Goal: Task Accomplishment & Management: Manage account settings

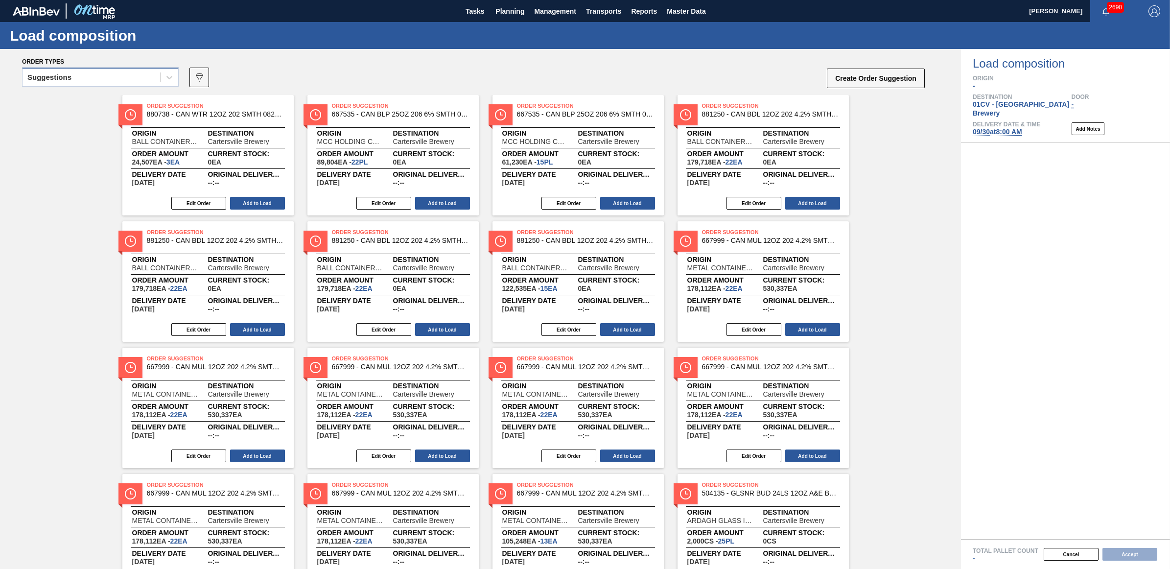
click at [102, 73] on div "Suggestions" at bounding box center [92, 77] width 138 height 14
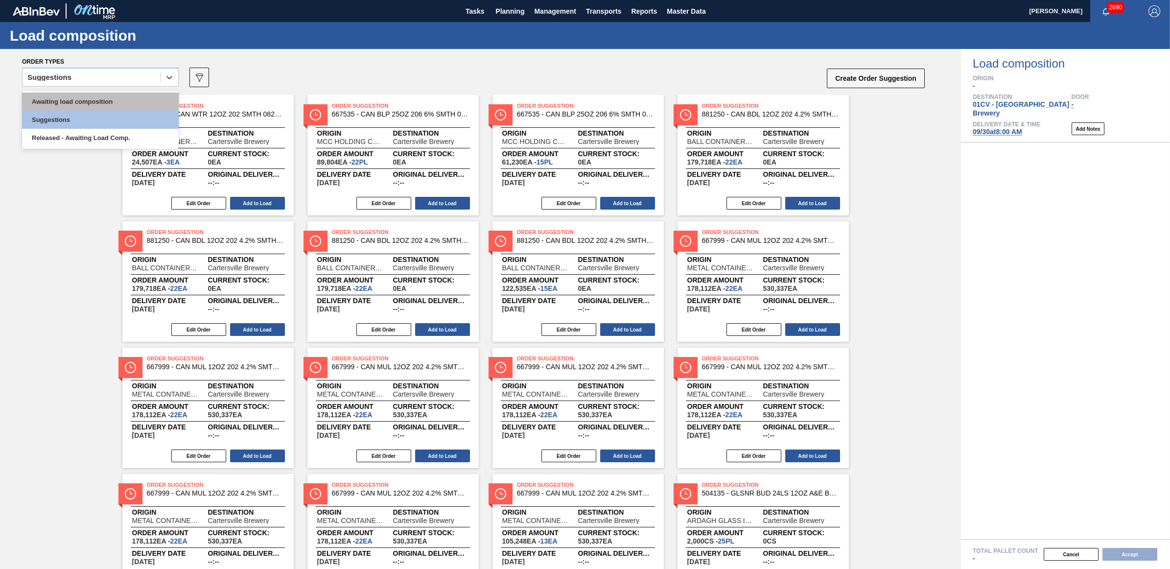
click at [103, 99] on div "Awaiting load composition" at bounding box center [100, 101] width 157 height 18
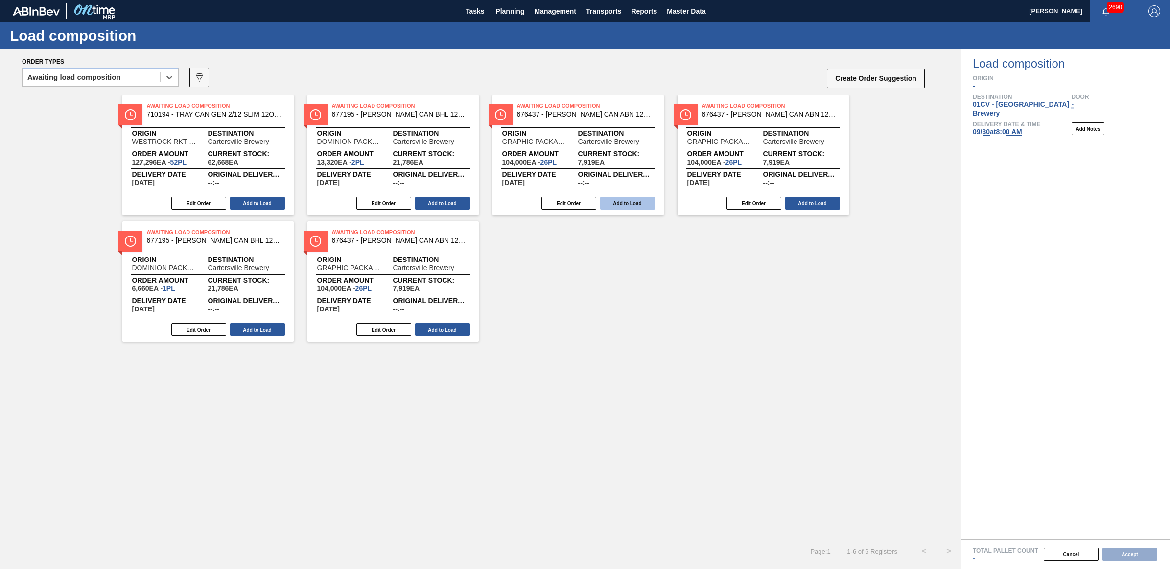
click at [628, 201] on button "Add to Load" at bounding box center [627, 203] width 55 height 13
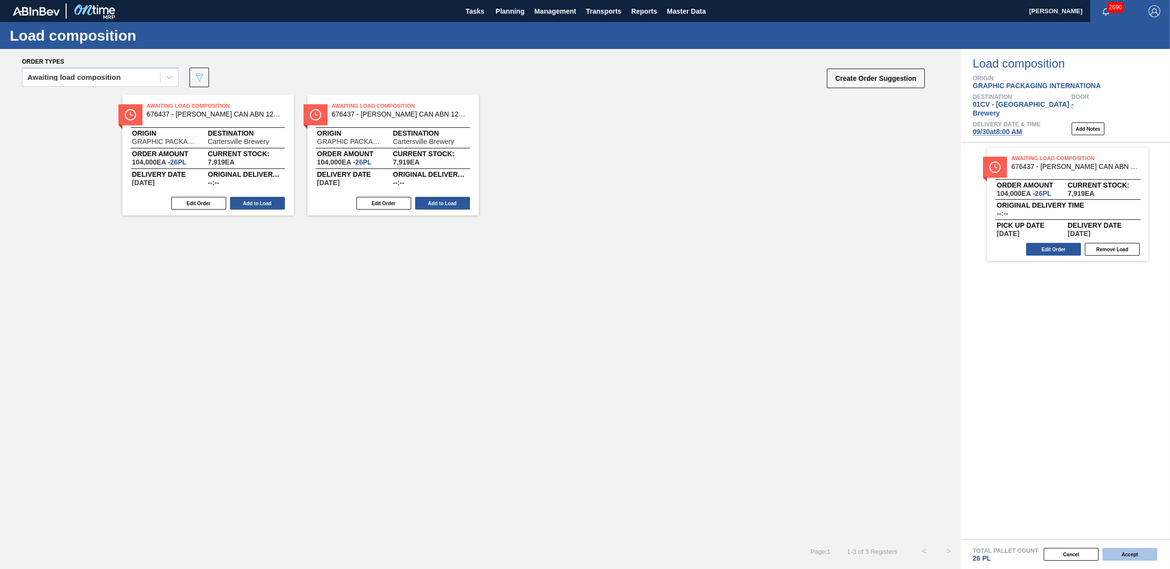
click at [1126, 551] on button "Accept" at bounding box center [1129, 554] width 55 height 13
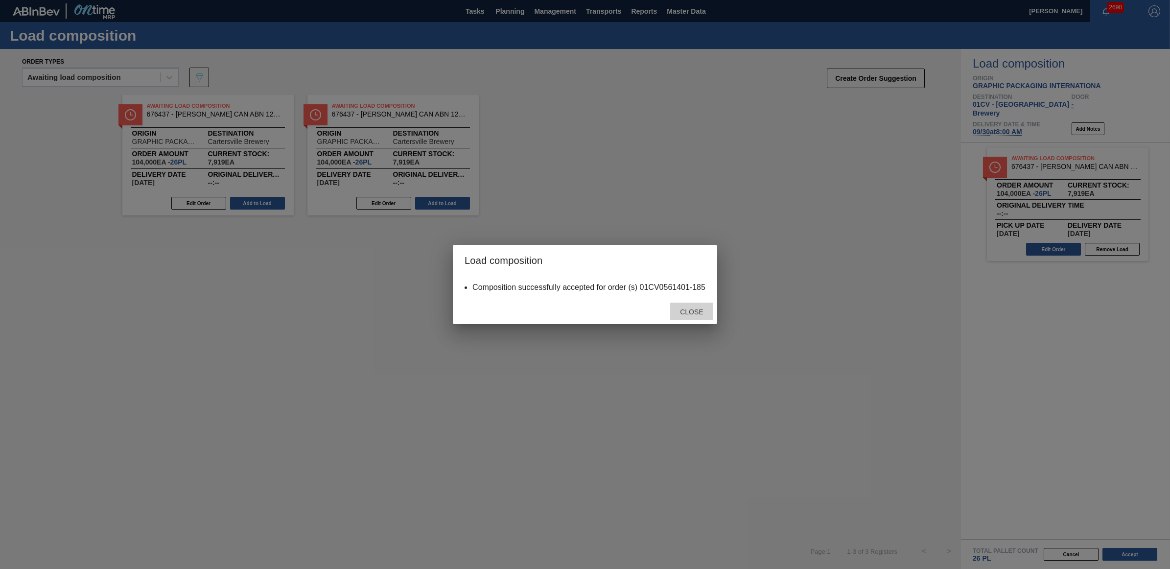
click at [679, 308] on span "Close" at bounding box center [691, 312] width 39 height 8
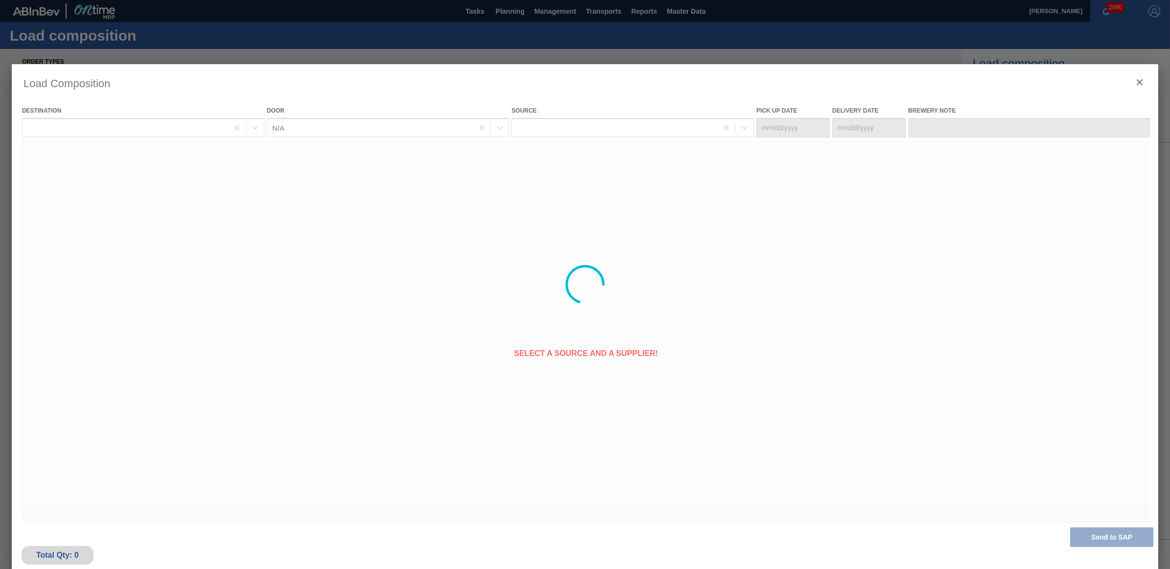
type Date "[DATE]"
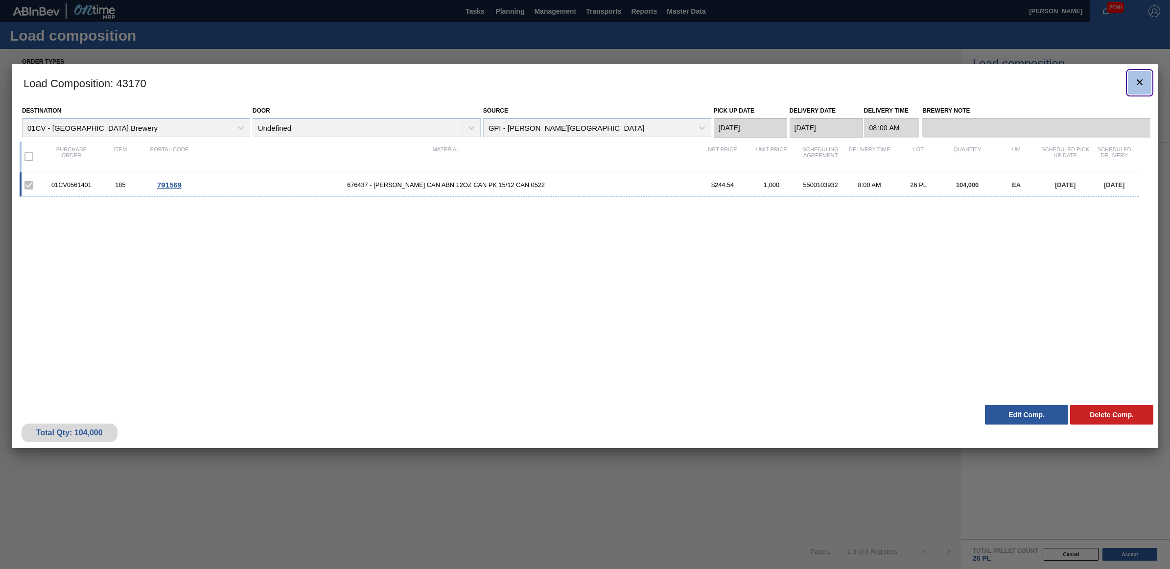
click at [1135, 84] on icon "botão de ícone" at bounding box center [1139, 82] width 12 height 12
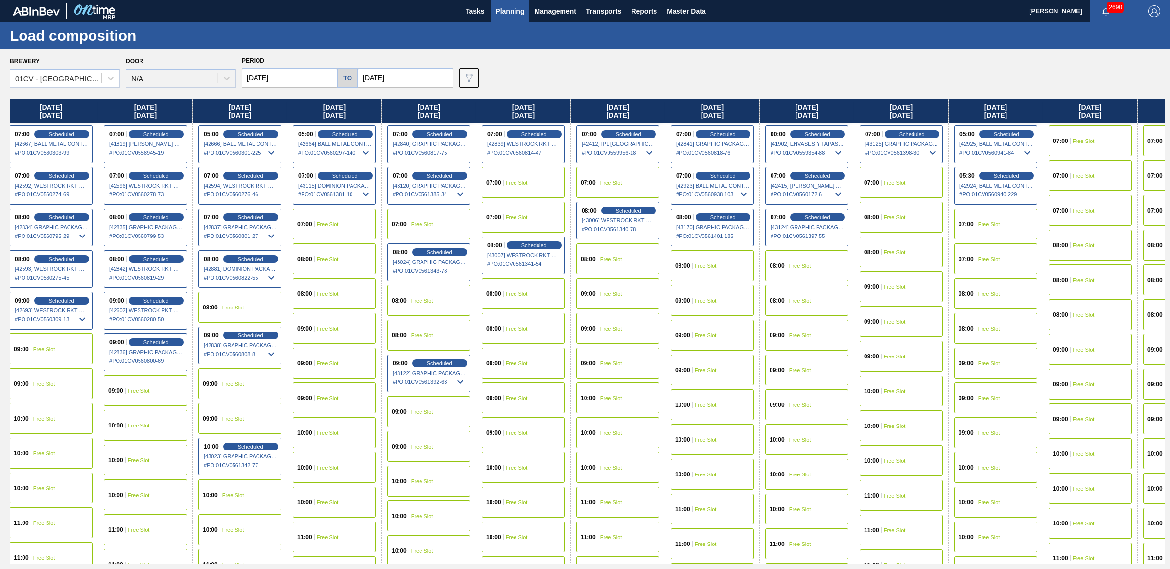
scroll to position [0, 107]
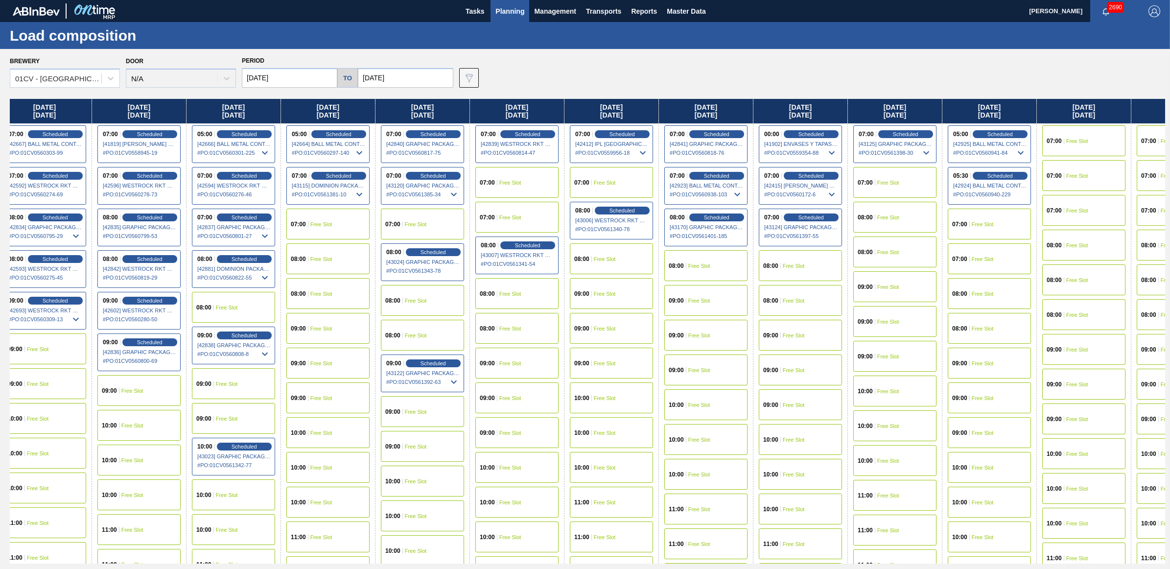
drag, startPoint x: 856, startPoint y: 111, endPoint x: 736, endPoint y: 121, distance: 121.3
click at [736, 121] on div "Monday 09/22/2025 00:00 Scheduled [41897] ENVASES Y TAPAS MODELO S A DE - 00082…" at bounding box center [587, 331] width 1155 height 464
click at [807, 268] on div "08:00 Free Slot" at bounding box center [800, 265] width 83 height 31
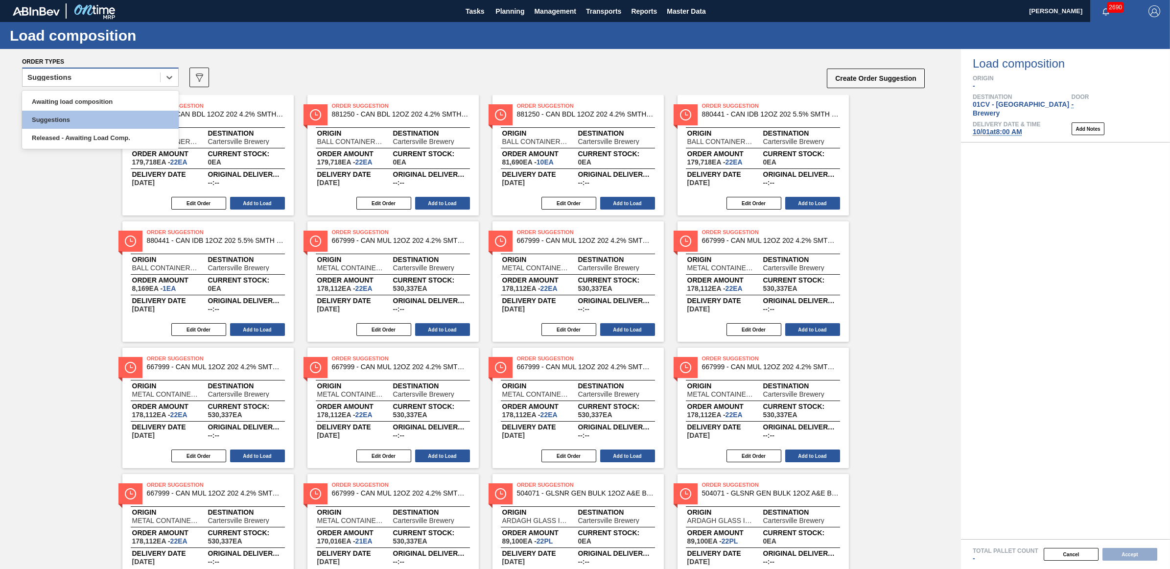
click at [89, 79] on div "Suggestions" at bounding box center [92, 77] width 138 height 14
click at [94, 98] on div "Awaiting load composition" at bounding box center [100, 101] width 157 height 18
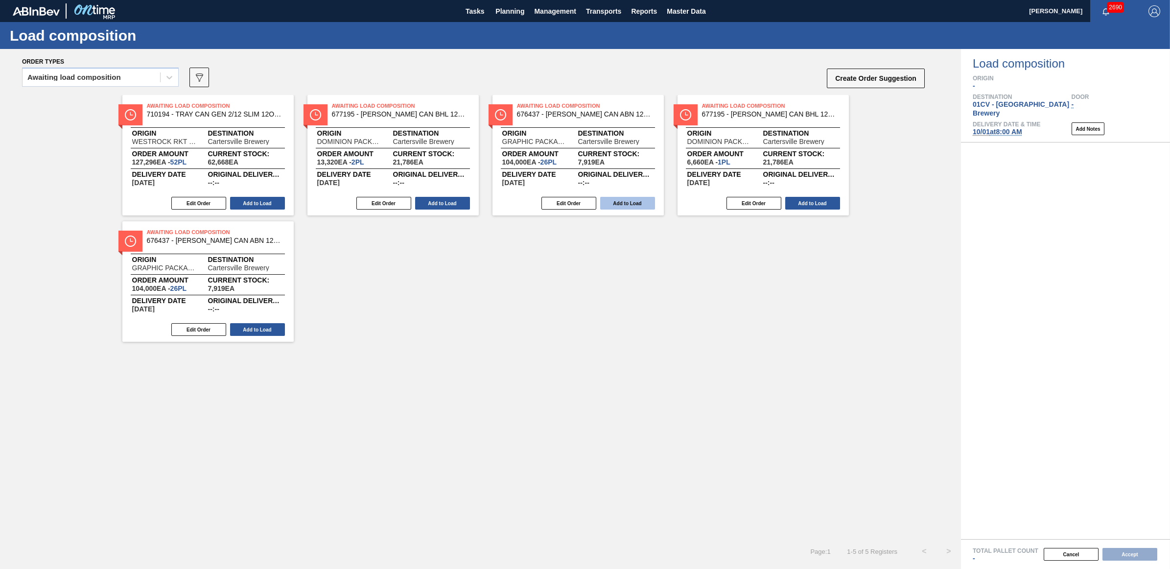
click at [623, 198] on button "Add to Load" at bounding box center [627, 203] width 55 height 13
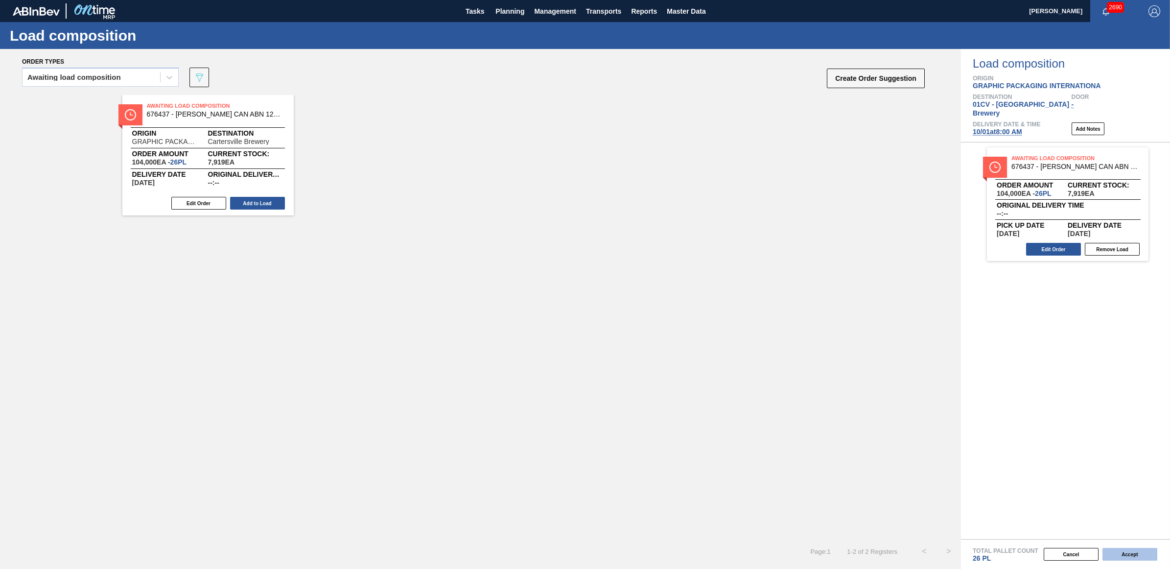
click at [1124, 552] on button "Accept" at bounding box center [1129, 554] width 55 height 13
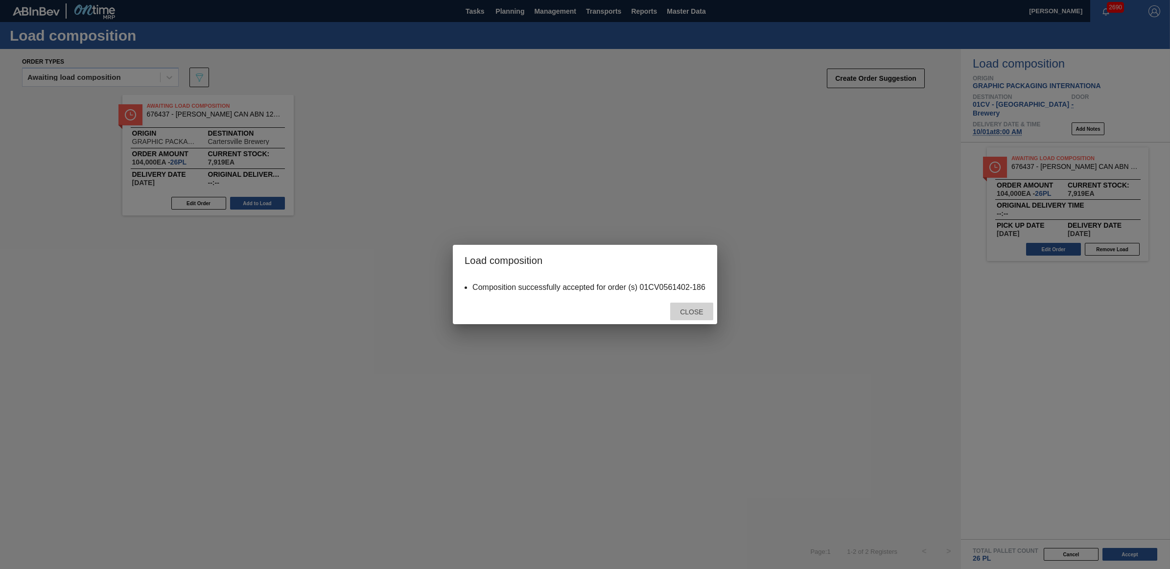
click at [686, 319] on div "Close" at bounding box center [691, 311] width 43 height 18
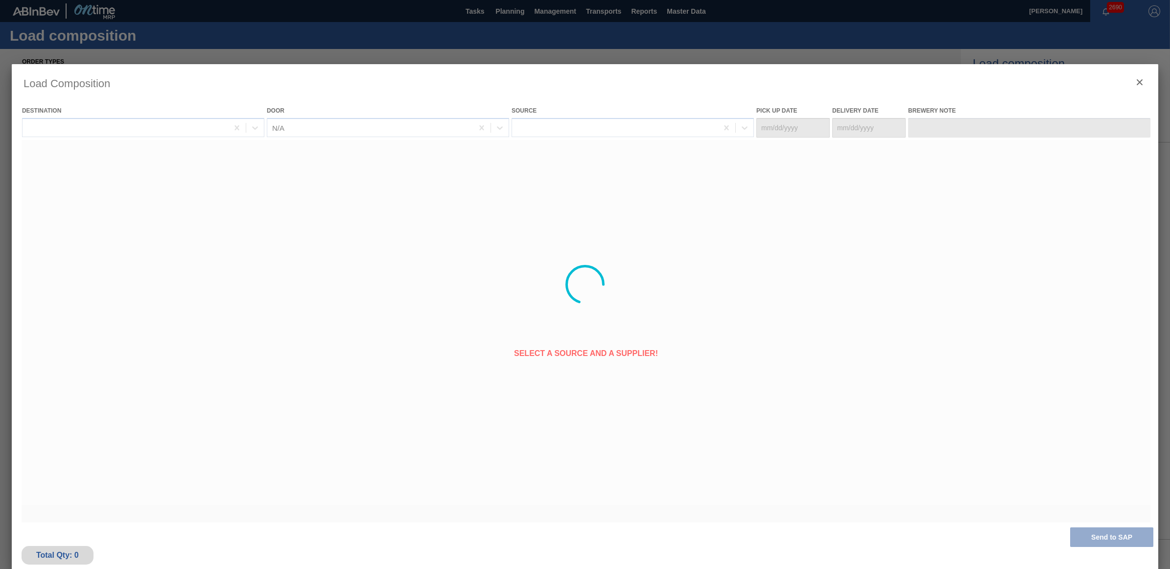
type Date "[DATE]"
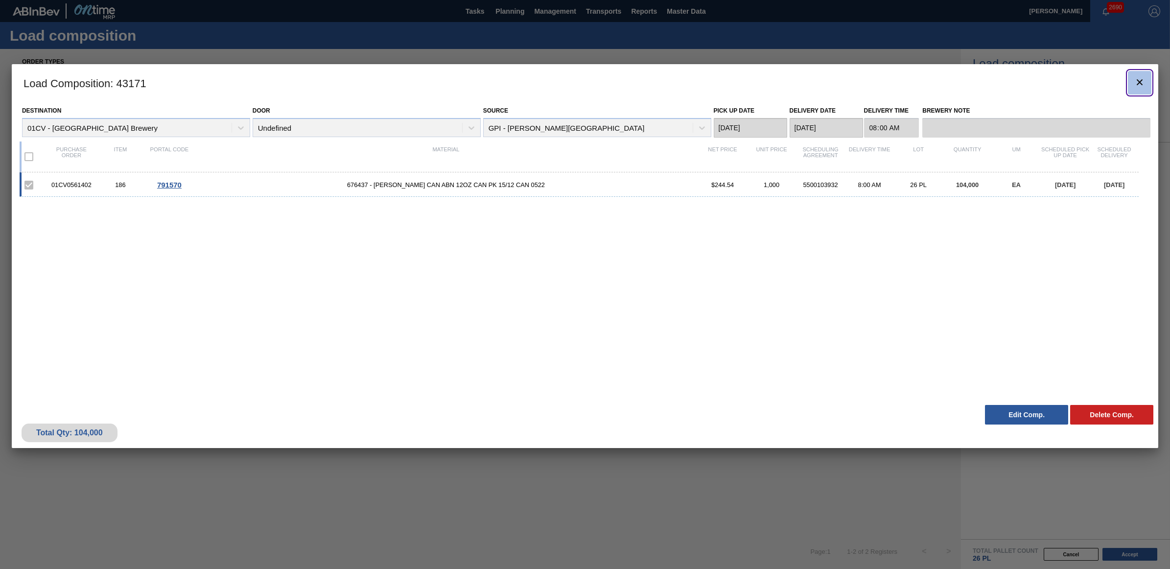
click at [1135, 77] on icon "botão de ícone" at bounding box center [1139, 82] width 12 height 12
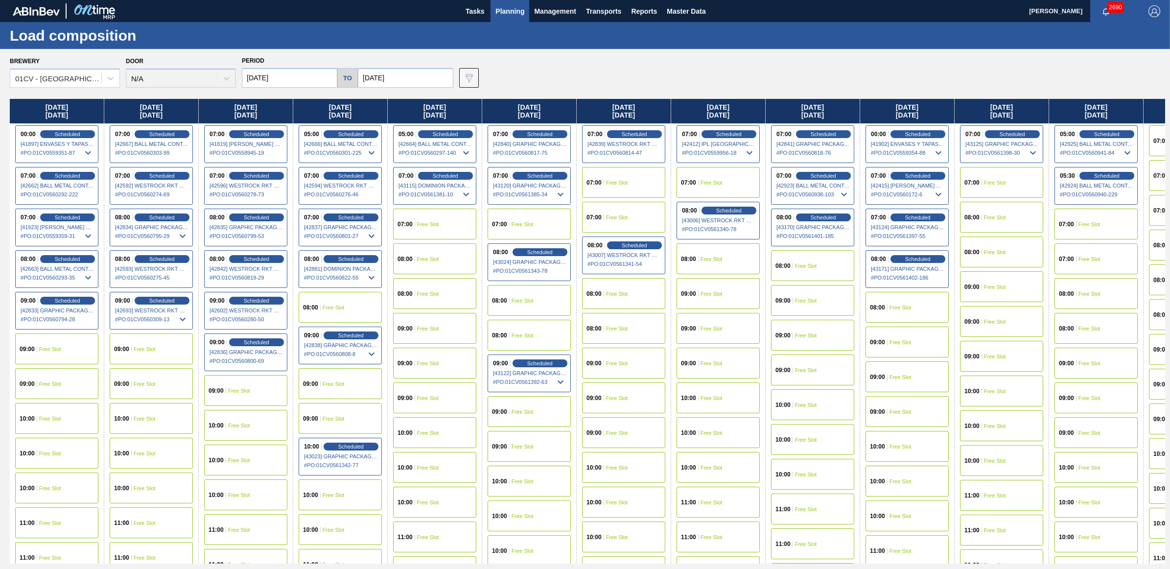
click at [737, 173] on div "07:00 Free Slot" at bounding box center [717, 182] width 83 height 31
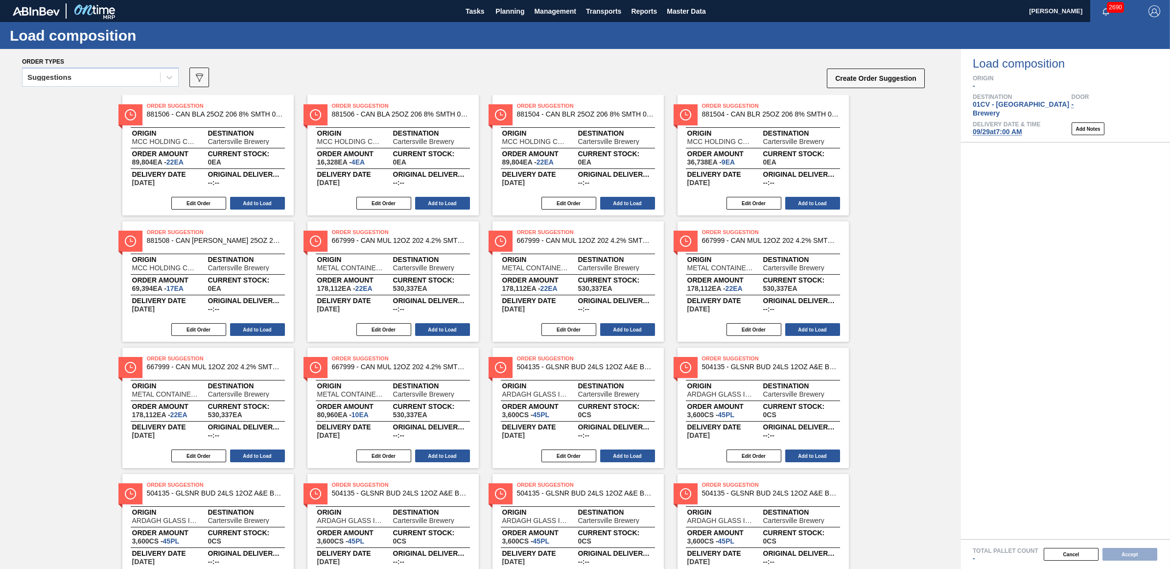
click at [98, 87] on div "Suggestions" at bounding box center [100, 80] width 157 height 25
click at [78, 81] on div "Suggestions" at bounding box center [92, 77] width 138 height 14
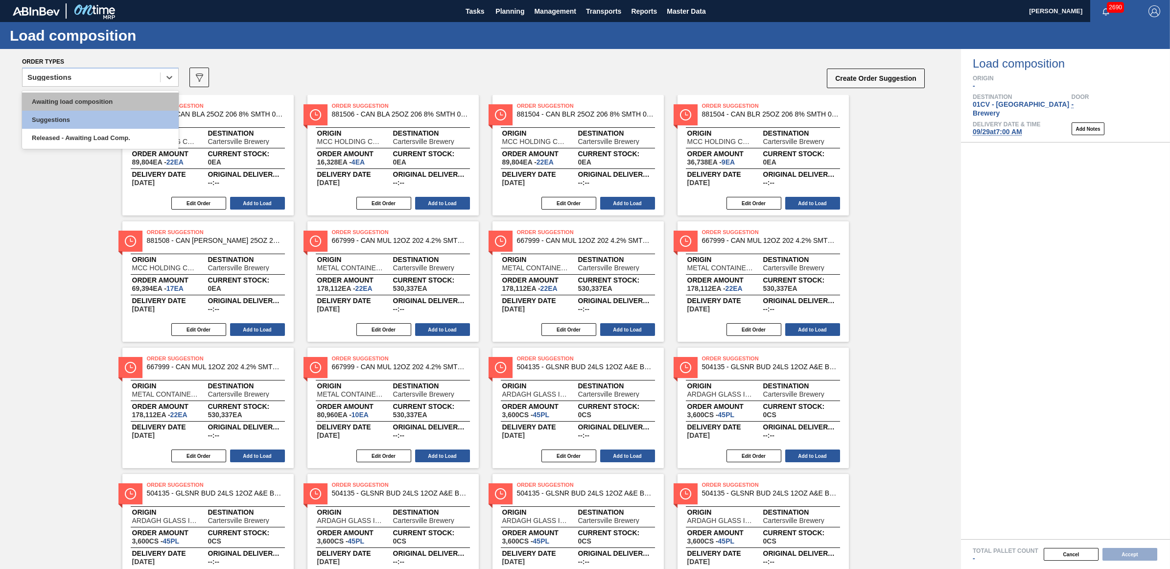
click at [81, 99] on div "Awaiting load composition" at bounding box center [100, 101] width 157 height 18
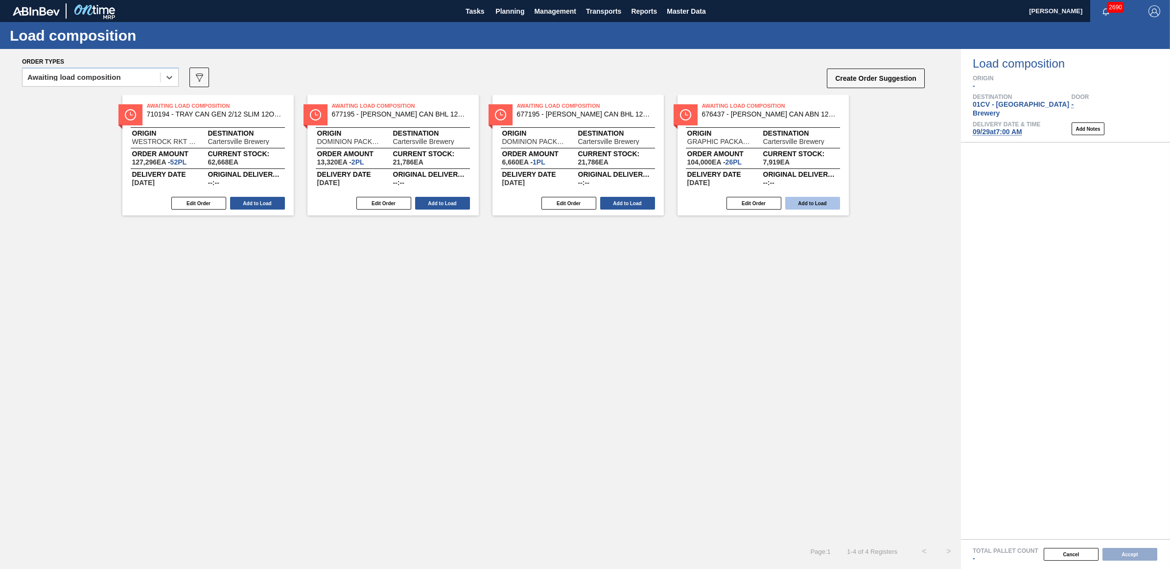
click at [826, 202] on button "Add to Load" at bounding box center [812, 203] width 55 height 13
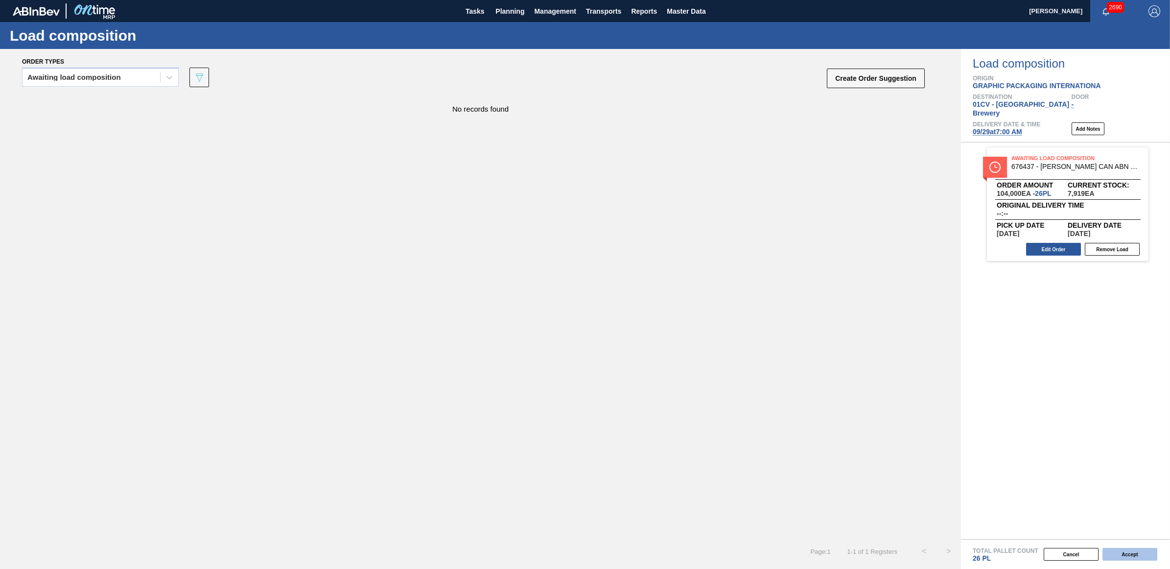
click at [1133, 554] on button "Accept" at bounding box center [1129, 554] width 55 height 13
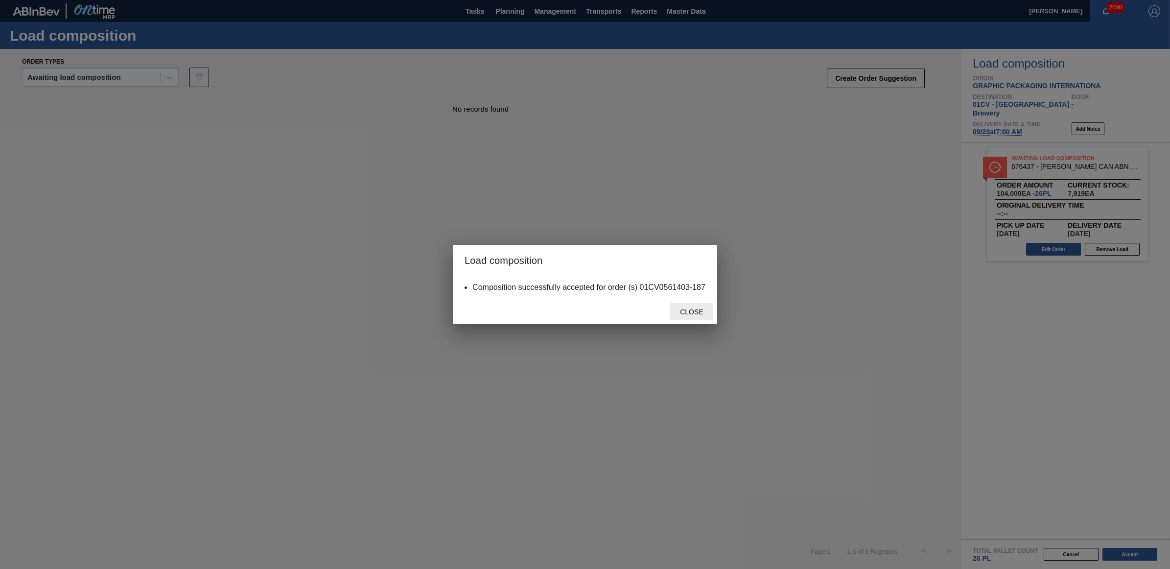
click at [701, 306] on div "Close" at bounding box center [691, 311] width 43 height 18
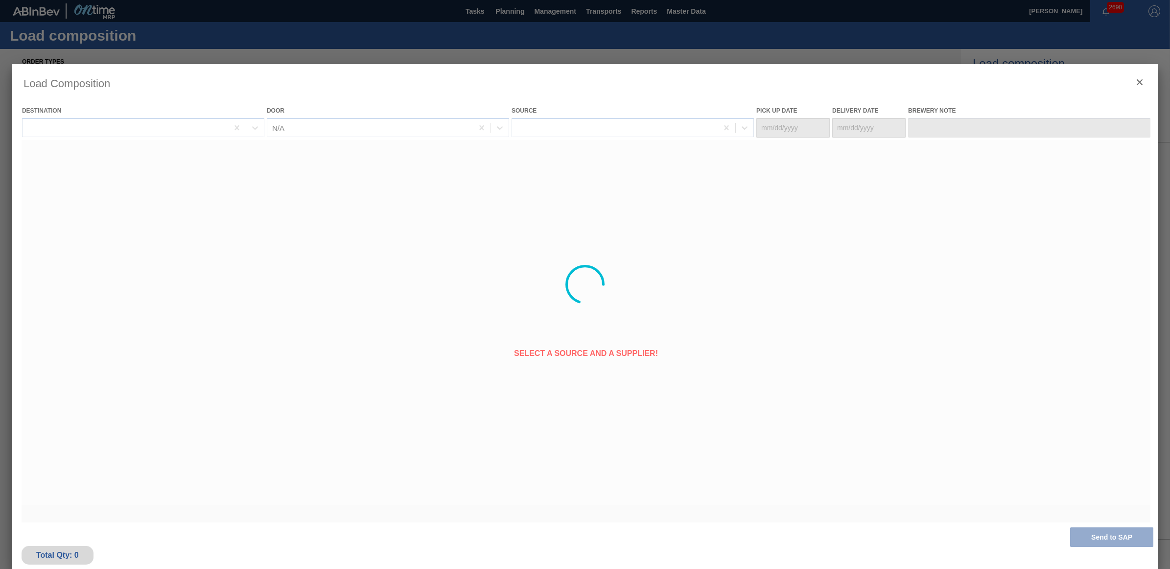
type Date "[DATE]"
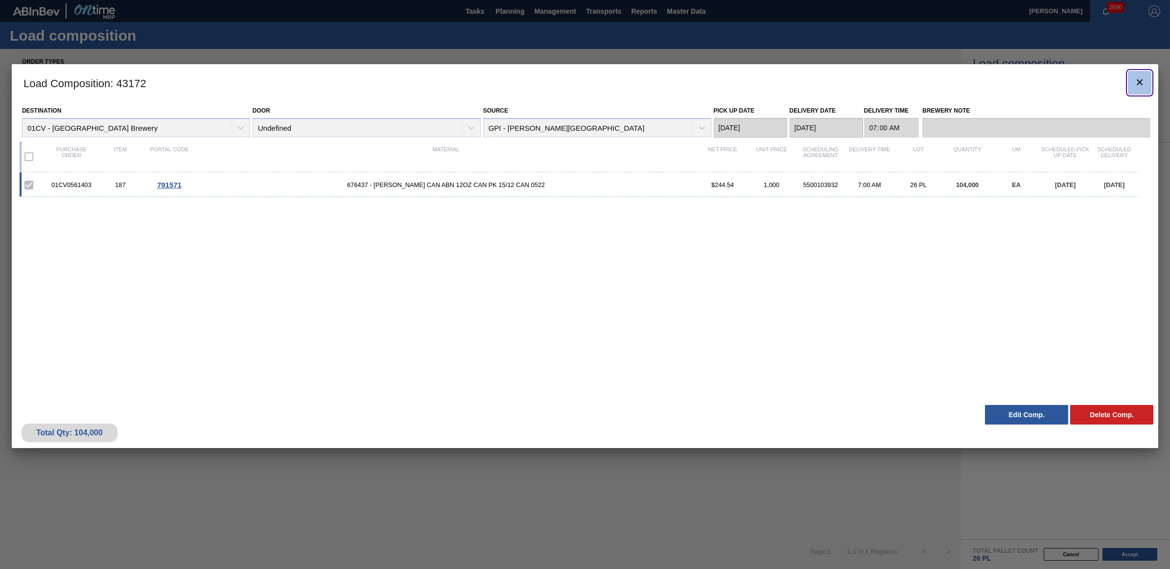
click at [1140, 85] on icon "botão de ícone" at bounding box center [1139, 82] width 12 height 12
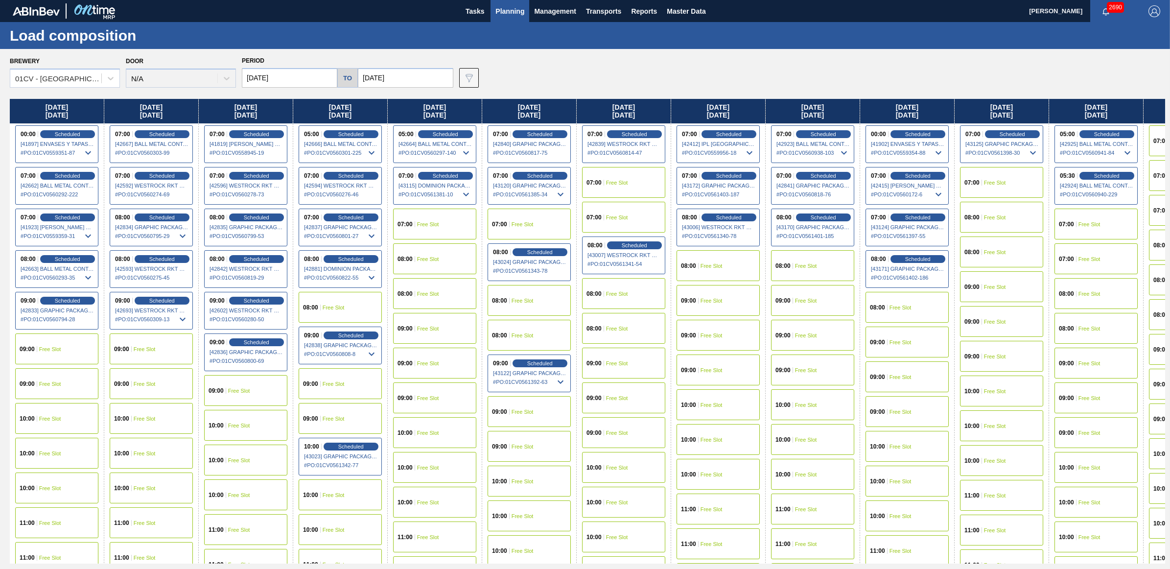
click at [808, 335] on span "Free Slot" at bounding box center [806, 335] width 22 height 6
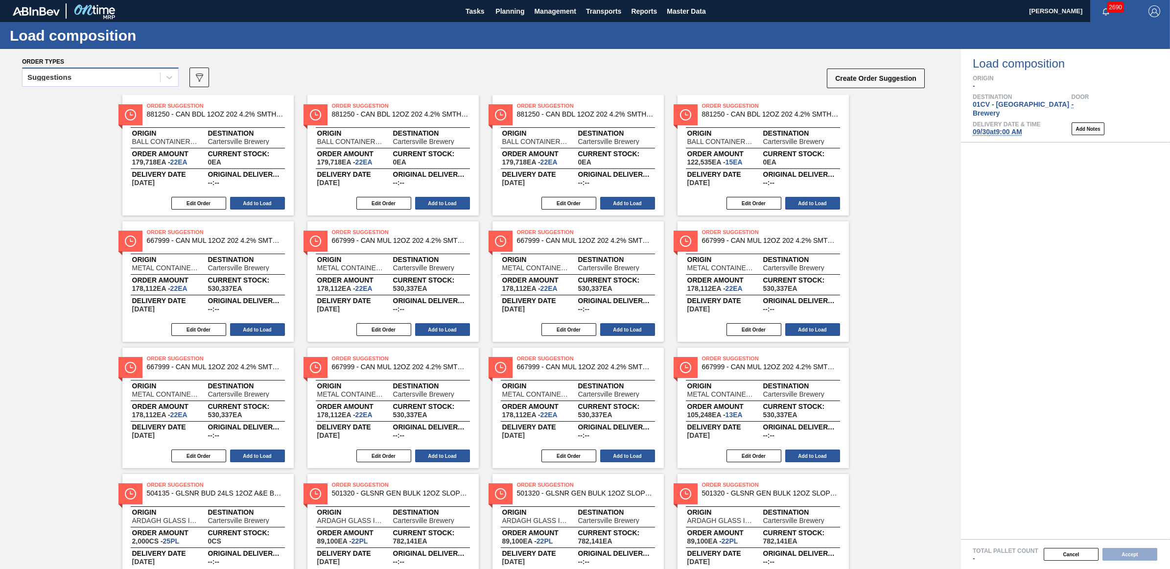
click at [64, 76] on div "Suggestions" at bounding box center [49, 77] width 44 height 7
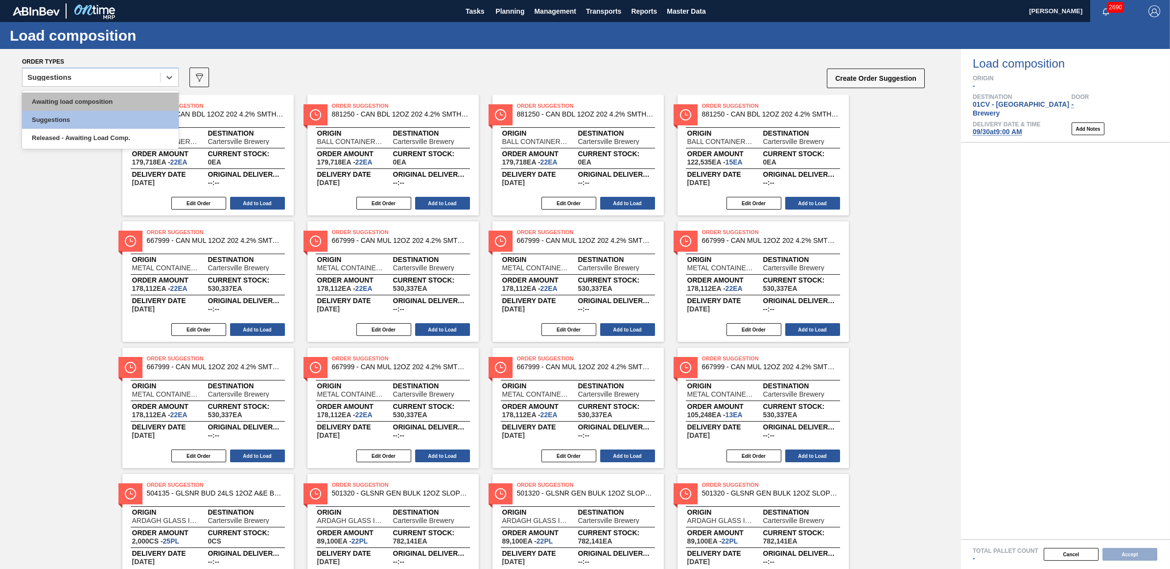
click at [67, 99] on div "Awaiting load composition" at bounding box center [100, 101] width 157 height 18
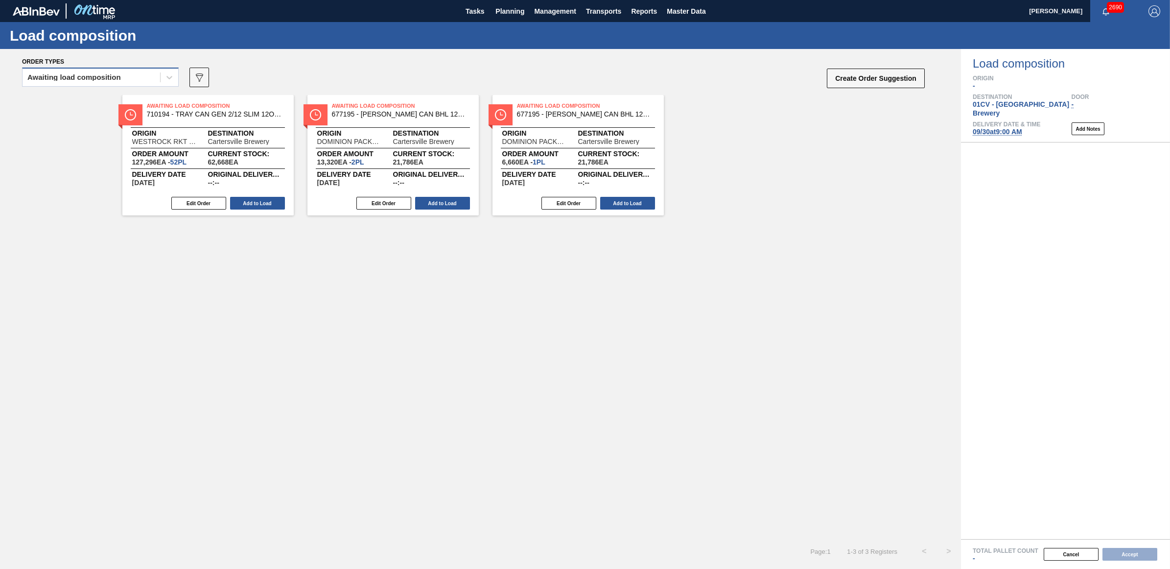
click at [98, 74] on div "Awaiting load composition" at bounding box center [73, 77] width 93 height 7
click at [91, 96] on div "Awaiting load composition" at bounding box center [100, 101] width 157 height 18
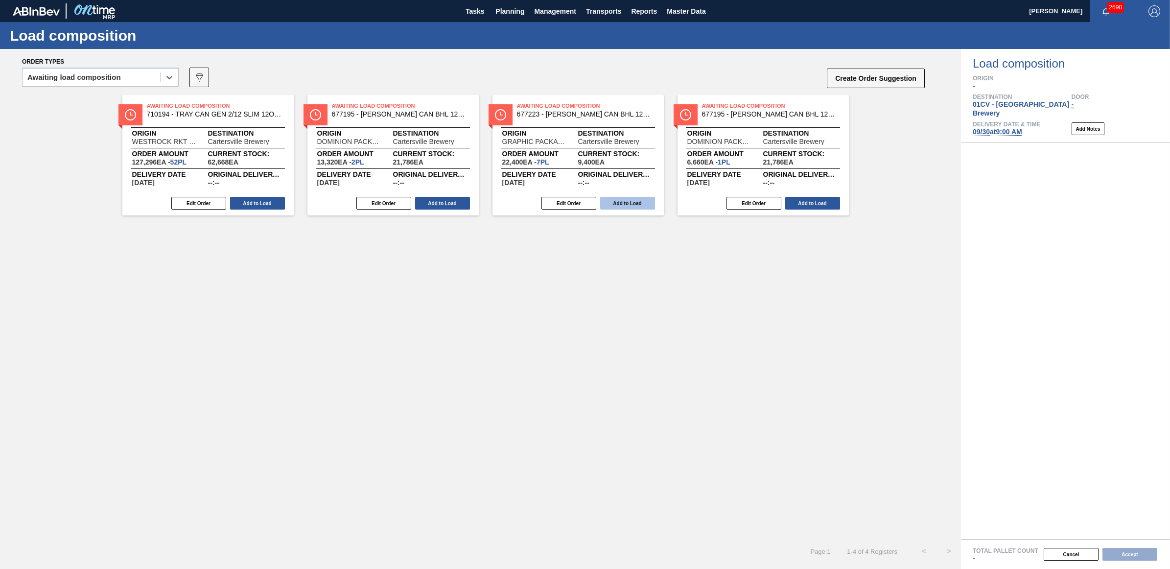
click at [625, 200] on button "Add to Load" at bounding box center [627, 203] width 55 height 13
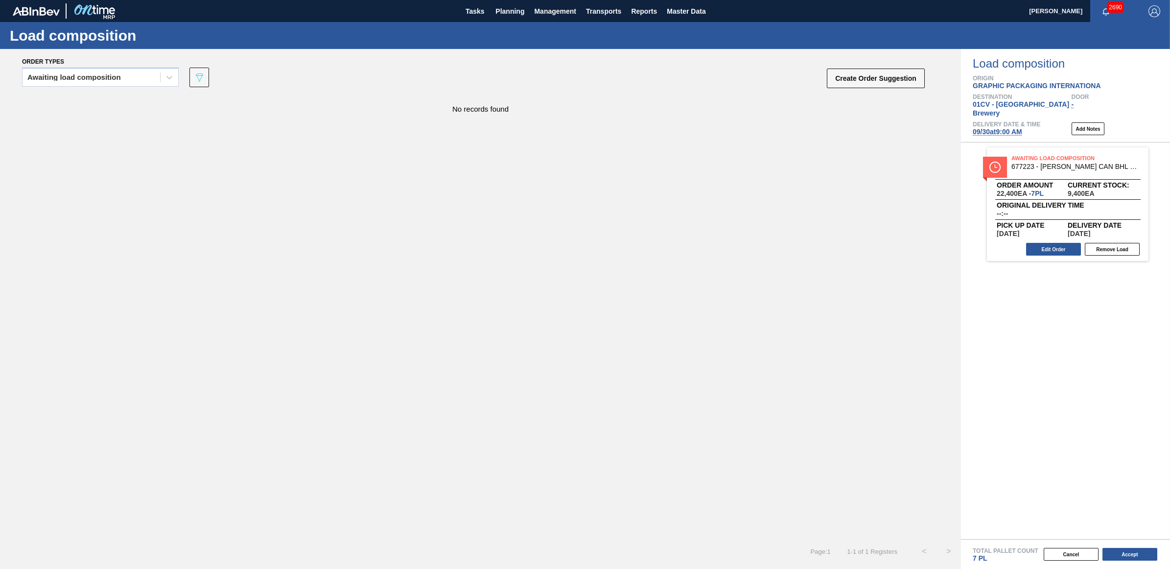
click at [102, 85] on div "Awaiting load composition" at bounding box center [100, 77] width 157 height 19
click at [93, 100] on div "Awaiting load composition" at bounding box center [100, 101] width 157 height 18
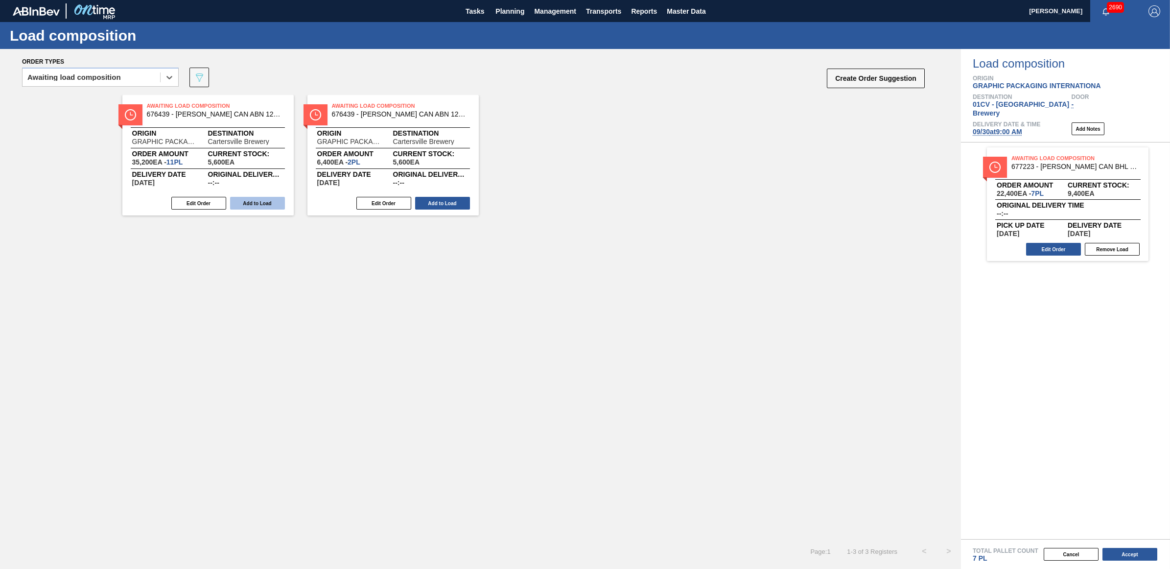
click at [261, 208] on button "Add to Load" at bounding box center [257, 203] width 55 height 13
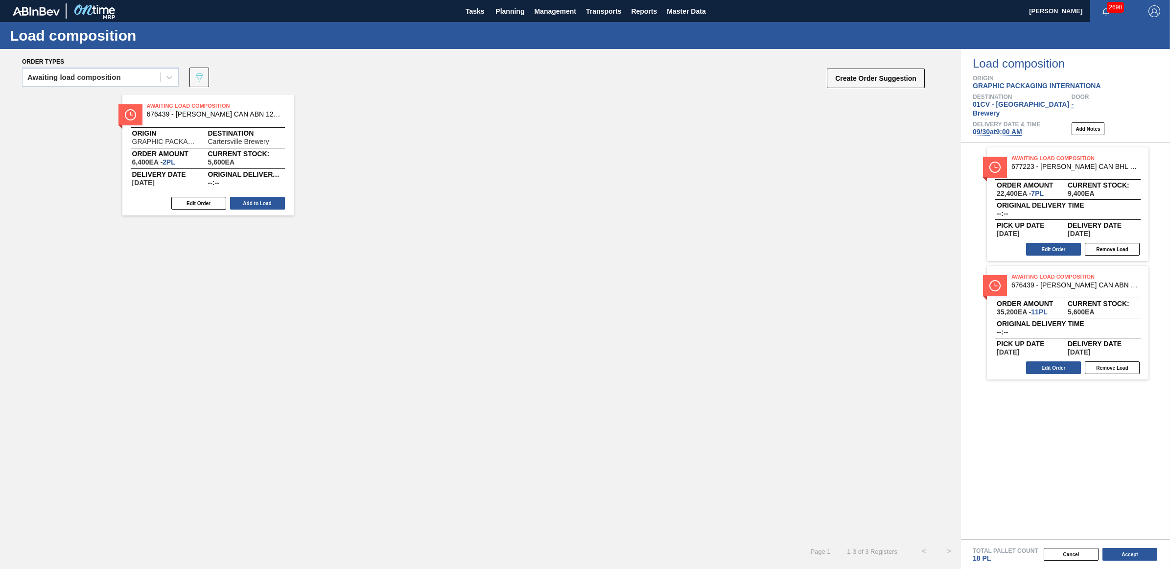
click at [261, 208] on button "Add to Load" at bounding box center [257, 203] width 55 height 13
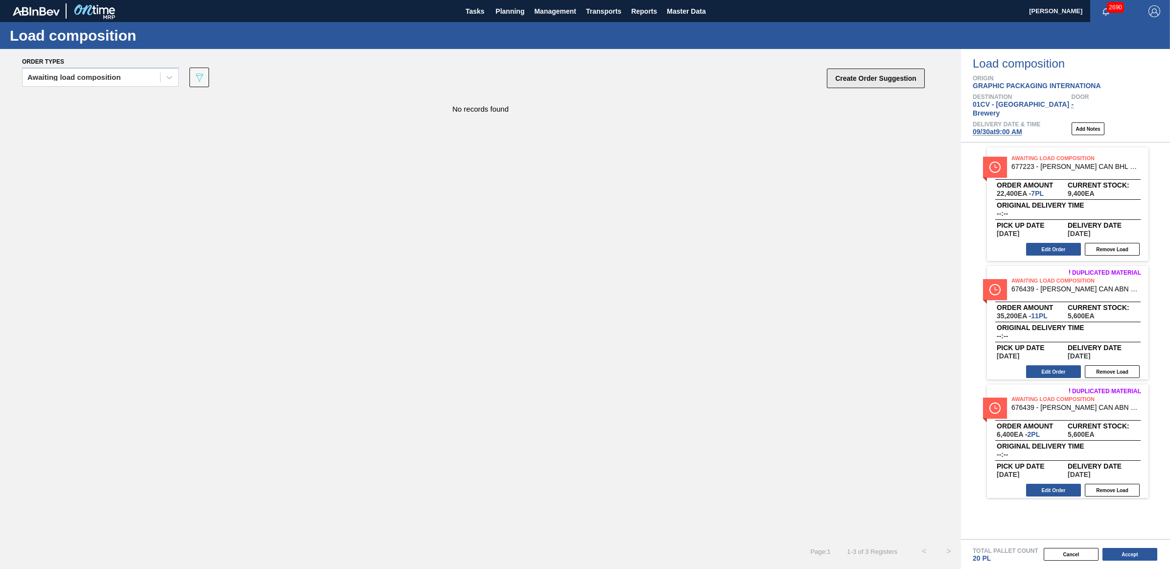
click at [843, 77] on button "Create Order Suggestion" at bounding box center [876, 79] width 98 height 20
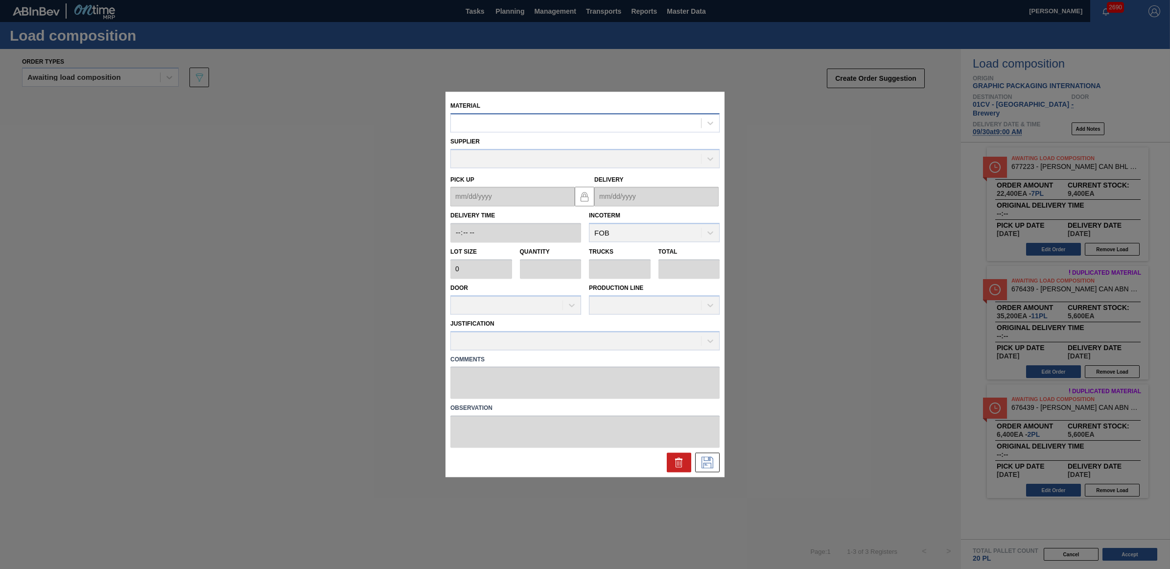
click at [466, 121] on div at bounding box center [576, 123] width 250 height 14
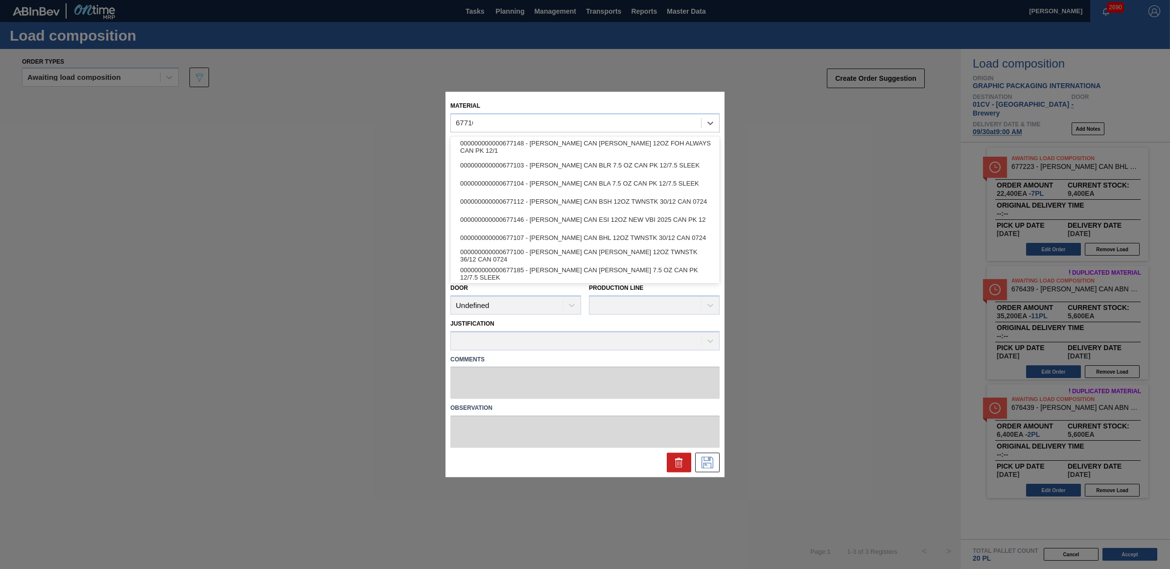
type input "677107"
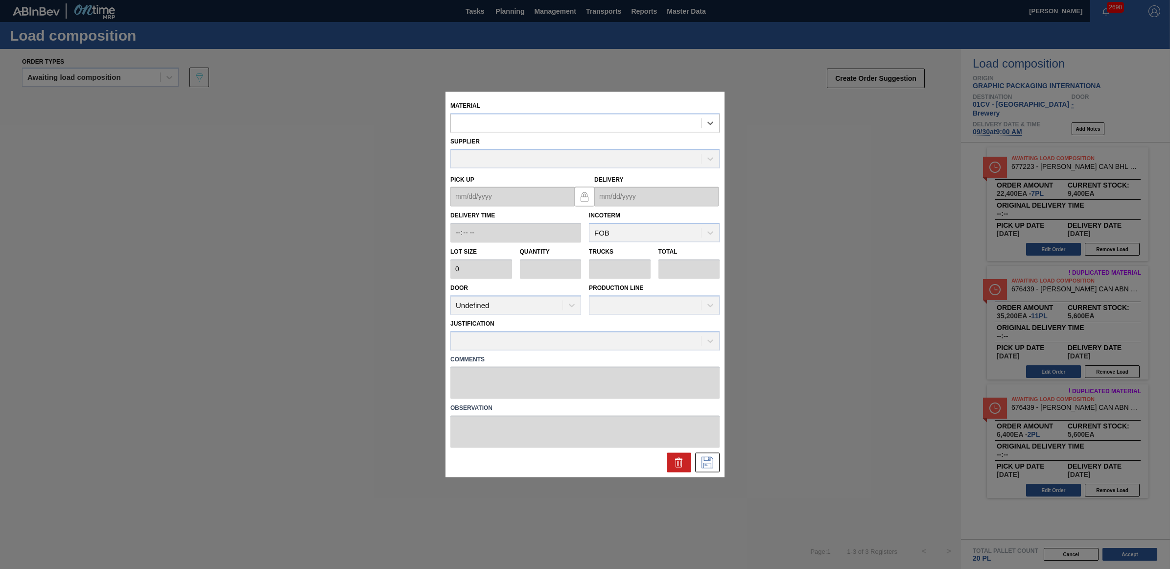
type input "3,200"
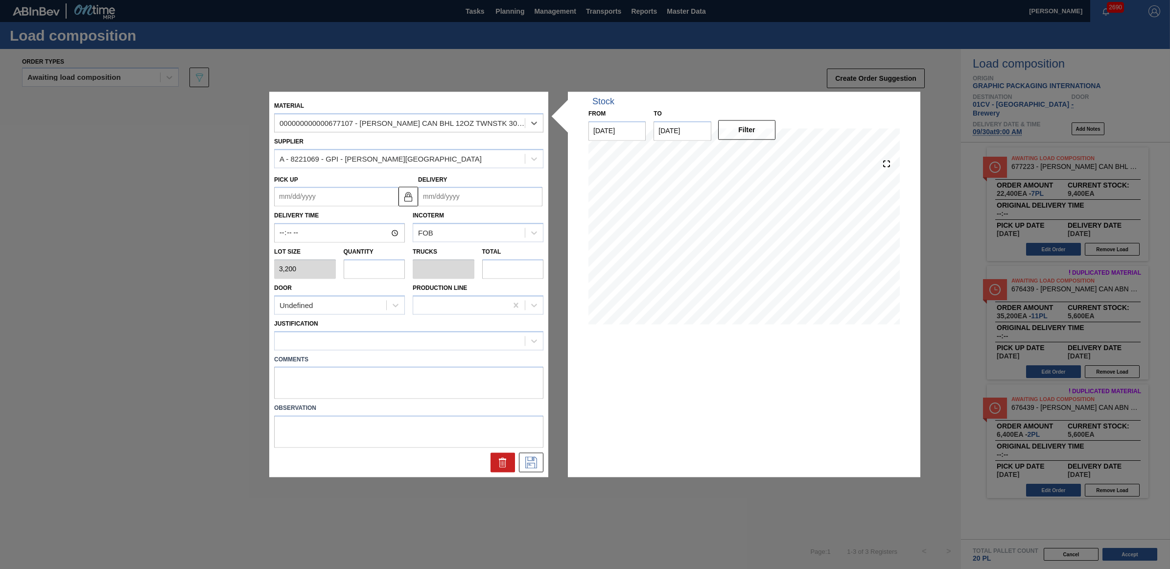
click at [372, 268] on input "text" at bounding box center [375, 269] width 62 height 20
type input "6"
type input "0.231"
type input "19,200"
type input "6"
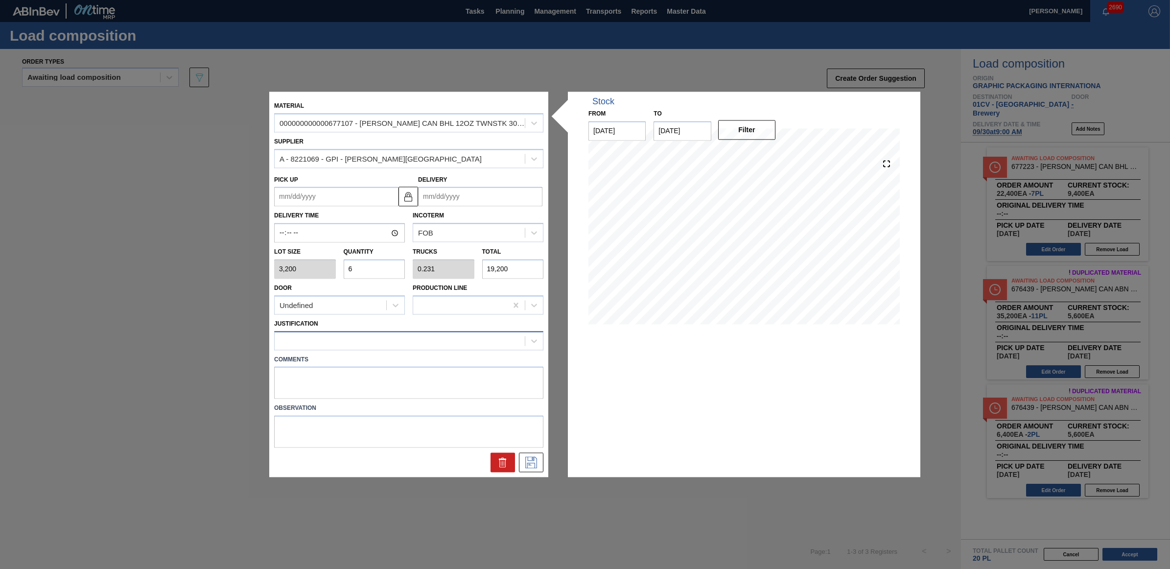
click at [363, 338] on div at bounding box center [400, 340] width 250 height 14
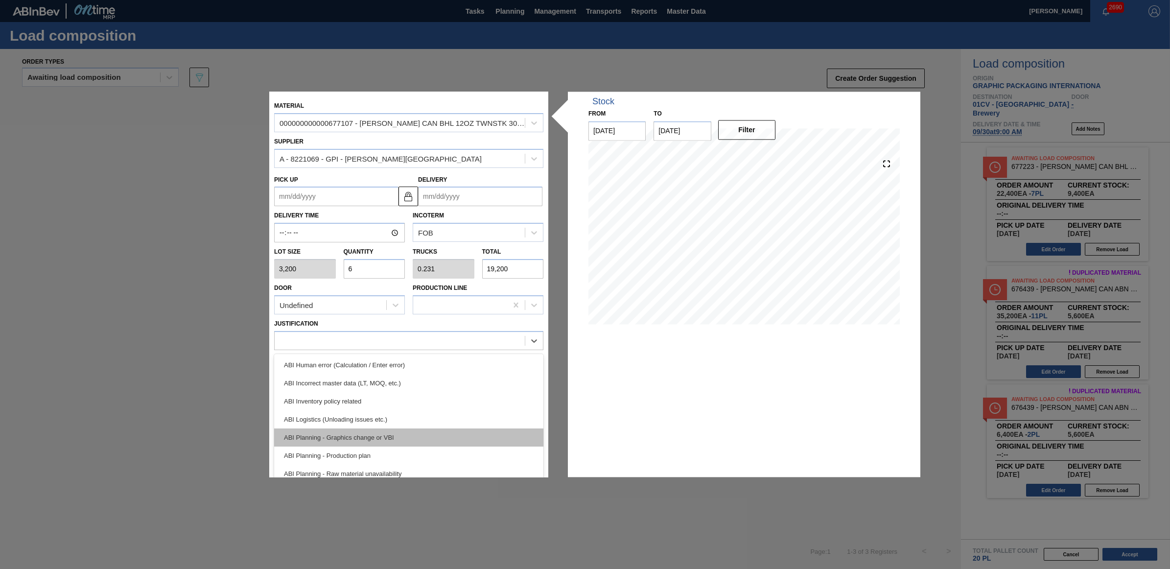
scroll to position [61, 0]
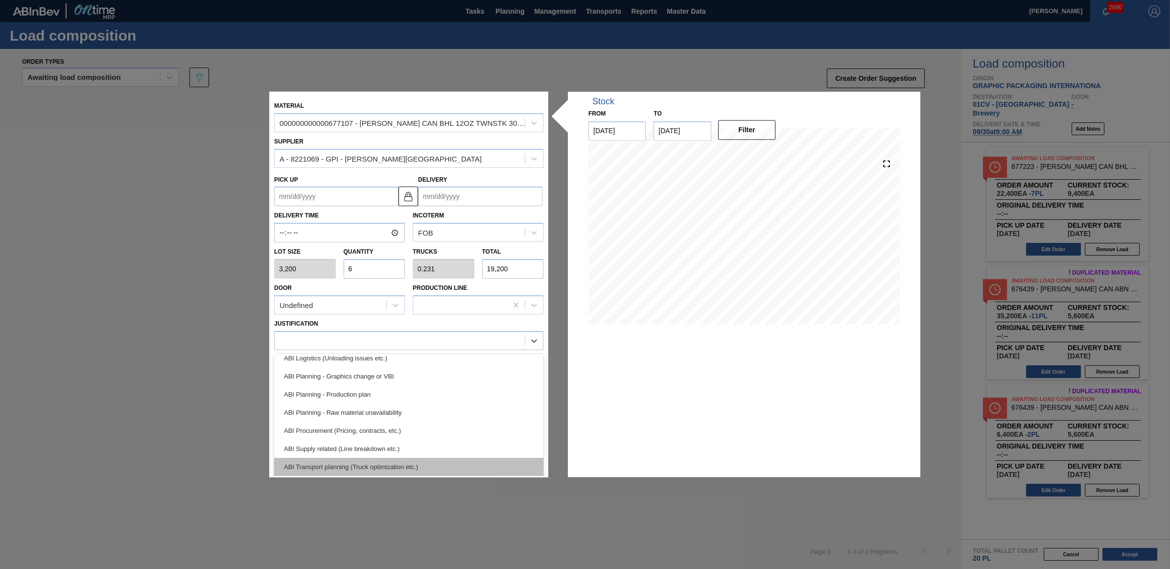
click at [405, 465] on div "ABI Transport planning (Truck optimization etc.)" at bounding box center [408, 467] width 269 height 18
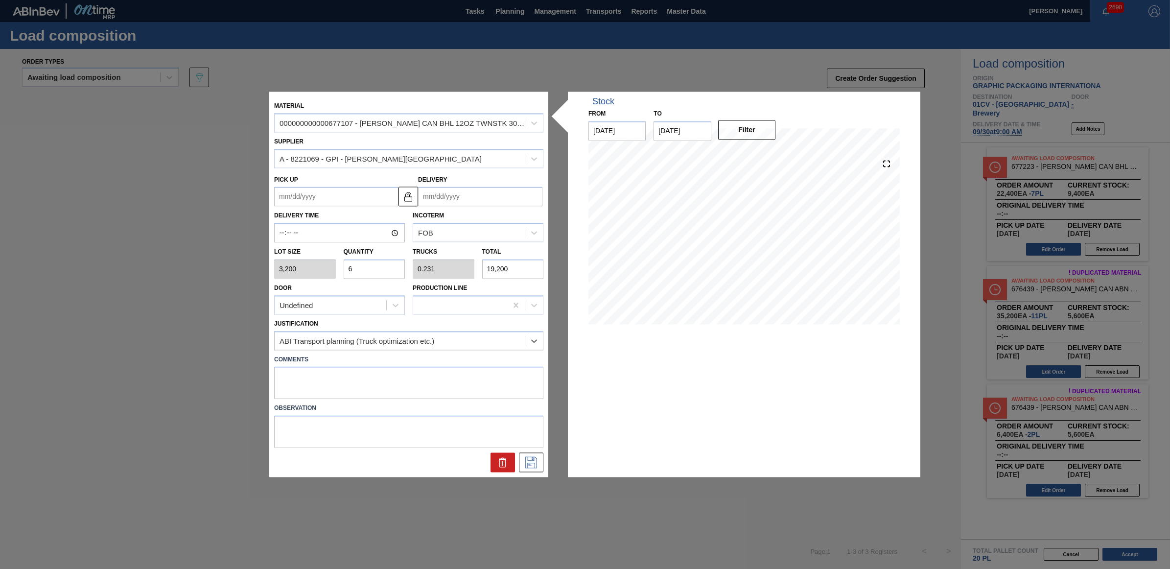
click at [463, 199] on input "Delivery" at bounding box center [480, 197] width 124 height 20
click at [461, 317] on div "30" at bounding box center [461, 314] width 13 height 13
type up "[DATE]"
type input "[DATE]"
click at [526, 459] on icon at bounding box center [531, 463] width 16 height 12
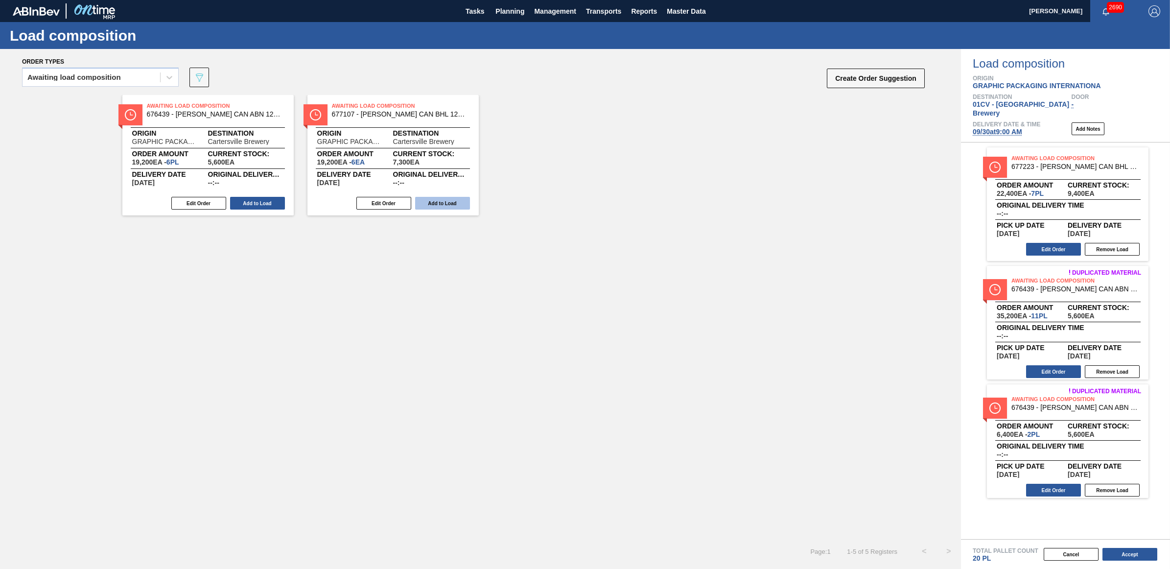
click at [454, 204] on button "Add to Load" at bounding box center [442, 203] width 55 height 13
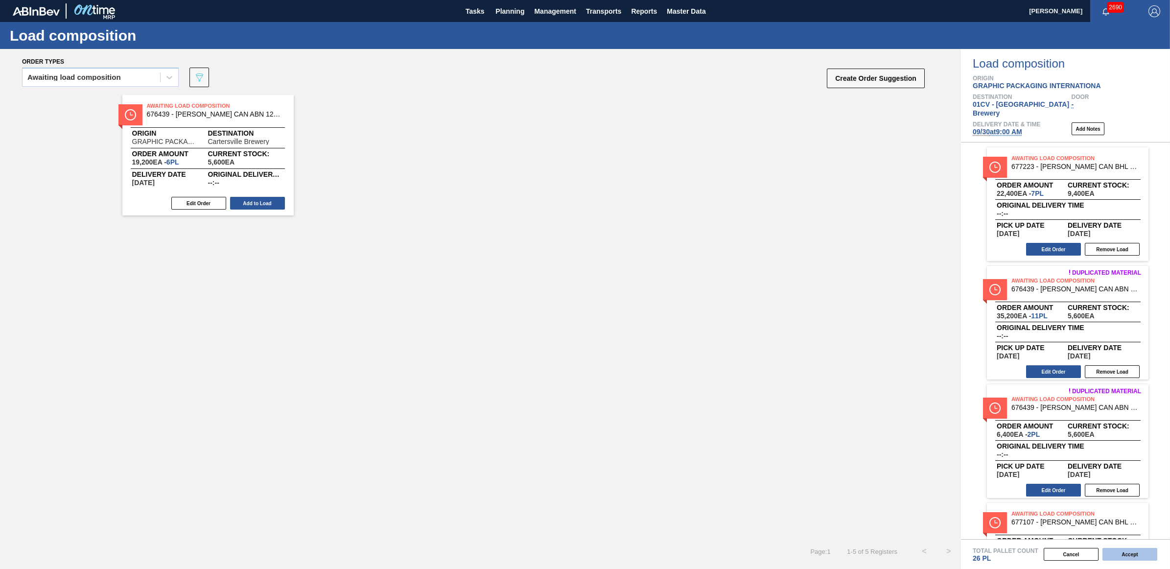
click at [1122, 555] on button "Accept" at bounding box center [1129, 554] width 55 height 13
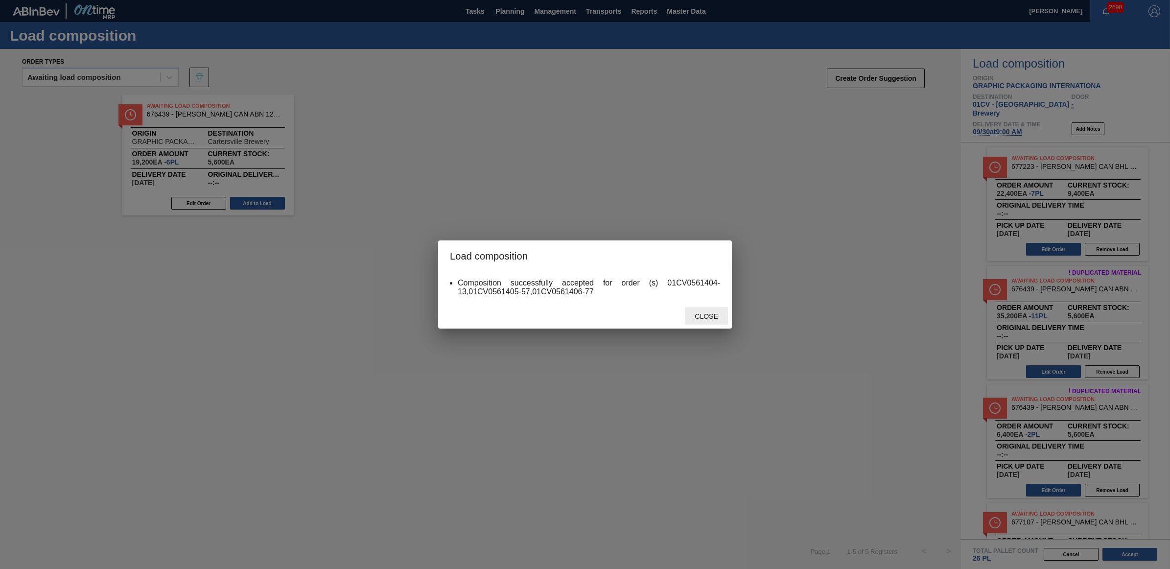
click at [708, 317] on span "Close" at bounding box center [706, 316] width 39 height 8
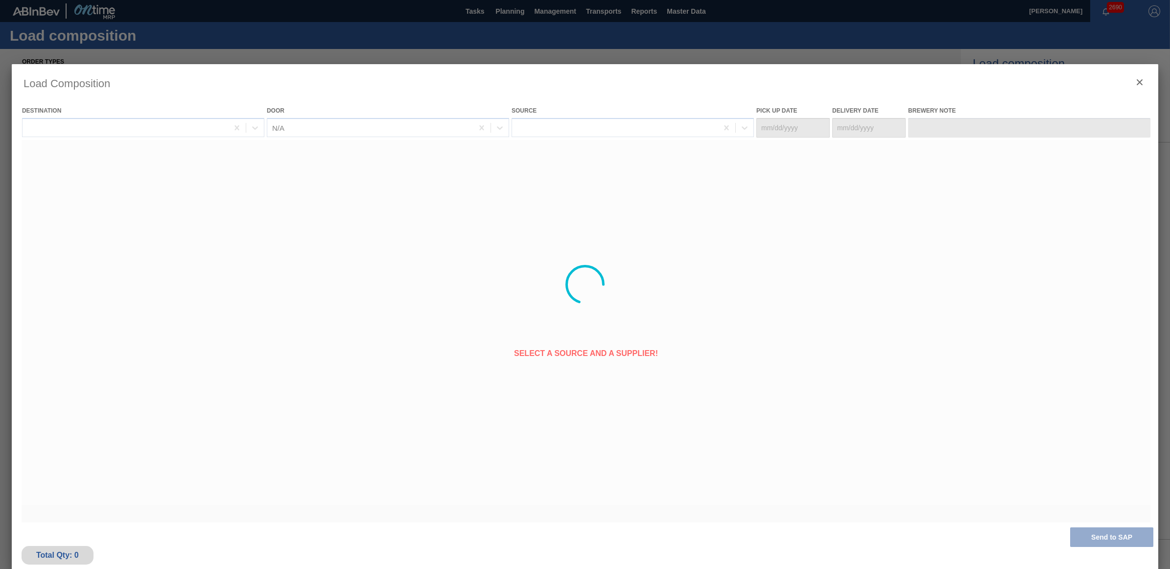
type Date "[DATE]"
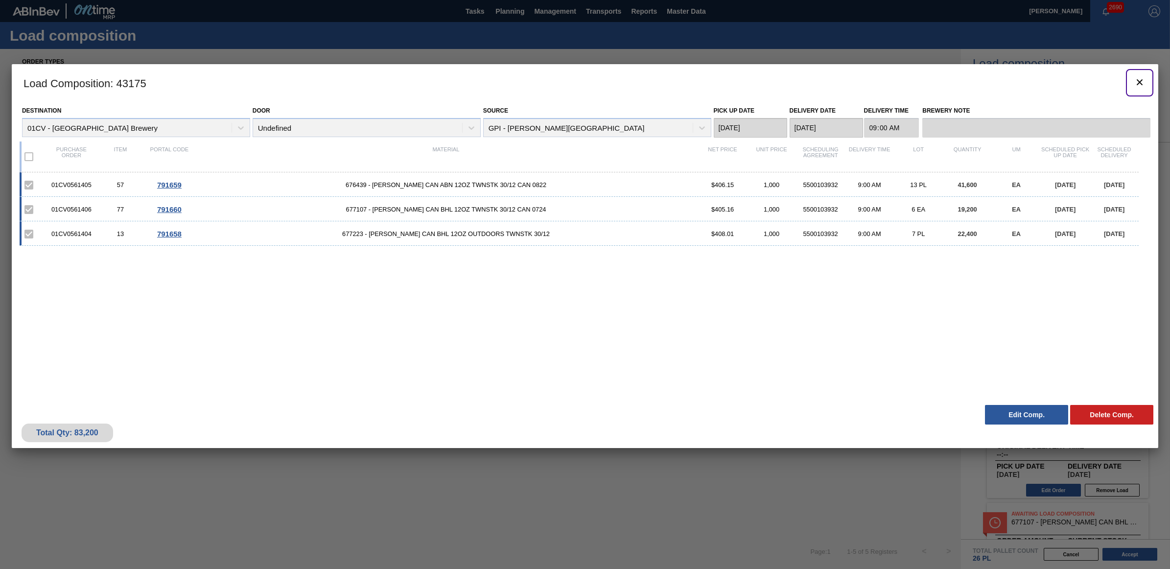
drag, startPoint x: 1136, startPoint y: 83, endPoint x: 0, endPoint y: 2, distance: 1138.7
click at [1136, 83] on icon "botão de ícone" at bounding box center [1139, 82] width 12 height 12
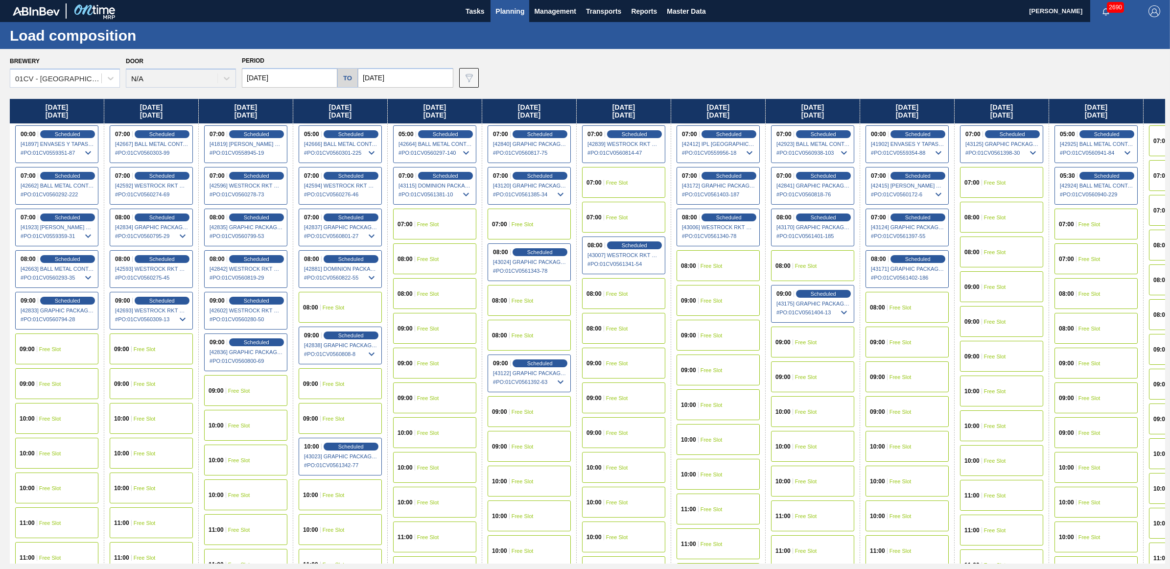
click at [1018, 175] on div "07:00 Free Slot" at bounding box center [1001, 182] width 83 height 31
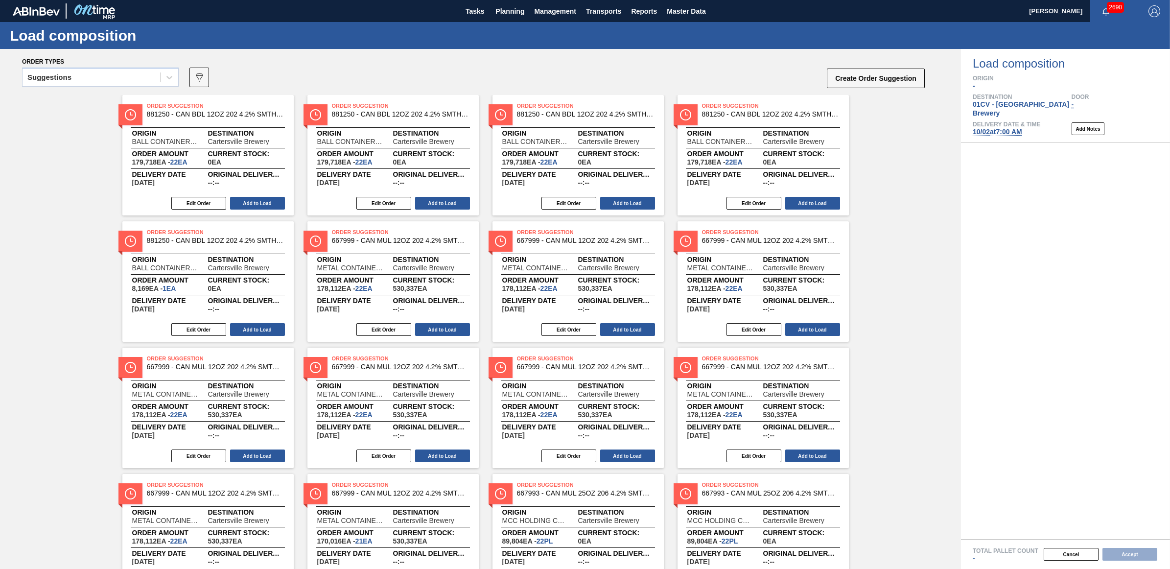
click at [996, 128] on span "10/02 at 7:00 AM" at bounding box center [996, 132] width 49 height 8
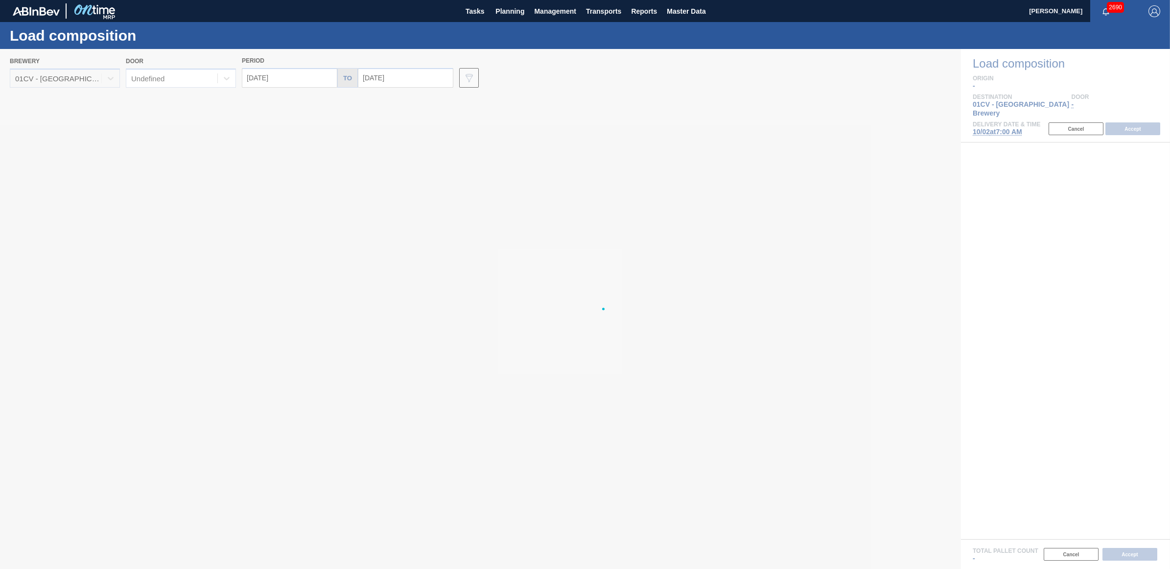
type input "[DATE]"
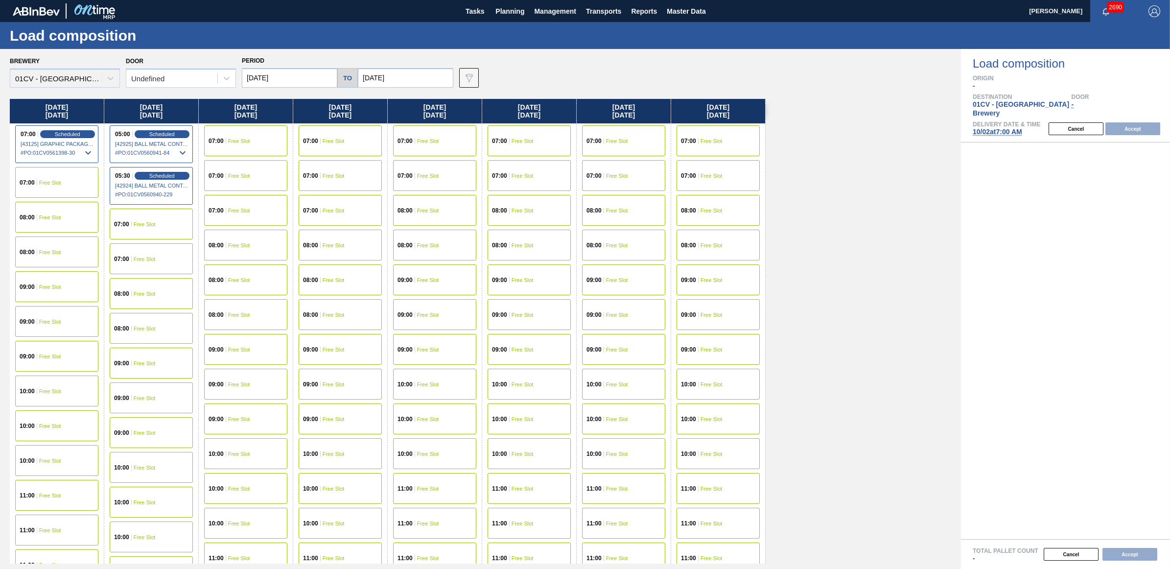
click at [46, 246] on div "08:00 Free Slot" at bounding box center [56, 251] width 83 height 31
click at [1138, 122] on button "Accept" at bounding box center [1132, 128] width 55 height 13
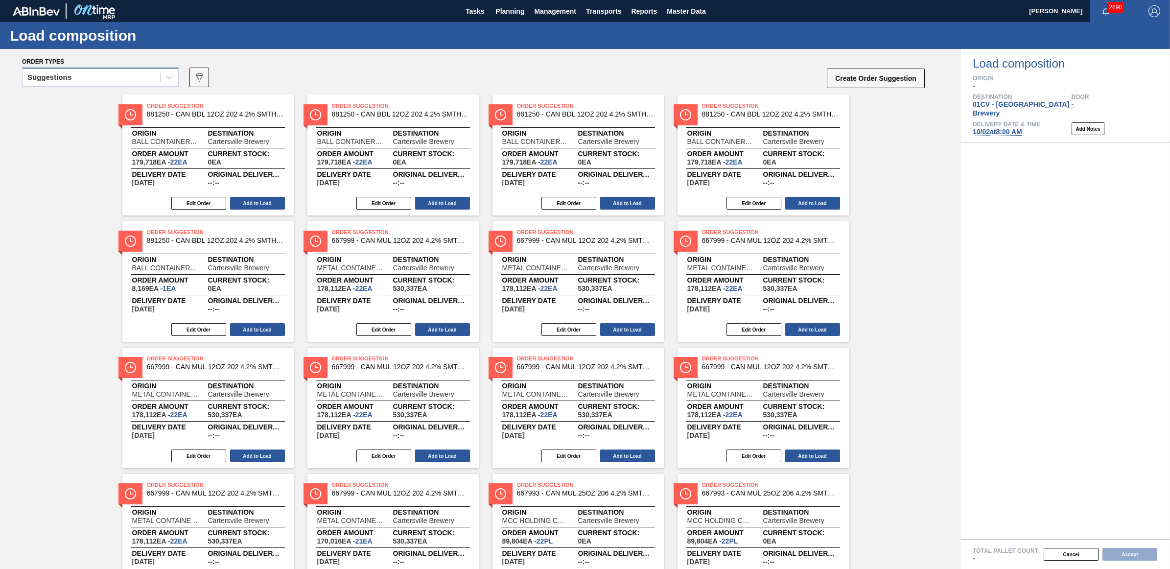
click at [115, 84] on div "Suggestions" at bounding box center [92, 77] width 138 height 14
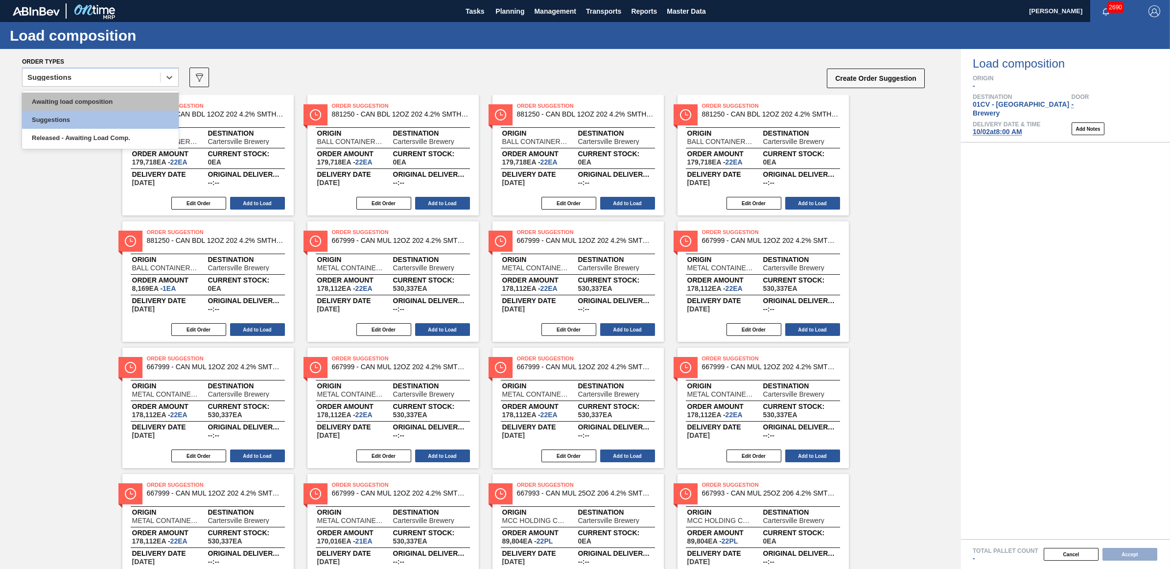
click at [116, 103] on div "Awaiting load composition" at bounding box center [100, 101] width 157 height 18
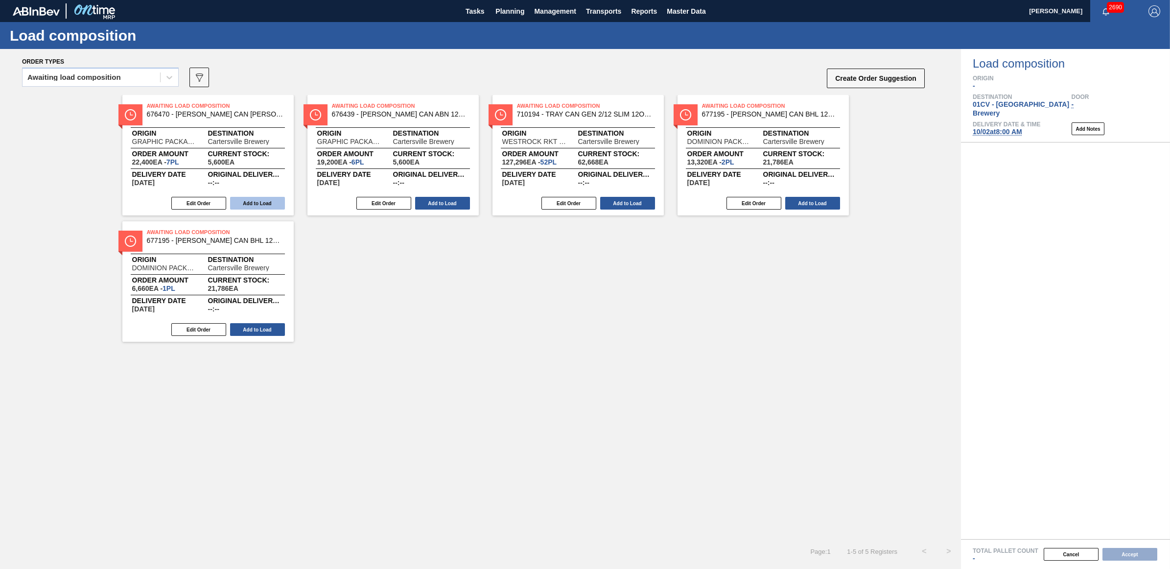
click at [261, 201] on button "Add to Load" at bounding box center [257, 203] width 55 height 13
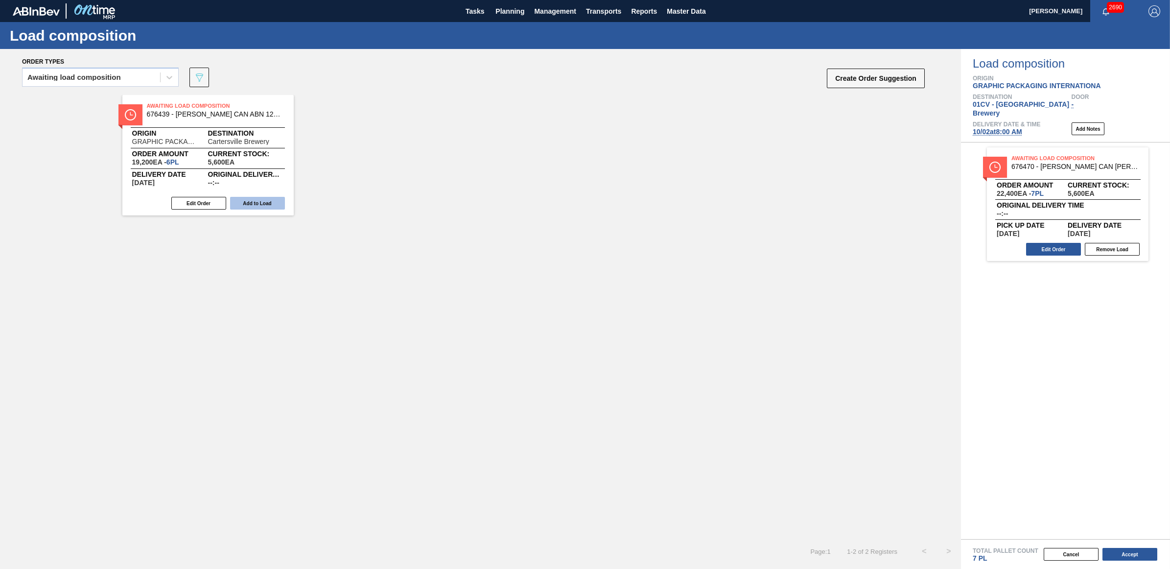
click at [262, 204] on button "Add to Load" at bounding box center [257, 203] width 55 height 13
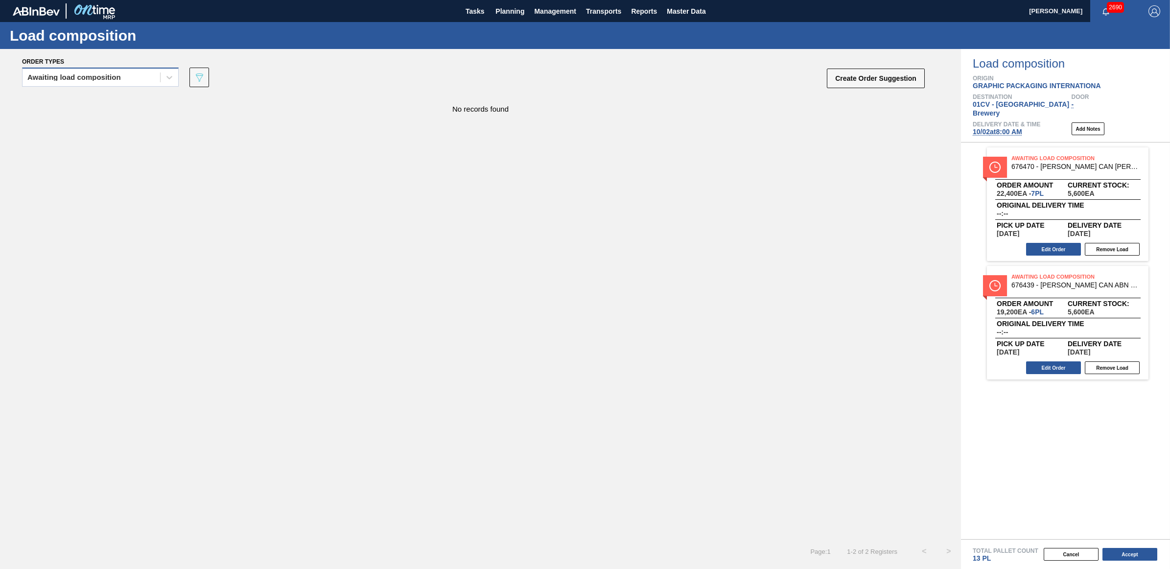
click at [69, 77] on div "Awaiting load composition" at bounding box center [73, 77] width 93 height 7
click at [65, 104] on div "Awaiting load composition" at bounding box center [100, 101] width 157 height 18
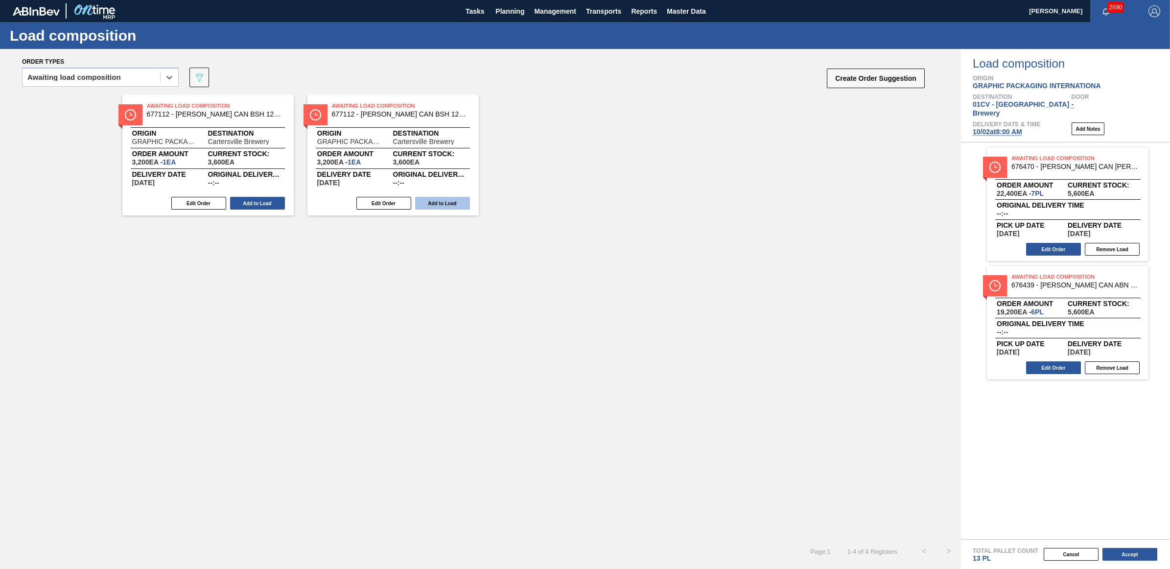
click at [262, 198] on button "Add to Load" at bounding box center [257, 203] width 55 height 13
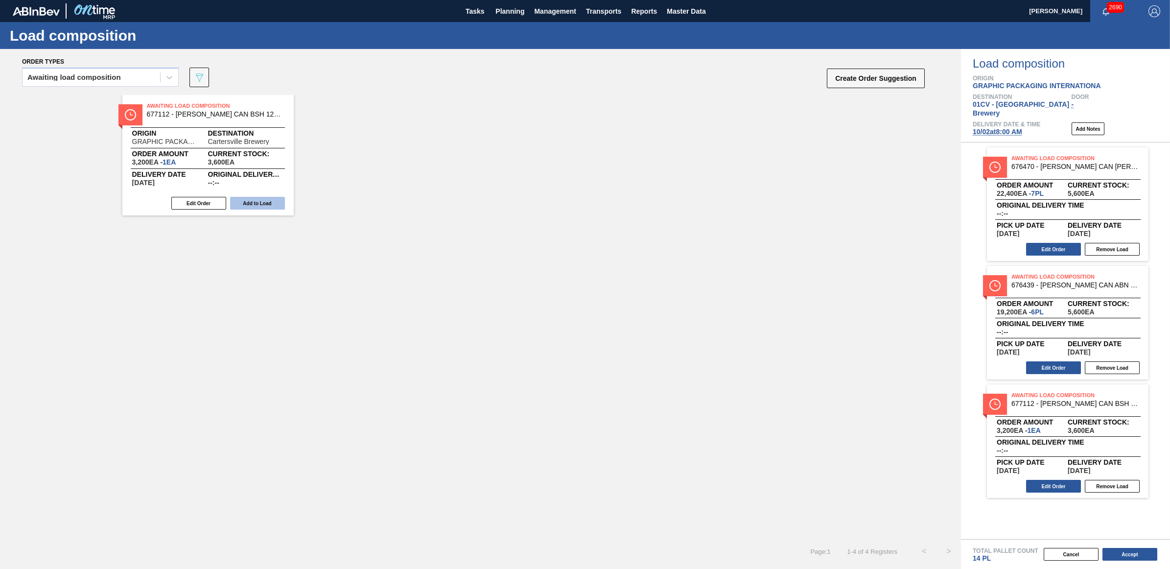
click at [261, 199] on button "Add to Load" at bounding box center [257, 203] width 55 height 13
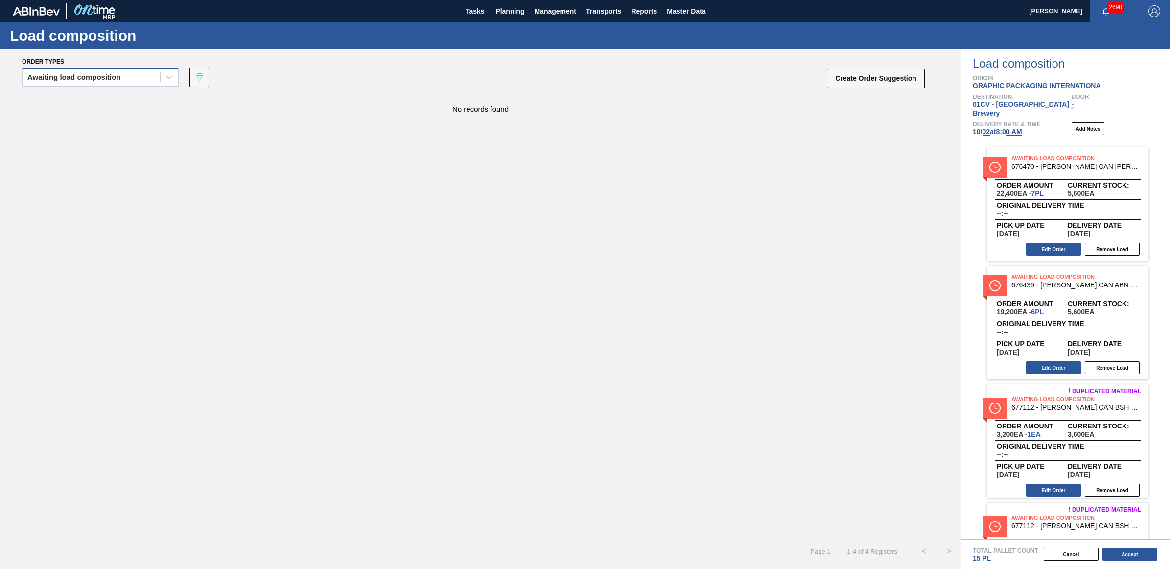
click at [55, 79] on div "Awaiting load composition" at bounding box center [73, 77] width 93 height 7
click at [65, 99] on div "Awaiting load composition" at bounding box center [100, 101] width 157 height 18
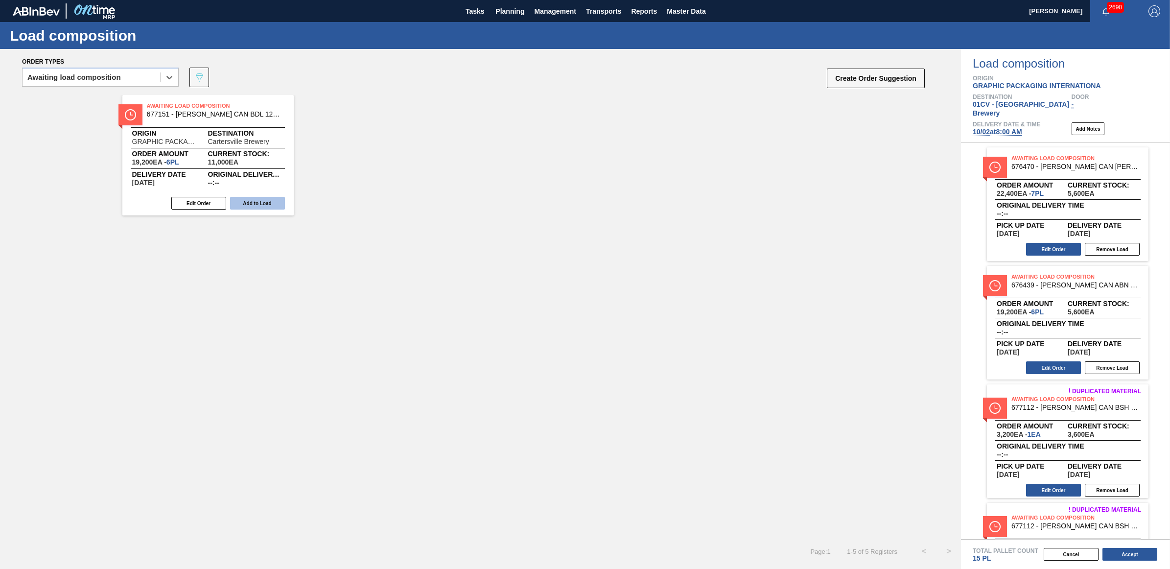
click at [240, 204] on button "Add to Load" at bounding box center [257, 203] width 55 height 13
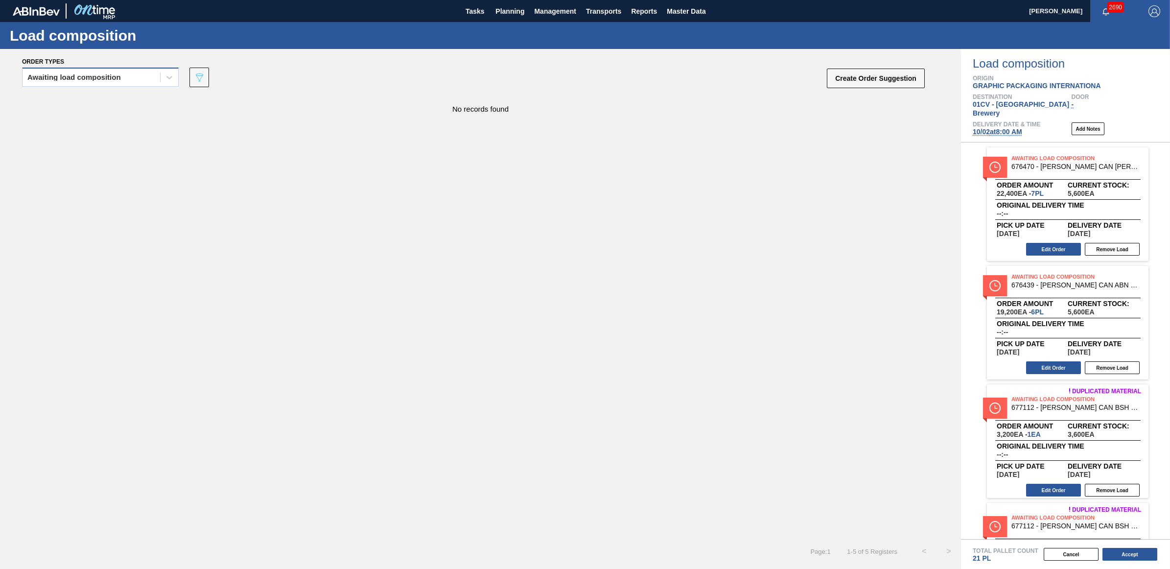
drag, startPoint x: 49, startPoint y: 71, endPoint x: 60, endPoint y: 86, distance: 17.8
click at [49, 71] on div "Awaiting load composition" at bounding box center [92, 77] width 138 height 14
click at [73, 99] on div "Awaiting load composition" at bounding box center [100, 101] width 157 height 18
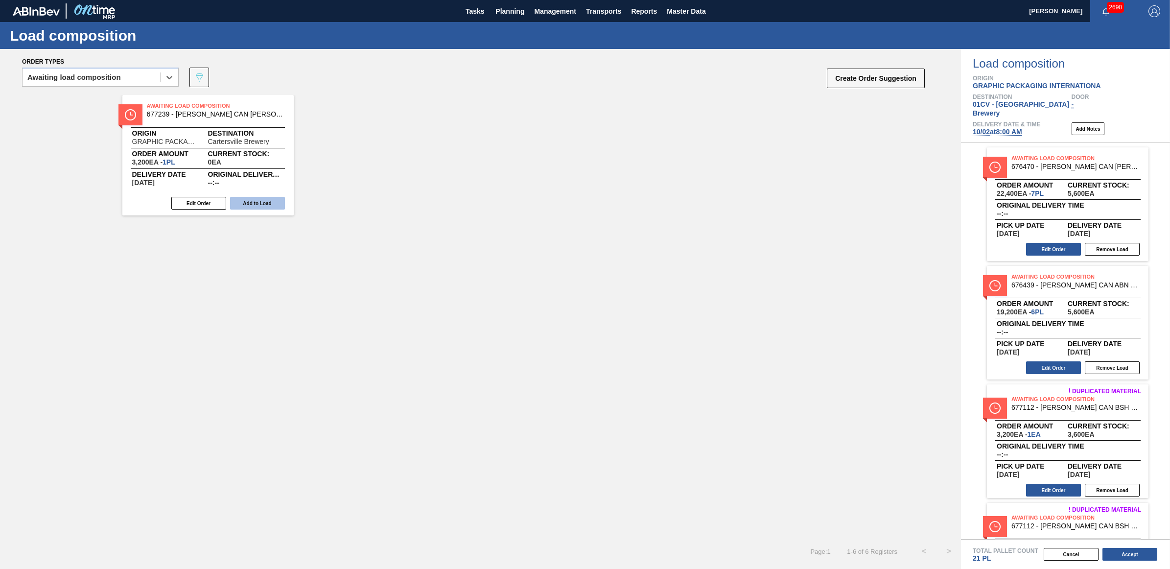
click at [262, 200] on button "Add to Load" at bounding box center [257, 203] width 55 height 13
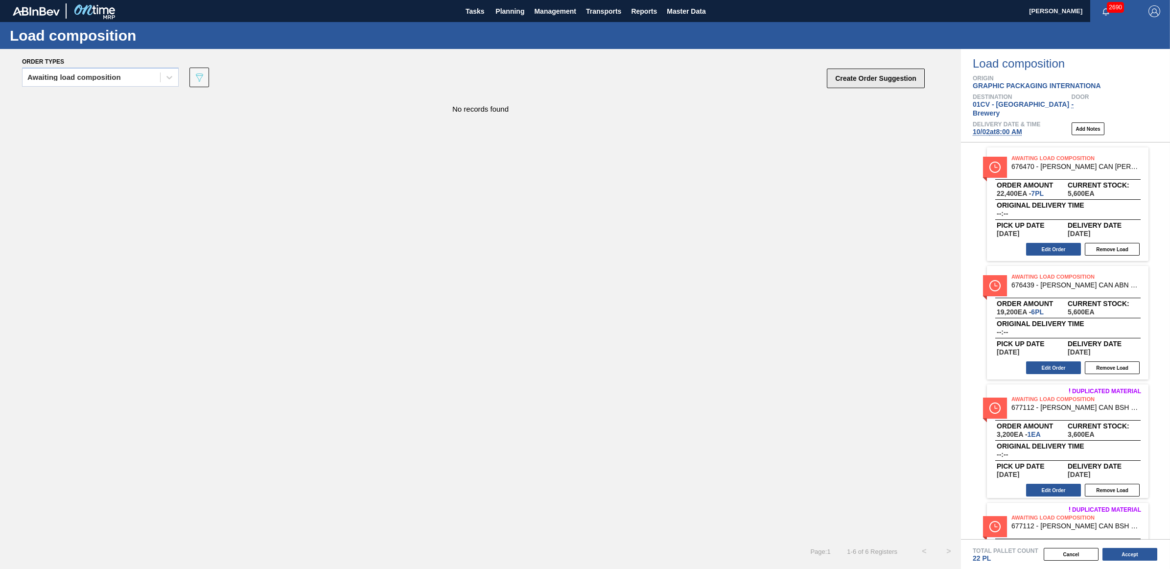
click at [832, 82] on button "Create Order Suggestion" at bounding box center [876, 79] width 98 height 20
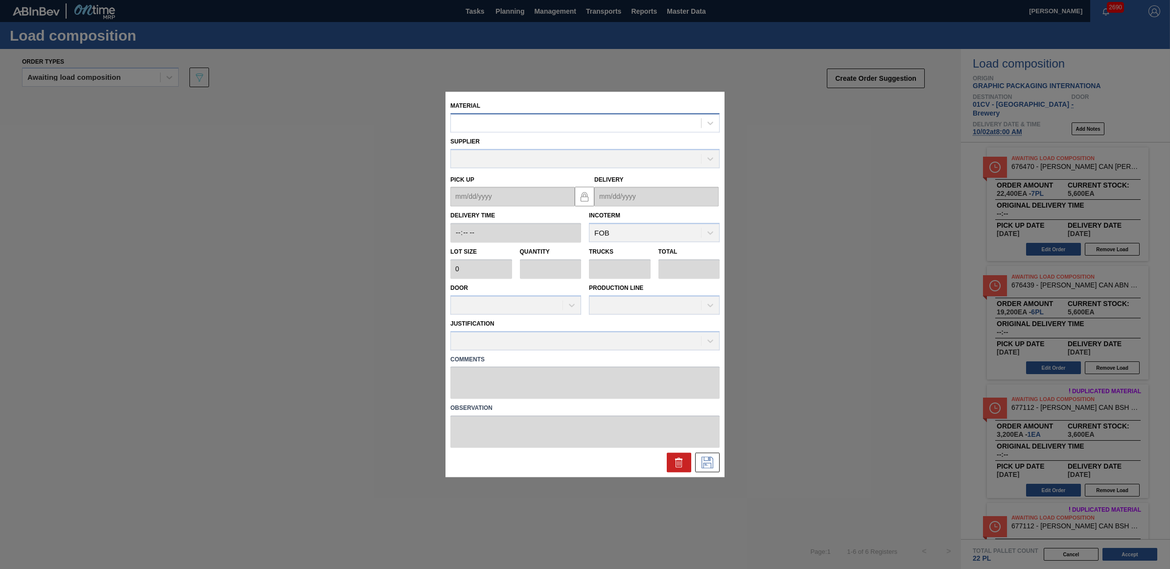
click at [467, 126] on div at bounding box center [576, 123] width 250 height 14
type input "676621"
type input "6,660"
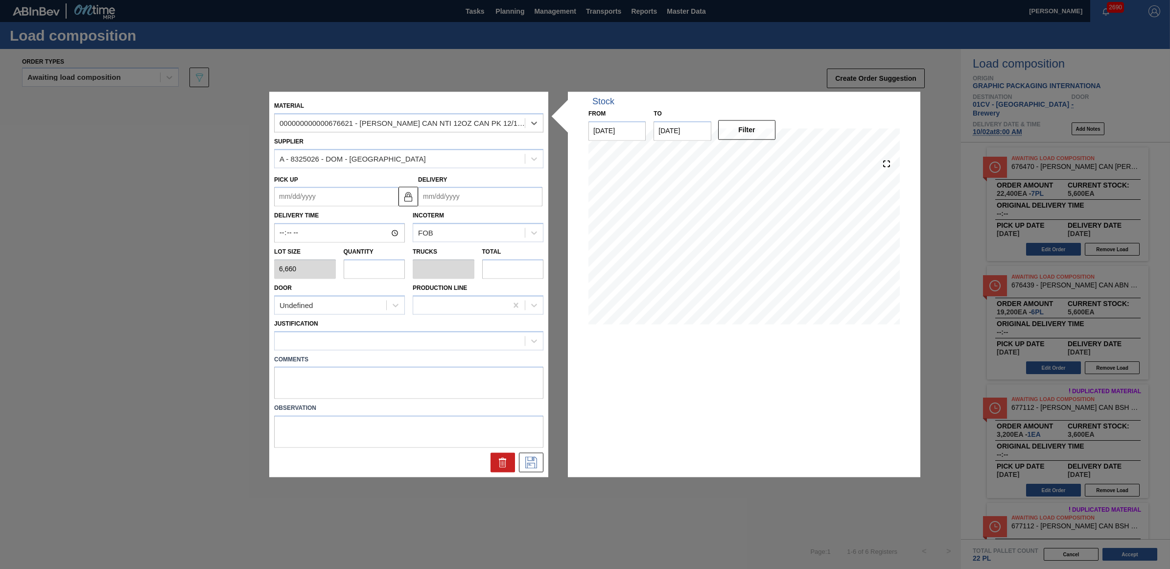
click at [356, 268] on input "text" at bounding box center [375, 269] width 62 height 20
type input "1"
type input "0.042"
type input "6,660"
type input "1"
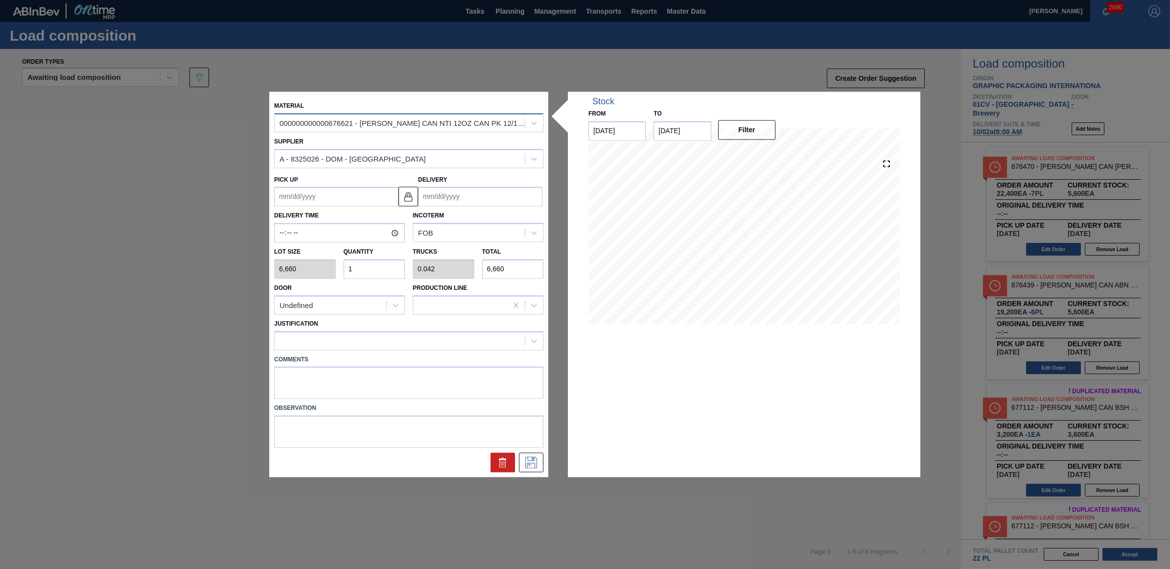
click at [434, 125] on div "000000000000676621 - CARR CAN NTI 12OZ CAN PK 12/12 CAN 0123" at bounding box center [402, 123] width 246 height 8
type input "676470"
type input "3,200"
click at [385, 273] on input "1" at bounding box center [375, 269] width 62 height 20
type input "3,200"
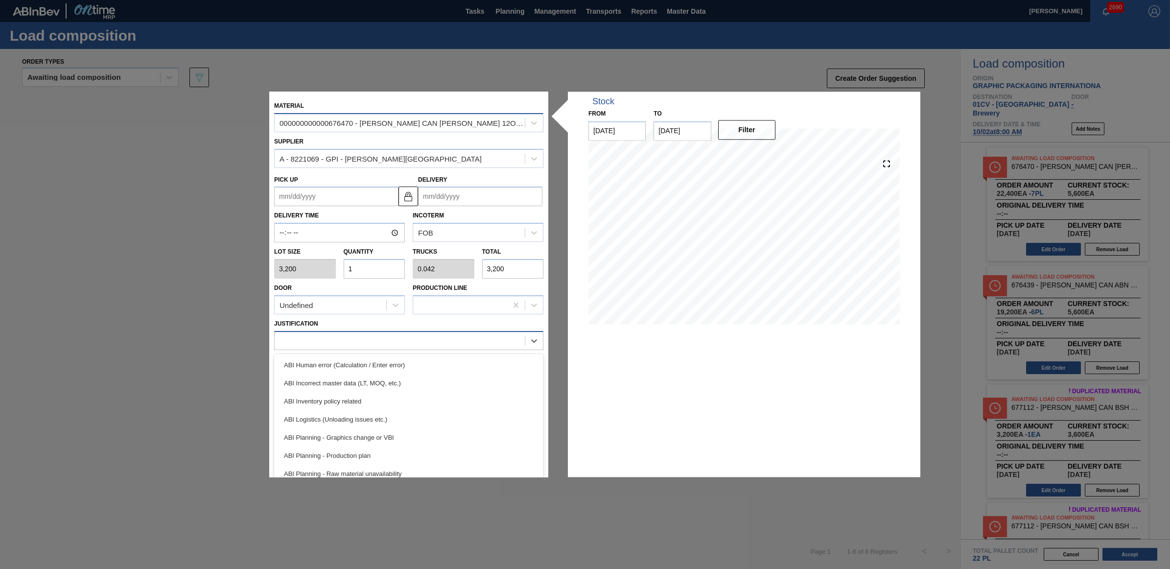
click at [334, 343] on div at bounding box center [400, 340] width 250 height 14
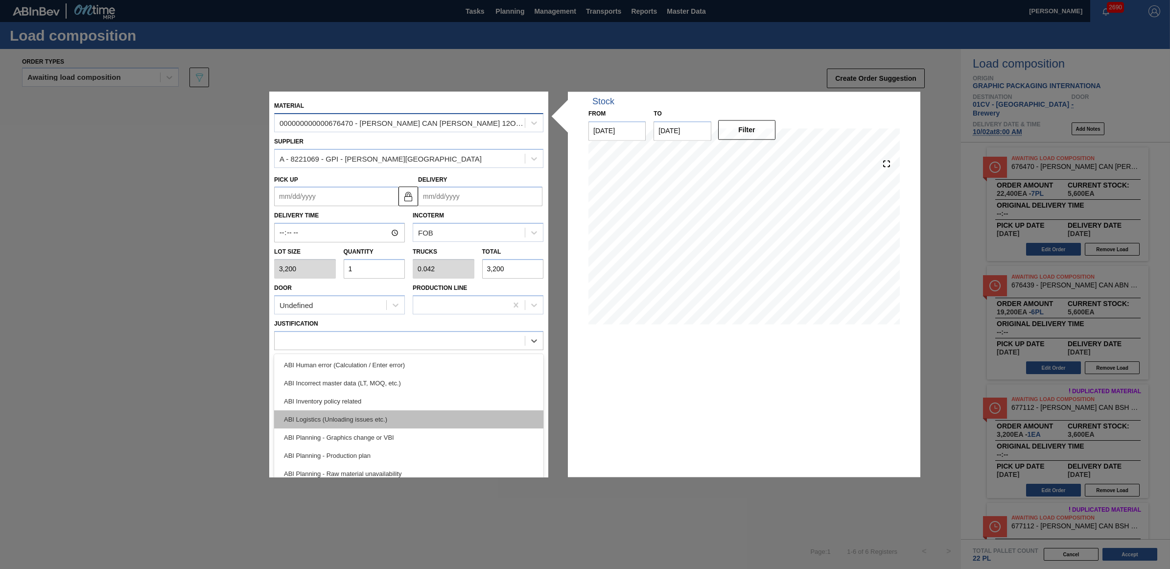
scroll to position [61, 0]
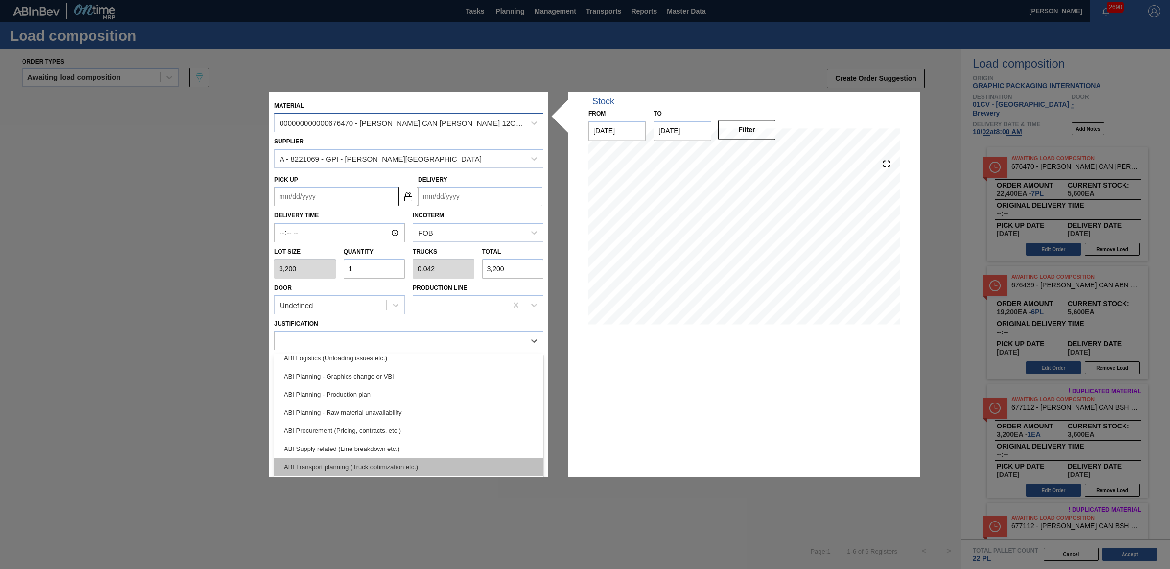
click at [382, 462] on div "ABI Transport planning (Truck optimization etc.)" at bounding box center [408, 467] width 269 height 18
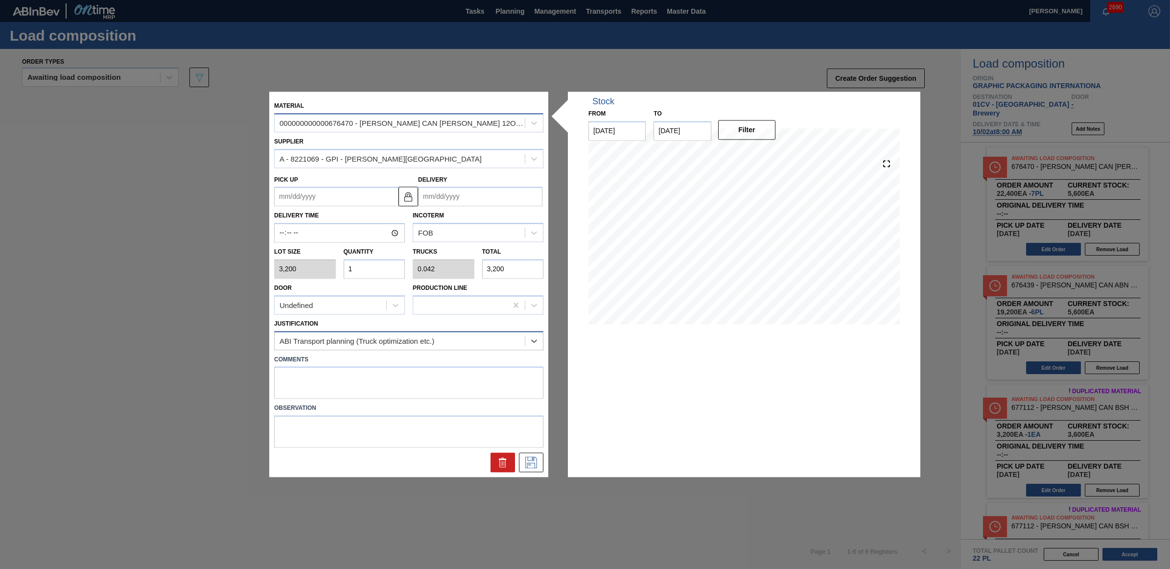
click at [384, 337] on div "ABI Transport planning (Truck optimization etc.)" at bounding box center [356, 340] width 155 height 8
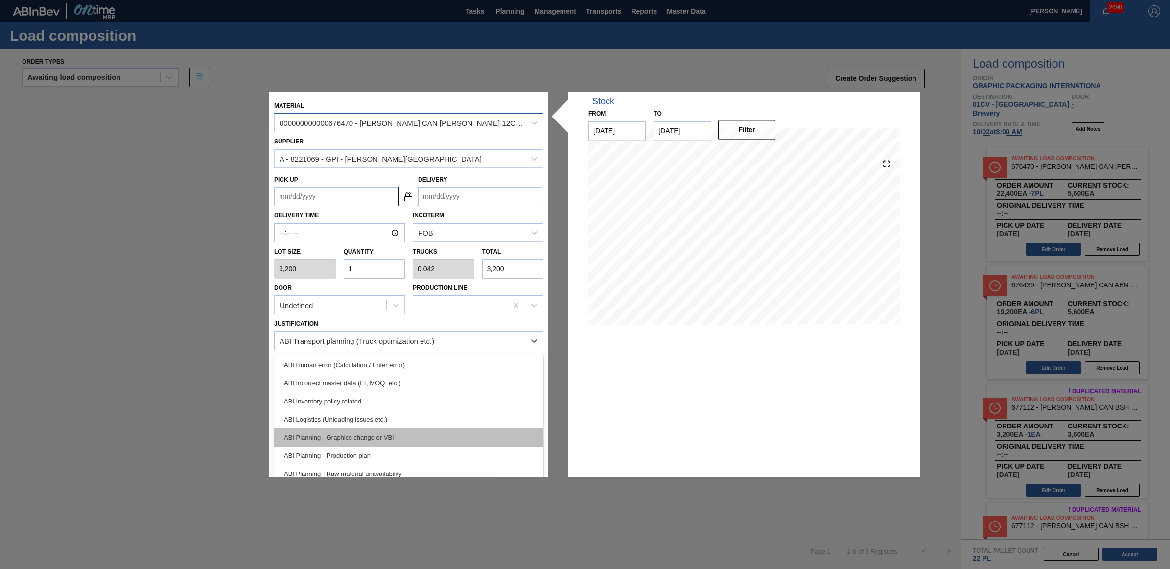
click at [388, 434] on div "ABI Planning - Graphics change or VBI" at bounding box center [408, 437] width 269 height 18
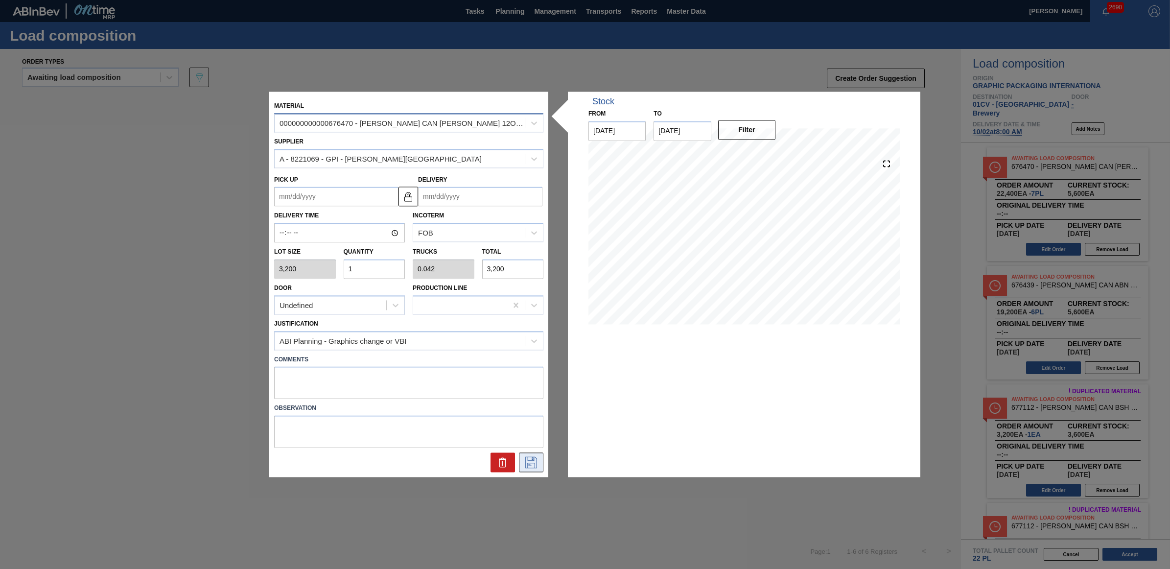
click at [525, 468] on button at bounding box center [531, 463] width 24 height 20
click at [458, 197] on input "Delivery" at bounding box center [480, 197] width 124 height 20
click at [492, 316] on div "2" at bounding box center [492, 314] width 13 height 13
type up "[DATE]"
type input "[DATE]"
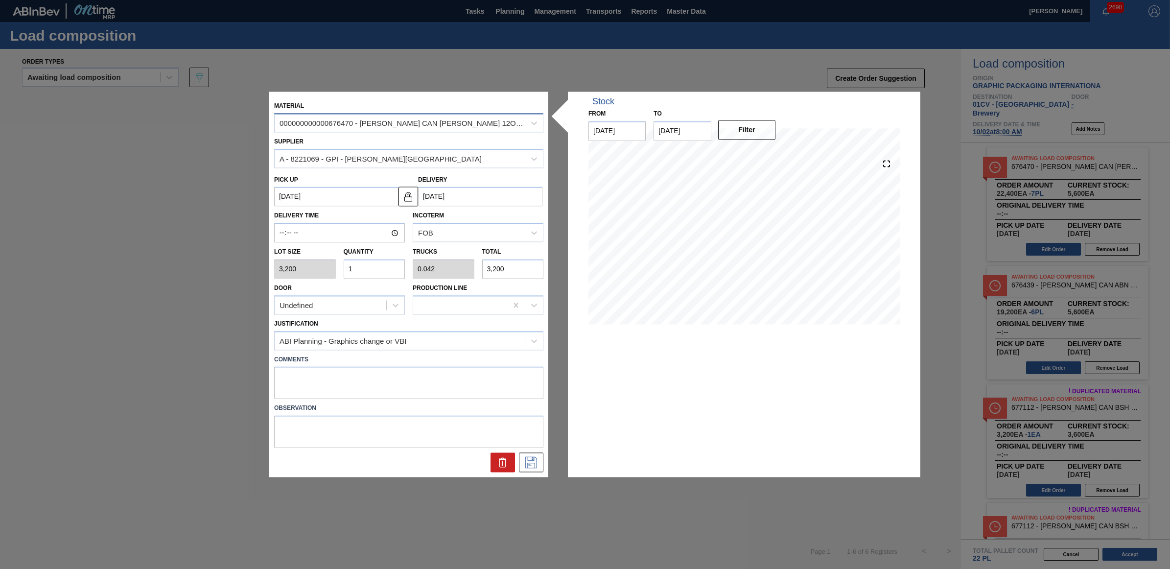
click at [545, 465] on div at bounding box center [408, 463] width 277 height 20
click at [542, 464] on button at bounding box center [531, 463] width 24 height 20
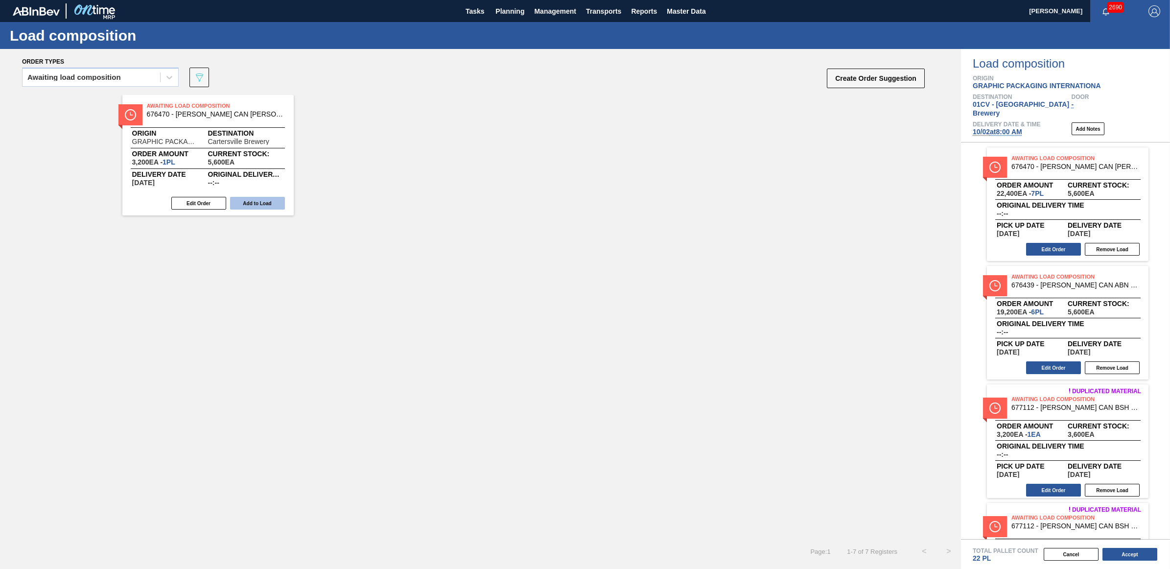
click at [248, 198] on button "Add to Load" at bounding box center [257, 203] width 55 height 13
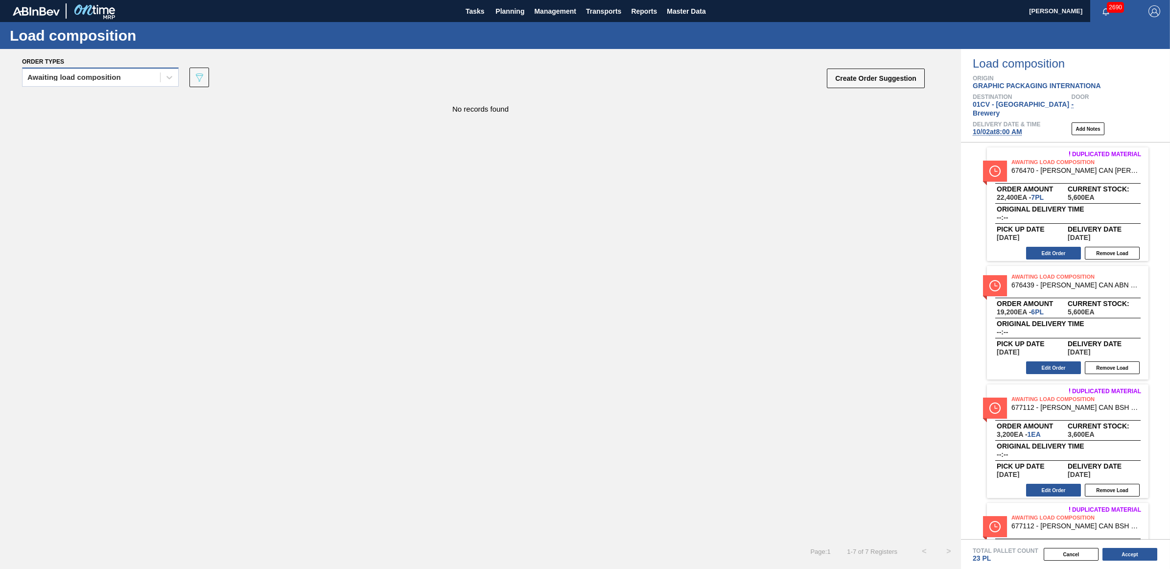
drag, startPoint x: 84, startPoint y: 72, endPoint x: 83, endPoint y: 84, distance: 11.8
click at [84, 72] on div "Awaiting load composition" at bounding box center [92, 77] width 138 height 14
click at [84, 99] on div "Awaiting load composition" at bounding box center [100, 101] width 157 height 18
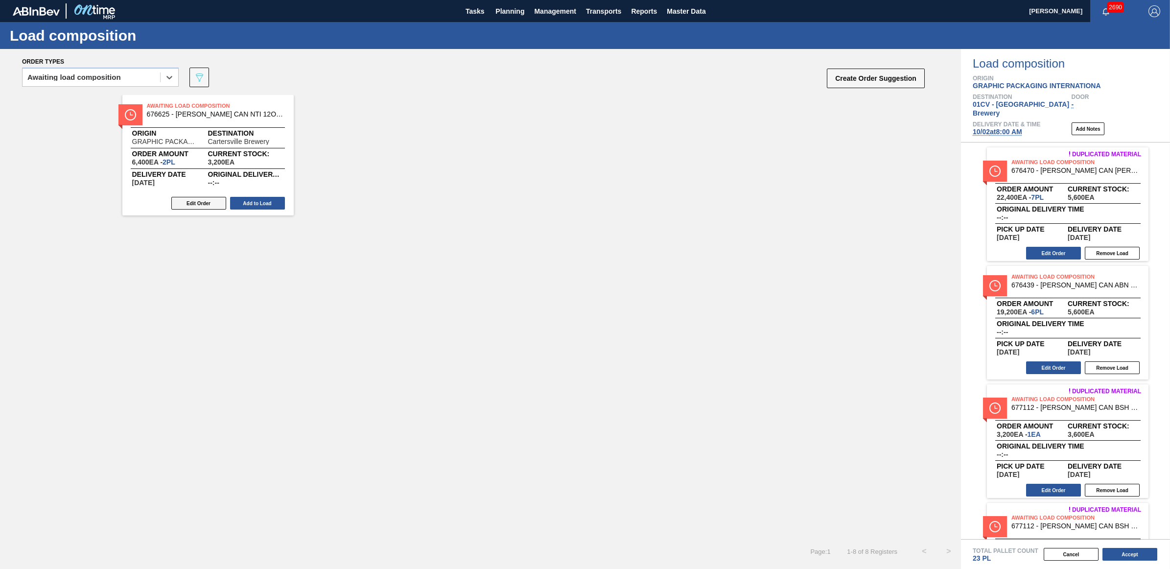
click at [206, 205] on button "Edit Order" at bounding box center [198, 203] width 55 height 13
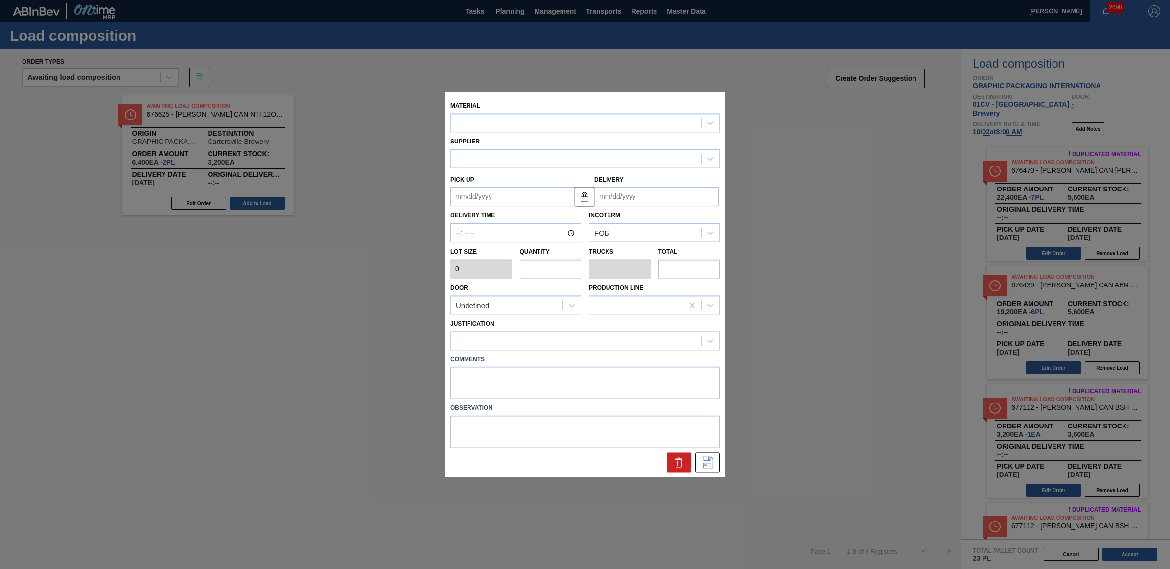
type input "3,200"
type input "2"
type input "0.077"
type input "6,400"
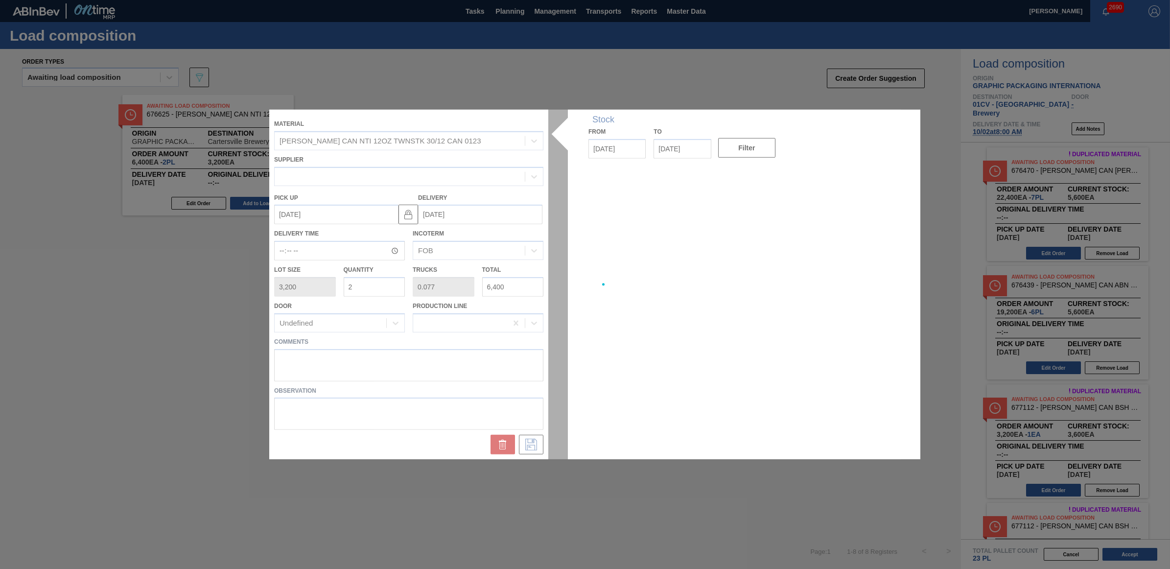
type up "[DATE]"
type input "[DATE]"
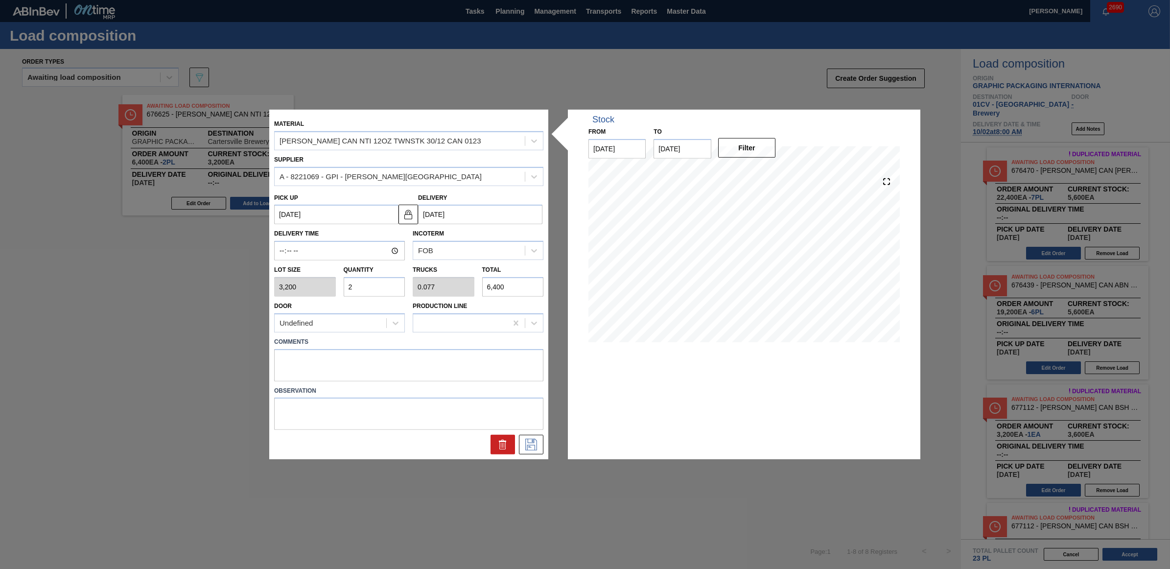
click at [324, 282] on div "Lot size 3,200 Quantity 2 Trucks 0.077 Total 6,400" at bounding box center [408, 278] width 277 height 36
type input "3"
type input "0.115"
type input "9,600"
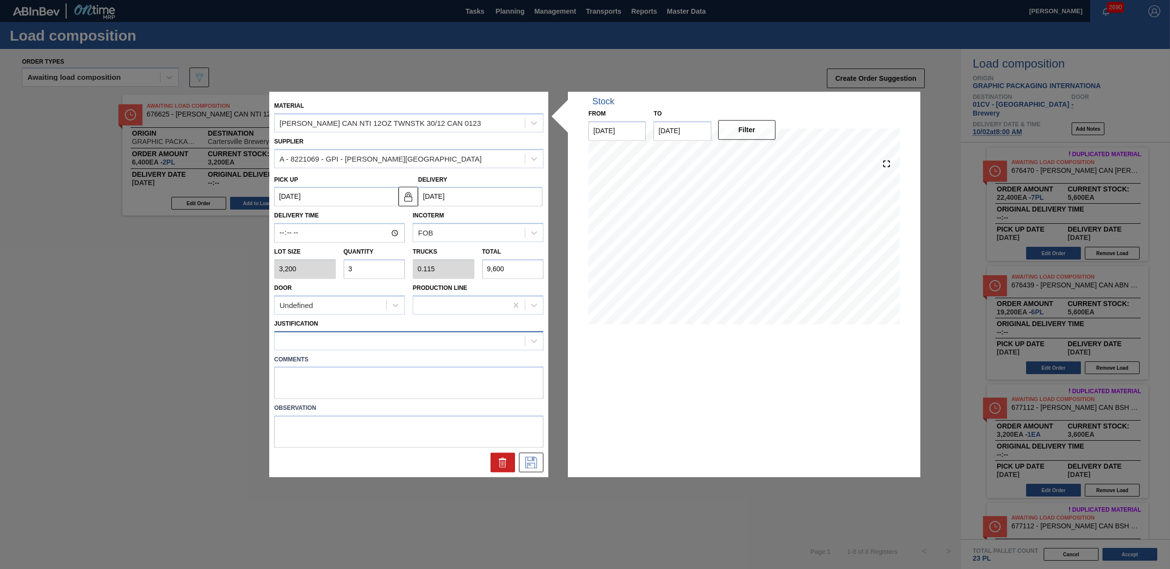
type input "3"
click at [358, 339] on div at bounding box center [400, 340] width 250 height 14
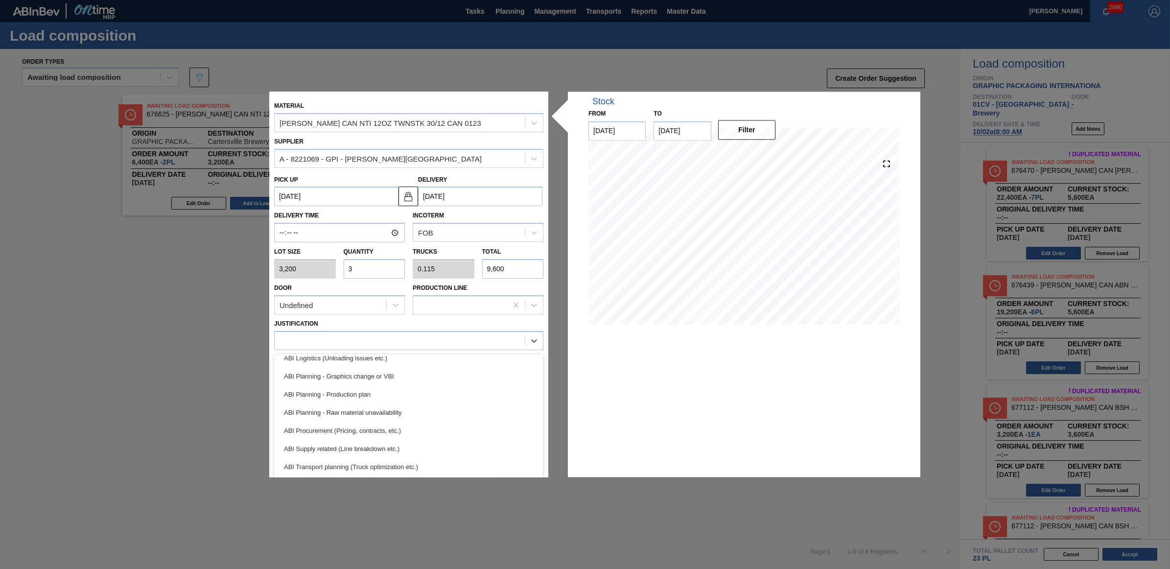
click at [375, 461] on div "ABI Transport planning (Truck optimization etc.)" at bounding box center [408, 467] width 269 height 18
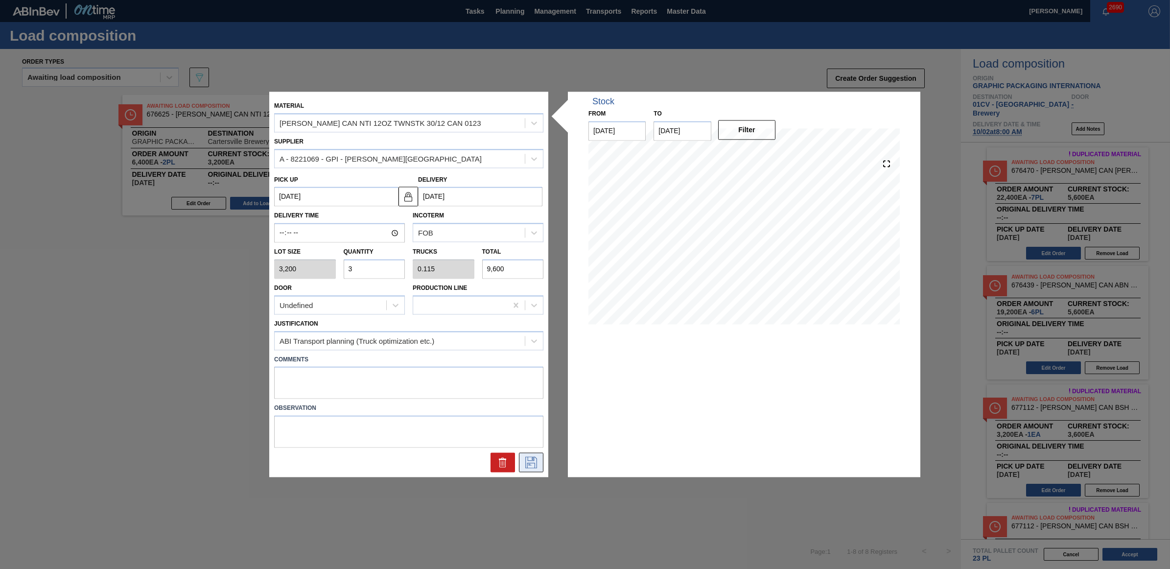
click at [529, 461] on icon at bounding box center [531, 463] width 16 height 12
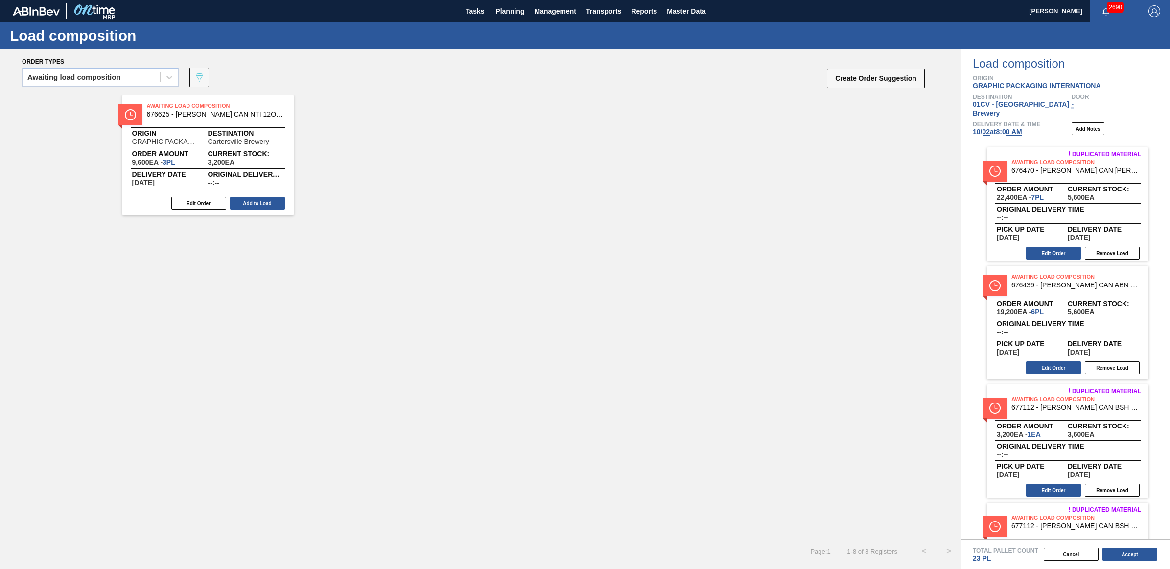
drag, startPoint x: 272, startPoint y: 197, endPoint x: 372, endPoint y: 272, distance: 124.9
click at [270, 197] on button "Add to Load" at bounding box center [257, 203] width 55 height 13
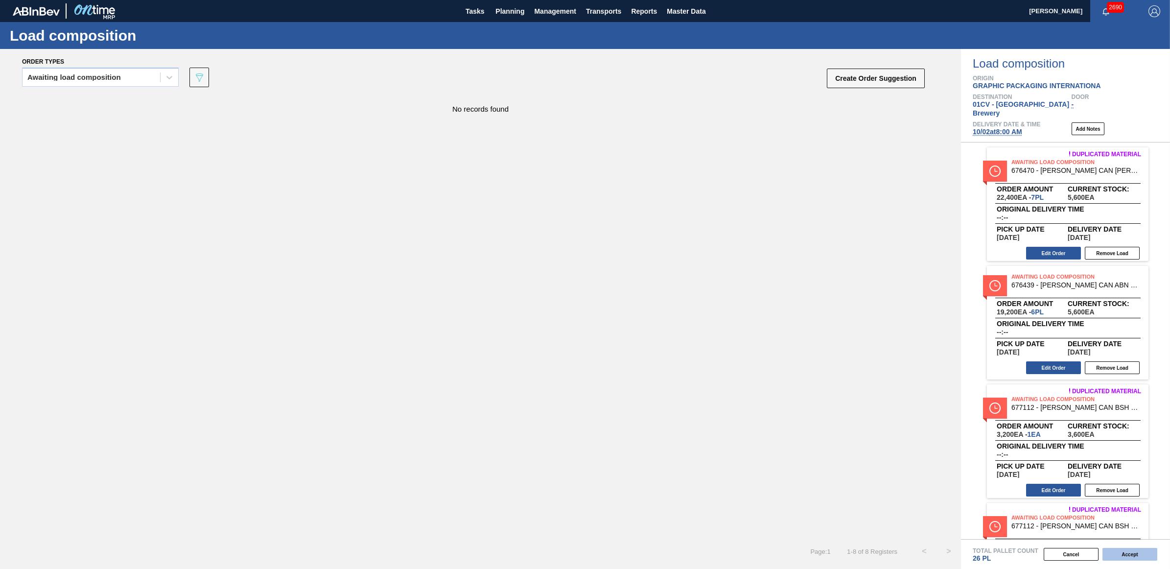
click at [1125, 554] on button "Accept" at bounding box center [1129, 554] width 55 height 13
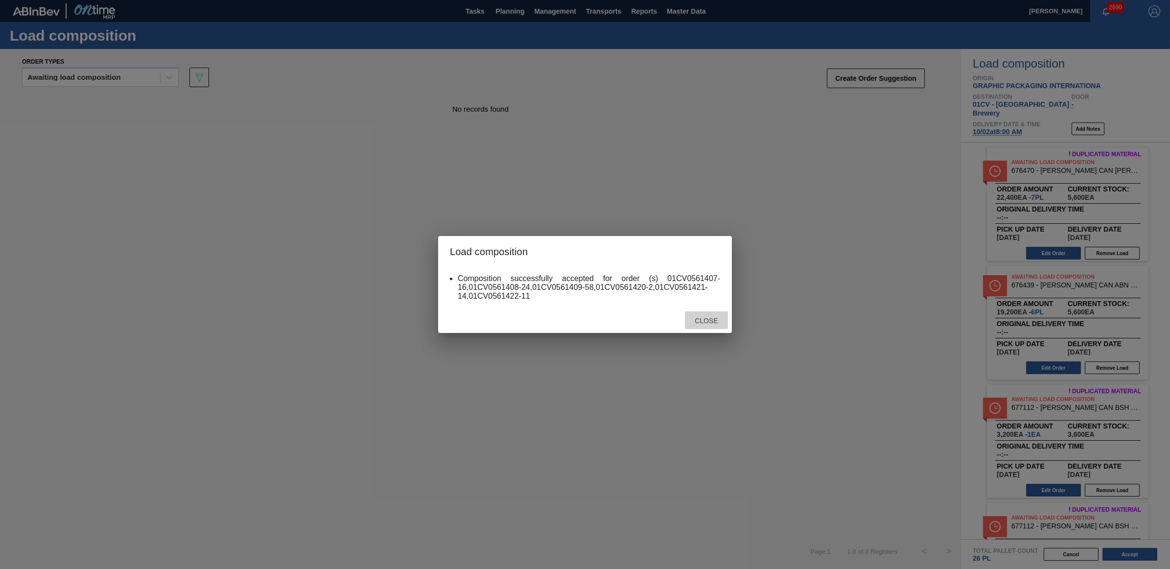
click at [713, 318] on span "Close" at bounding box center [706, 321] width 39 height 8
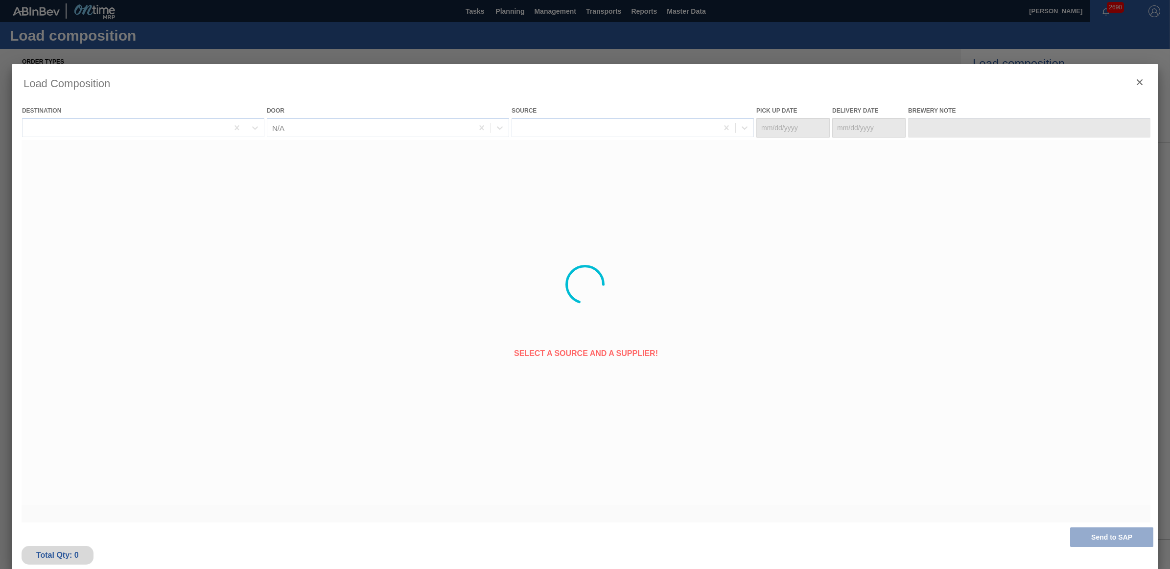
type Date "[DATE]"
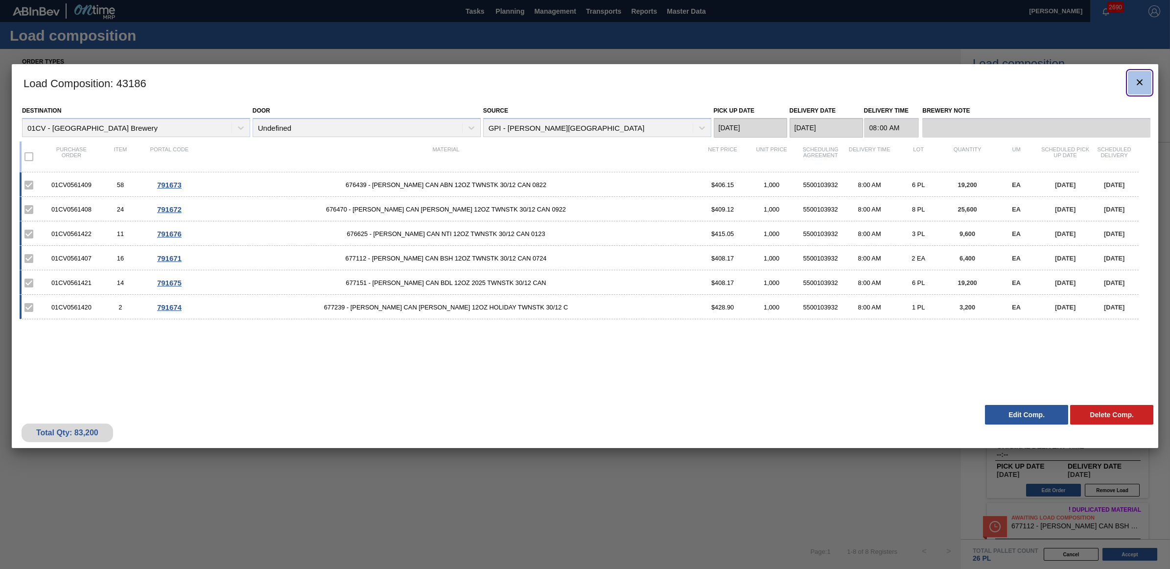
click at [1136, 79] on icon "botão de ícone" at bounding box center [1139, 82] width 12 height 12
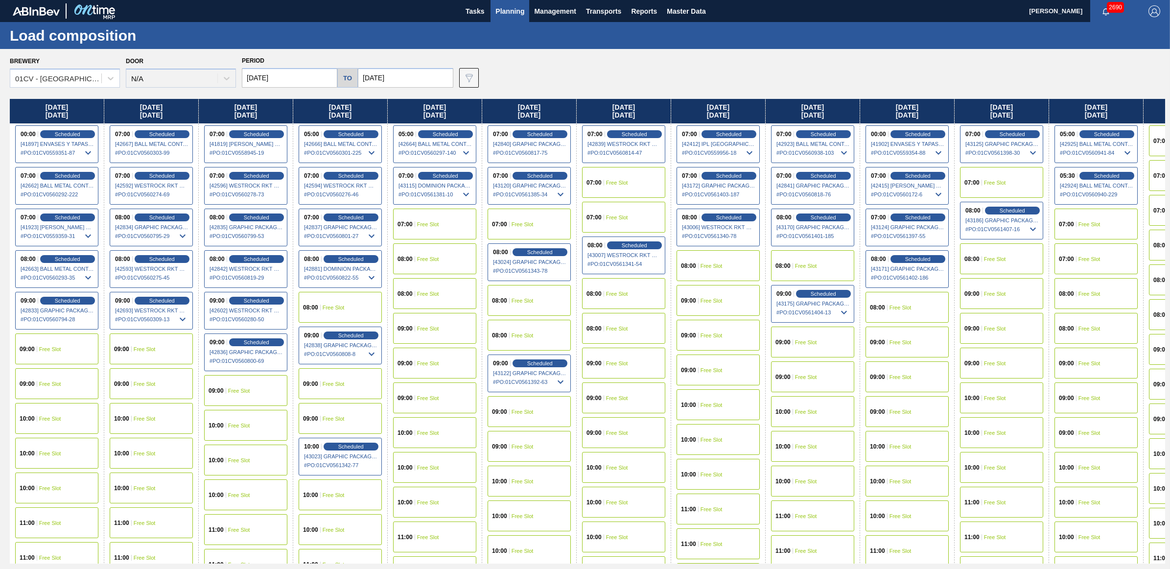
click at [804, 267] on span "Free Slot" at bounding box center [806, 266] width 22 height 6
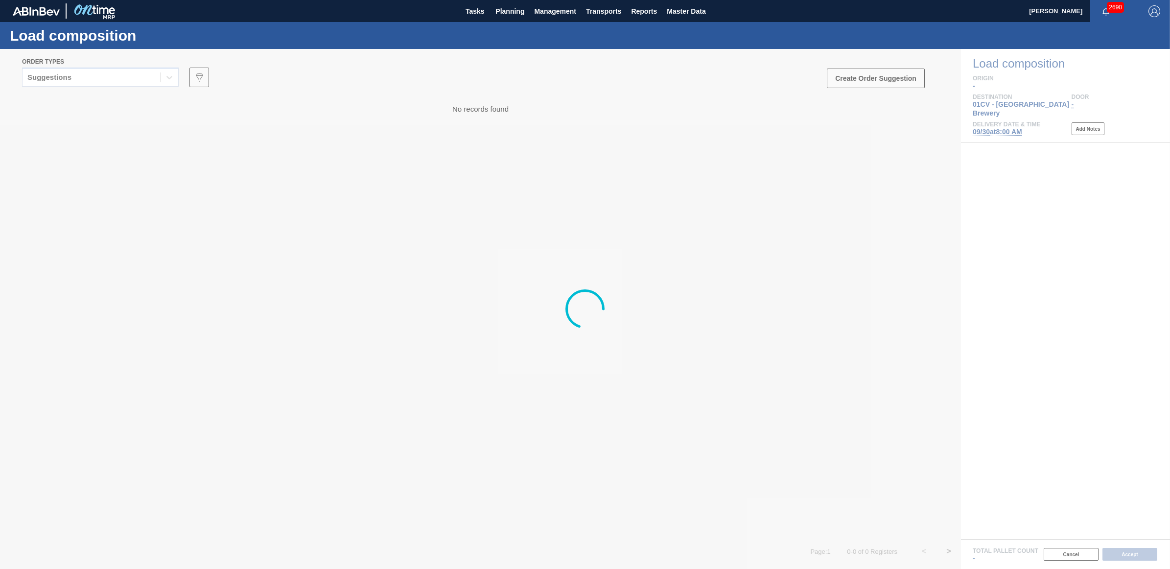
click at [86, 76] on div at bounding box center [585, 309] width 1170 height 520
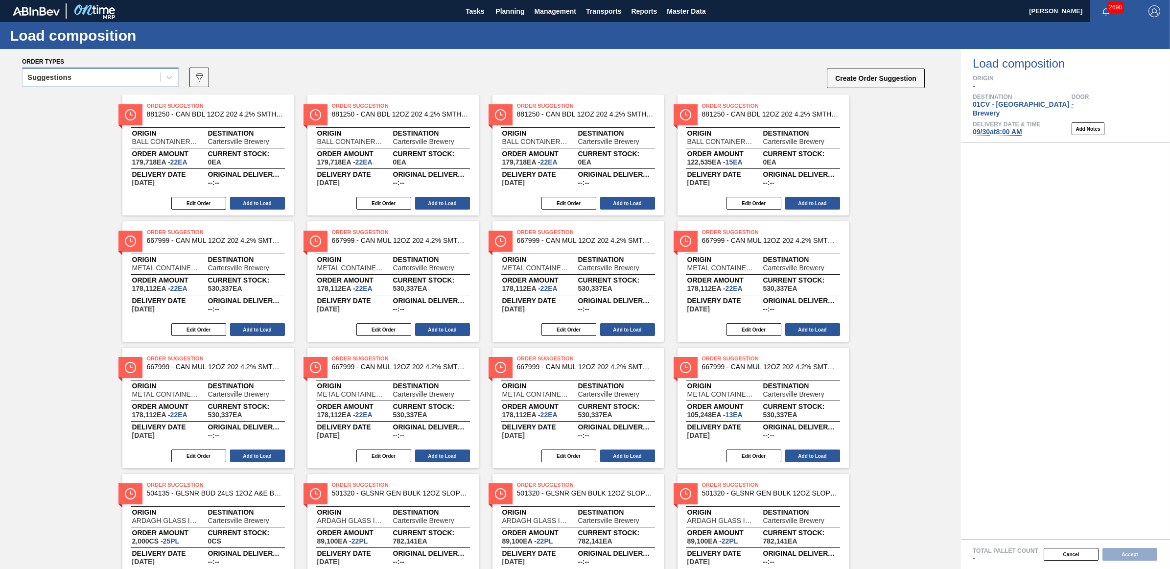
click at [53, 80] on div "Suggestions" at bounding box center [49, 77] width 44 height 7
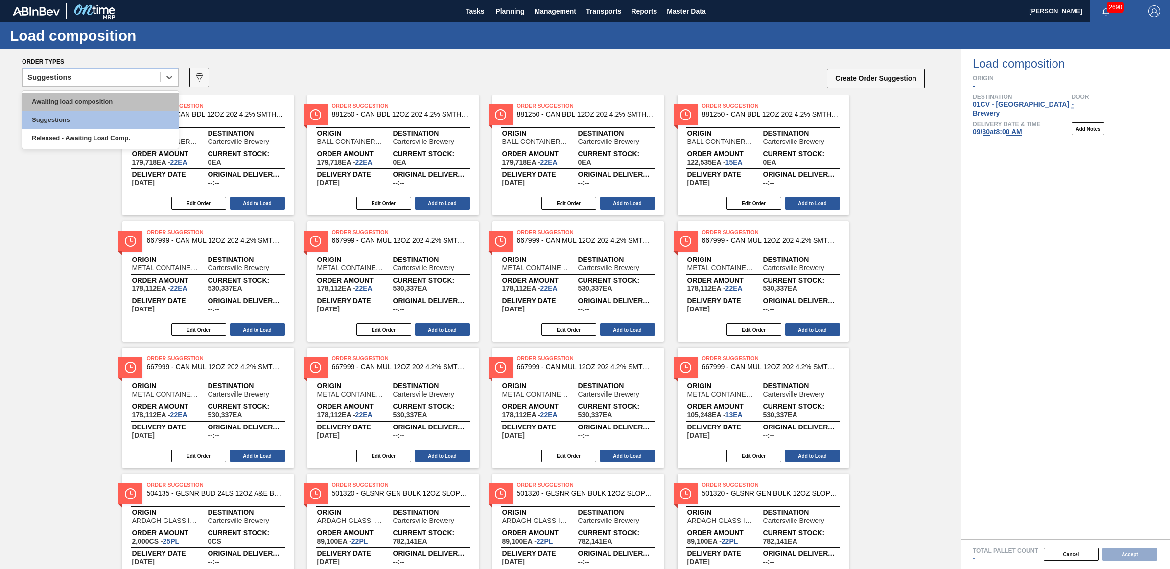
click at [60, 99] on div "Awaiting load composition" at bounding box center [100, 101] width 157 height 18
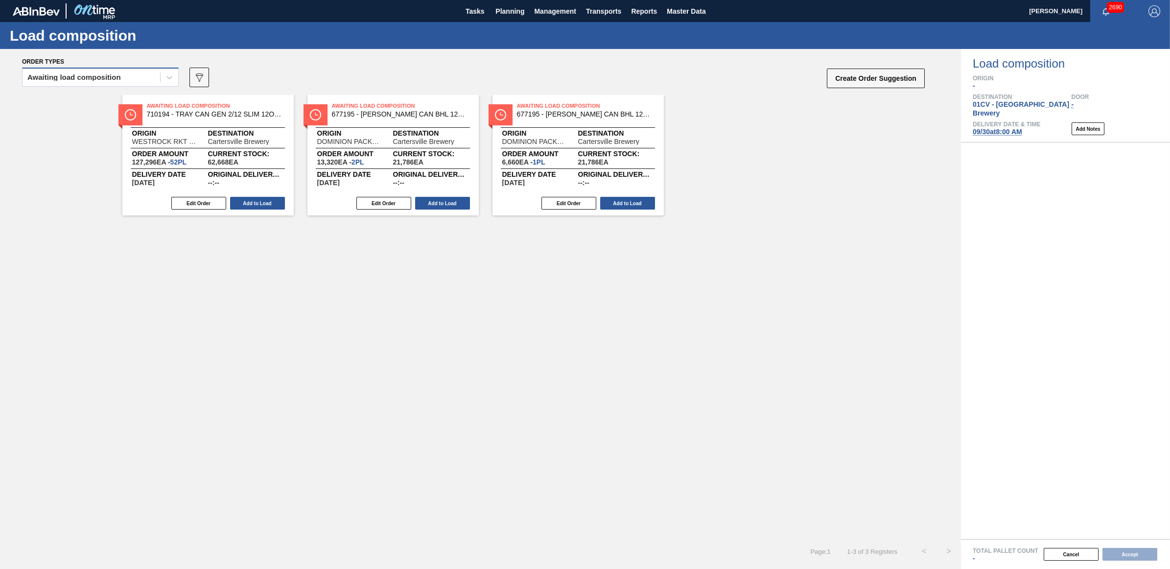
click at [57, 81] on div "Awaiting load composition" at bounding box center [92, 77] width 138 height 14
click at [59, 101] on div "Awaiting load composition" at bounding box center [100, 101] width 157 height 18
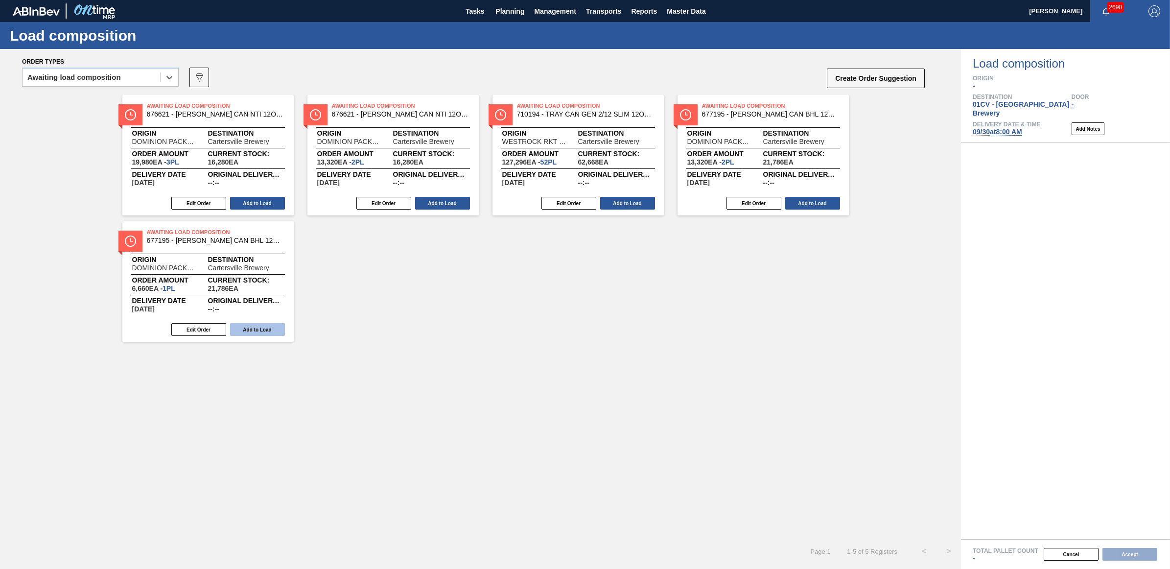
click at [265, 325] on button "Add to Load" at bounding box center [257, 329] width 55 height 13
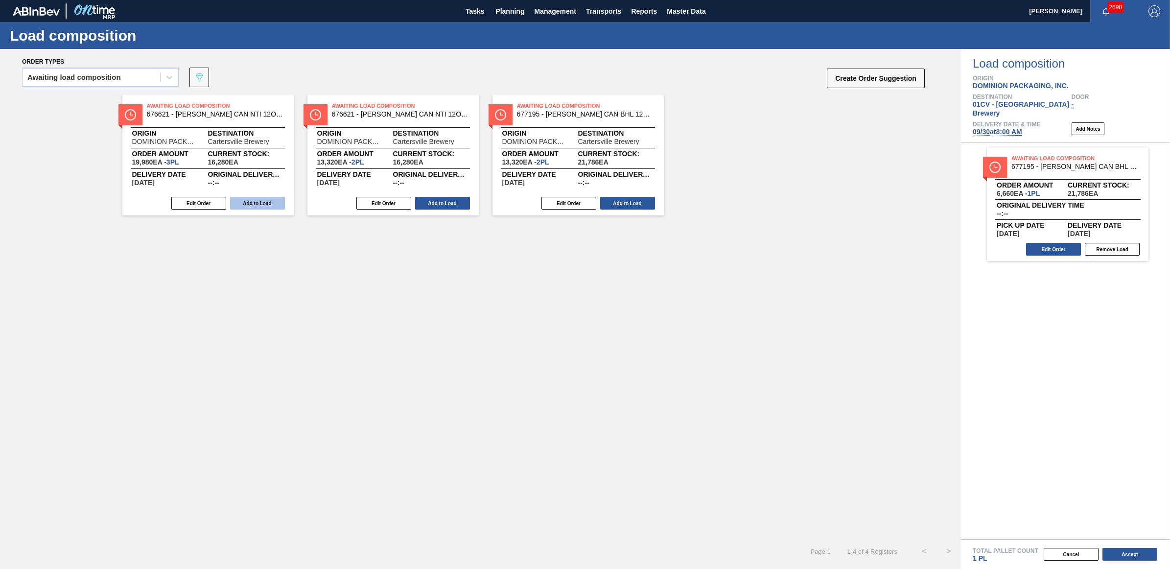
click at [259, 202] on button "Add to Load" at bounding box center [257, 203] width 55 height 13
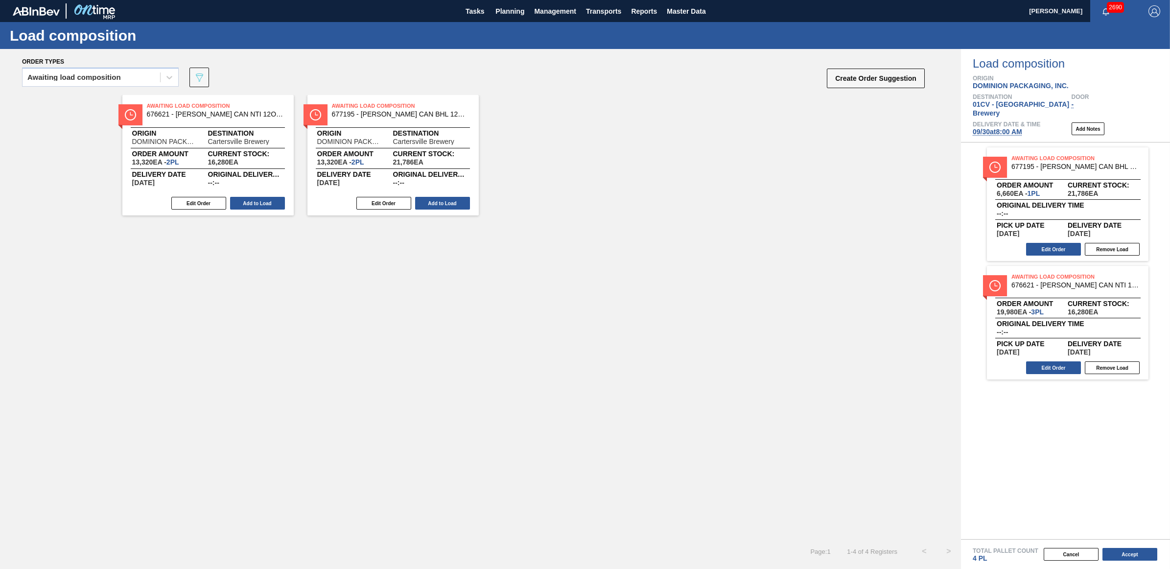
click at [259, 202] on button "Add to Load" at bounding box center [257, 203] width 55 height 13
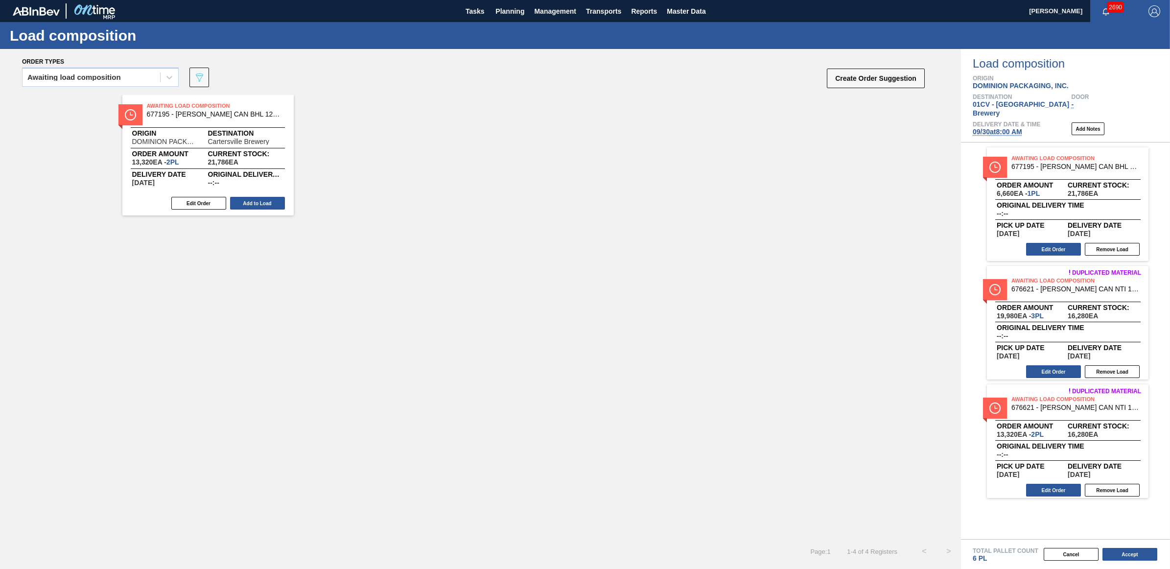
click at [259, 202] on button "Add to Load" at bounding box center [257, 203] width 55 height 13
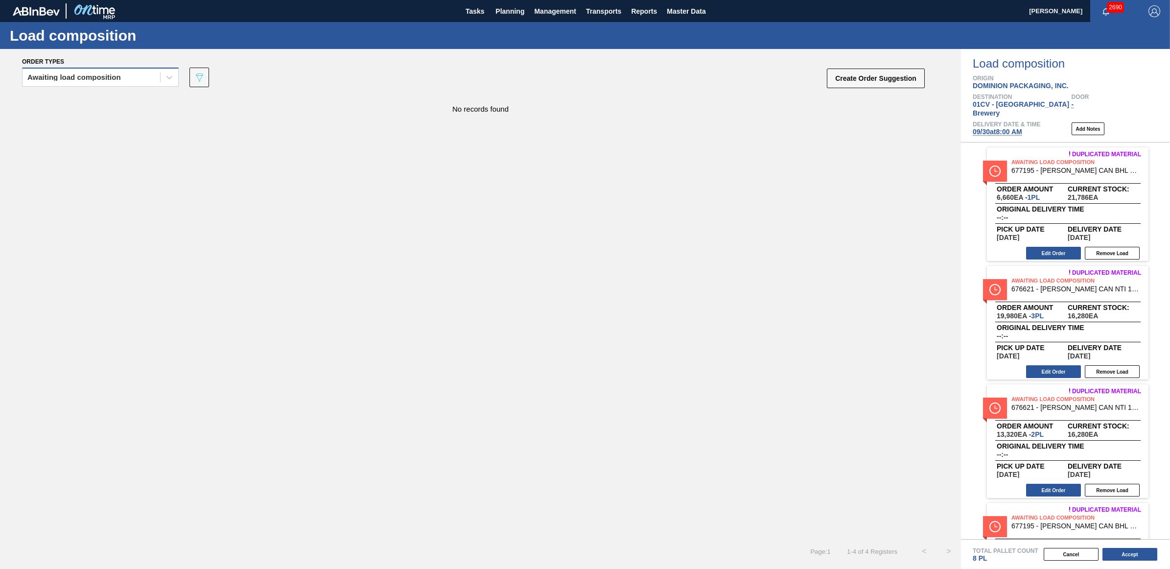
click at [62, 76] on div "Awaiting load composition" at bounding box center [73, 77] width 93 height 7
click at [67, 97] on div "Awaiting load composition" at bounding box center [100, 101] width 157 height 18
click at [144, 77] on div "Awaiting load composition" at bounding box center [92, 77] width 138 height 14
click at [138, 96] on div "Awaiting load composition" at bounding box center [100, 101] width 157 height 18
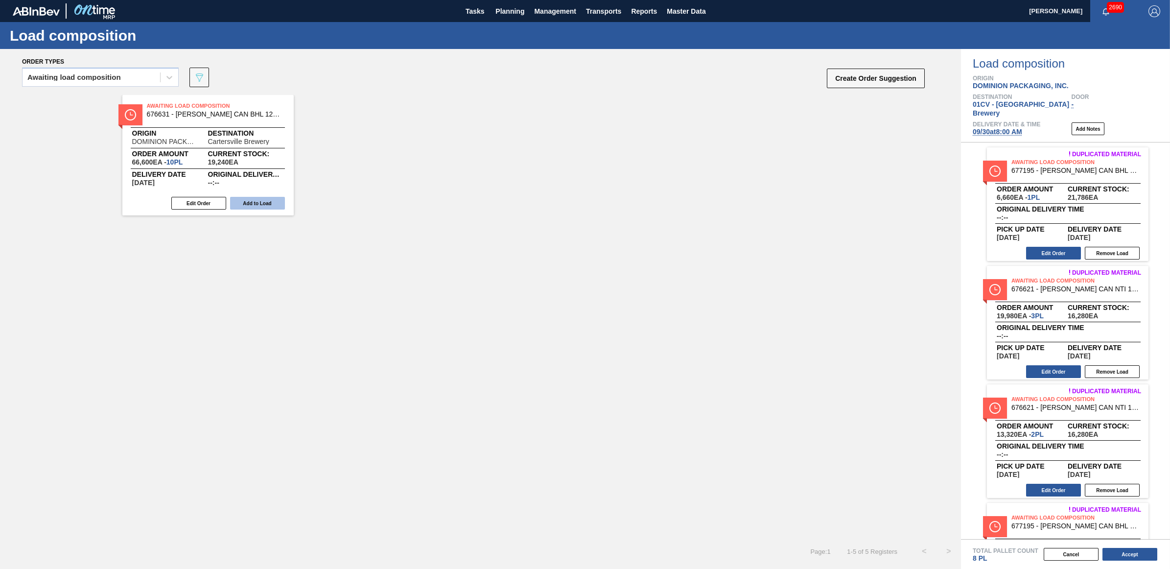
click at [276, 204] on button "Add to Load" at bounding box center [257, 203] width 55 height 13
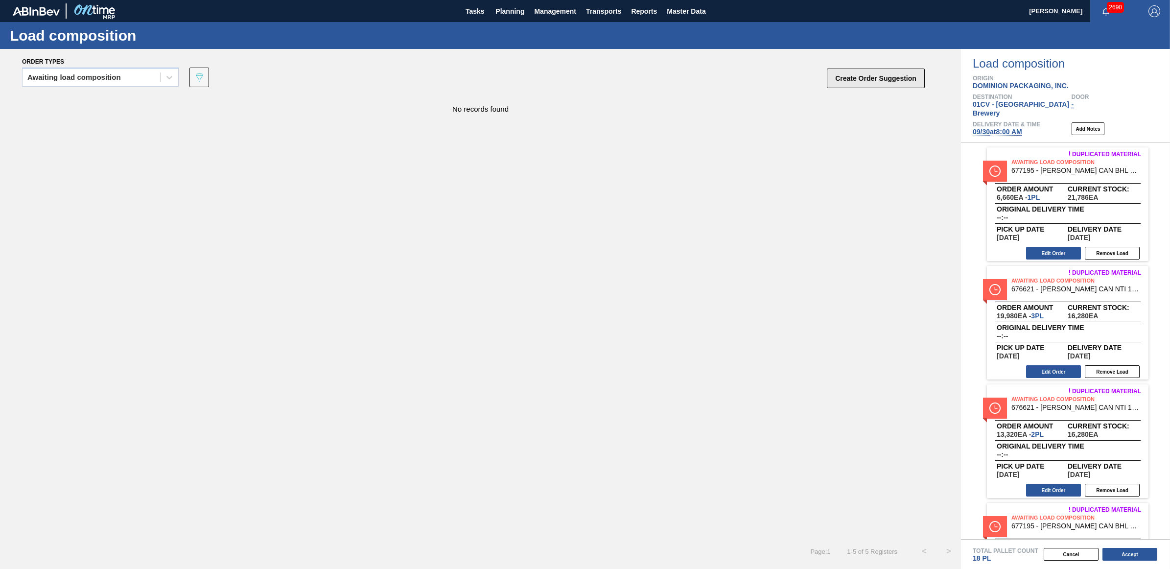
click at [850, 74] on button "Create Order Suggestion" at bounding box center [876, 79] width 98 height 20
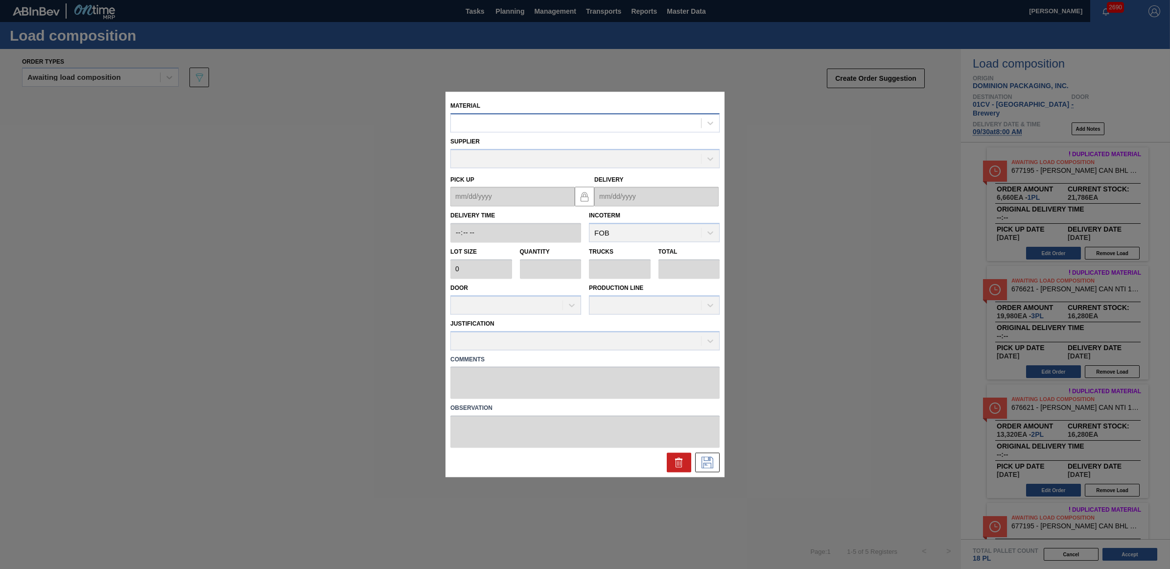
click at [527, 125] on div at bounding box center [576, 123] width 250 height 14
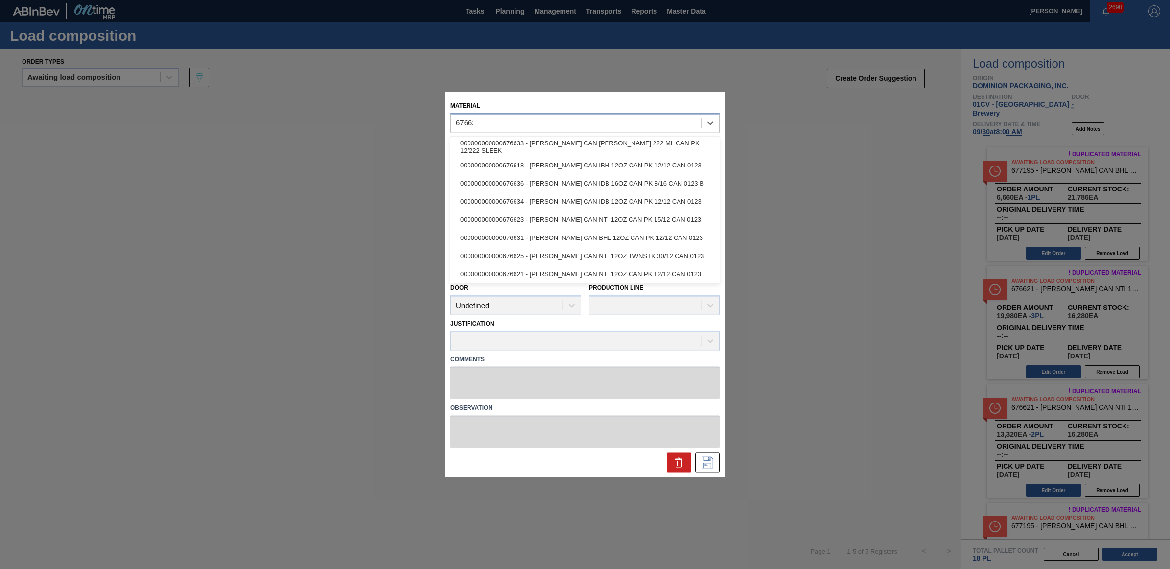
type input "676631"
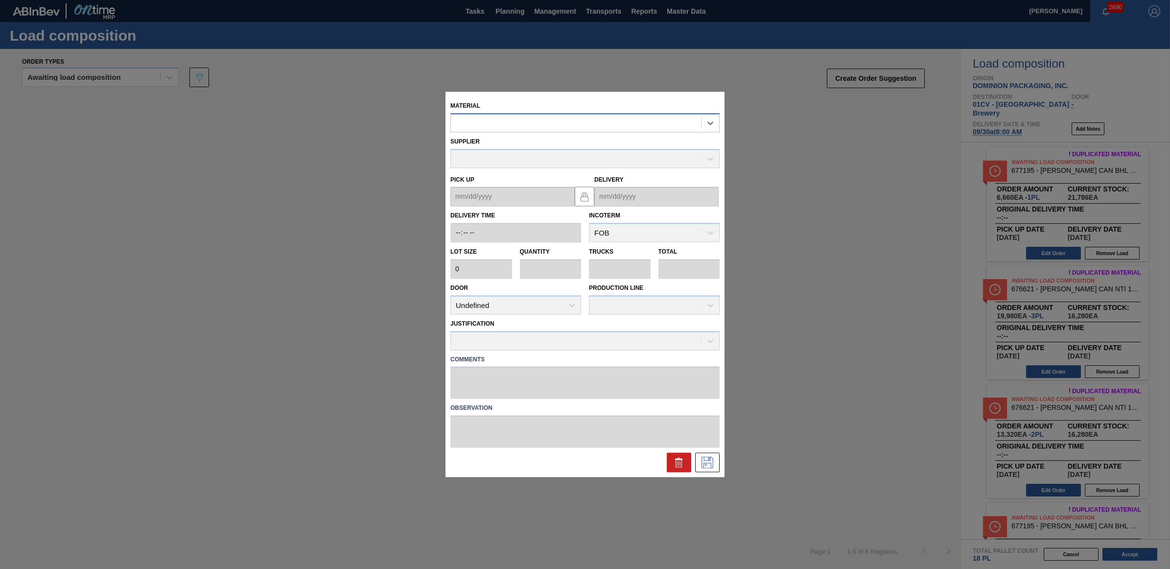
type input "6,660"
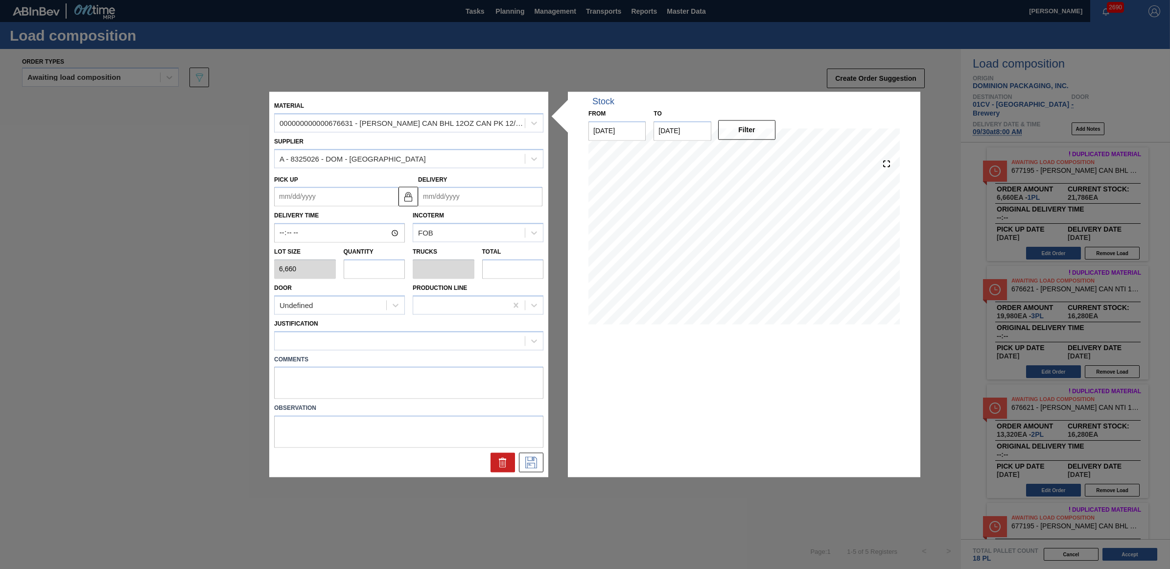
click at [387, 265] on input "text" at bounding box center [375, 269] width 62 height 20
type input "5"
type input "0.208"
type input "33,300"
type input "5"
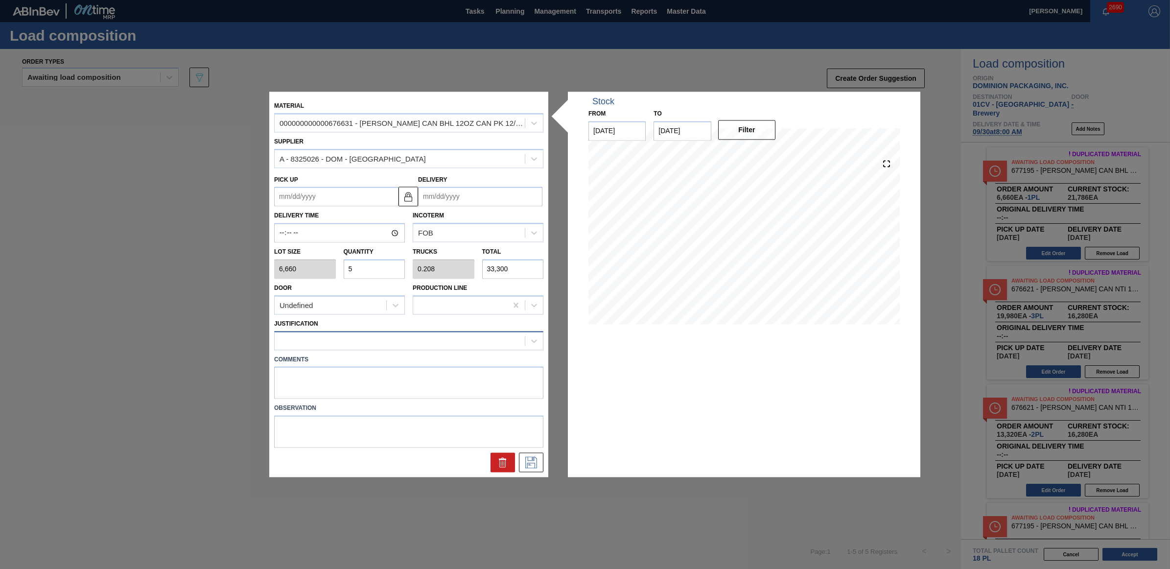
click at [381, 335] on div at bounding box center [400, 340] width 250 height 14
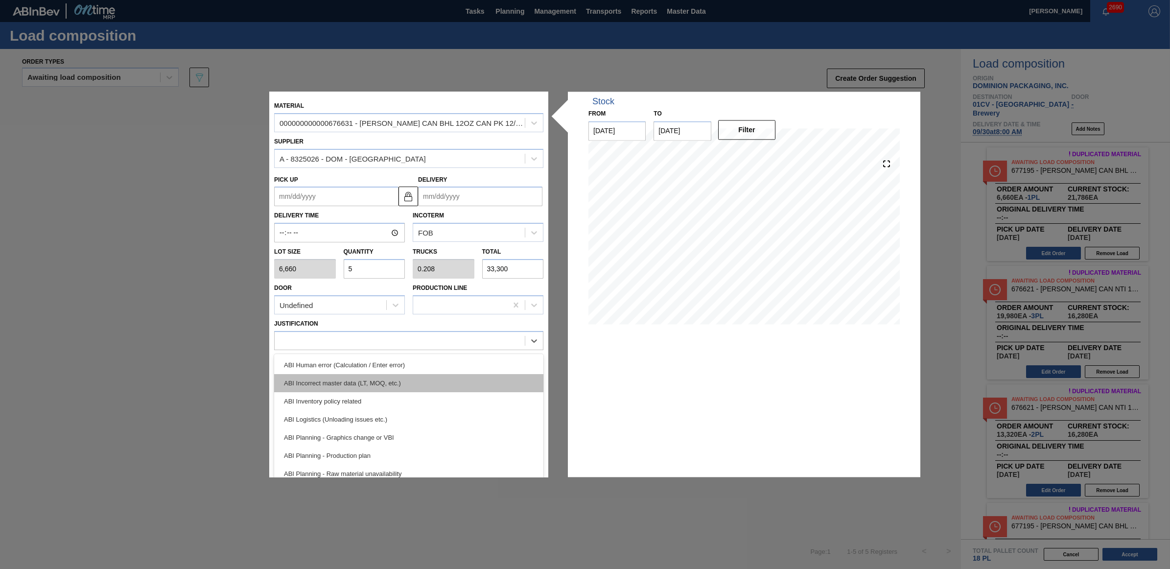
scroll to position [61, 0]
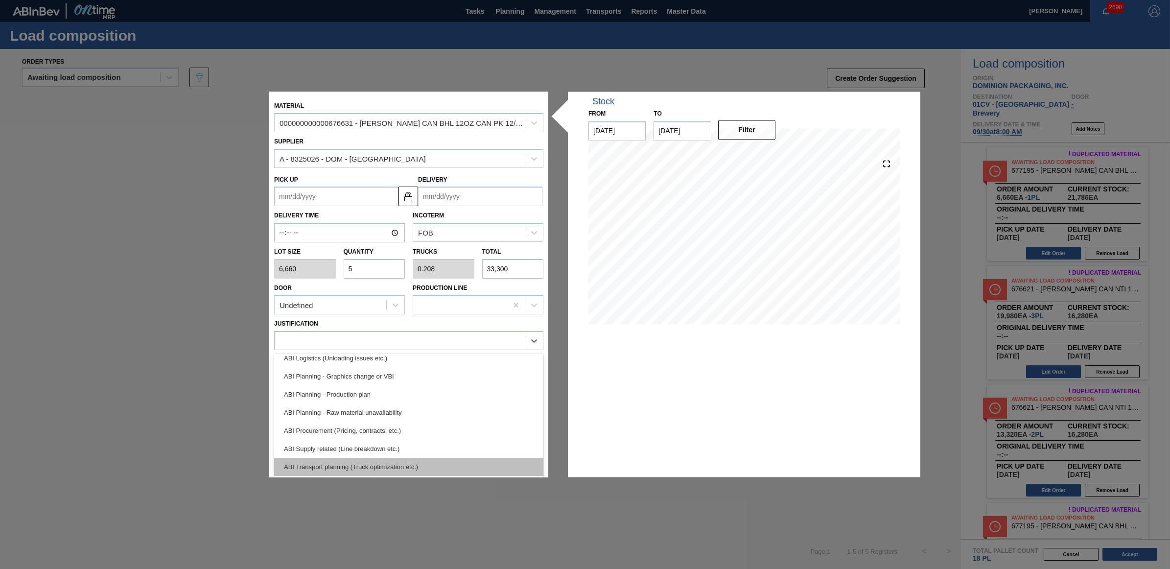
click at [392, 467] on div "ABI Transport planning (Truck optimization etc.)" at bounding box center [408, 467] width 269 height 18
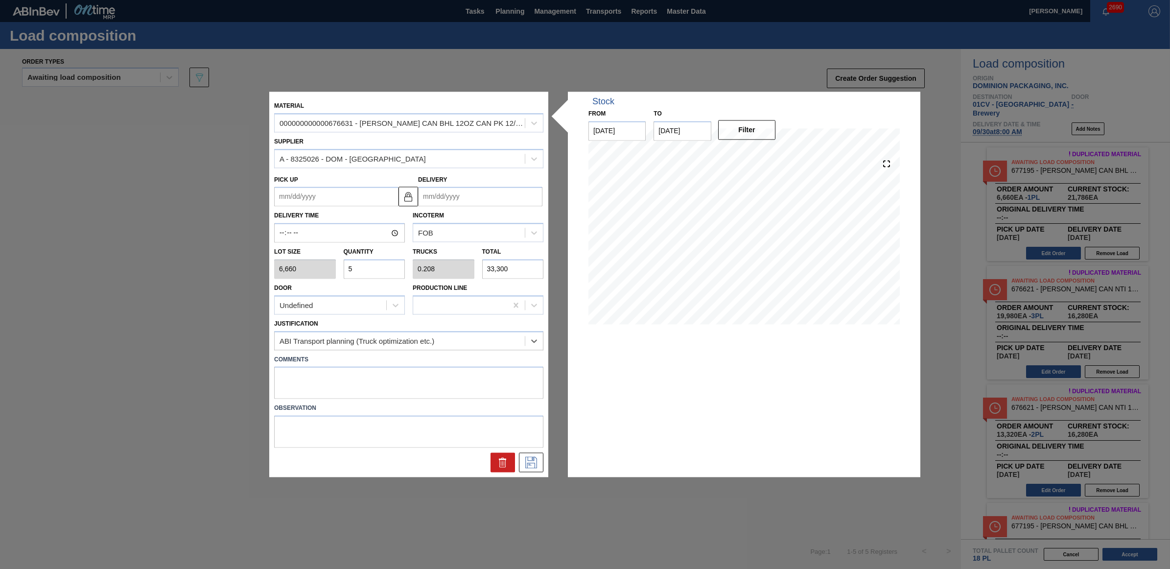
click at [482, 196] on input "Delivery" at bounding box center [480, 197] width 124 height 20
click at [466, 312] on div "30" at bounding box center [461, 314] width 13 height 13
type up "[DATE]"
type input "[DATE]"
click at [534, 464] on icon at bounding box center [531, 463] width 16 height 12
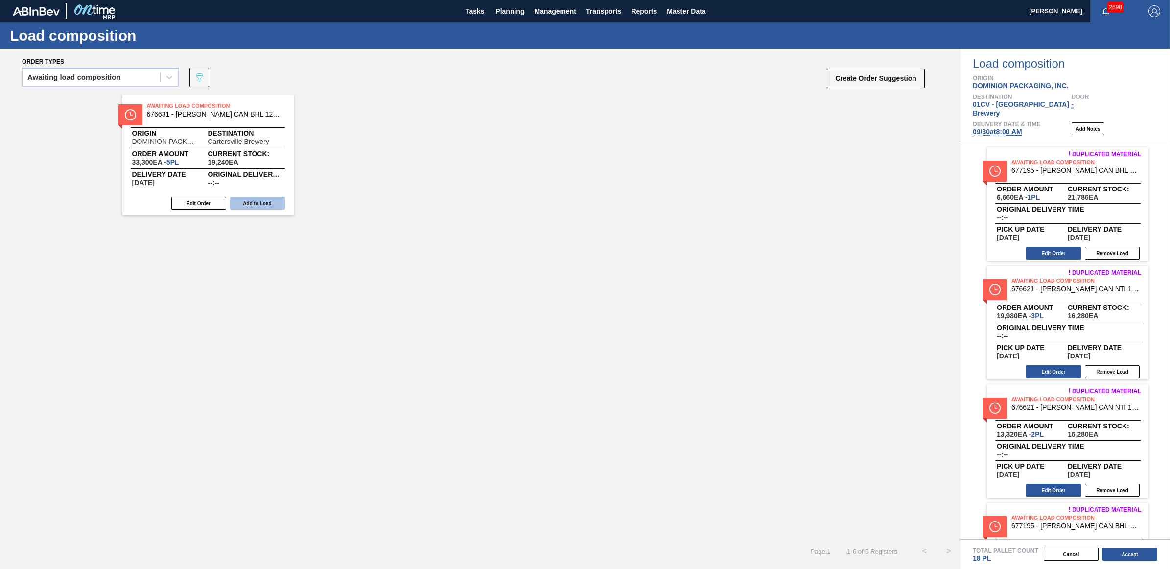
click at [272, 202] on button "Add to Load" at bounding box center [257, 203] width 55 height 13
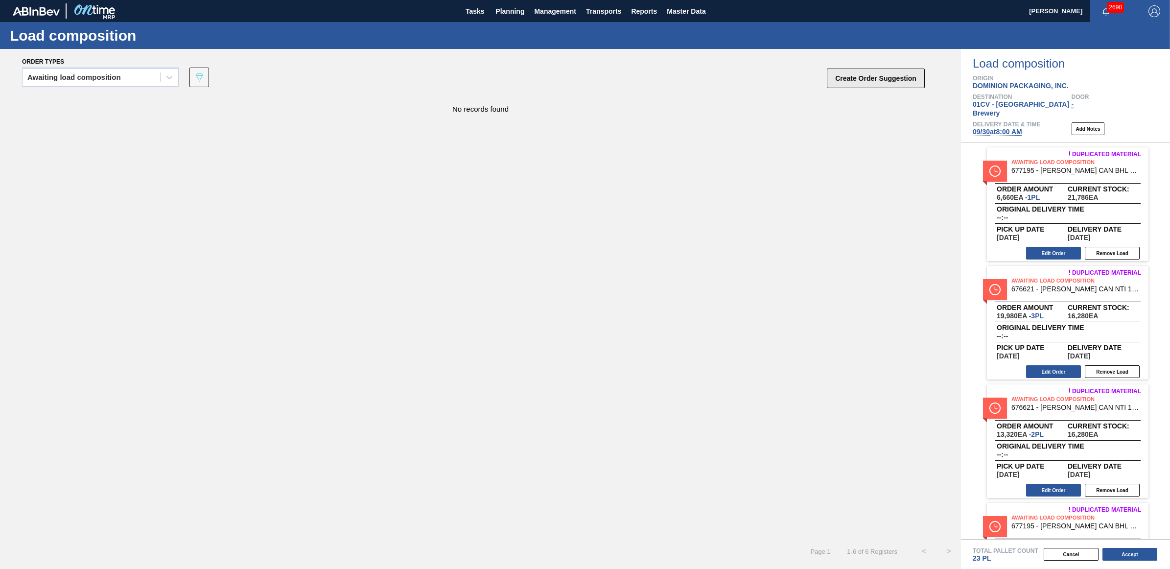
click at [867, 79] on button "Create Order Suggestion" at bounding box center [876, 79] width 98 height 20
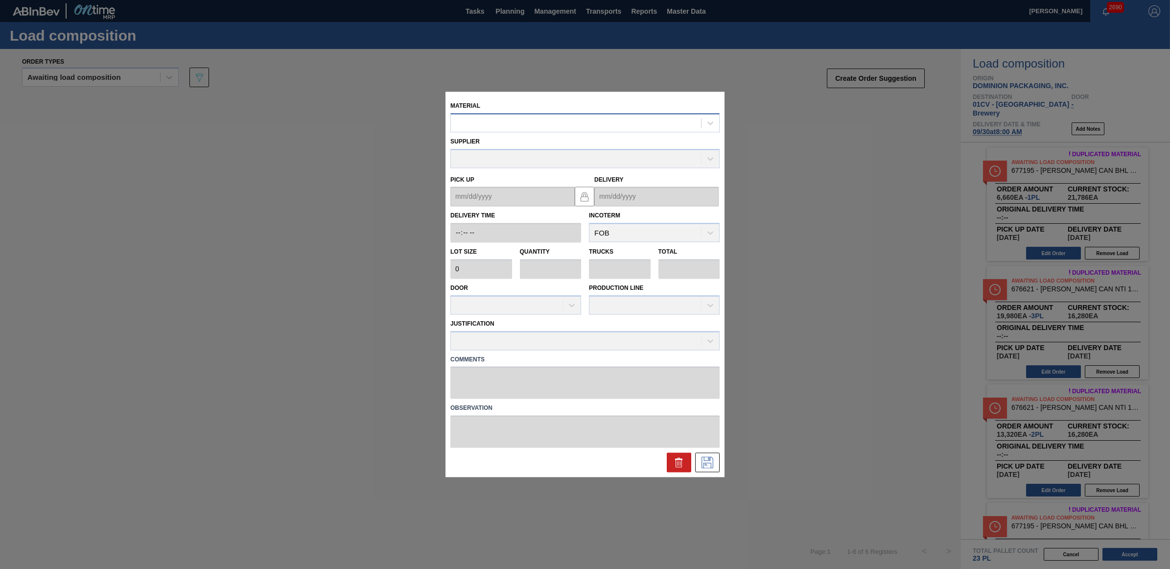
click at [476, 115] on div at bounding box center [584, 122] width 269 height 19
type input "6"
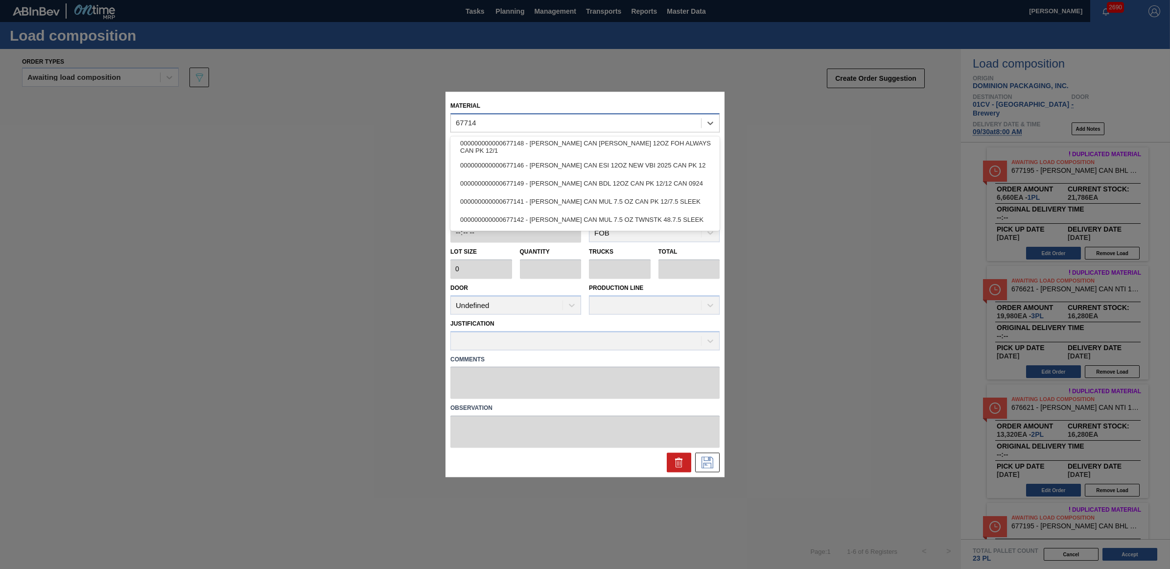
type input "677149"
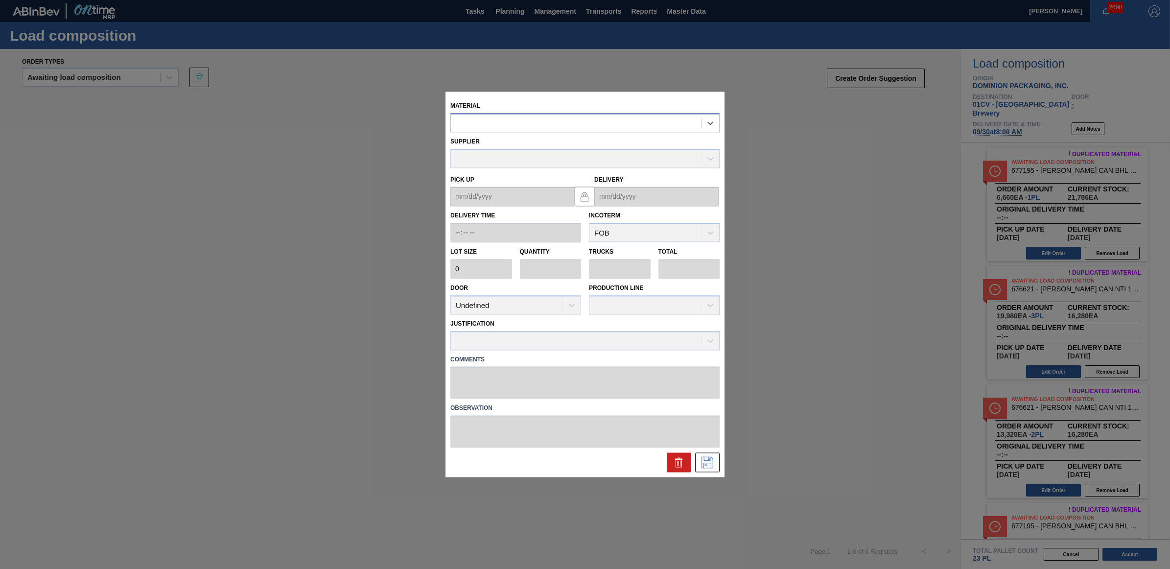
type input "6,660"
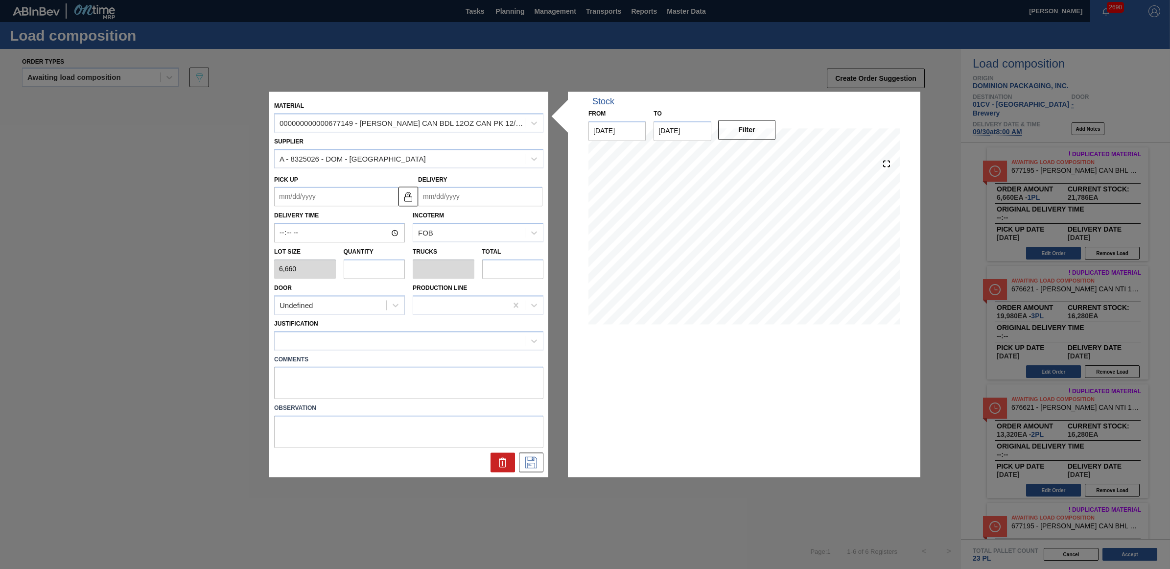
click at [375, 267] on input "text" at bounding box center [375, 269] width 62 height 20
type input "3"
type input "0.115"
type input "19,980"
type input "3"
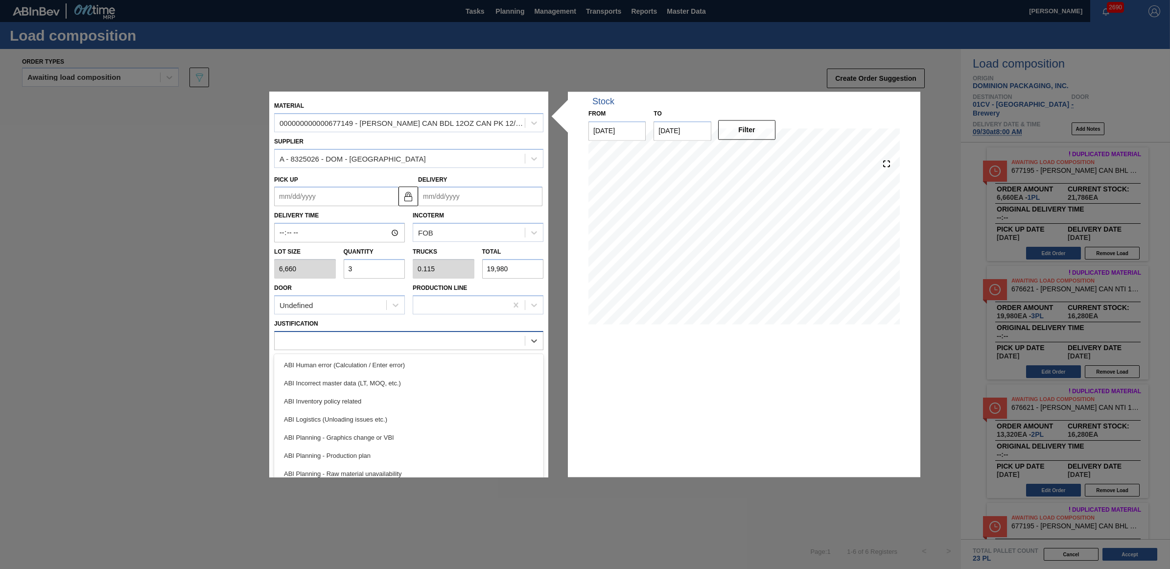
click at [386, 336] on div at bounding box center [400, 340] width 250 height 14
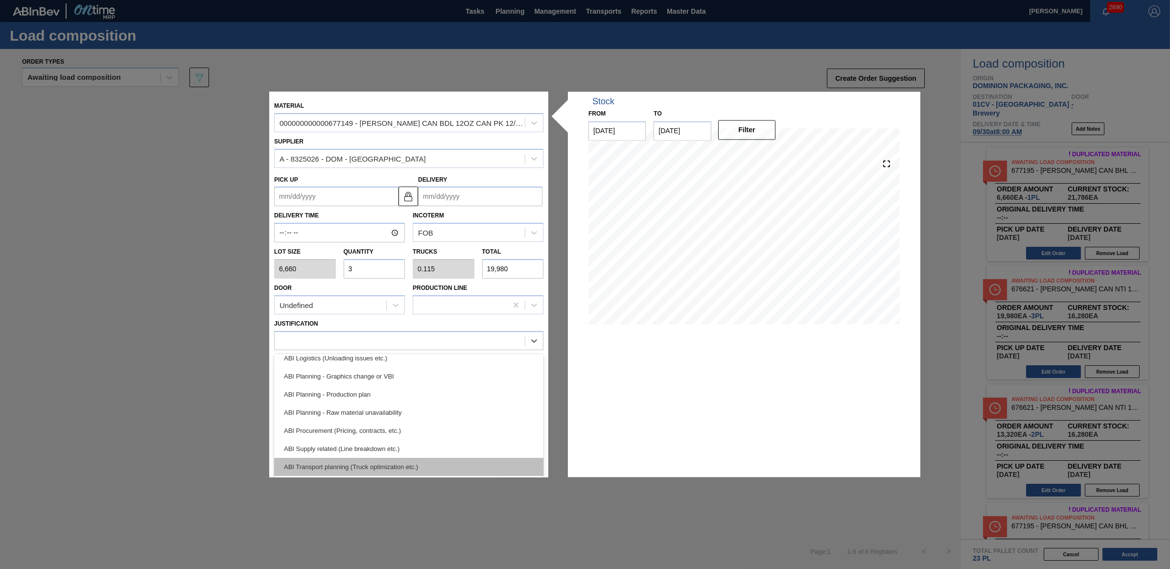
click at [399, 462] on div "ABI Transport planning (Truck optimization etc.)" at bounding box center [408, 467] width 269 height 18
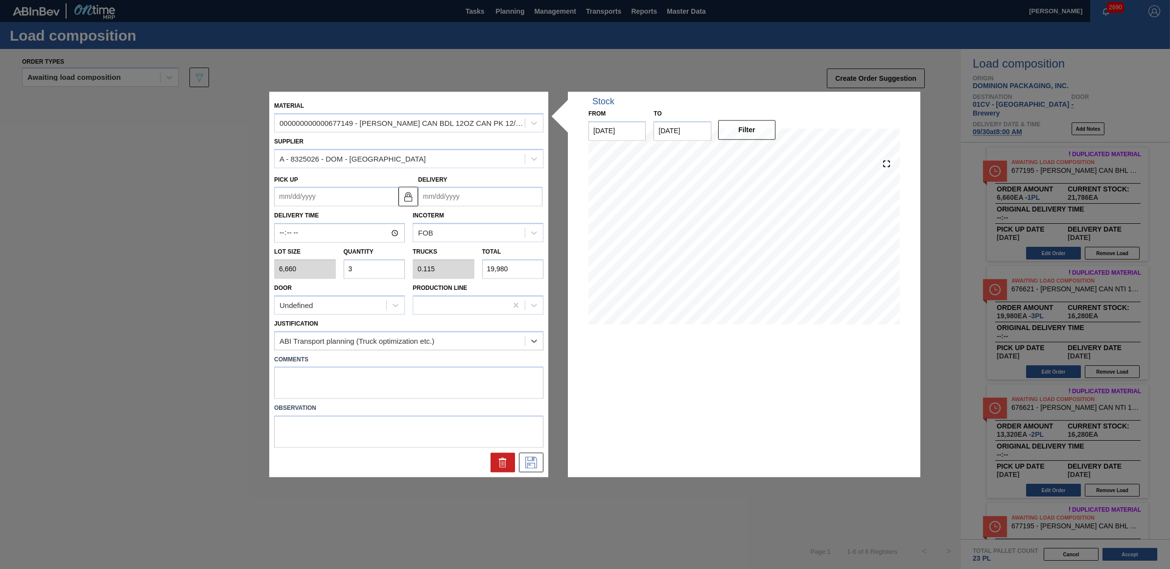
click at [487, 197] on input "Delivery" at bounding box center [480, 197] width 124 height 20
click at [462, 316] on div "30" at bounding box center [461, 314] width 13 height 13
type up "[DATE]"
type input "[DATE]"
click at [534, 466] on icon at bounding box center [531, 463] width 16 height 12
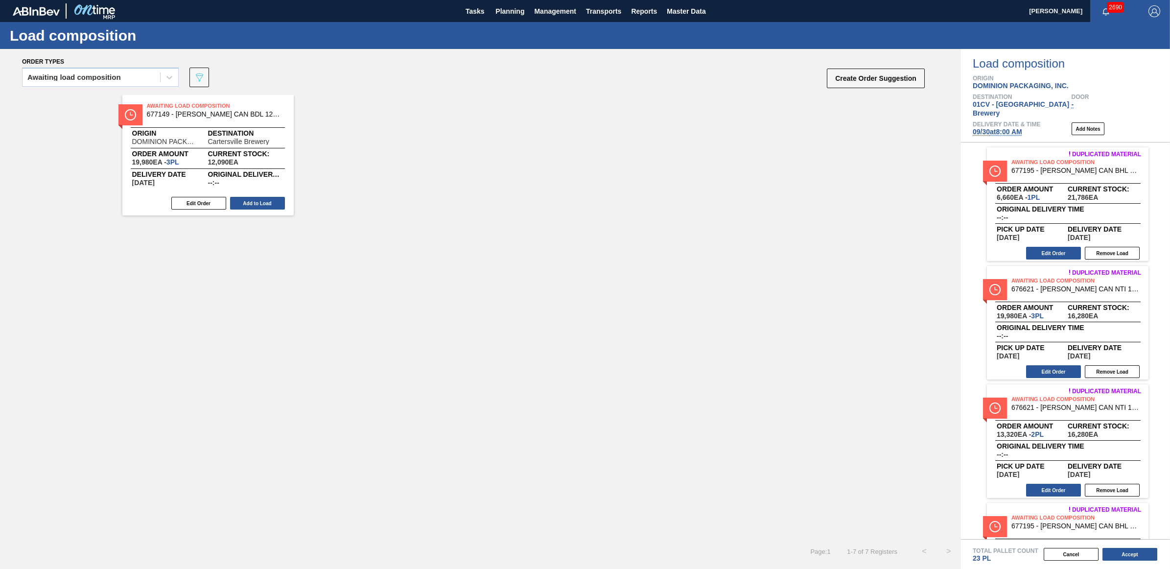
drag, startPoint x: 254, startPoint y: 201, endPoint x: 269, endPoint y: 207, distance: 16.7
click at [254, 200] on button "Add to Load" at bounding box center [257, 203] width 55 height 13
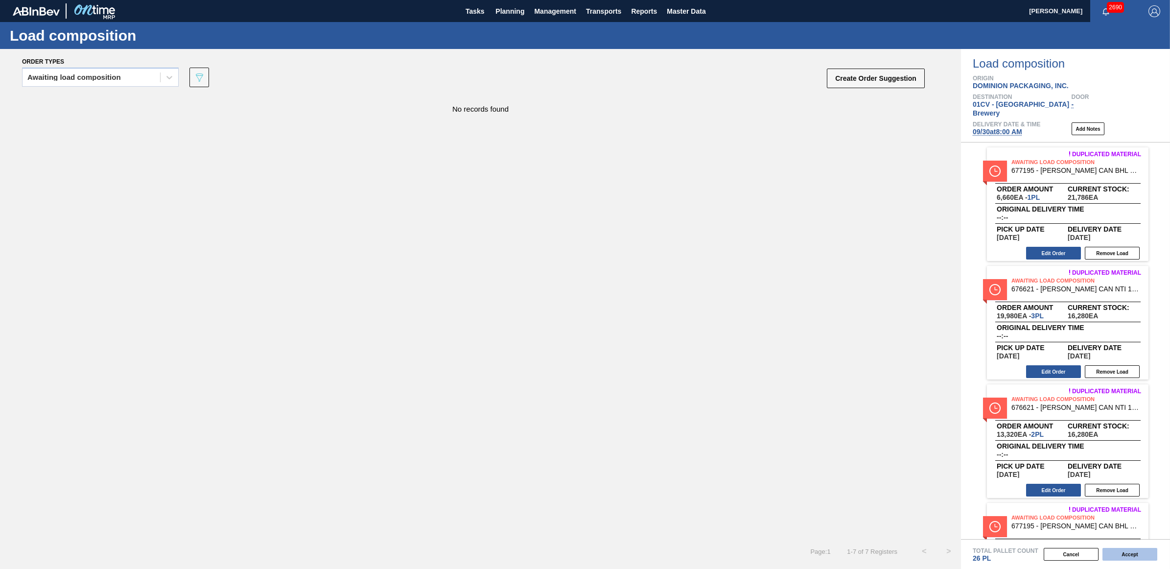
click at [1134, 556] on button "Accept" at bounding box center [1129, 554] width 55 height 13
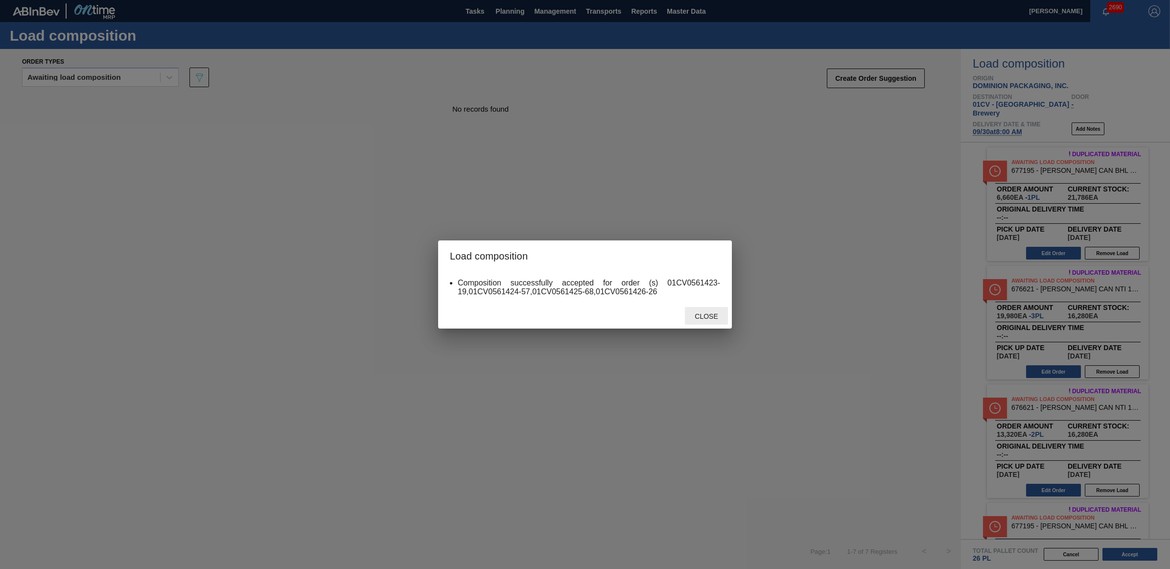
click at [700, 321] on div "Close" at bounding box center [706, 316] width 43 height 18
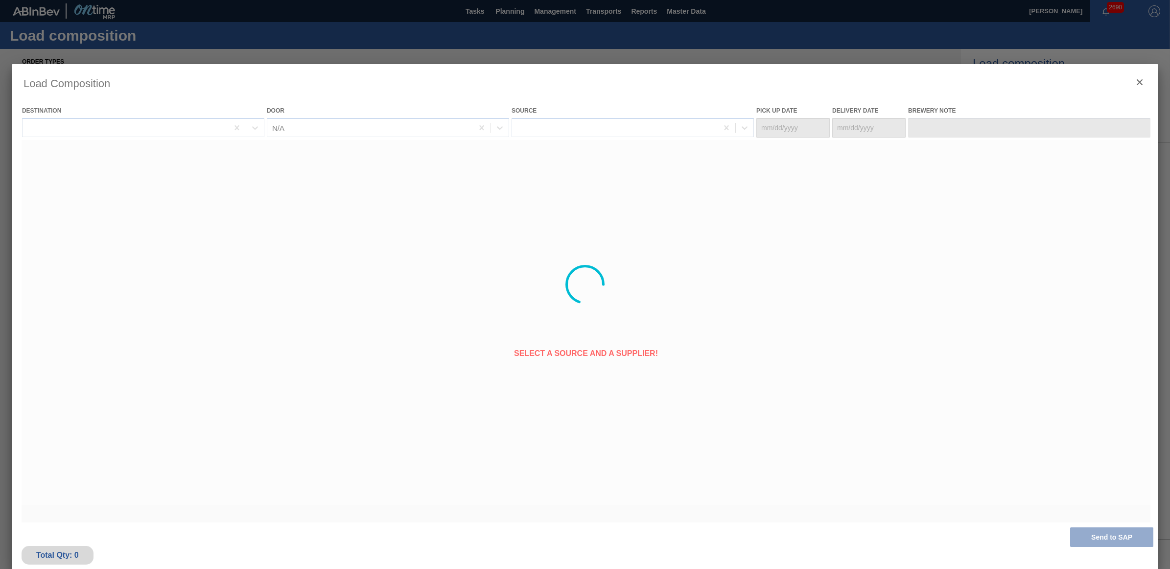
type Date "[DATE]"
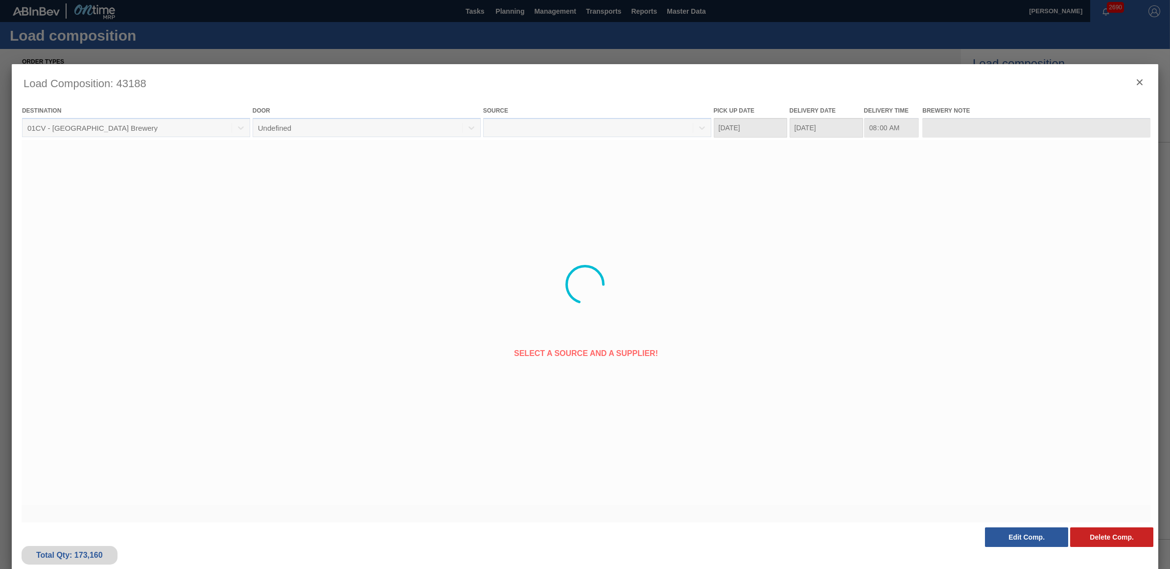
click at [1102, 548] on button "Accept" at bounding box center [1129, 554] width 55 height 13
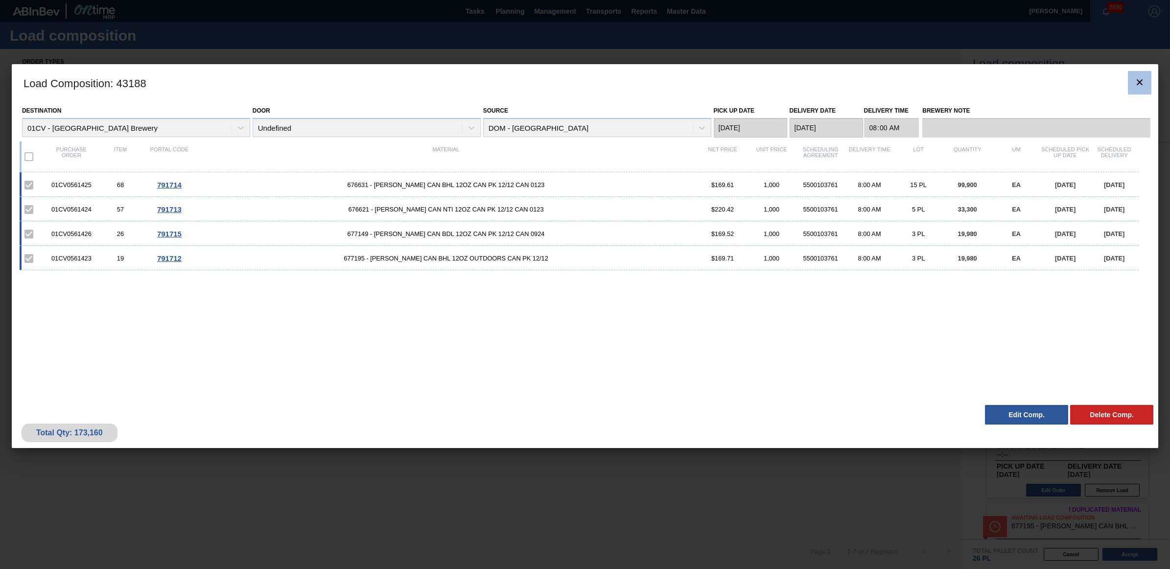
click at [1145, 81] on icon "botão de ícone" at bounding box center [1139, 82] width 12 height 12
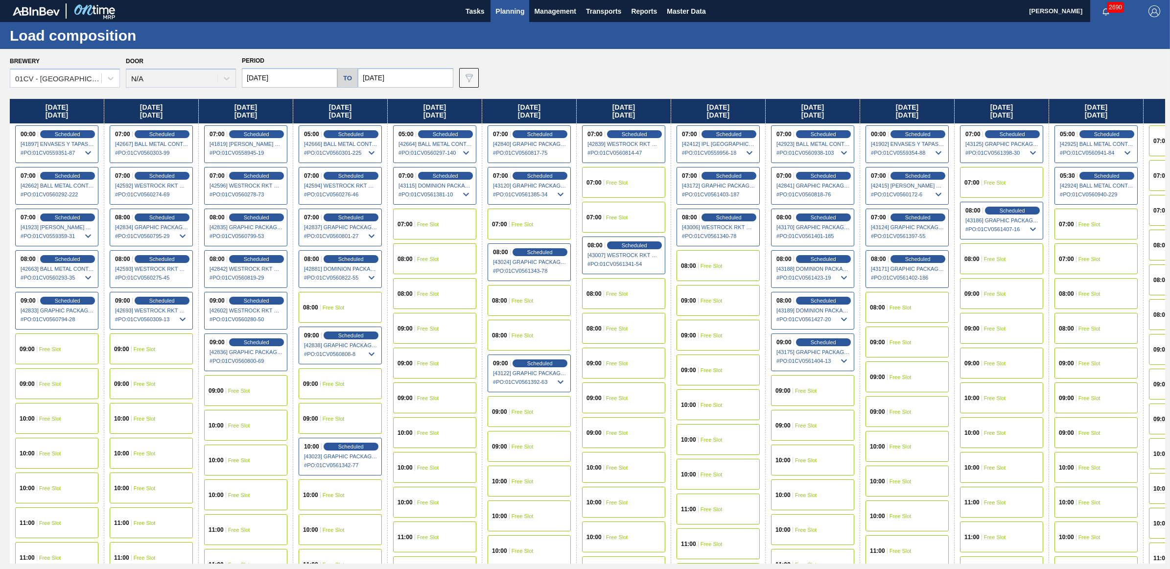
click at [916, 412] on div "09:00 Free Slot" at bounding box center [906, 411] width 83 height 31
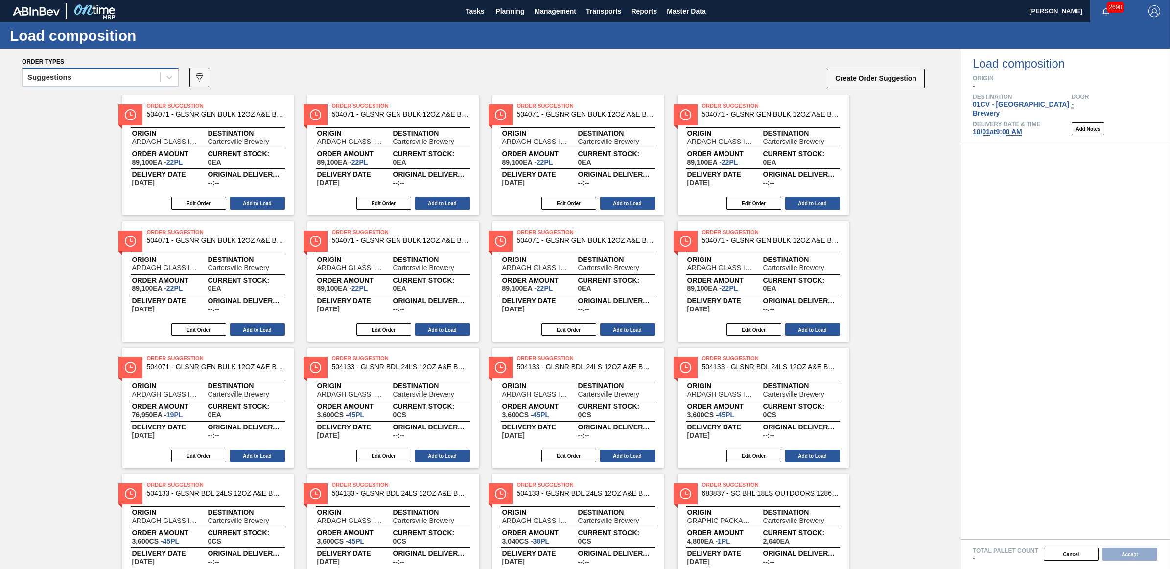
click at [135, 77] on div "Suggestions" at bounding box center [92, 77] width 138 height 14
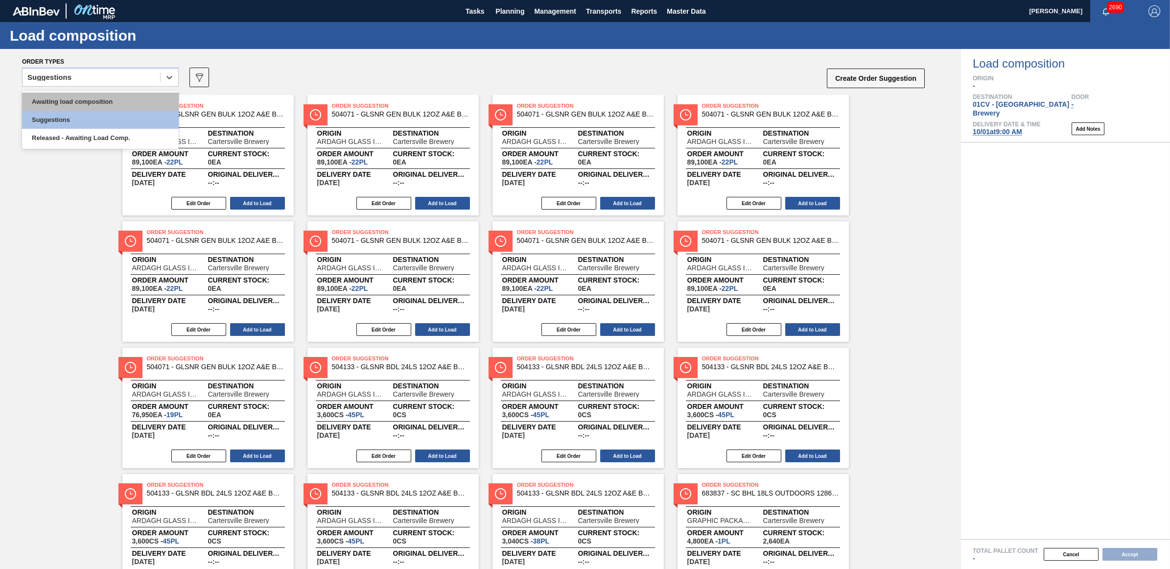
click at [132, 99] on div "Awaiting load composition" at bounding box center [100, 101] width 157 height 18
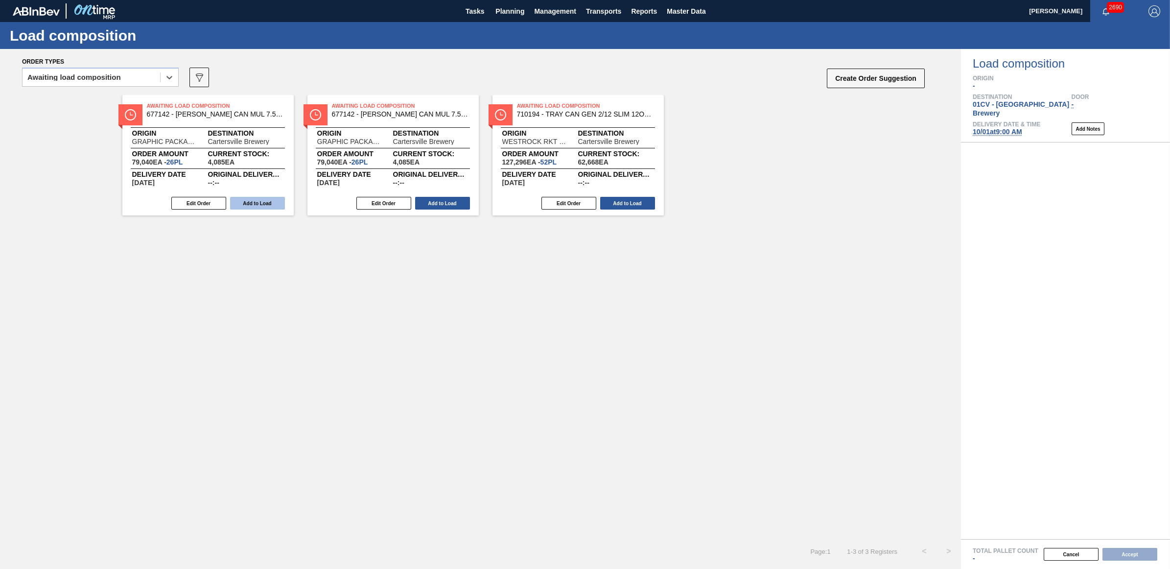
click at [270, 201] on button "Add to Load" at bounding box center [257, 203] width 55 height 13
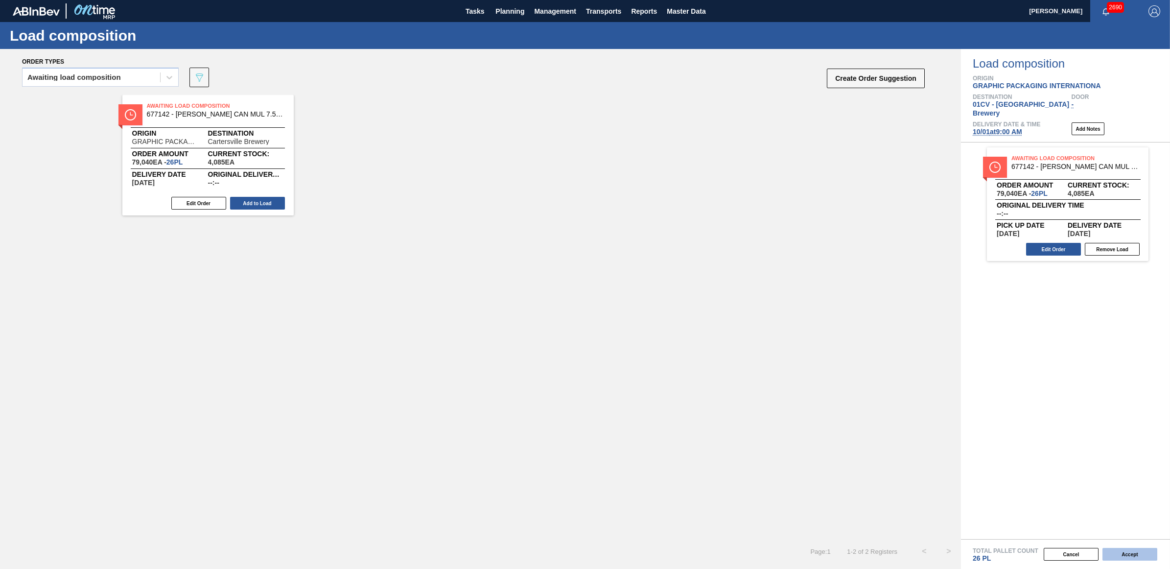
click at [1121, 552] on button "Accept" at bounding box center [1129, 554] width 55 height 13
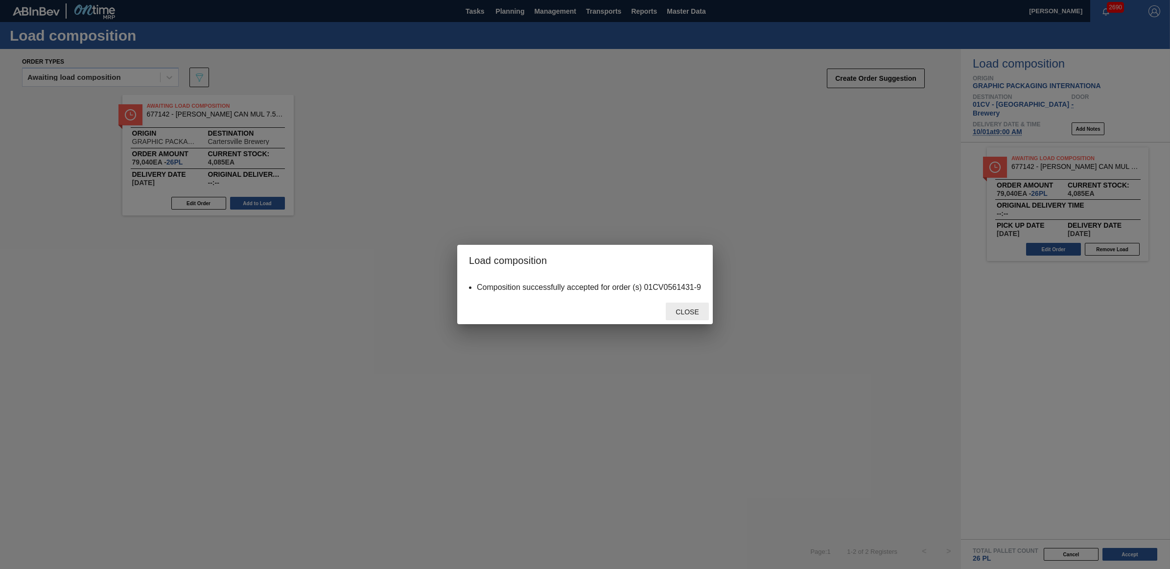
click at [698, 312] on span "Close" at bounding box center [687, 312] width 39 height 8
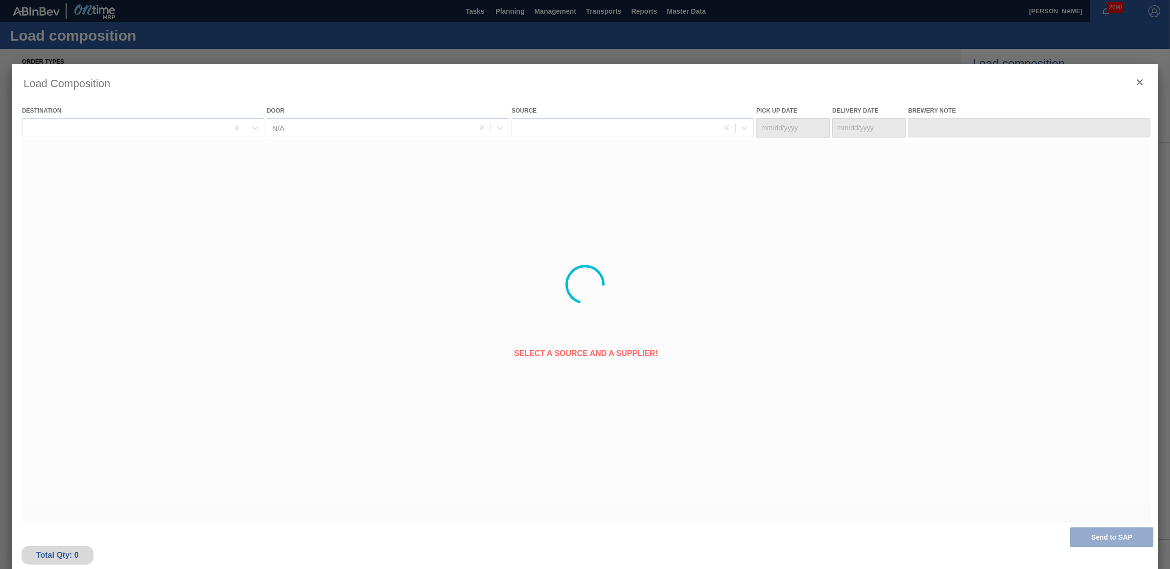
type Date "[DATE]"
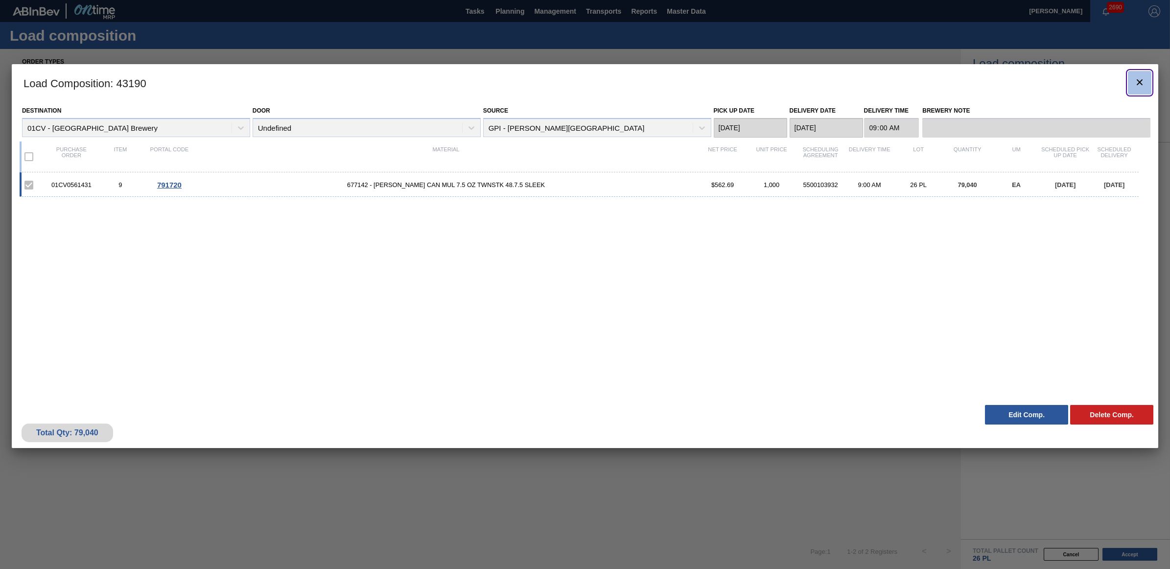
click at [1138, 79] on icon "botão de ícone" at bounding box center [1139, 82] width 12 height 12
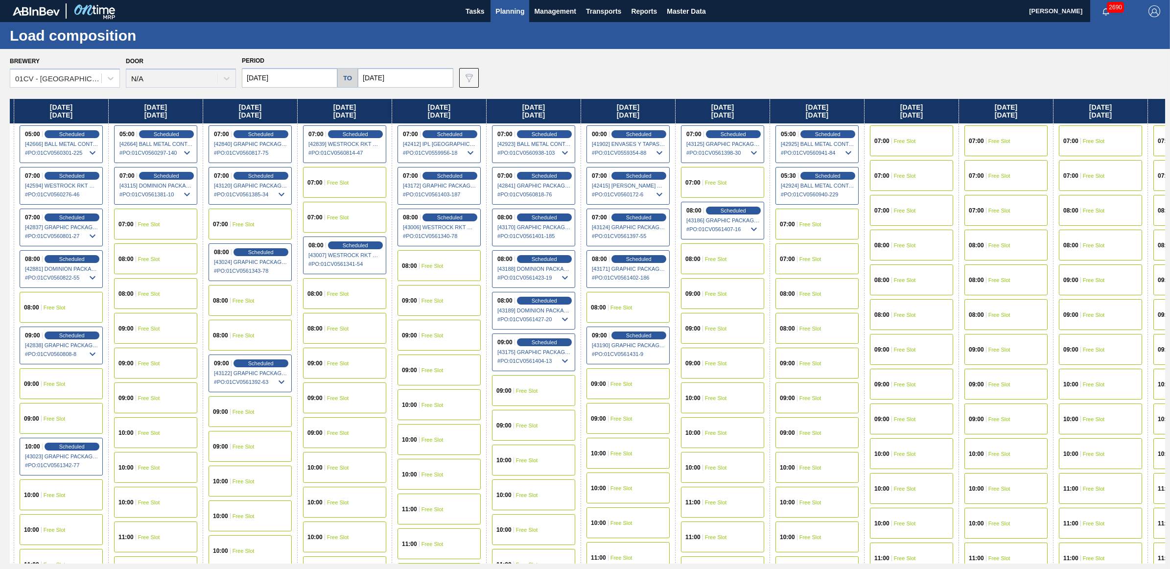
scroll to position [0, 279]
drag, startPoint x: 1068, startPoint y: 113, endPoint x: 771, endPoint y: 126, distance: 296.9
click at [771, 126] on div "Monday 09/22/2025 00:00 Scheduled [41897] ENVASES Y TAPAS MODELO S A DE - 00082…" at bounding box center [587, 331] width 1155 height 464
click at [999, 139] on span "Free Slot" at bounding box center [999, 141] width 22 height 6
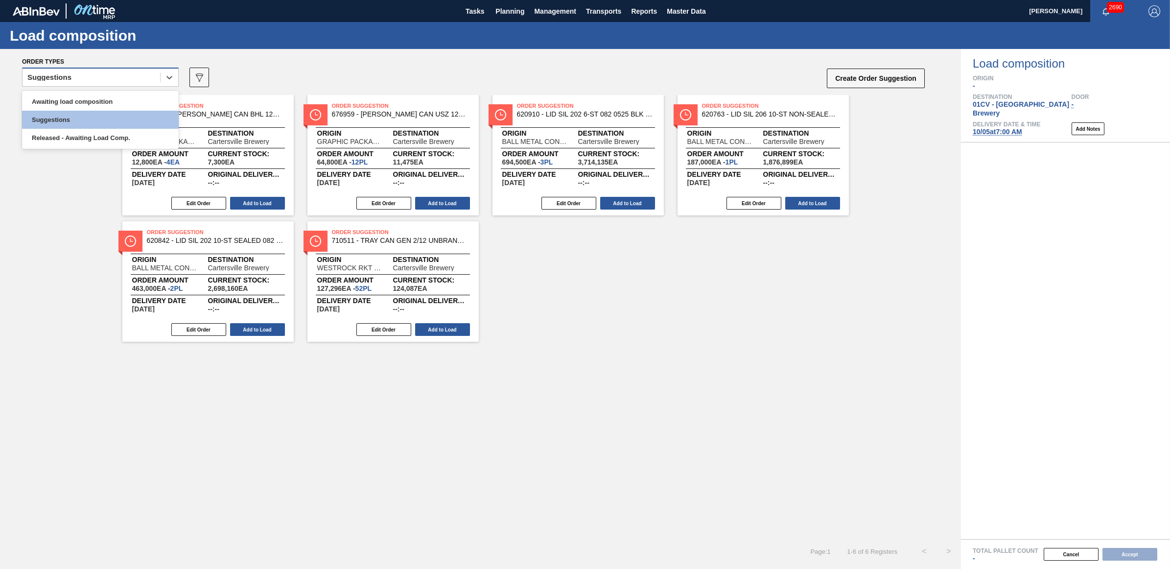
click at [64, 77] on div "Suggestions" at bounding box center [49, 77] width 44 height 7
click at [81, 97] on div "Awaiting load composition" at bounding box center [100, 101] width 157 height 18
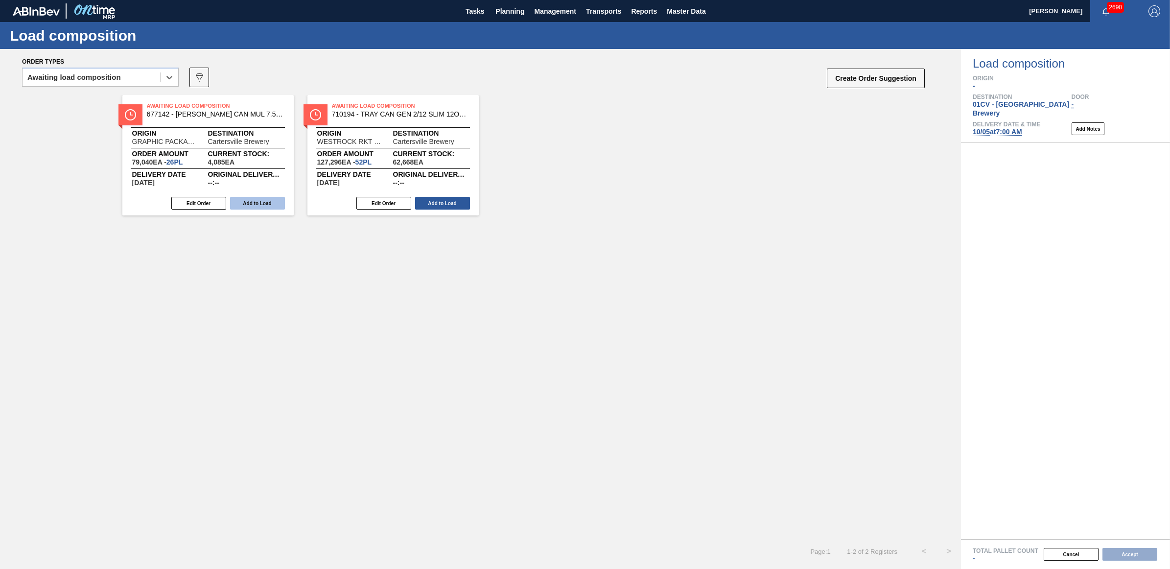
click at [267, 205] on button "Add to Load" at bounding box center [257, 203] width 55 height 13
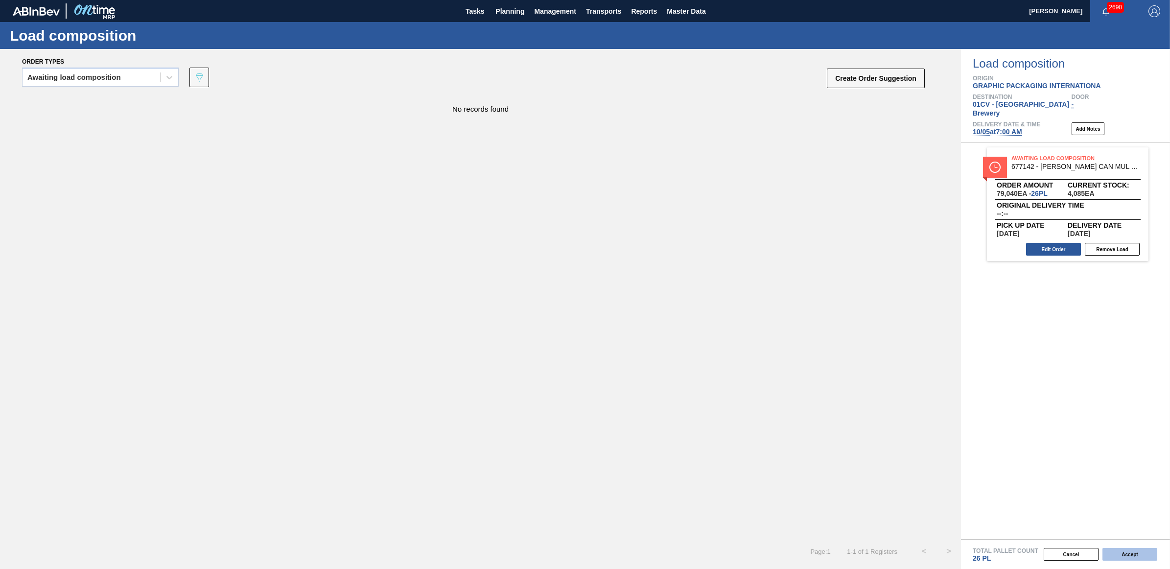
click at [1142, 555] on button "Accept" at bounding box center [1129, 554] width 55 height 13
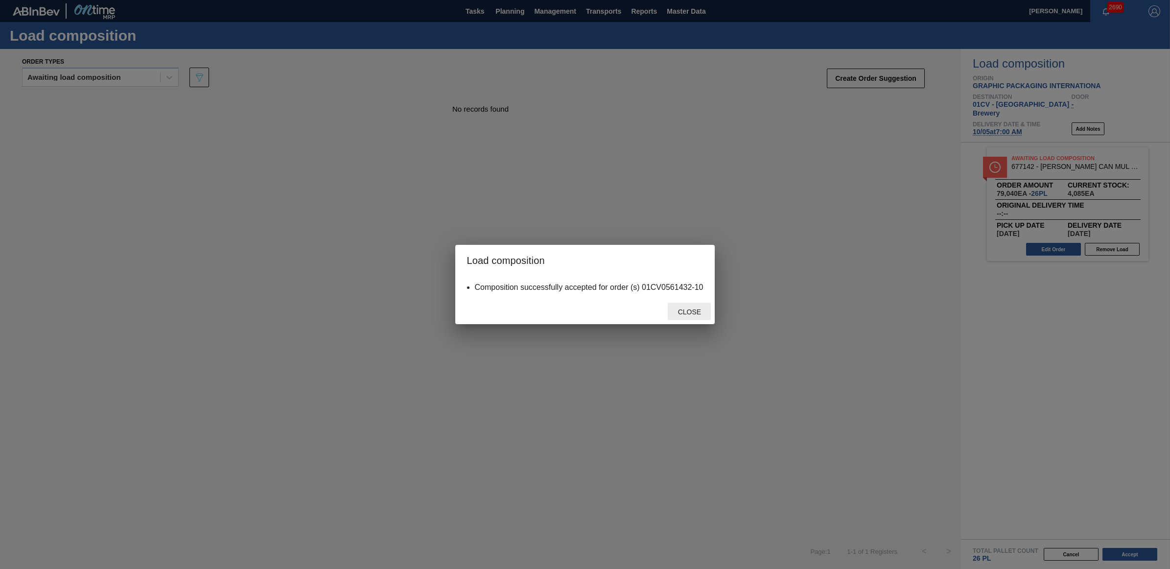
click at [688, 309] on span "Close" at bounding box center [689, 312] width 39 height 8
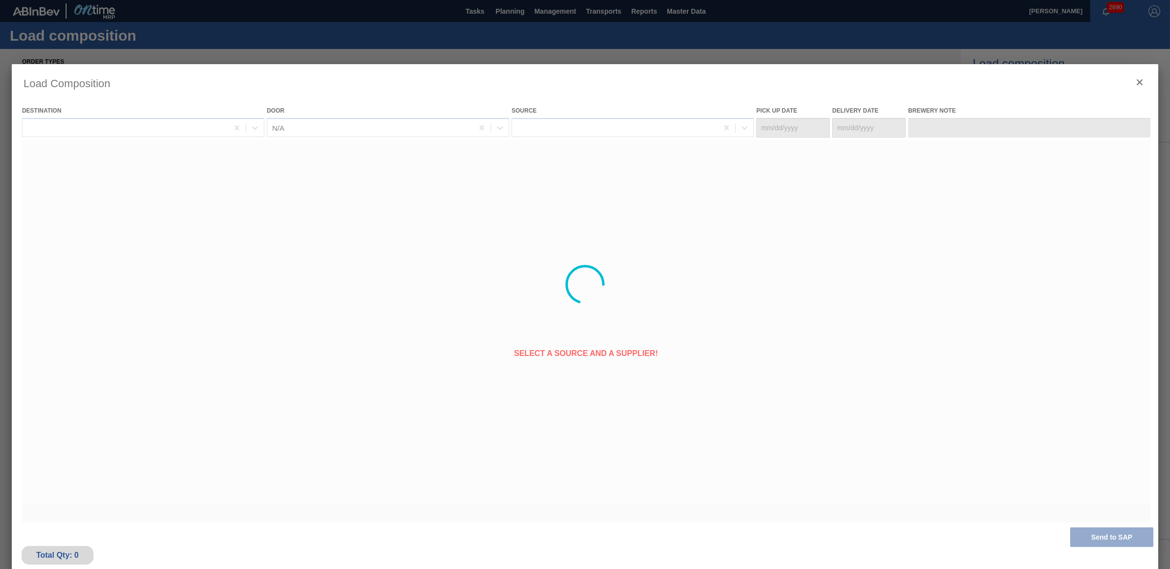
type Date "[DATE]"
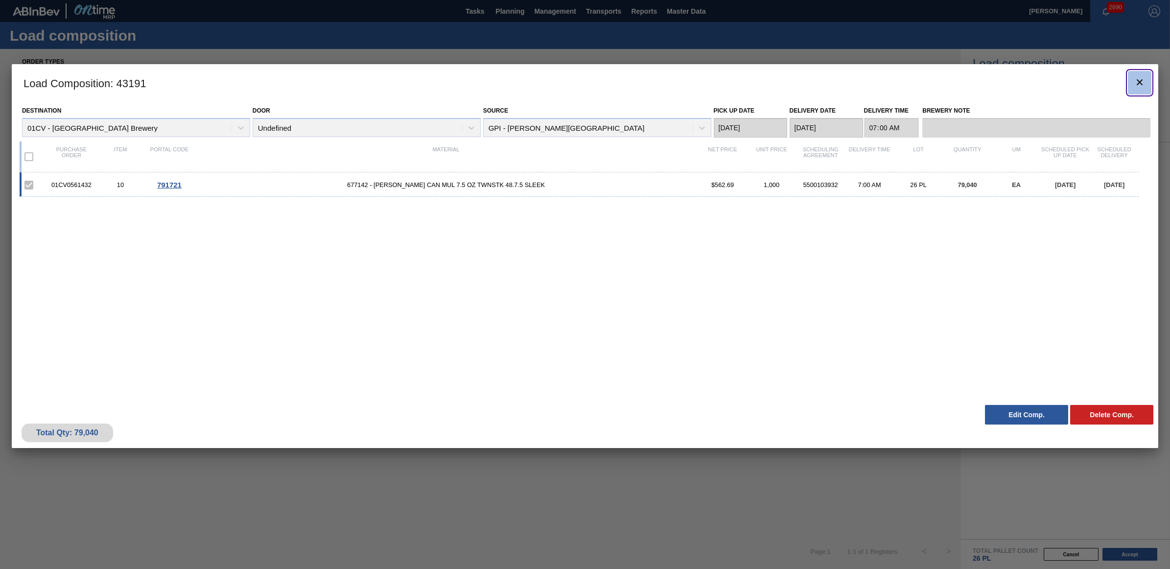
click at [1139, 86] on icon "botão de ícone" at bounding box center [1139, 82] width 12 height 12
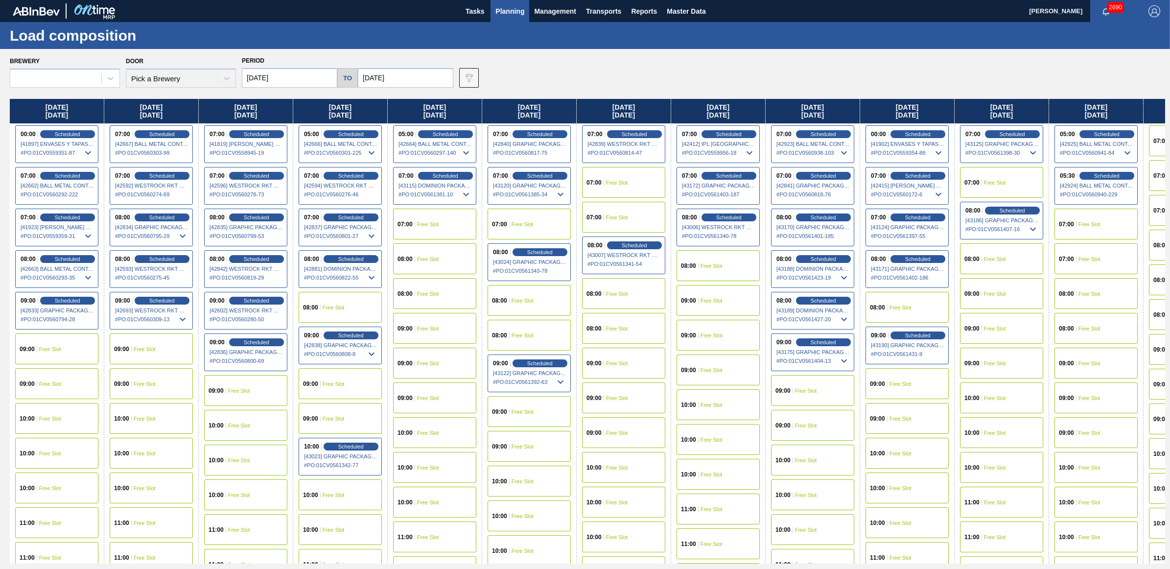
type input "[DATE]"
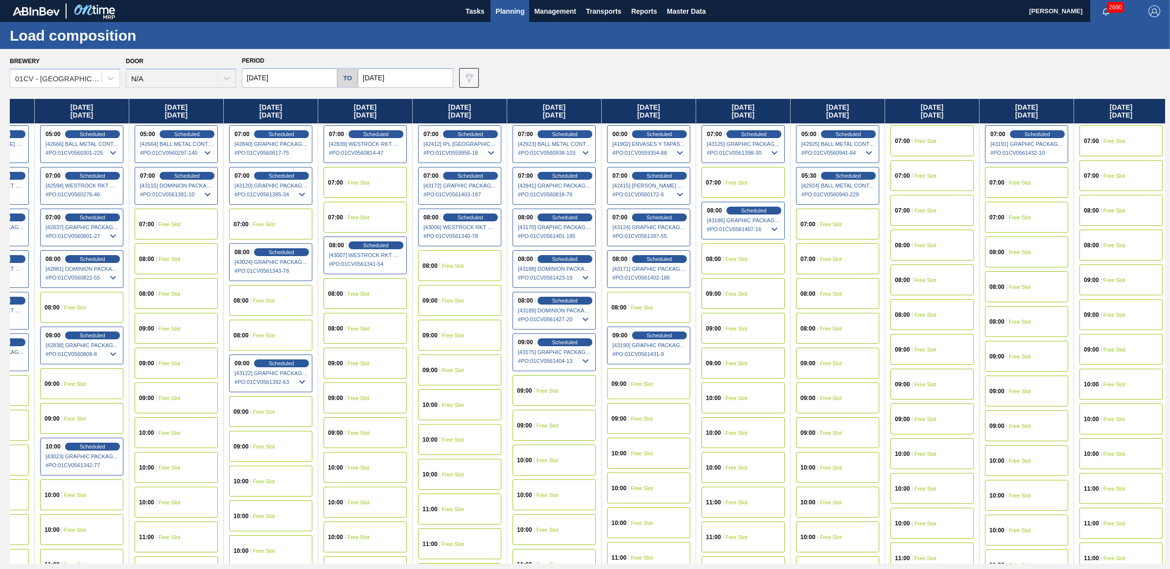
scroll to position [0, 260]
drag, startPoint x: 826, startPoint y: 117, endPoint x: 613, endPoint y: 116, distance: 212.4
click at [613, 116] on div "Monday 09/22/2025 00:00 Scheduled [41897] ENVASES Y TAPAS MODELO S A DE - 00082…" at bounding box center [587, 331] width 1155 height 464
click at [574, 257] on span "Scheduled" at bounding box center [563, 258] width 28 height 6
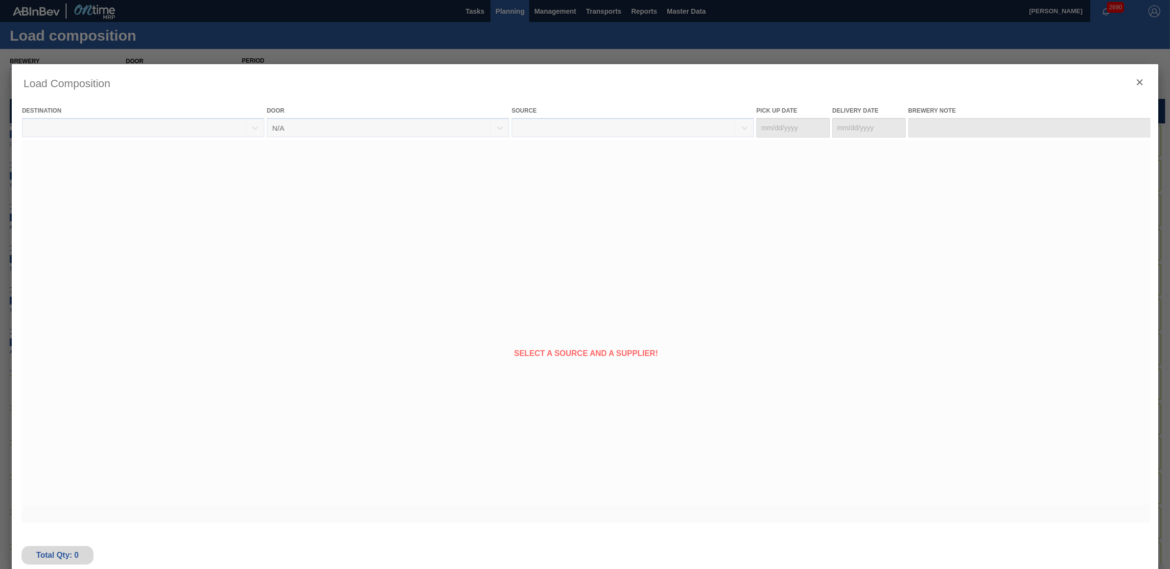
type Date "[DATE]"
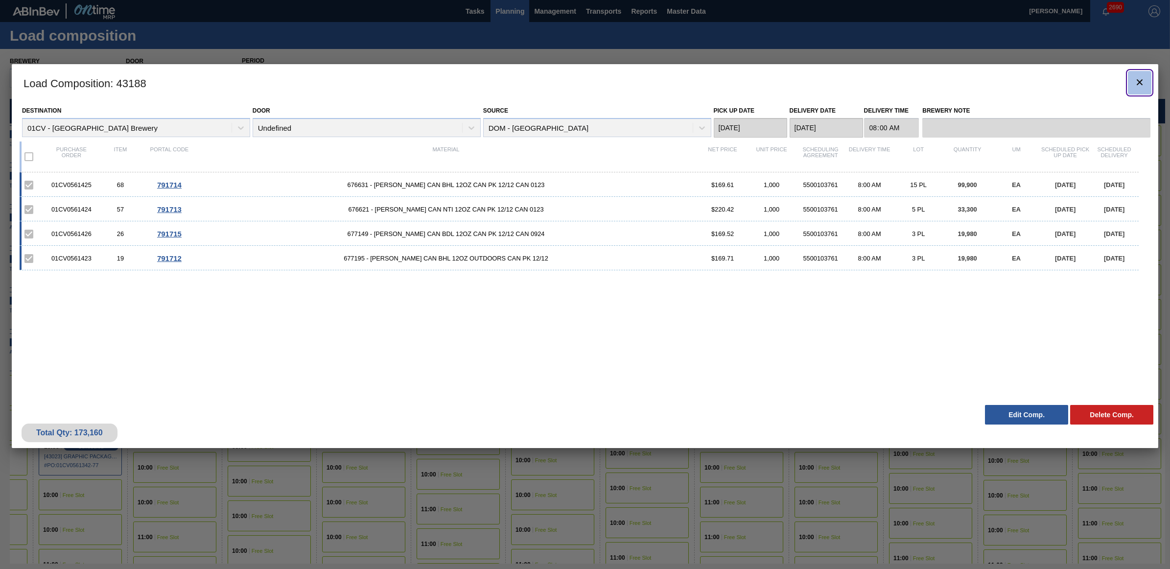
click at [1141, 82] on icon "botão de ícone" at bounding box center [1139, 82] width 12 height 12
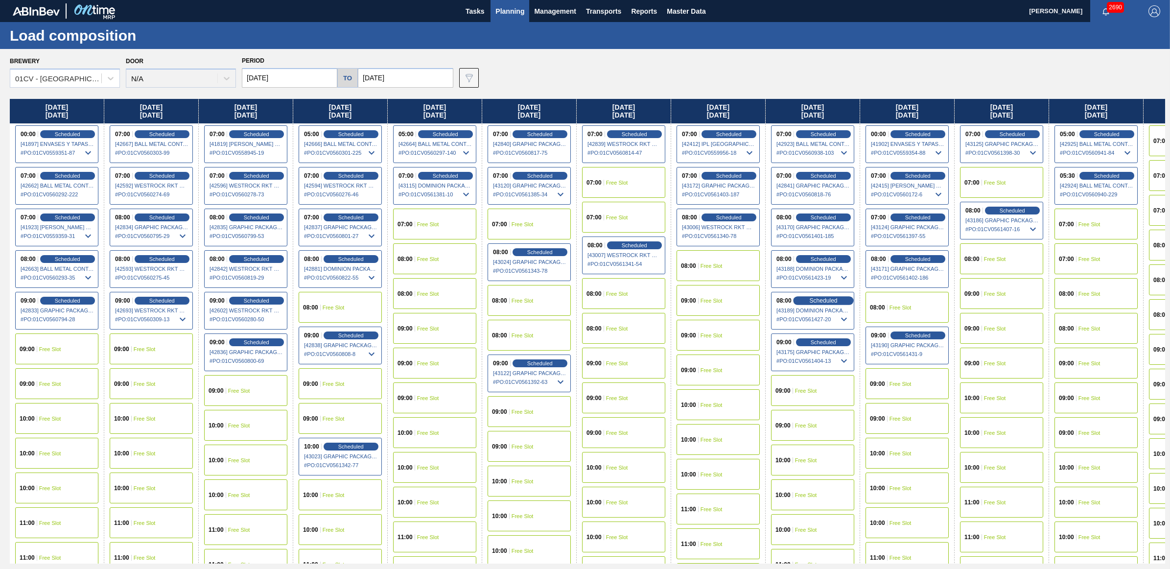
click at [822, 302] on span "Scheduled" at bounding box center [823, 300] width 28 height 6
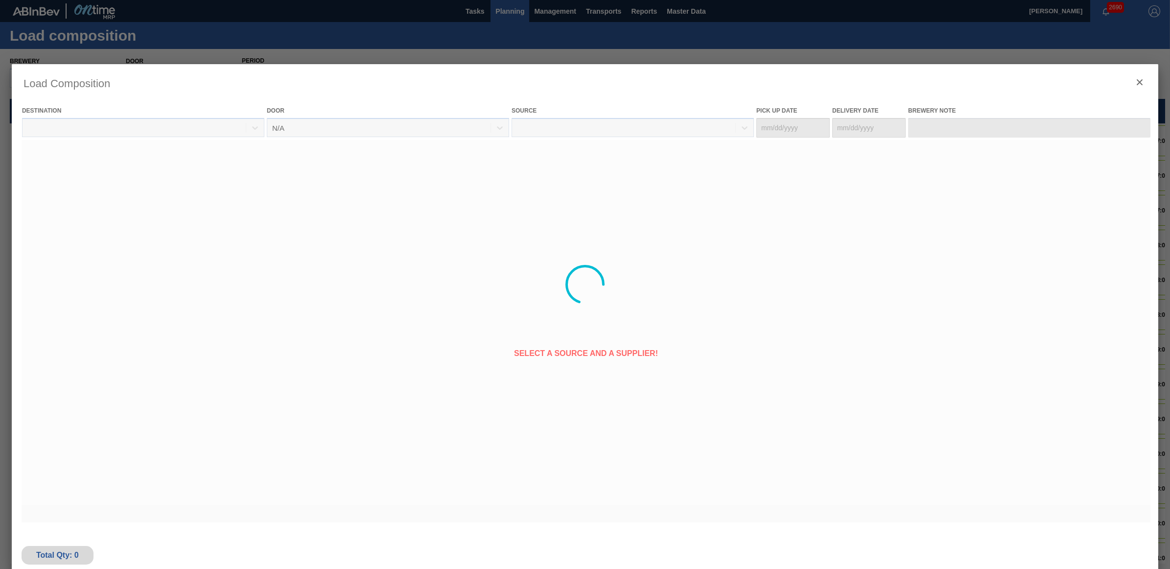
type Date "[DATE]"
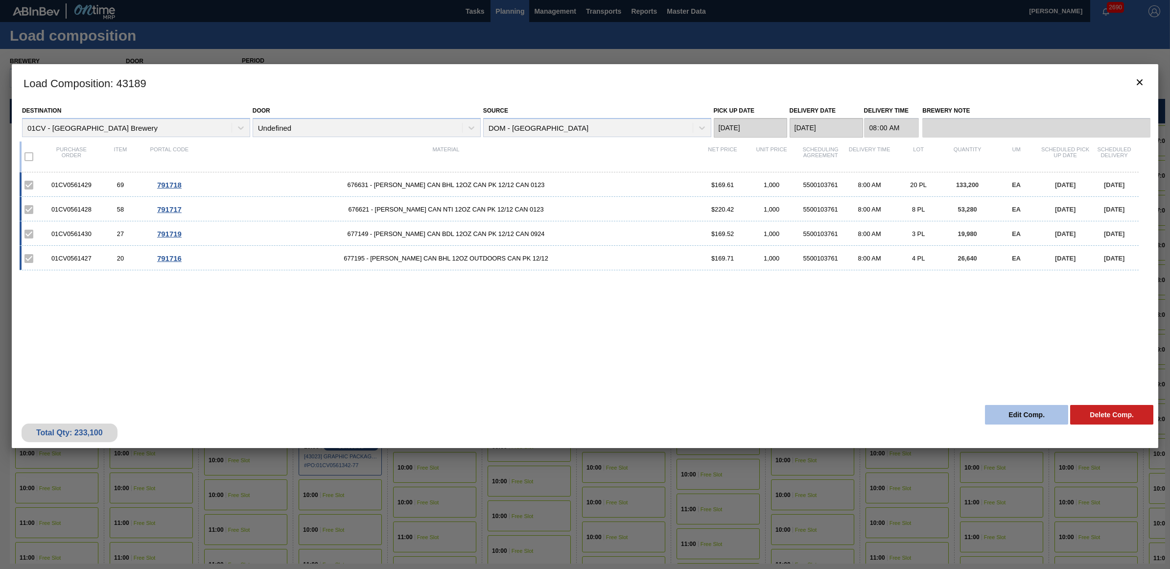
click at [1015, 412] on button "Edit Comp." at bounding box center [1026, 415] width 83 height 20
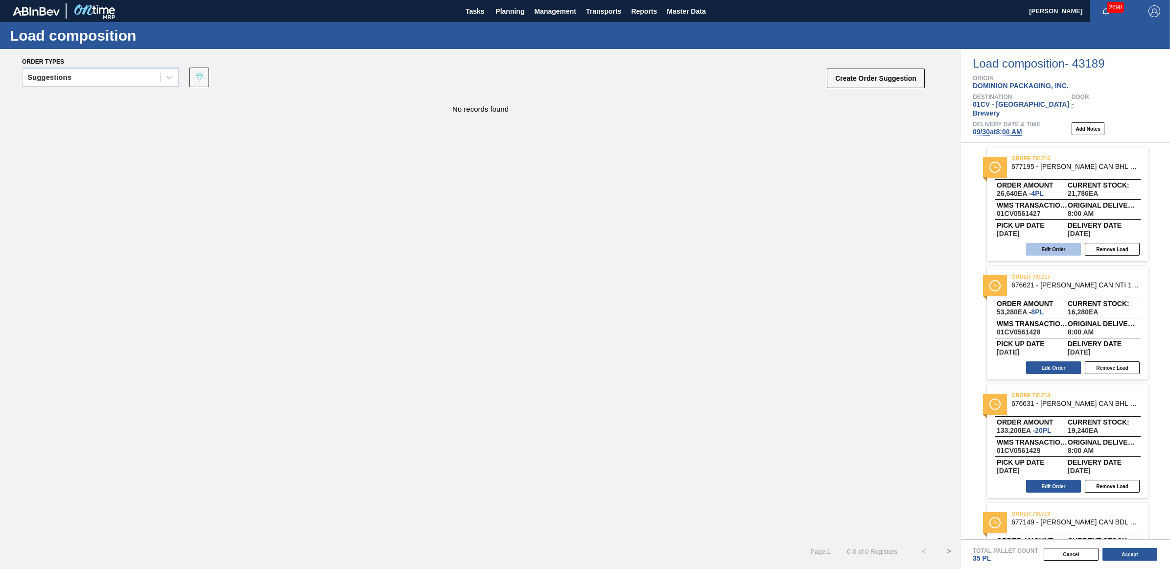
click at [1055, 243] on button "Edit Order" at bounding box center [1053, 249] width 55 height 13
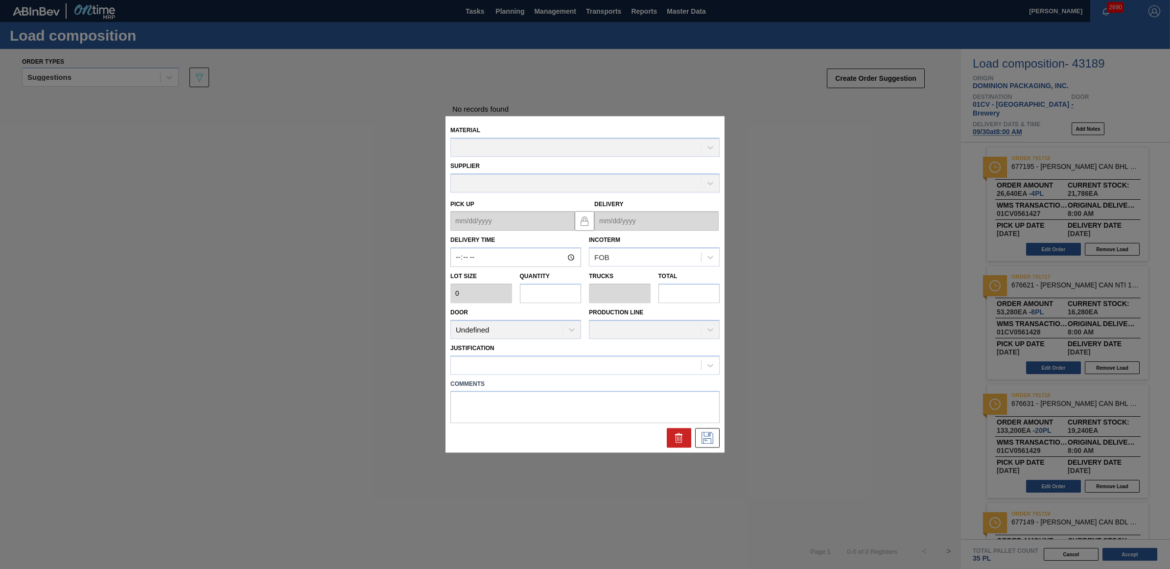
type input "08:00:00"
type input "6,660"
type input "4"
type input "0.154"
type input "26,640"
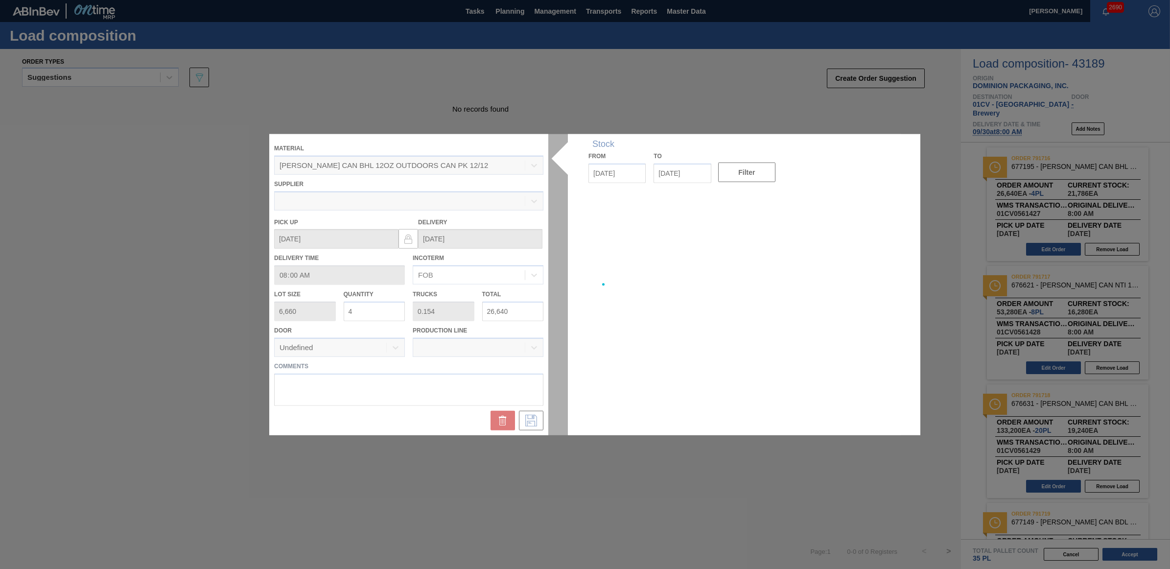
type up "[DATE]"
type input "[DATE]"
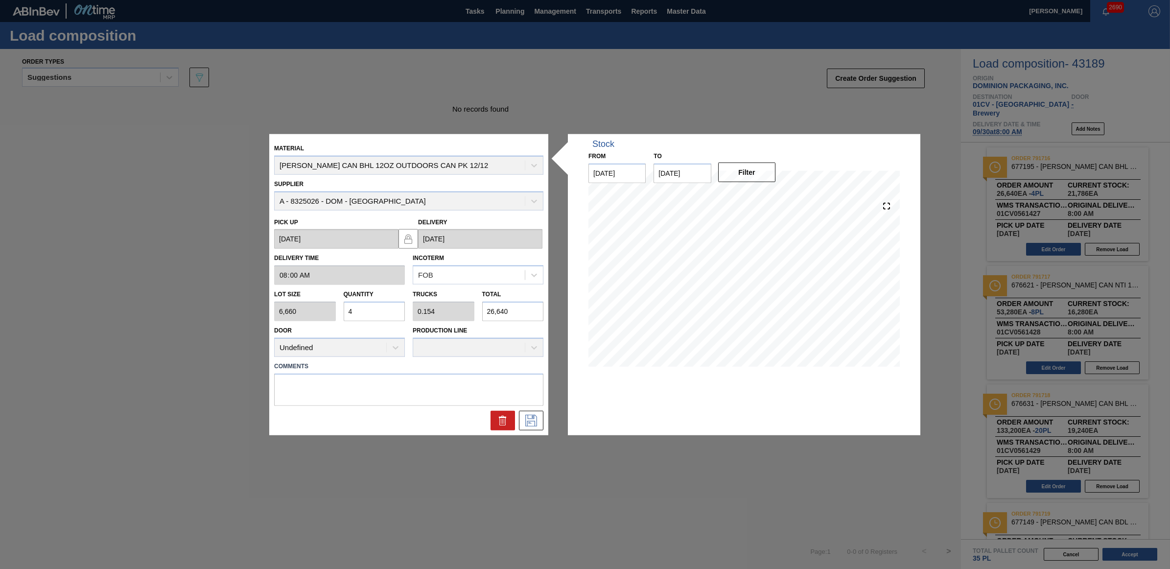
click at [355, 314] on input "4" at bounding box center [375, 311] width 62 height 20
click at [327, 307] on div "Lot size 6,660 Quantity 4 Trucks 0.154 Total 26,640" at bounding box center [408, 303] width 277 height 36
type input "3"
type input "0.115"
type input "19,980"
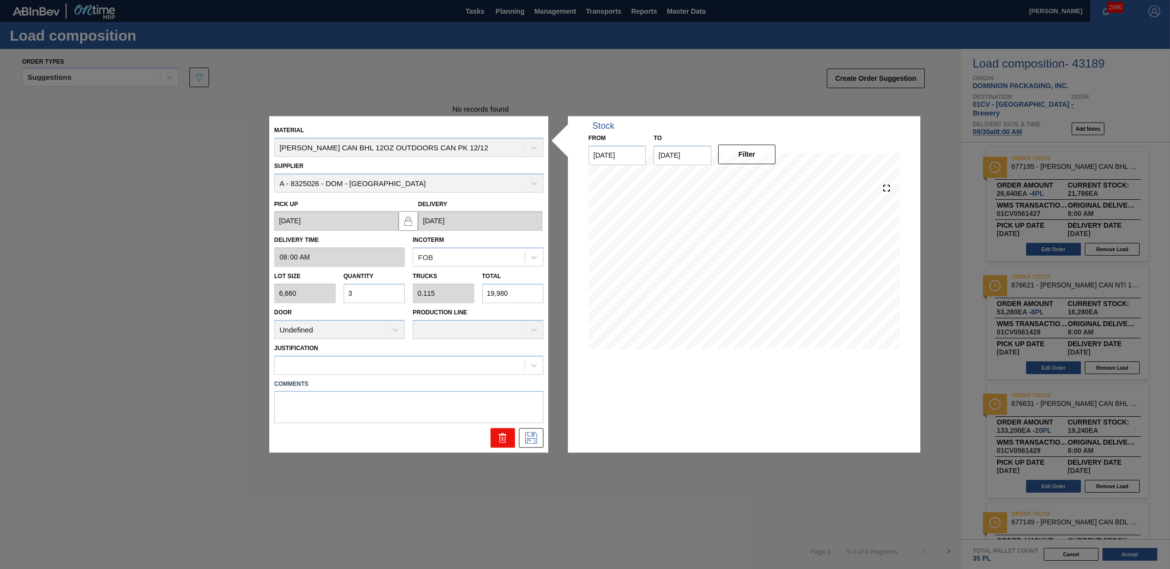
type input "3"
click at [502, 436] on icon at bounding box center [503, 438] width 12 height 12
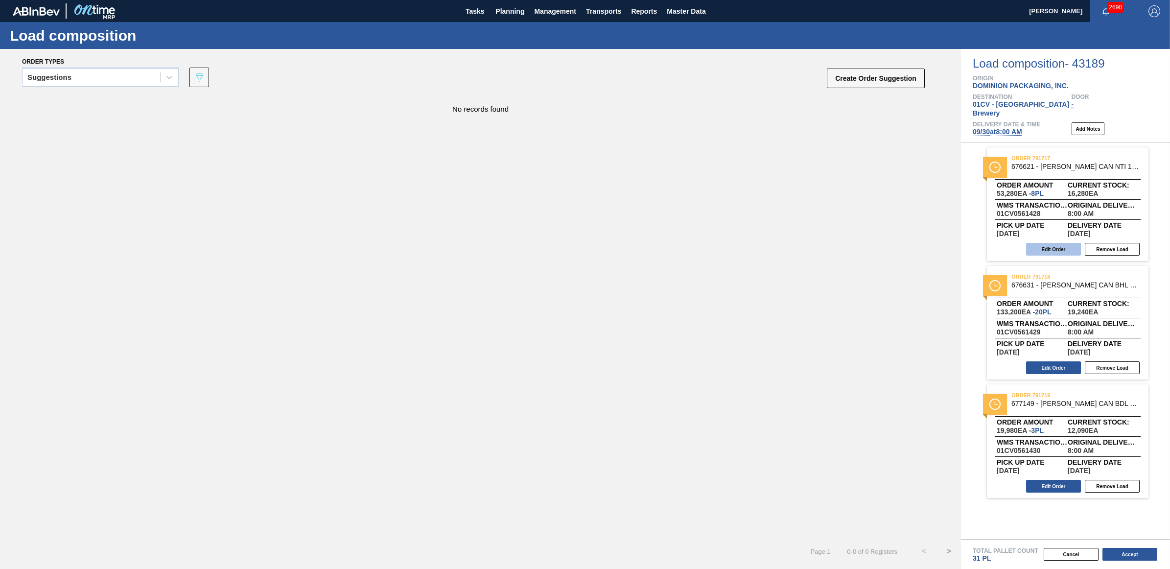
click at [1044, 243] on button "Edit Order" at bounding box center [1053, 249] width 55 height 13
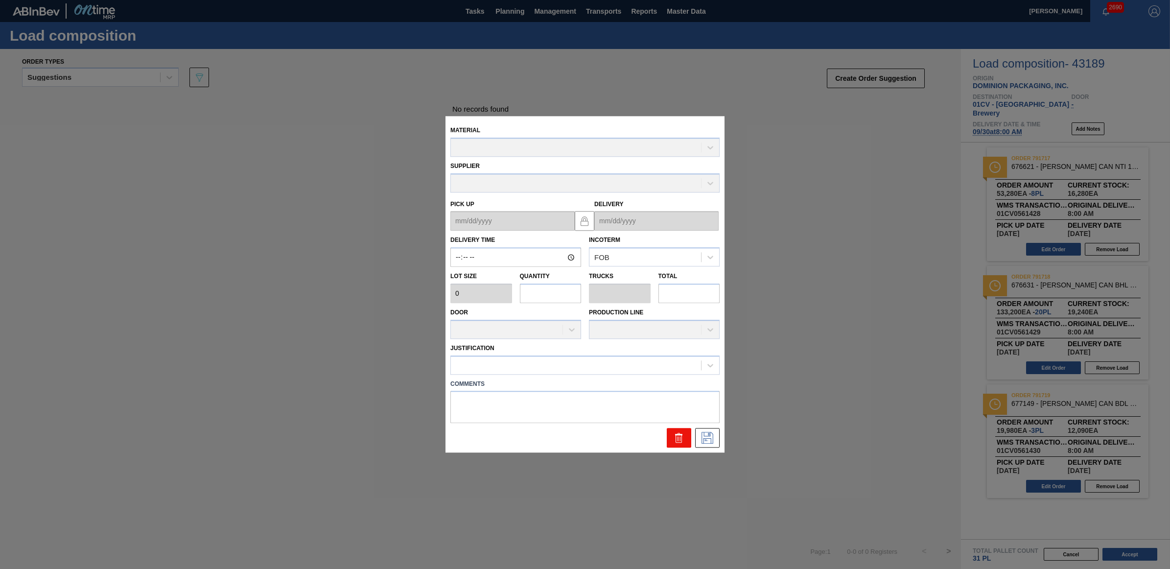
click at [677, 439] on icon at bounding box center [677, 439] width 0 height 5
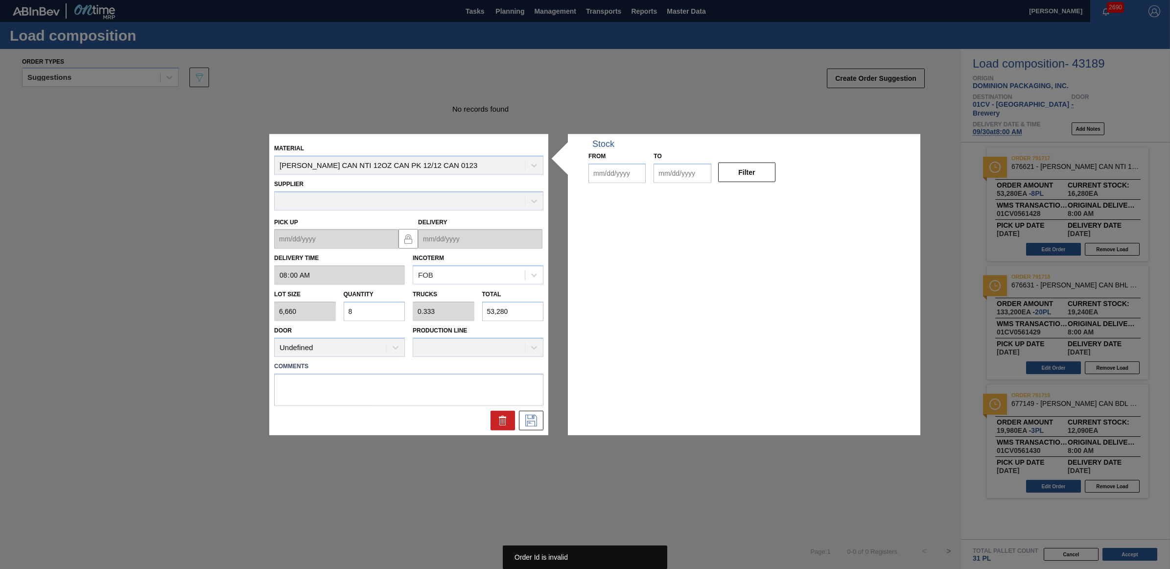
type input "08:00:00"
type input "6,660"
type input "8"
type input "0.333"
type input "53,280"
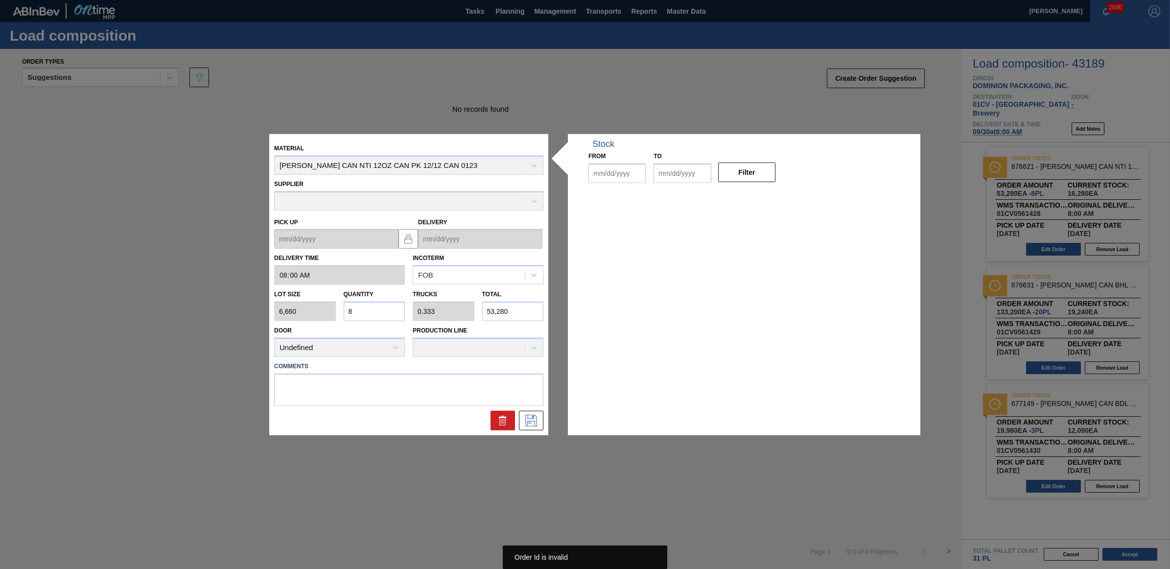
type up "[DATE]"
type input "[DATE]"
click at [329, 304] on div "Lot size 6,660 Quantity 8 Trucks 0.333 Total 53,280" at bounding box center [408, 303] width 277 height 36
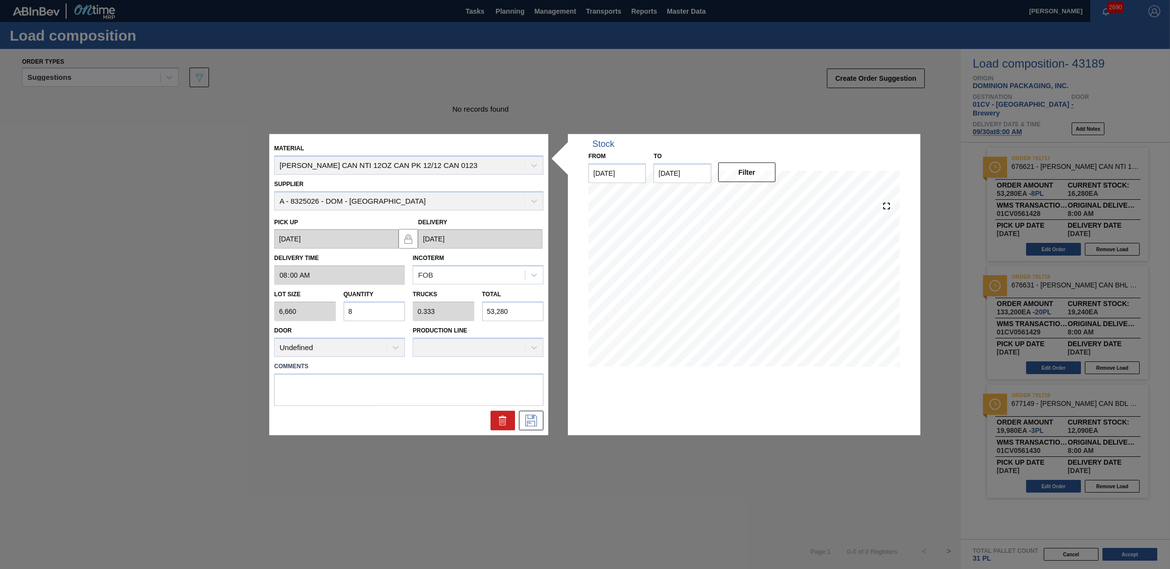
type input "2"
type input "0.083"
type input "13,320"
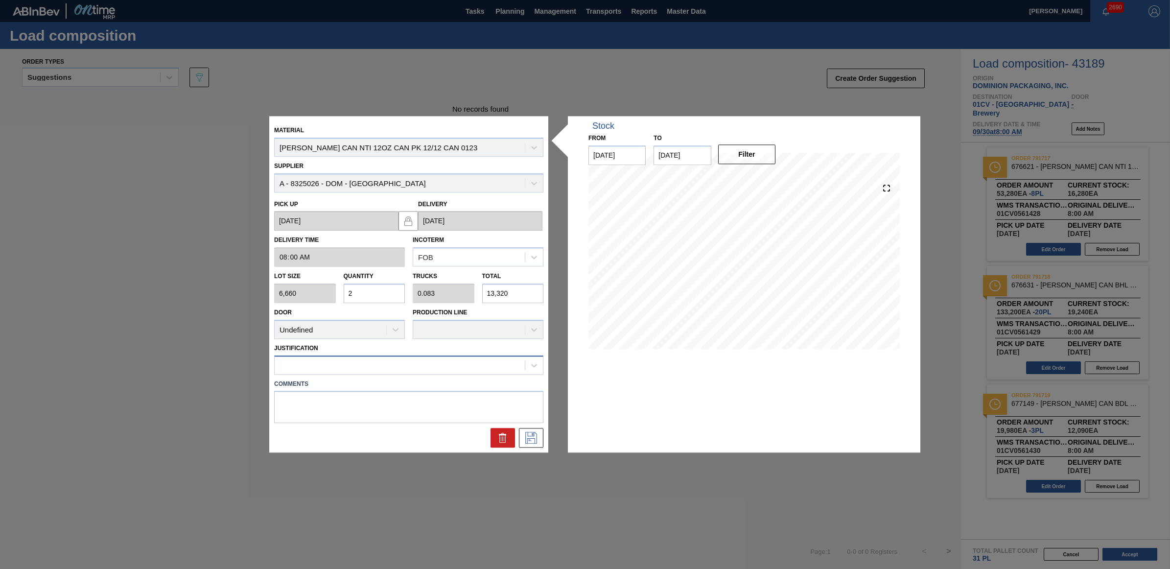
type input "2"
click at [399, 359] on div at bounding box center [400, 365] width 250 height 14
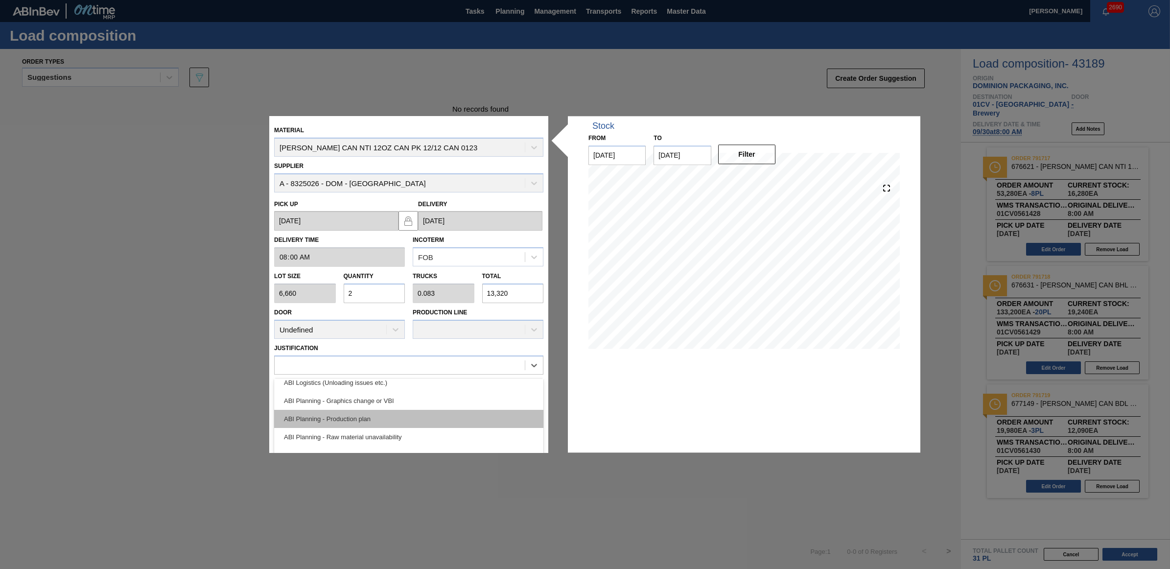
scroll to position [122, 0]
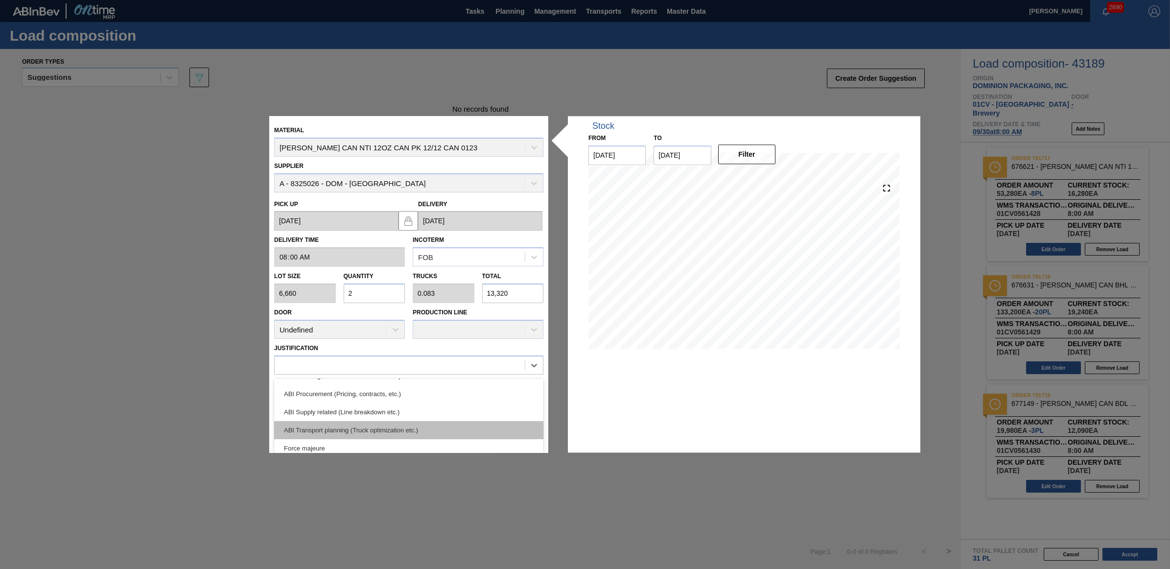
click at [409, 429] on div "ABI Transport planning (Truck optimization etc.)" at bounding box center [408, 430] width 269 height 18
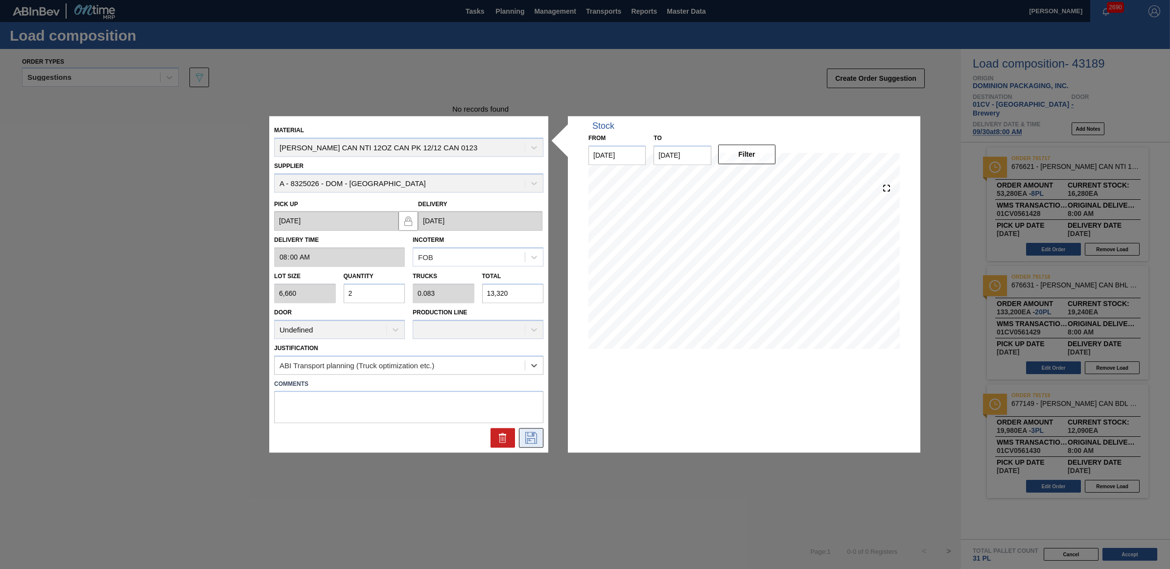
click at [534, 438] on icon at bounding box center [531, 438] width 16 height 12
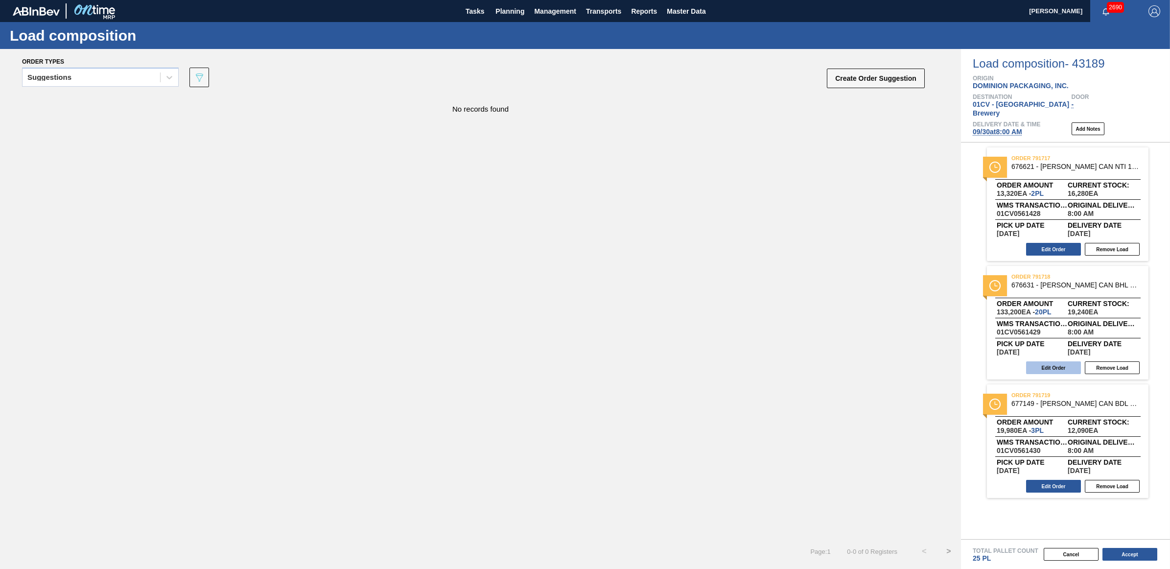
click at [1066, 361] on button "Edit Order" at bounding box center [1053, 367] width 55 height 13
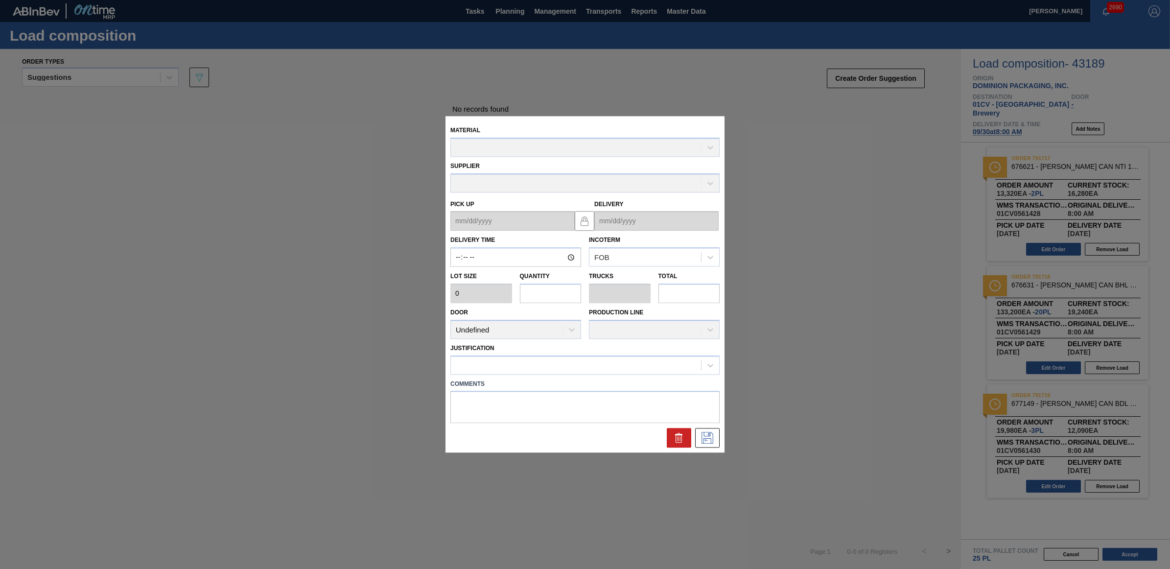
type input "08:00:00"
type input "6,660"
type input "20"
type input "0.833"
type input "133,200"
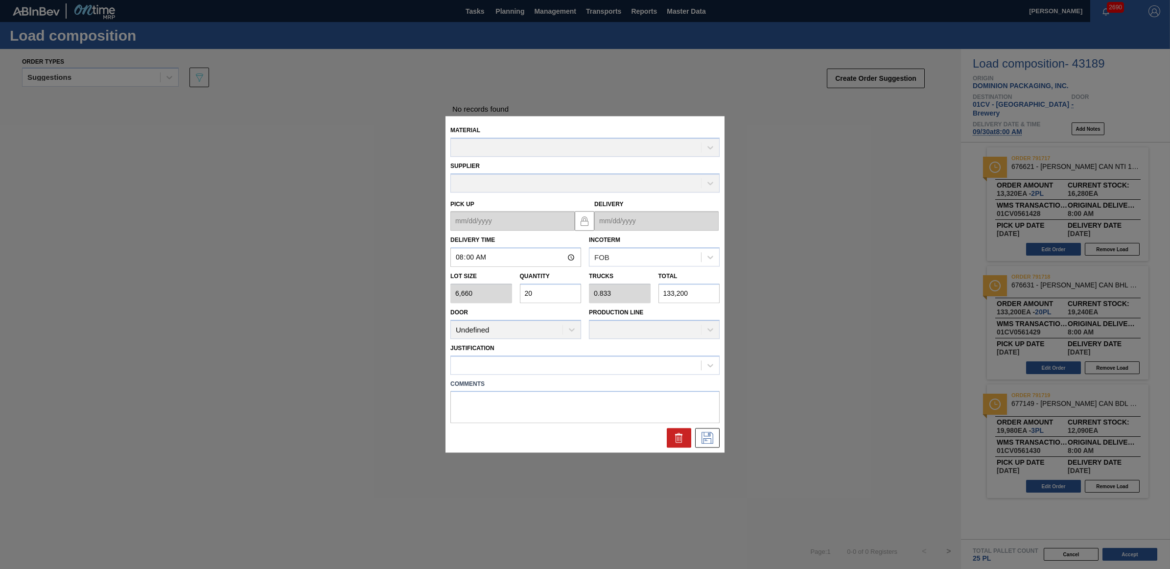
type up "[DATE]"
type input "[DATE]"
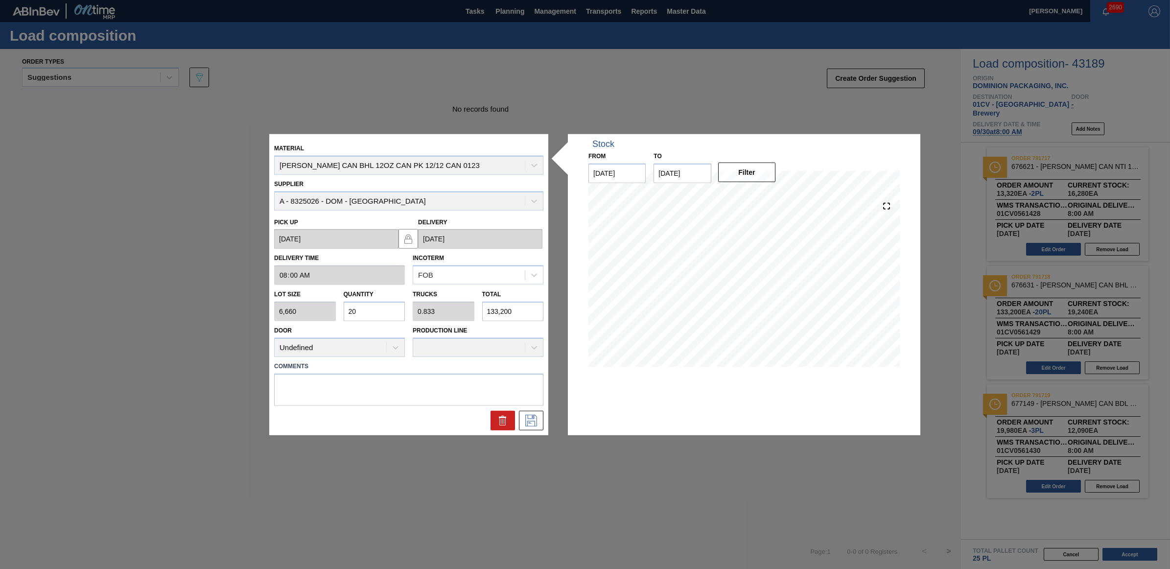
click at [313, 308] on div "Lot size 6,660 Quantity 20 Trucks 0.833 Total 133,200" at bounding box center [408, 303] width 277 height 36
type input "6"
type input "0.25"
type input "39,960"
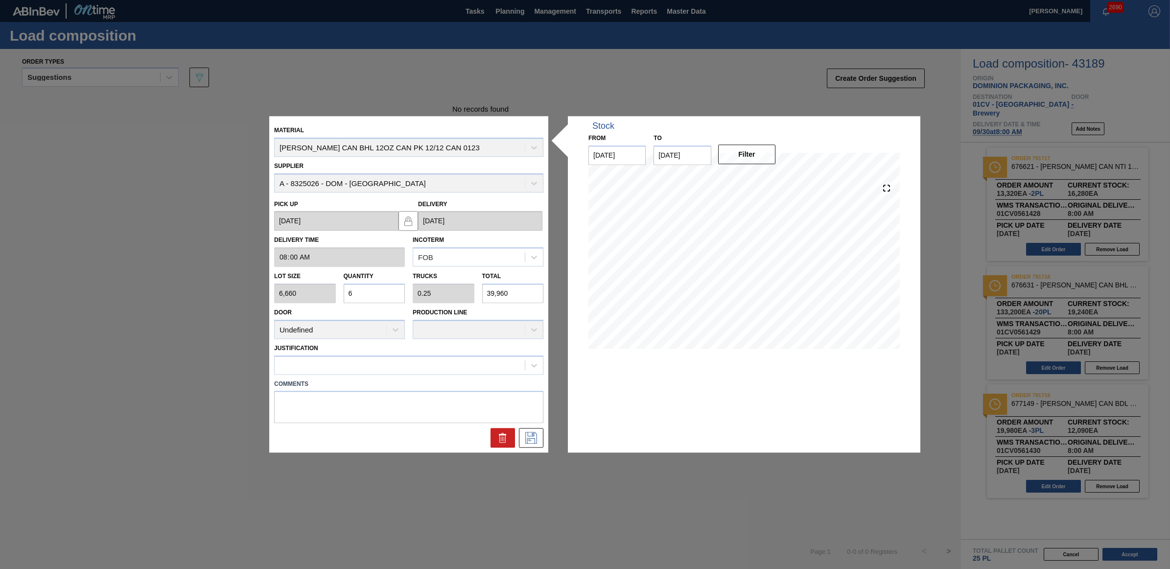
type input "0"
type input "1"
type input "0.042"
type input "6,660"
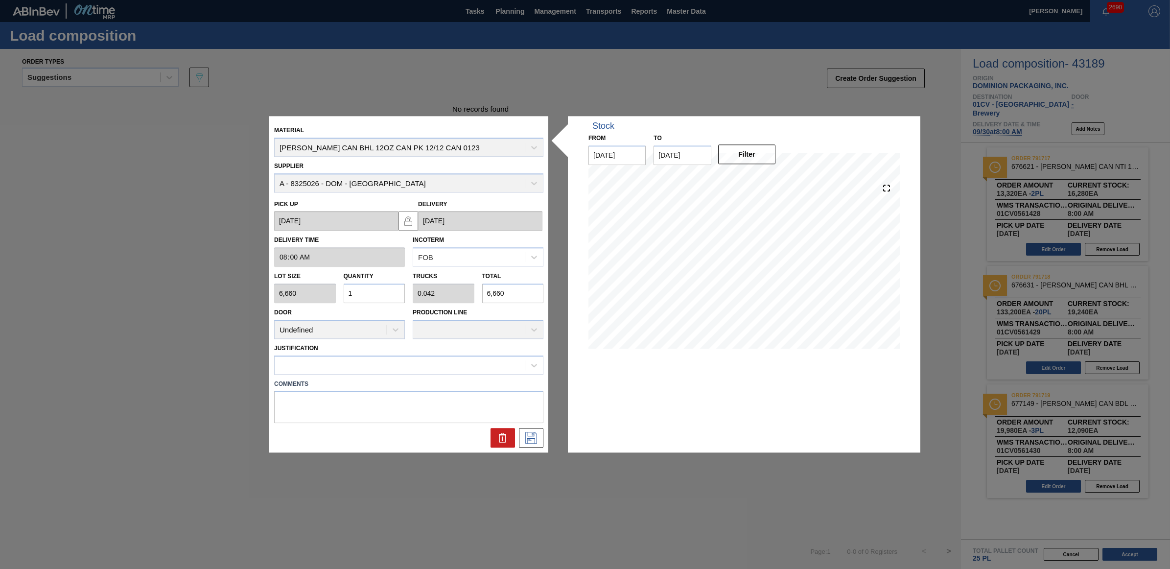
type input "10"
type input "0.417"
type input "66,600"
type input "1"
type input "0.042"
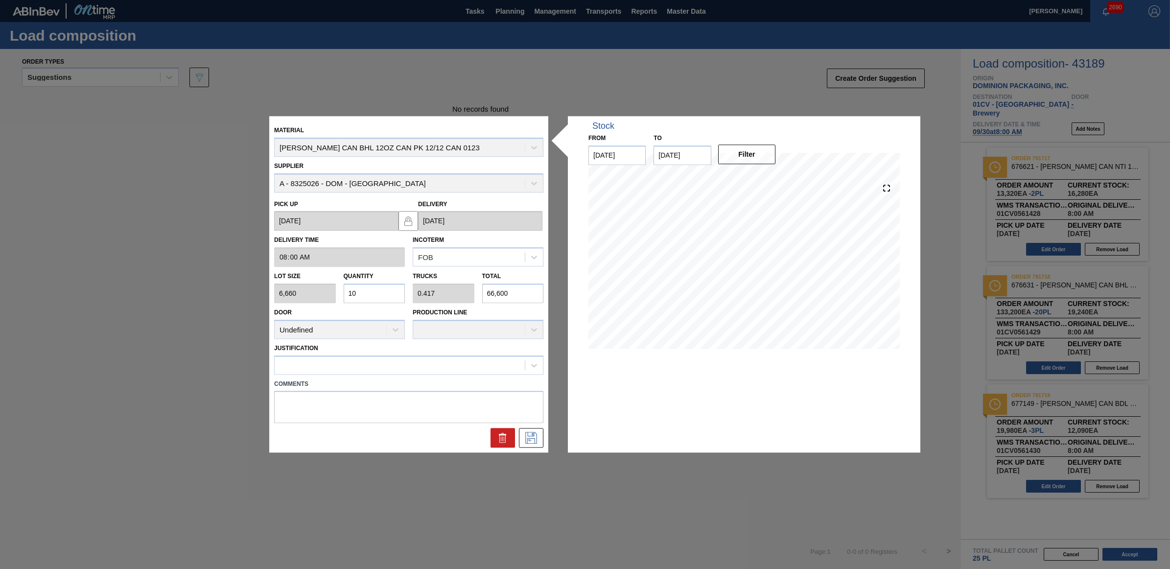
type input "6,660"
type input "15"
type input "0.625"
type input "99,900"
type input "1"
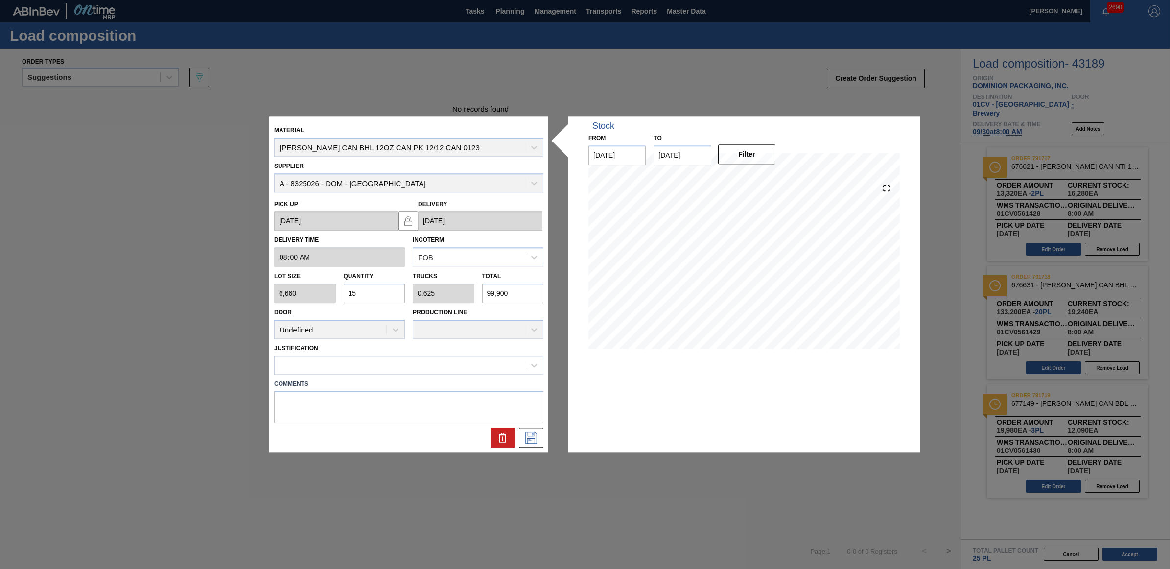
type input "0.042"
type input "6,660"
type input "10"
type input "0.417"
type input "66,600"
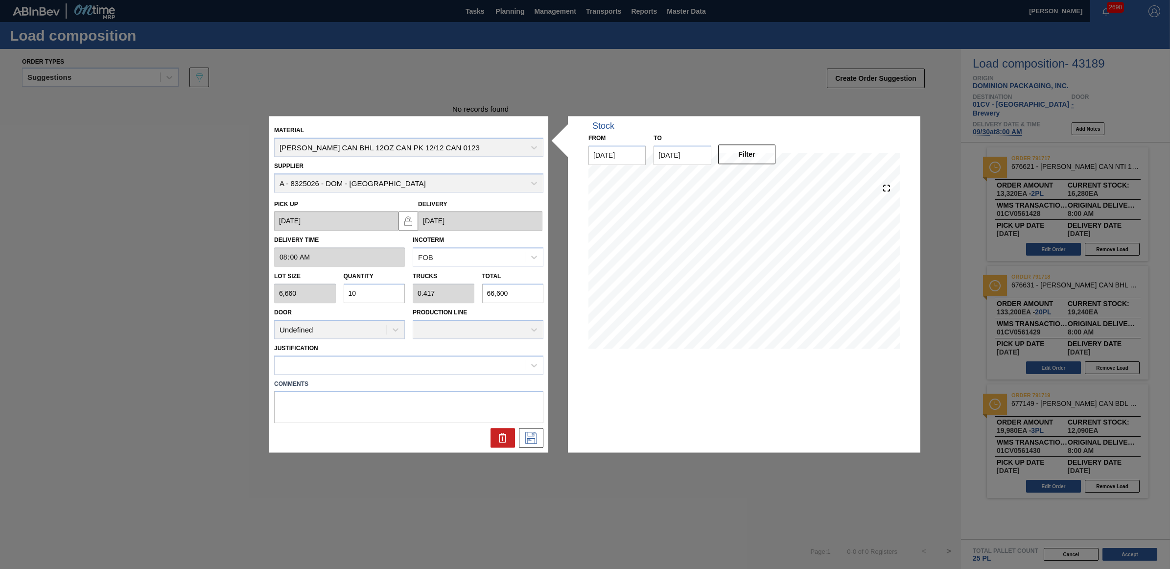
type input "1"
type input "0.042"
type input "6,660"
type input "0"
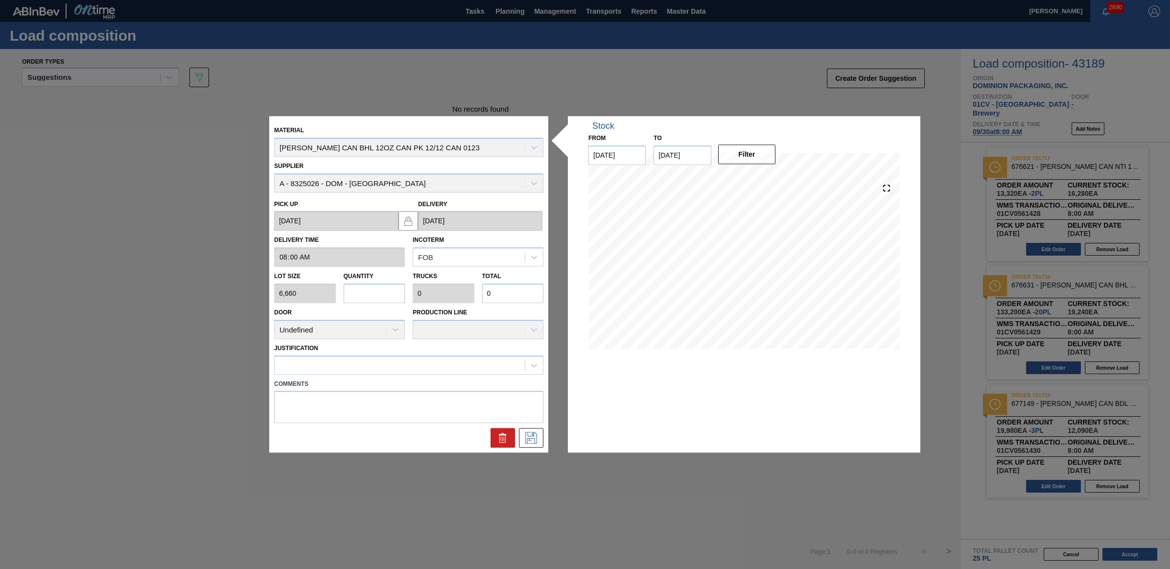
type input "5"
type input "0.208"
type input "33,300"
type input "0"
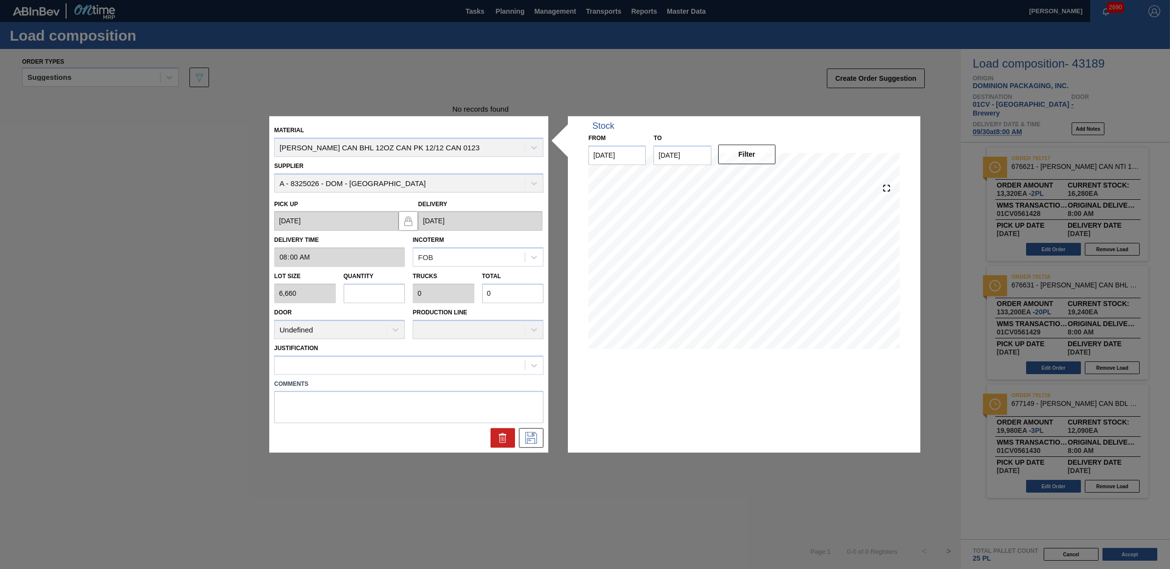
type input "4"
type input "0.167"
type input "26,640"
type input "0"
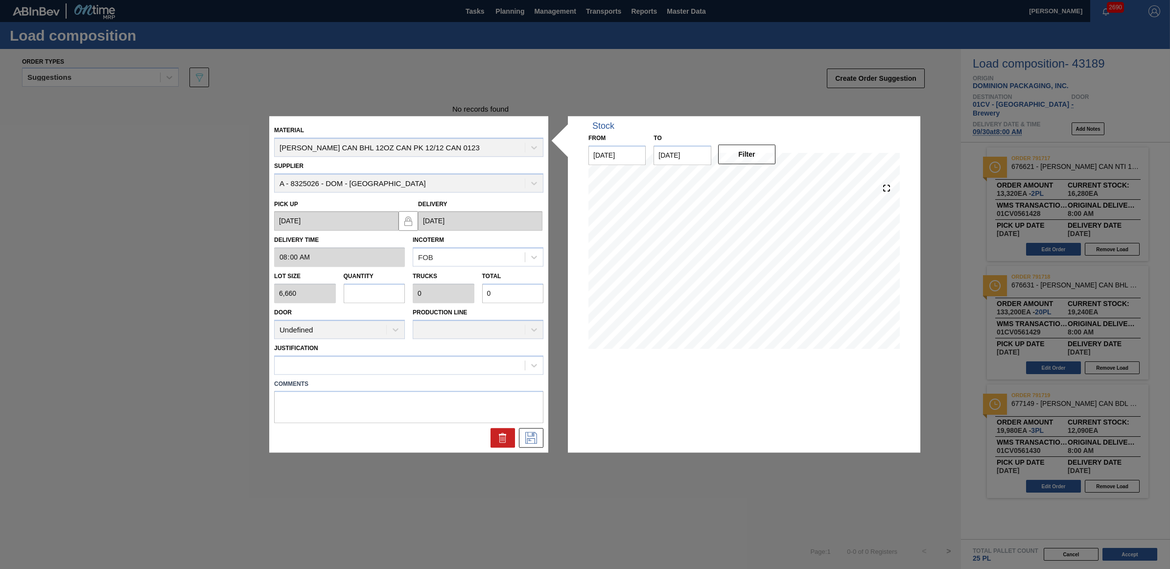
type input "1"
type input "0.042"
type input "6,660"
type input "14"
type input "0.583"
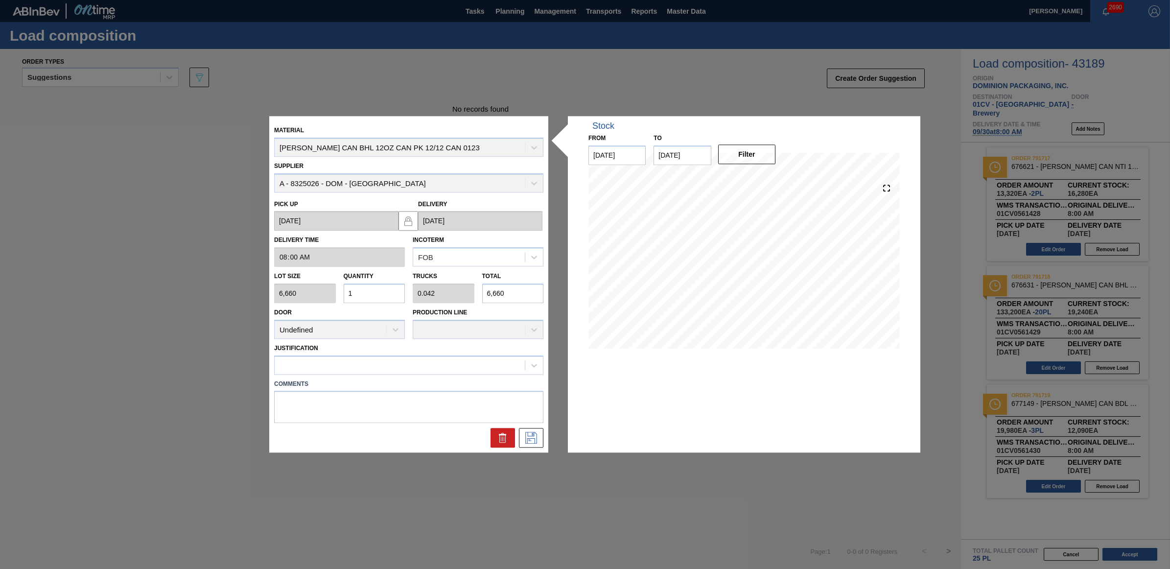
type input "93,240"
type input "14"
click at [489, 363] on div at bounding box center [400, 365] width 250 height 14
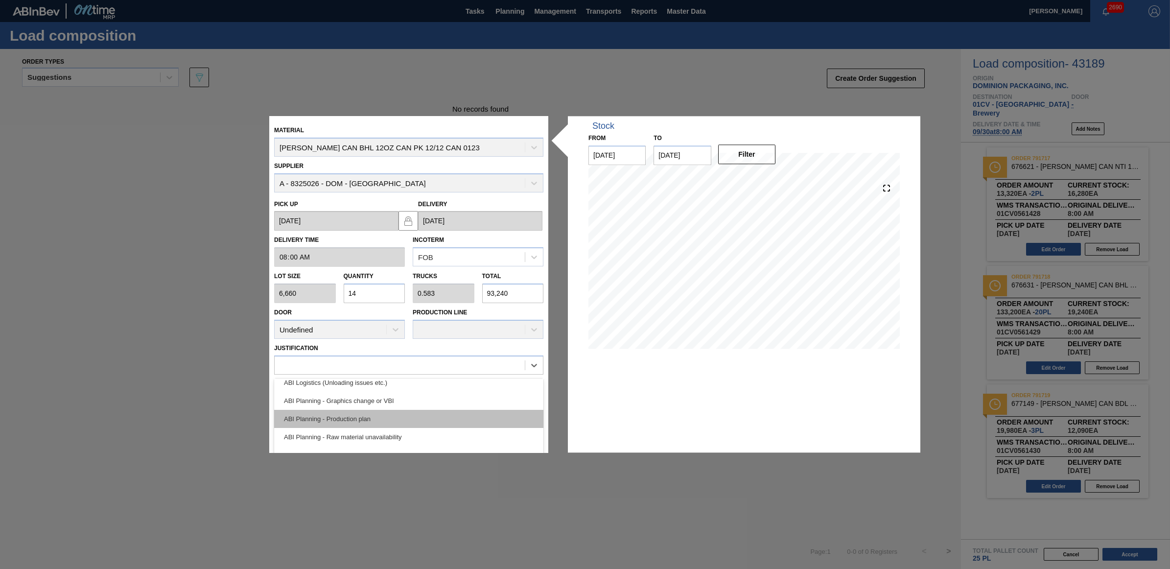
scroll to position [0, 0]
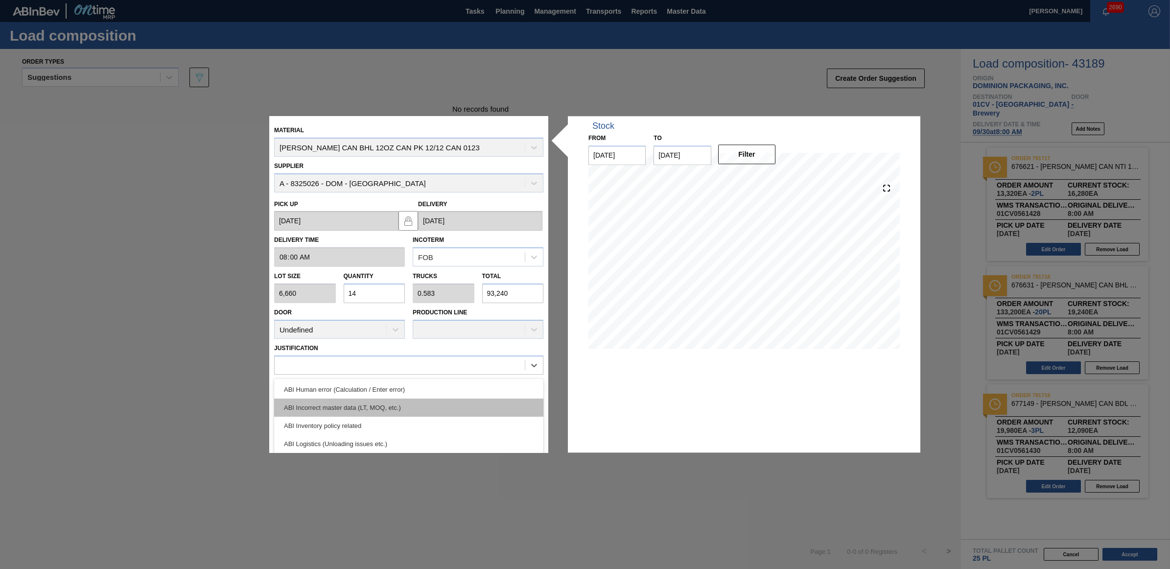
click at [350, 410] on div "ABI Incorrect master data (LT, MOQ, etc.)" at bounding box center [408, 407] width 269 height 18
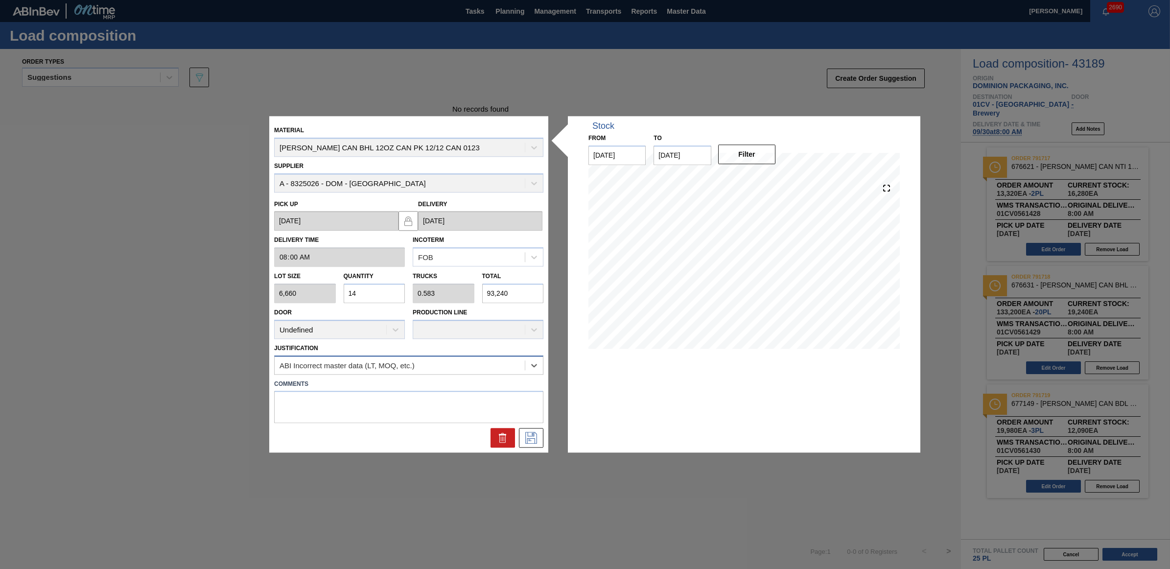
click at [439, 367] on div "ABI Incorrect master data (LT, MOQ, etc.)" at bounding box center [400, 365] width 250 height 14
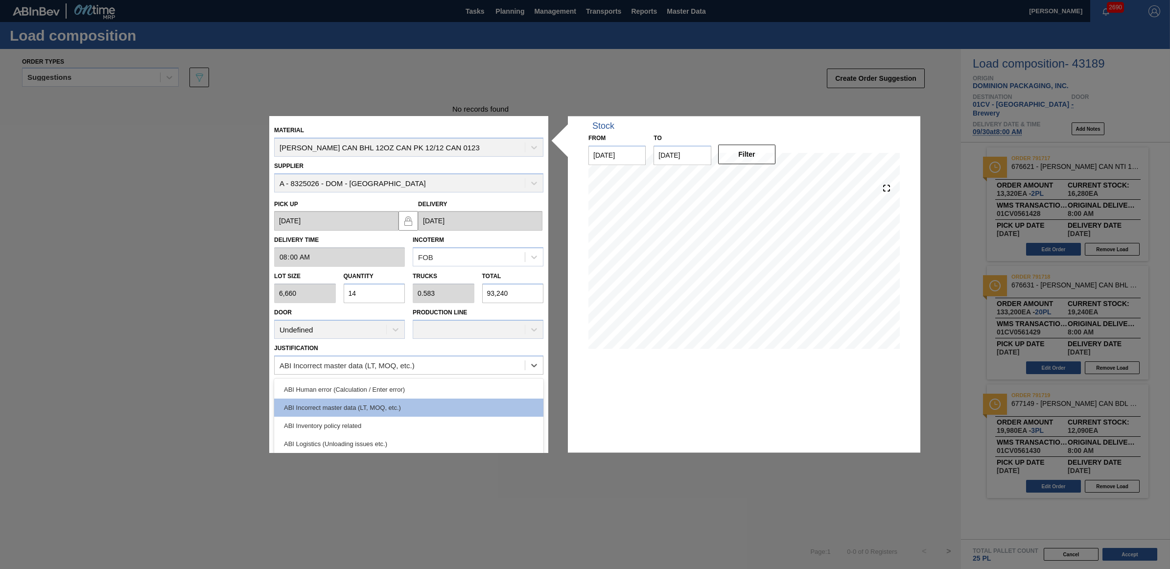
scroll to position [183, 0]
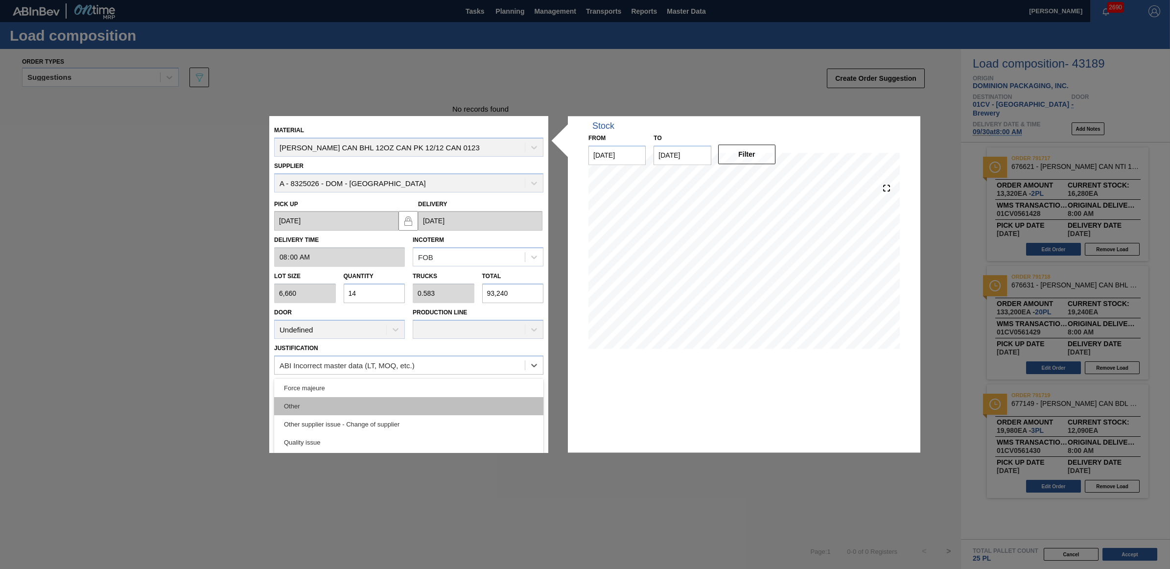
click at [351, 399] on div "Other" at bounding box center [408, 406] width 269 height 18
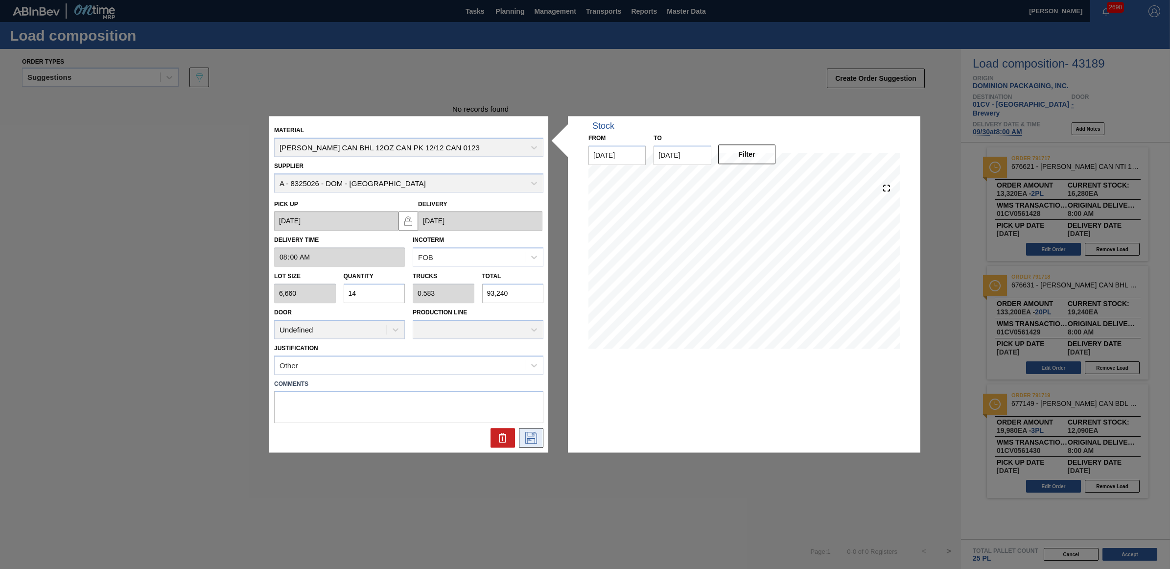
click at [529, 438] on icon at bounding box center [531, 438] width 12 height 12
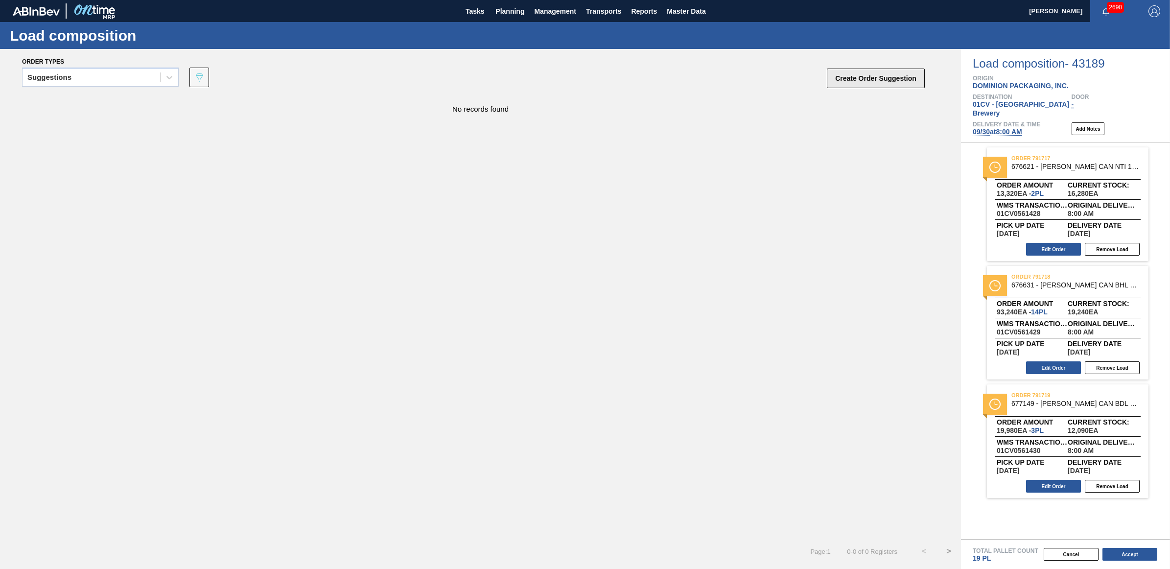
click at [884, 72] on button "Create Order Suggestion" at bounding box center [876, 79] width 98 height 20
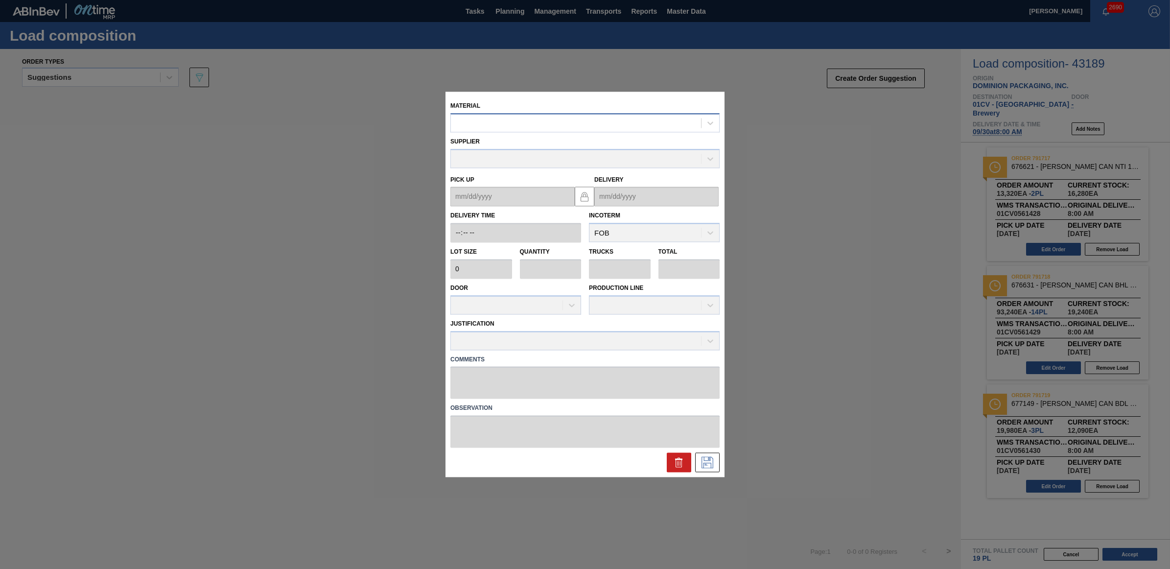
click at [477, 123] on div at bounding box center [576, 123] width 250 height 14
type input "677195"
type input "6,660"
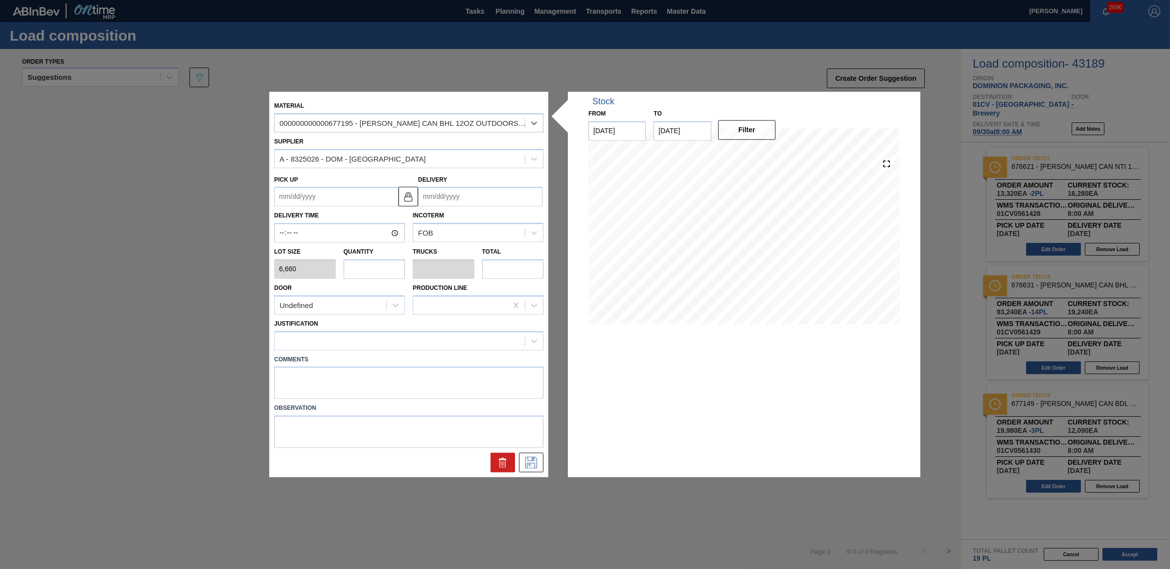
click at [359, 272] on input "text" at bounding box center [375, 269] width 62 height 20
type input "3"
type input "0.115"
type input "19,980"
type input "3"
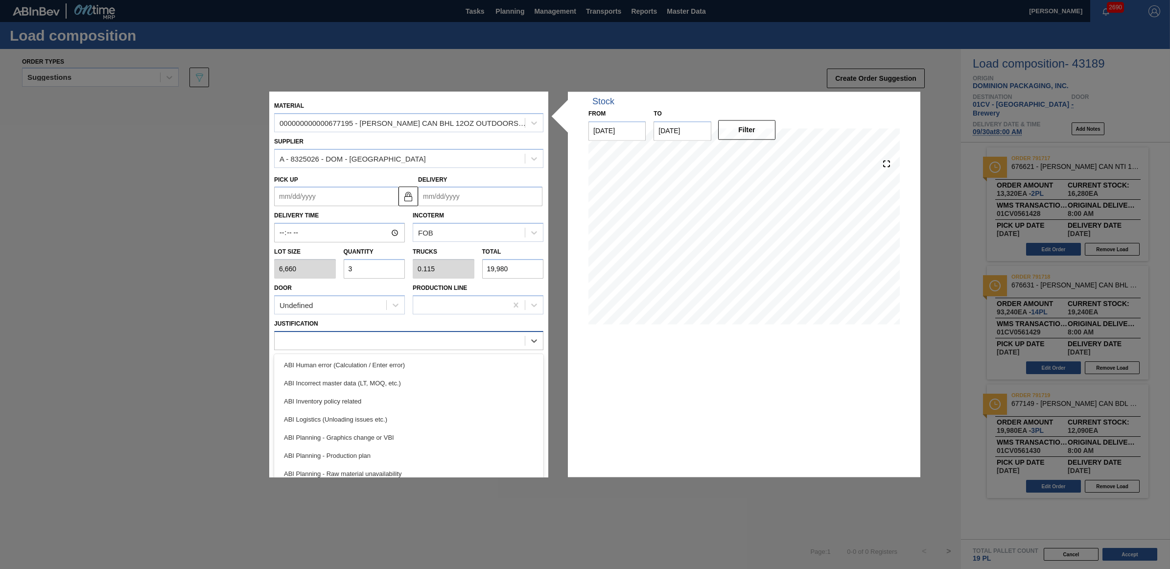
click at [365, 343] on div at bounding box center [400, 340] width 250 height 14
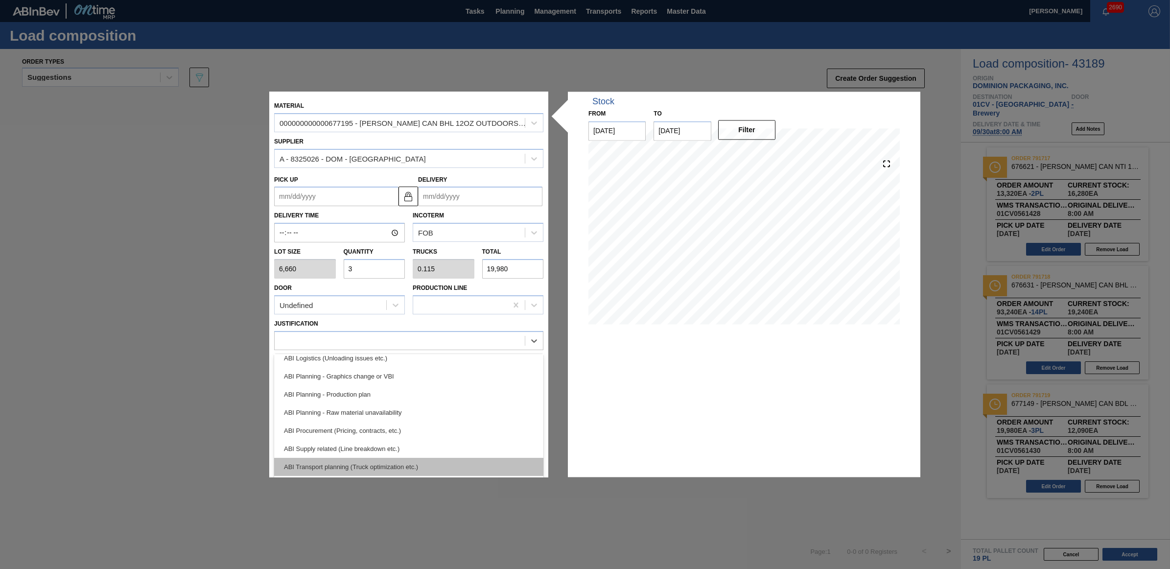
click at [372, 467] on div "ABI Transport planning (Truck optimization etc.)" at bounding box center [408, 467] width 269 height 18
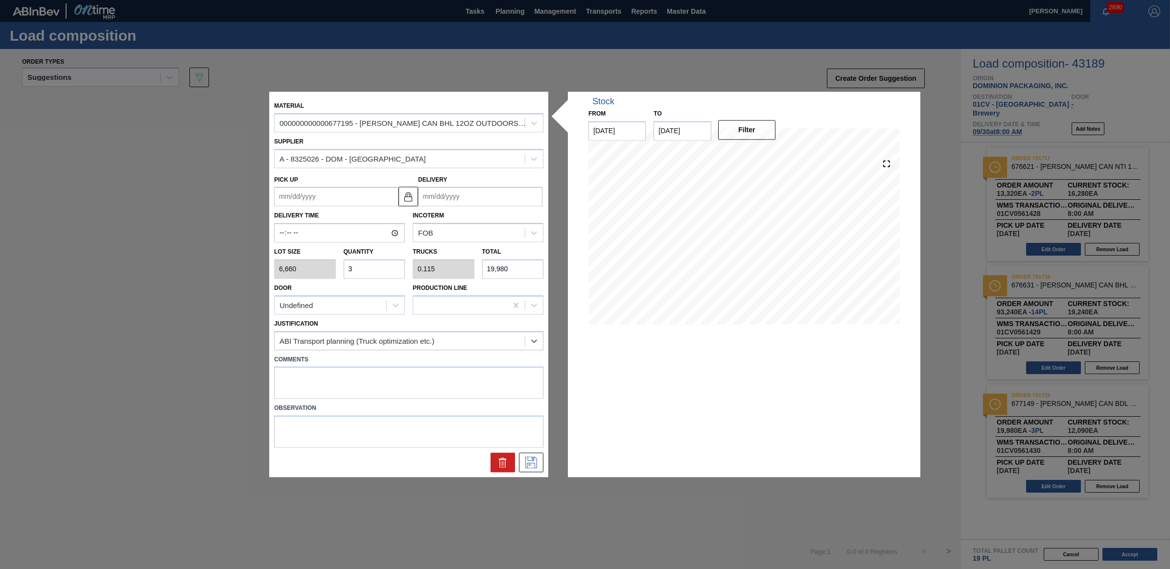
click at [476, 209] on div "Incoterm FOB" at bounding box center [478, 225] width 131 height 33
click at [479, 202] on input "Delivery" at bounding box center [480, 197] width 124 height 20
click at [459, 315] on div "30" at bounding box center [461, 314] width 13 height 13
type up "[DATE]"
type input "[DATE]"
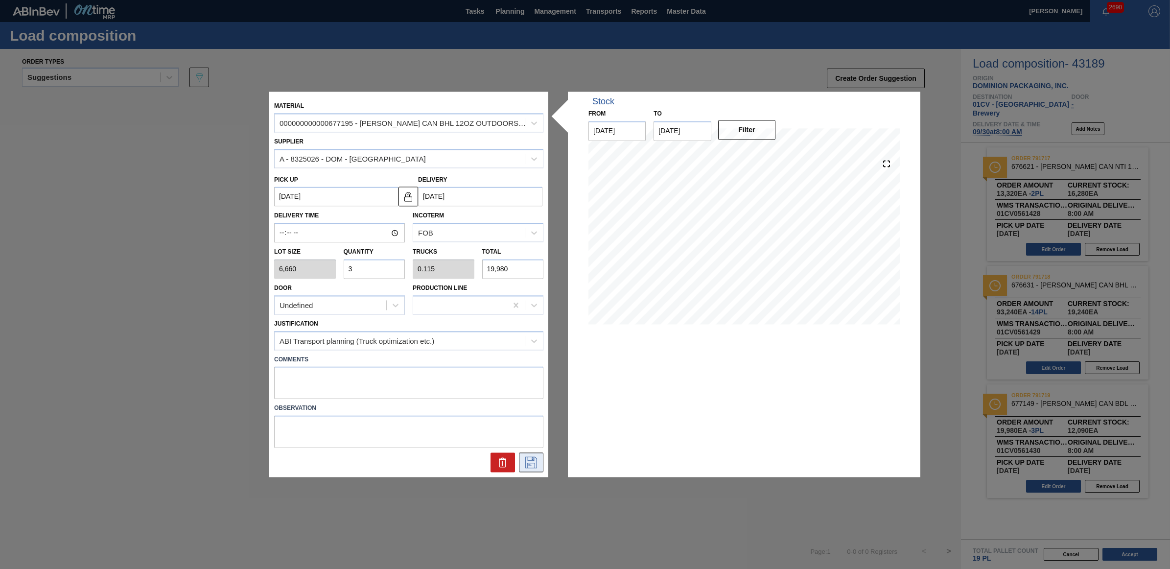
click at [537, 470] on button at bounding box center [531, 463] width 24 height 20
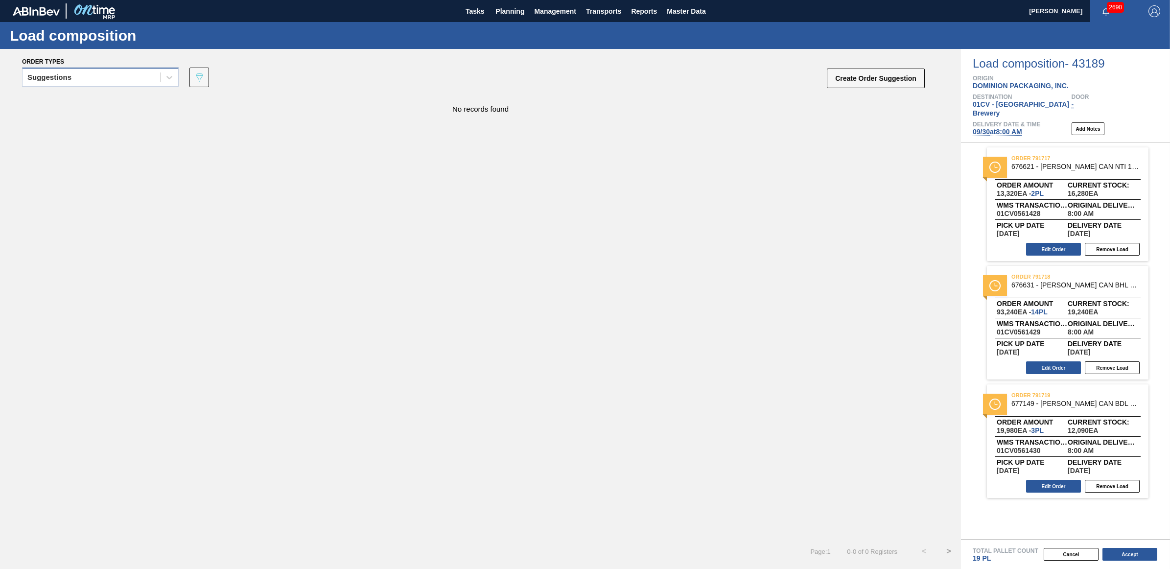
click at [113, 75] on div "Suggestions" at bounding box center [92, 77] width 138 height 14
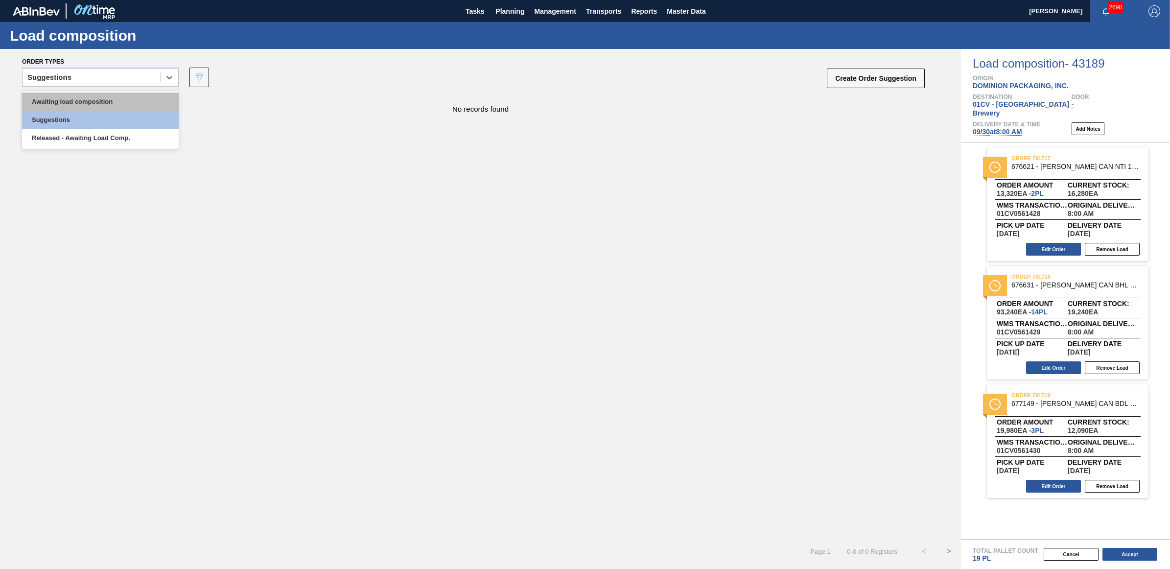
click at [104, 102] on div "Awaiting load composition" at bounding box center [100, 101] width 157 height 18
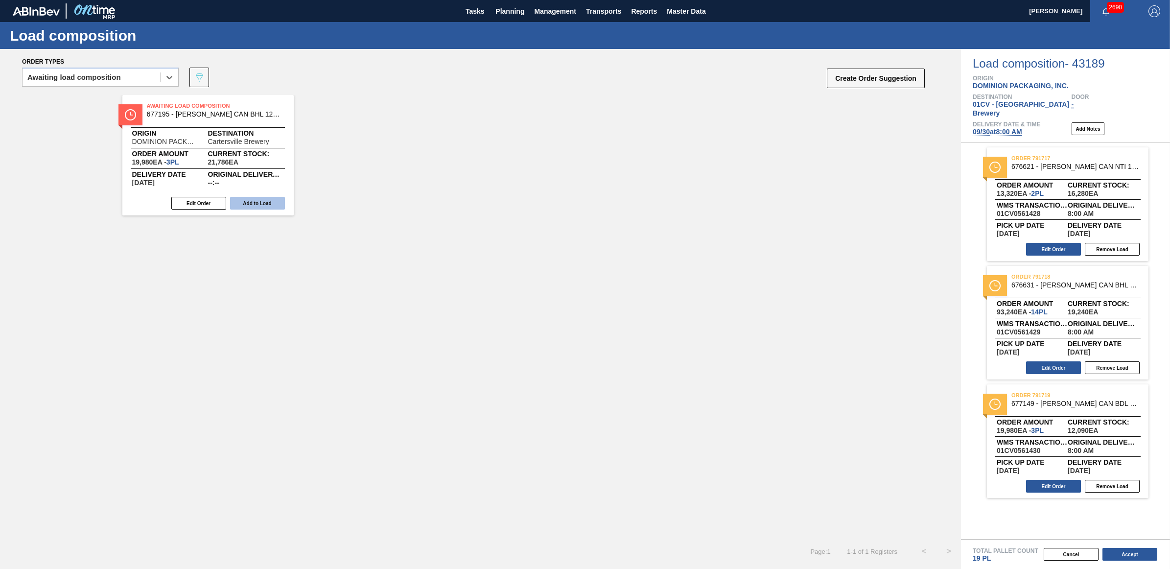
click at [257, 206] on button "Add to Load" at bounding box center [257, 203] width 55 height 13
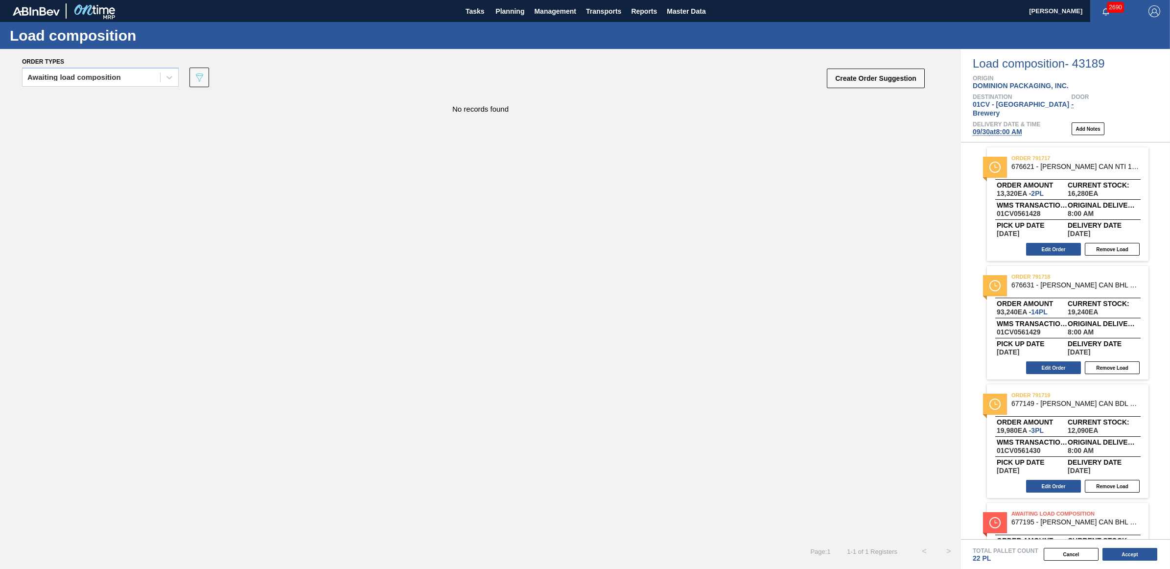
scroll to position [74, 0]
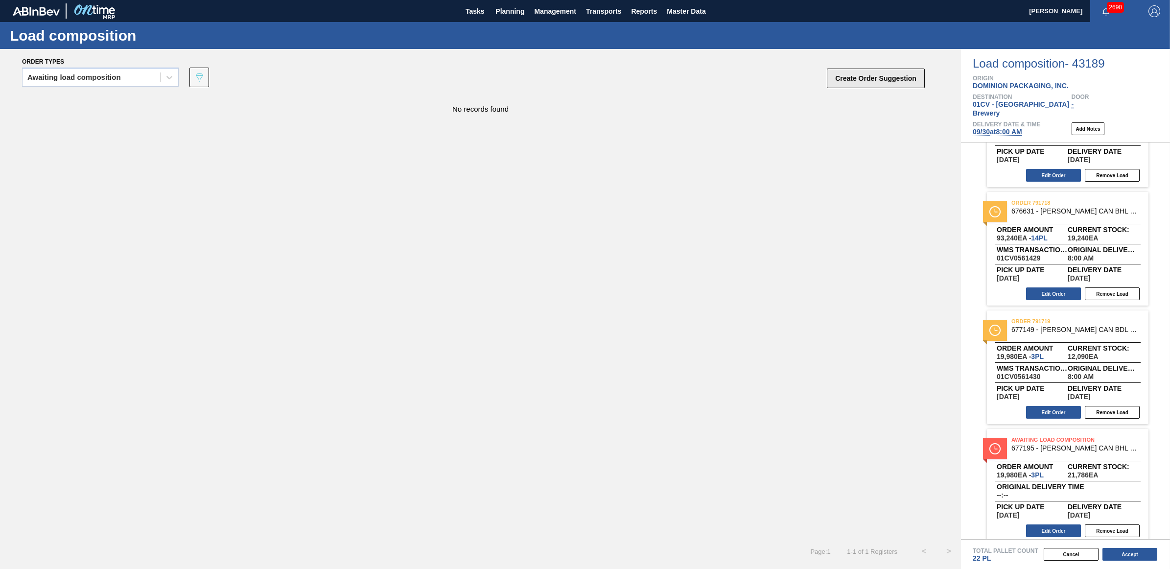
click at [847, 77] on button "Create Order Suggestion" at bounding box center [876, 79] width 98 height 20
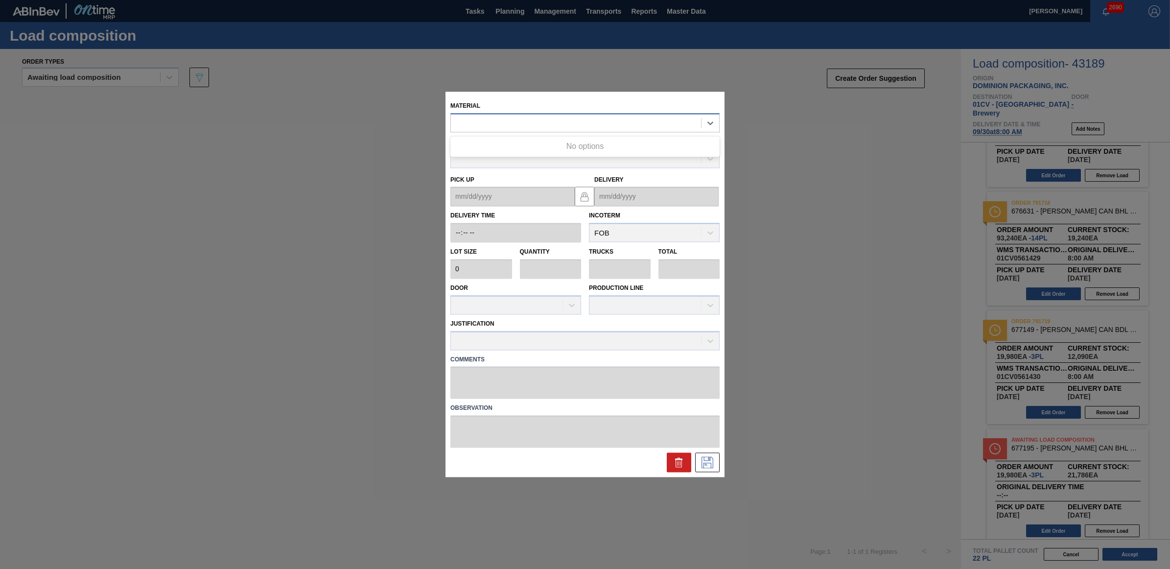
click at [488, 121] on div at bounding box center [576, 123] width 250 height 14
type input "676627"
type input "6,660"
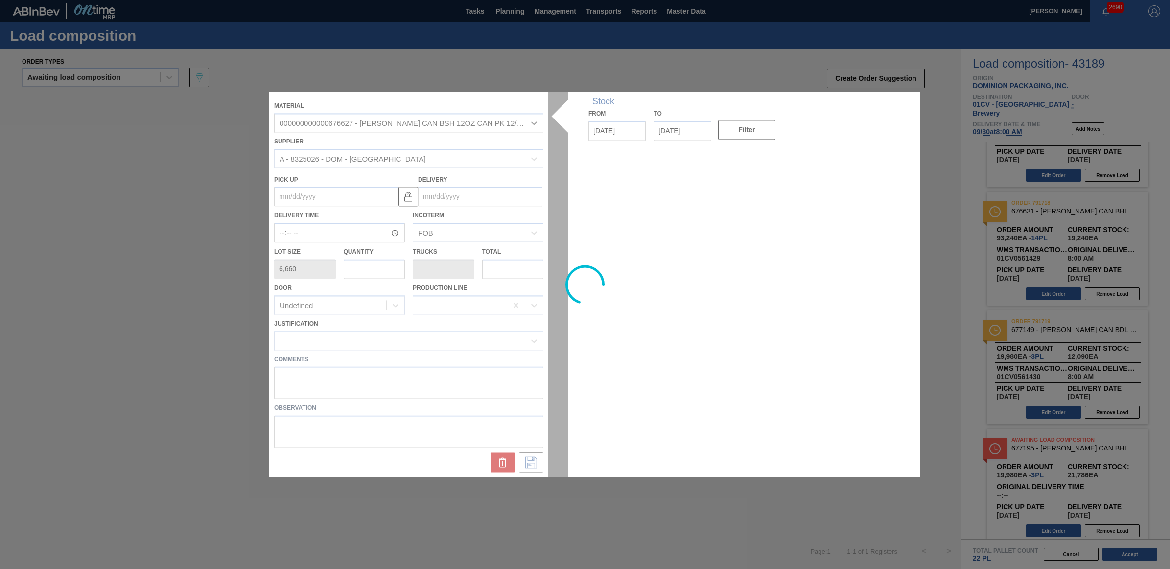
click at [384, 269] on div at bounding box center [584, 284] width 631 height 385
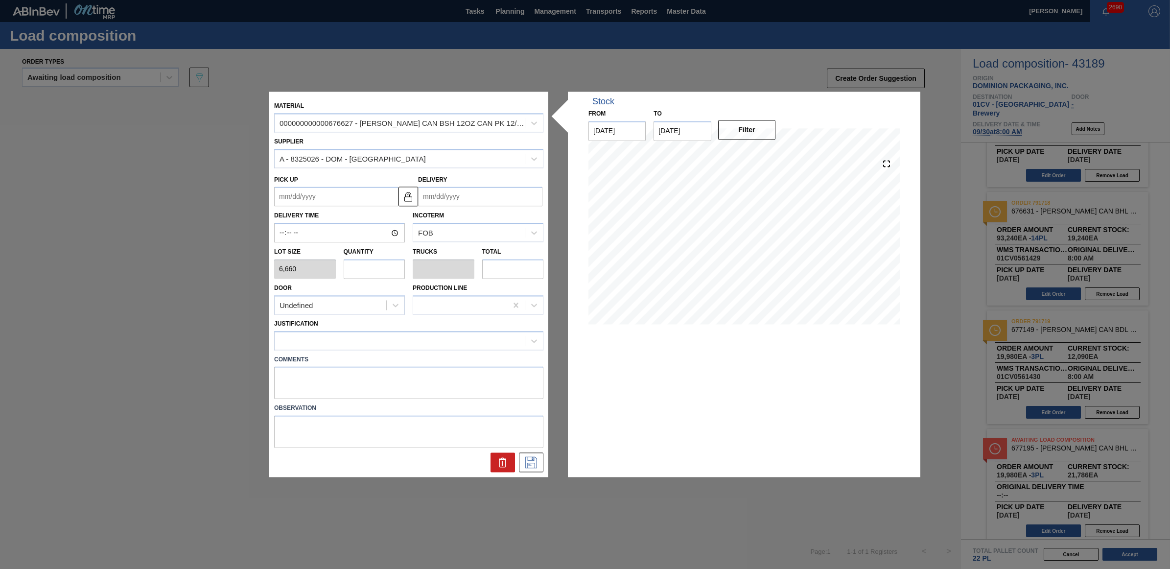
click at [382, 266] on input "text" at bounding box center [375, 269] width 62 height 20
type input "2"
type input "0.083"
type input "13,320"
type input "0"
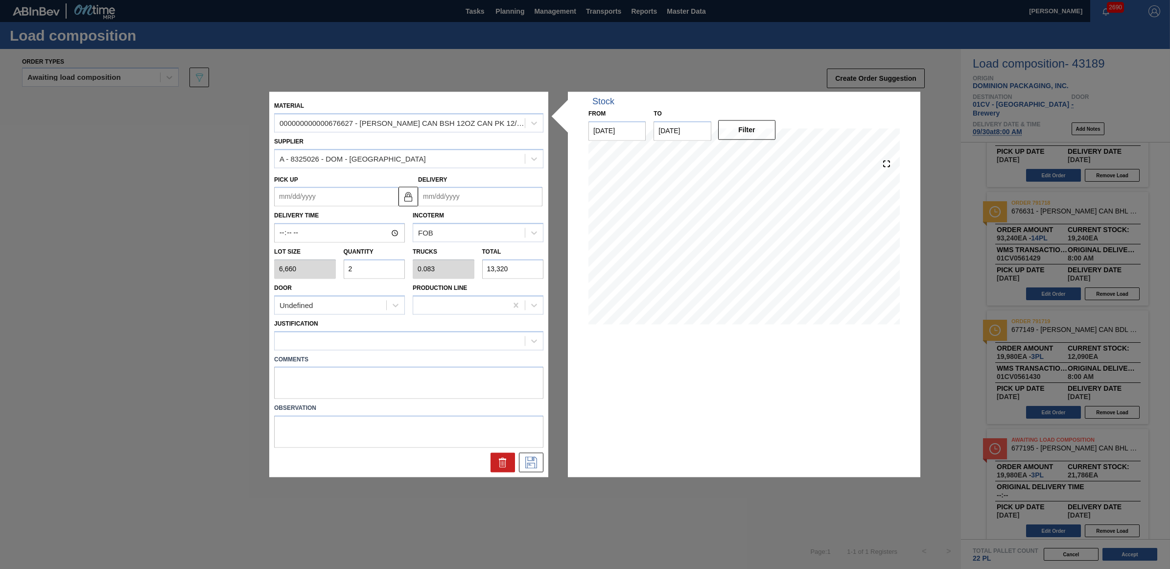
type input "0"
type input "3"
type input "0.125"
type input "19,980"
type input "3"
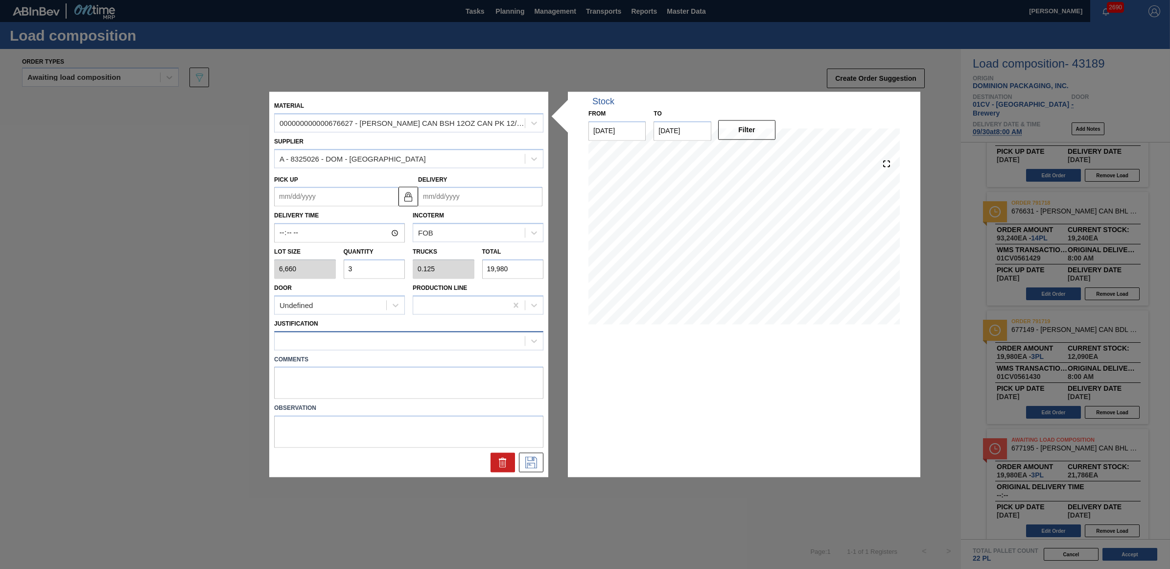
click at [358, 333] on div at bounding box center [400, 340] width 250 height 14
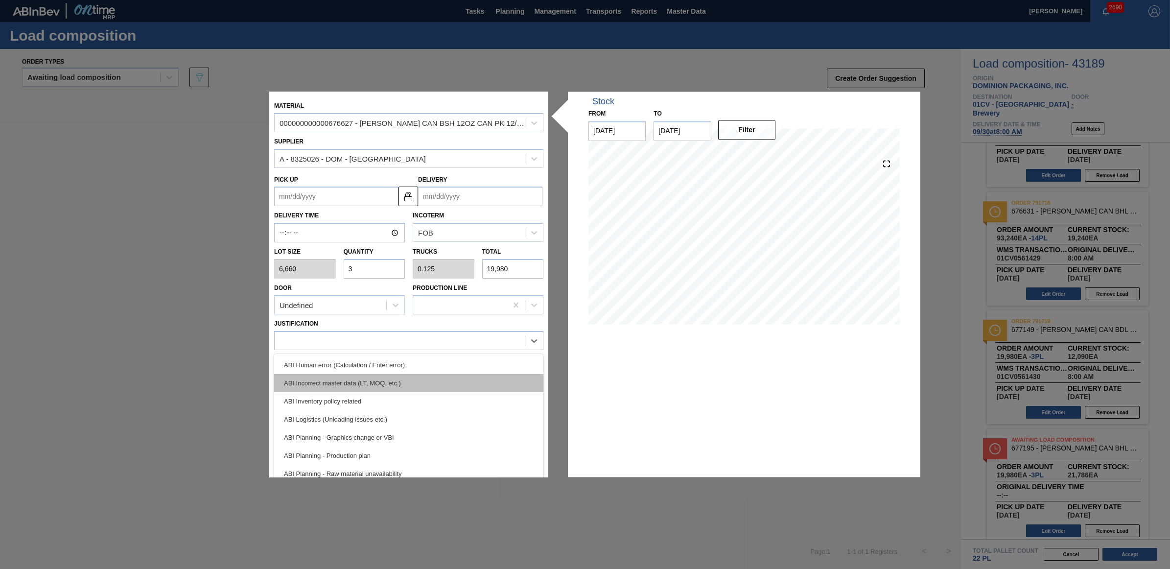
scroll to position [61, 0]
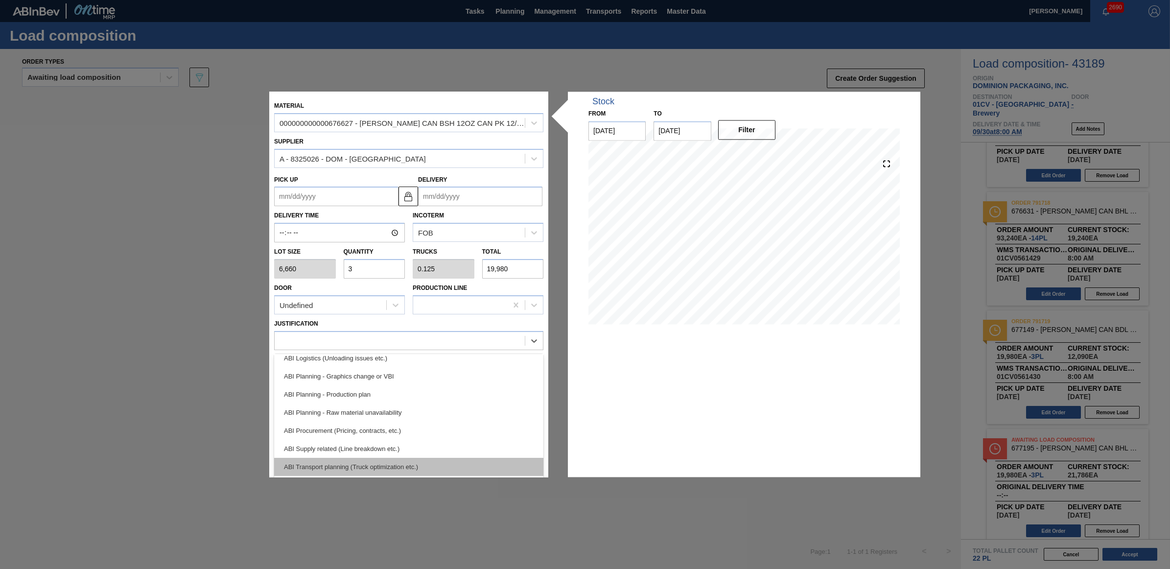
click at [400, 461] on div "ABI Transport planning (Truck optimization etc.)" at bounding box center [408, 467] width 269 height 18
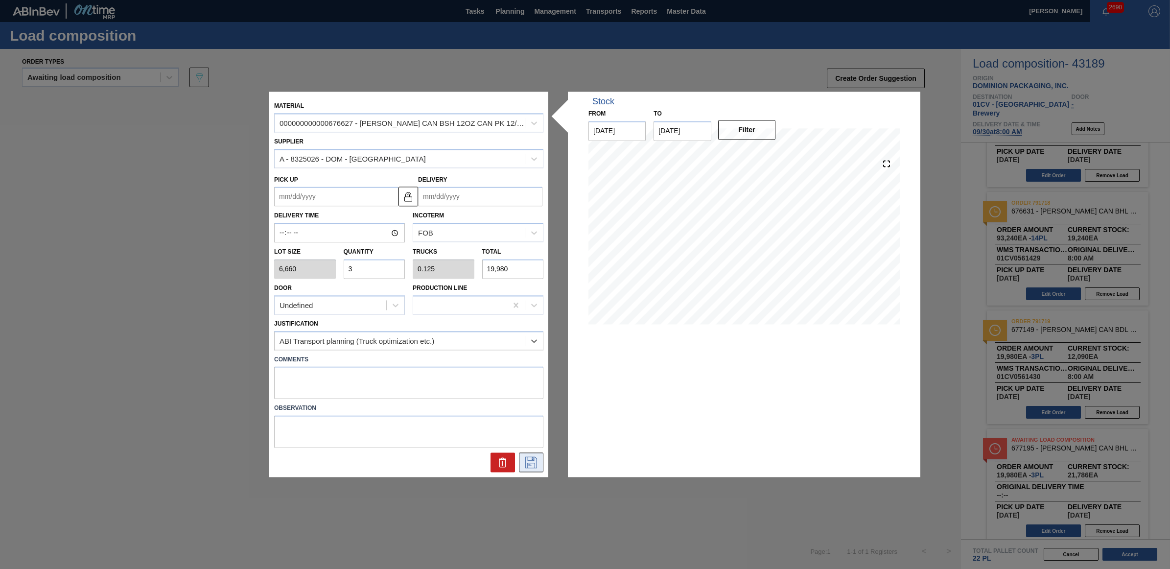
click at [537, 457] on icon at bounding box center [531, 463] width 16 height 12
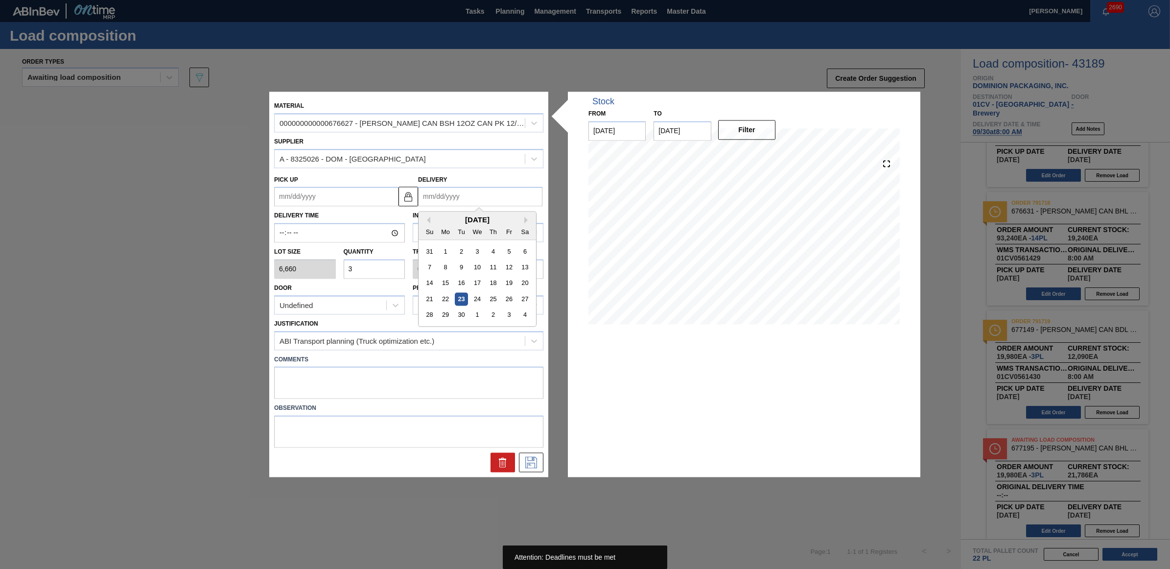
click at [449, 202] on input "Delivery" at bounding box center [480, 197] width 124 height 20
click at [461, 314] on div "30" at bounding box center [461, 314] width 13 height 13
type up "[DATE]"
type input "[DATE]"
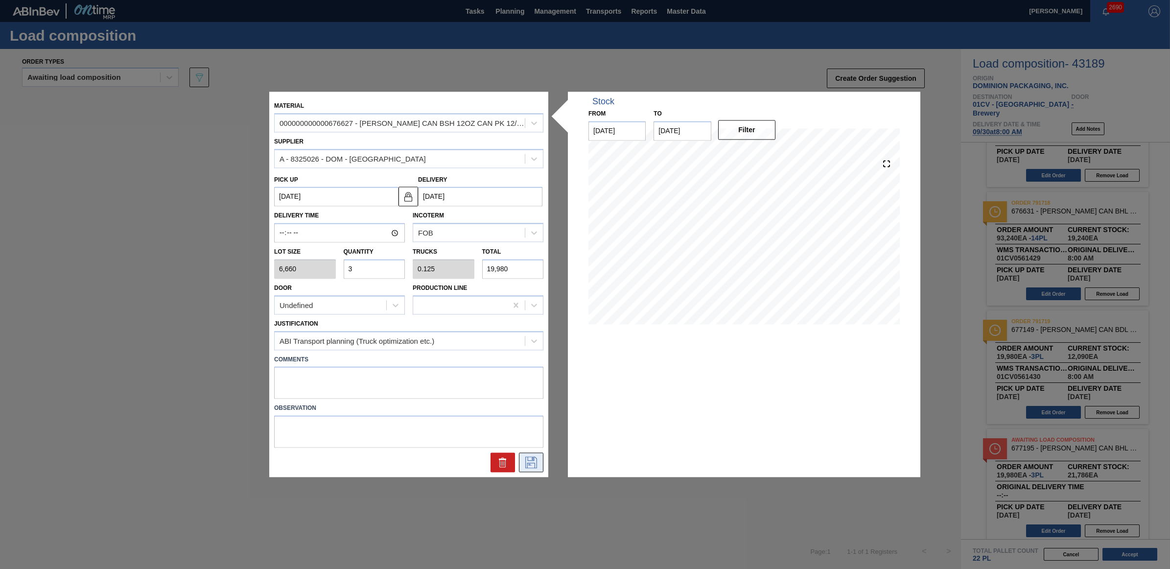
click at [539, 465] on button at bounding box center [531, 463] width 24 height 20
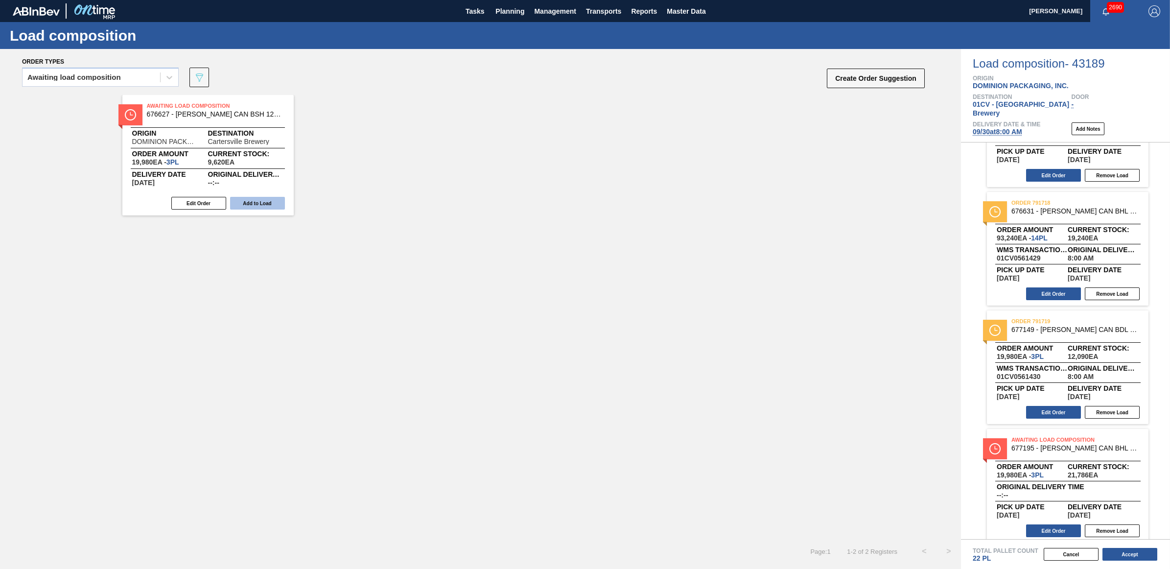
click at [259, 207] on button "Add to Load" at bounding box center [257, 203] width 55 height 13
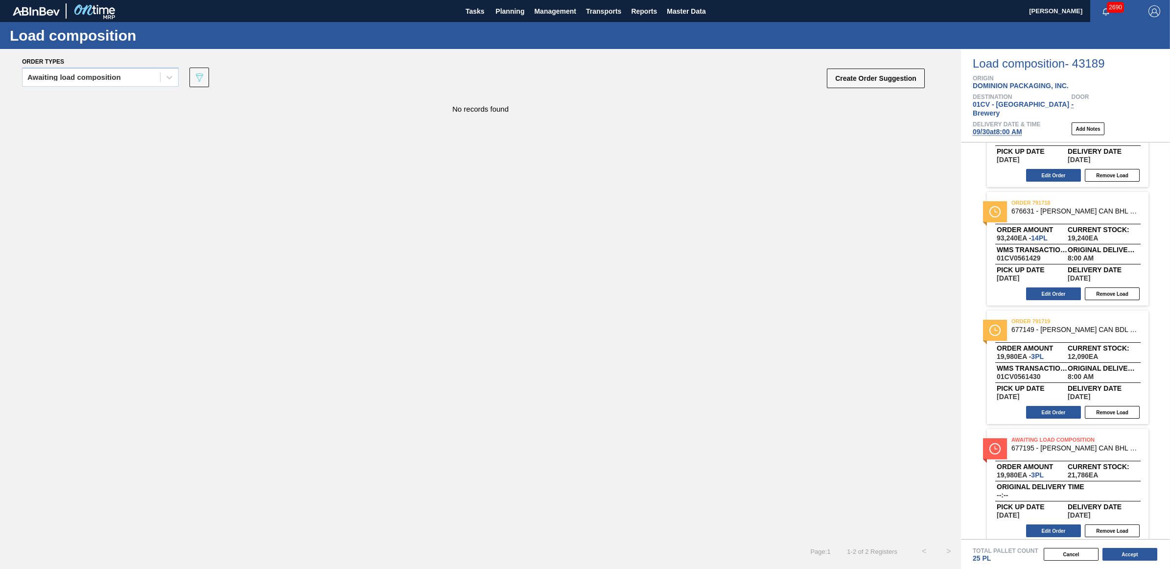
scroll to position [192, 0]
click at [1062, 524] on button "Edit Order" at bounding box center [1053, 530] width 55 height 13
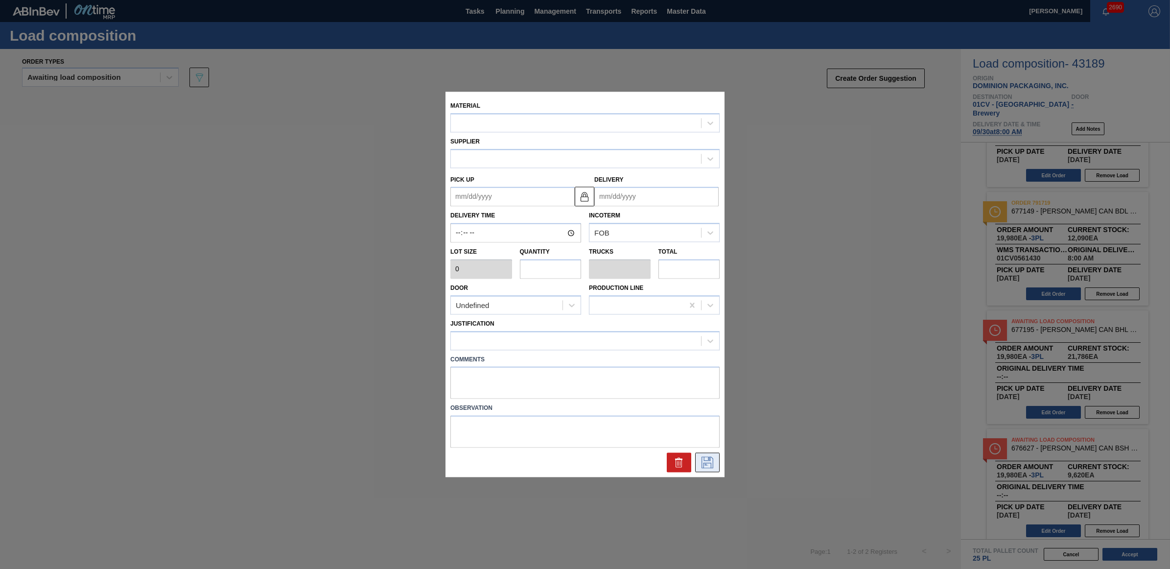
click at [712, 457] on icon at bounding box center [707, 463] width 16 height 12
type input "6,660"
type input "3"
type input "0.125"
type input "19,980"
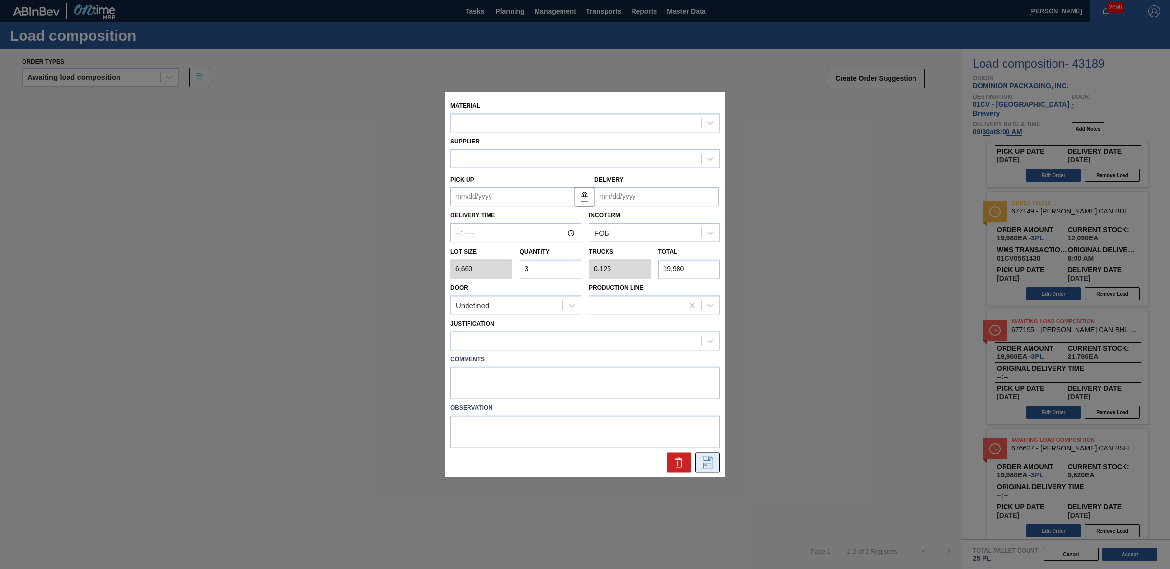
type up "[DATE]"
type input "[DATE]"
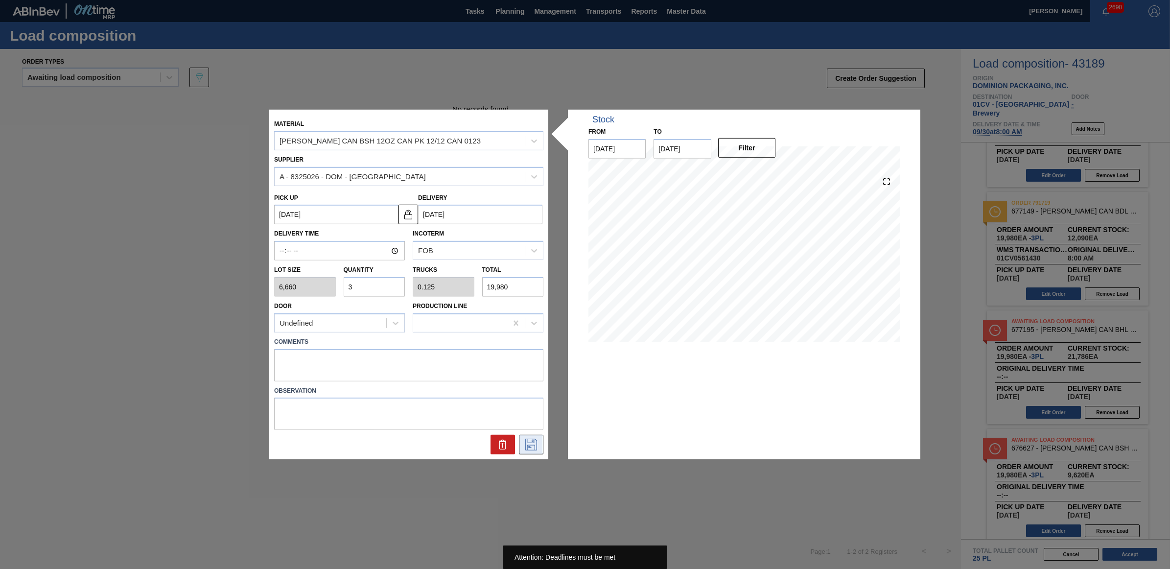
click at [536, 442] on icon at bounding box center [531, 444] width 16 height 12
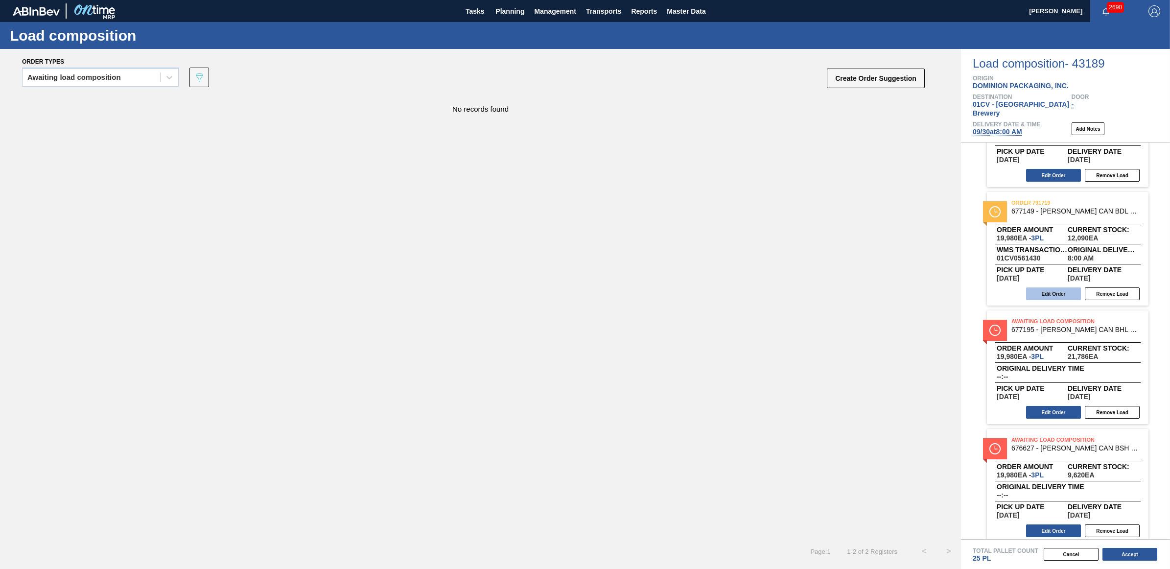
click at [1065, 287] on button "Edit Order" at bounding box center [1053, 293] width 55 height 13
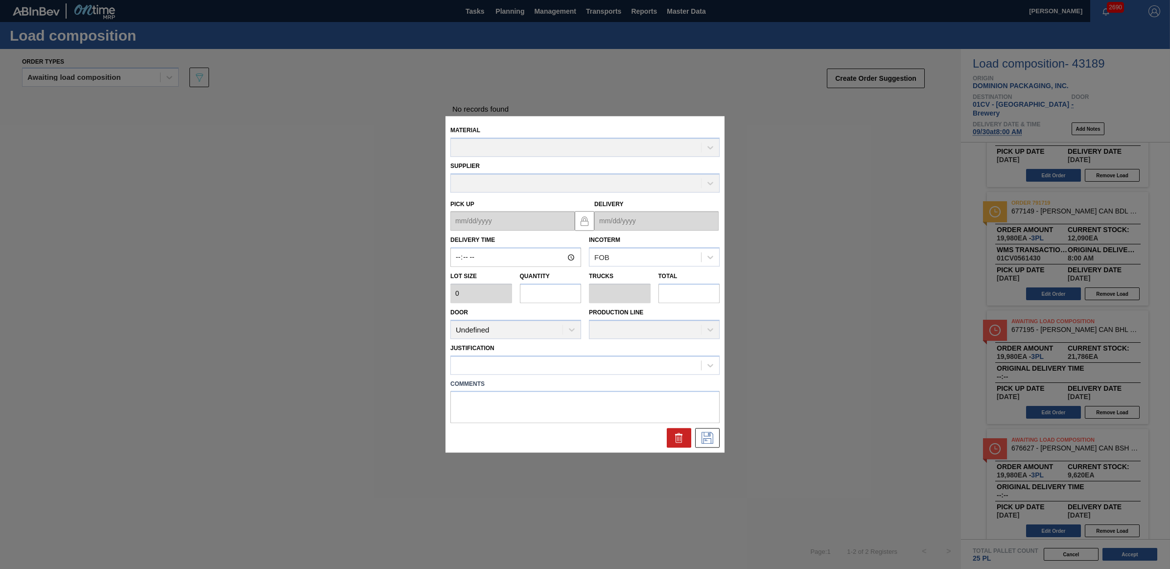
type input "08:00:00"
type input "6,660"
type input "3"
type input "0.115"
type input "19,980"
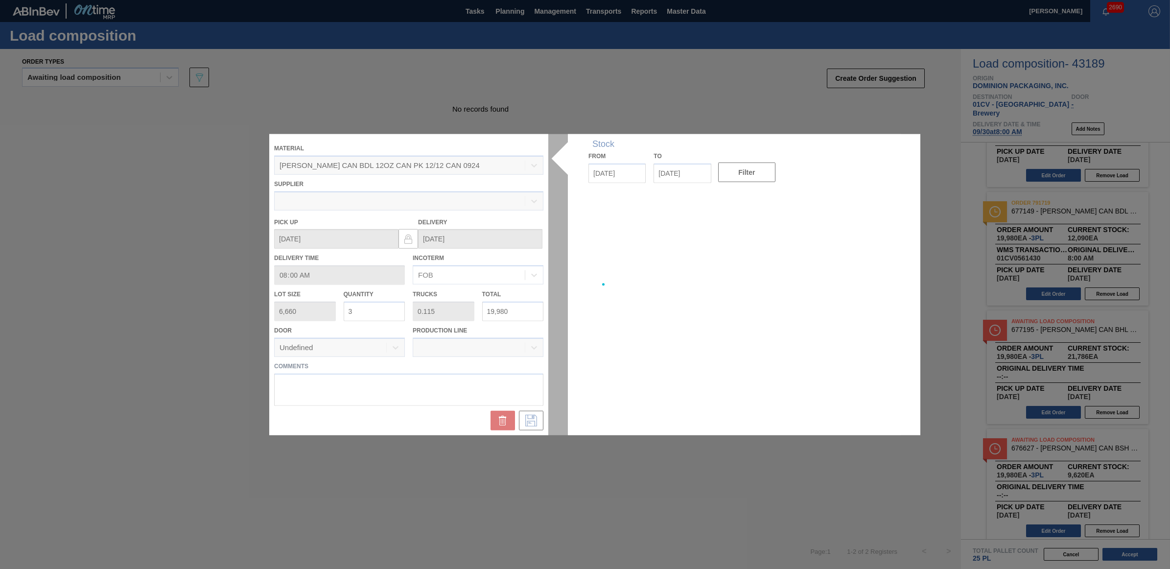
type up "[DATE]"
type input "[DATE]"
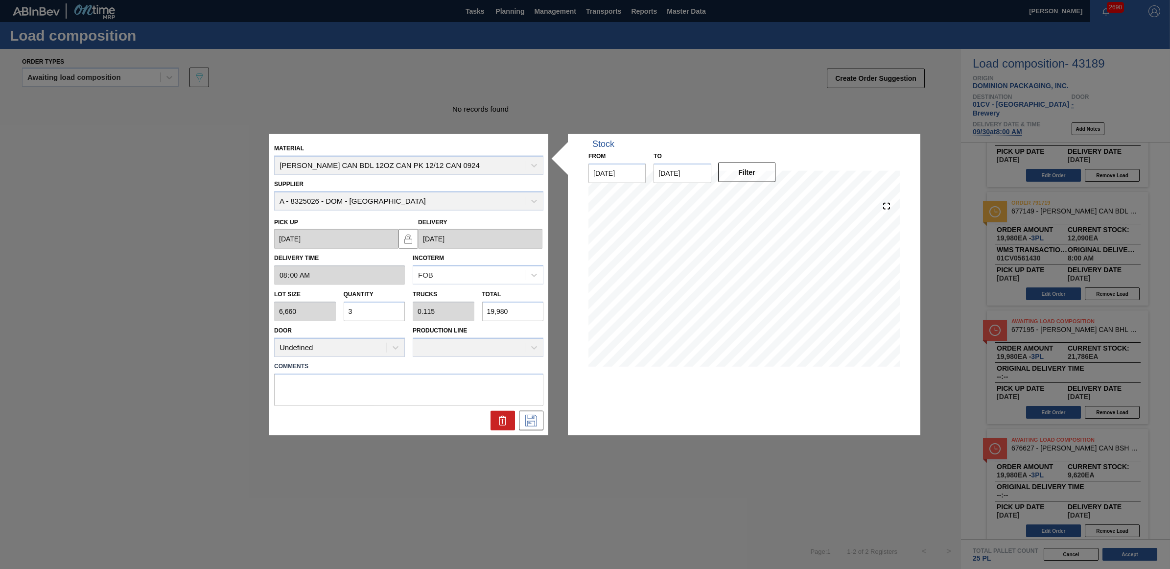
drag, startPoint x: 354, startPoint y: 306, endPoint x: 344, endPoint y: 304, distance: 10.1
click at [344, 304] on input "3" at bounding box center [375, 311] width 62 height 20
type input "4"
type input "0.154"
type input "26,640"
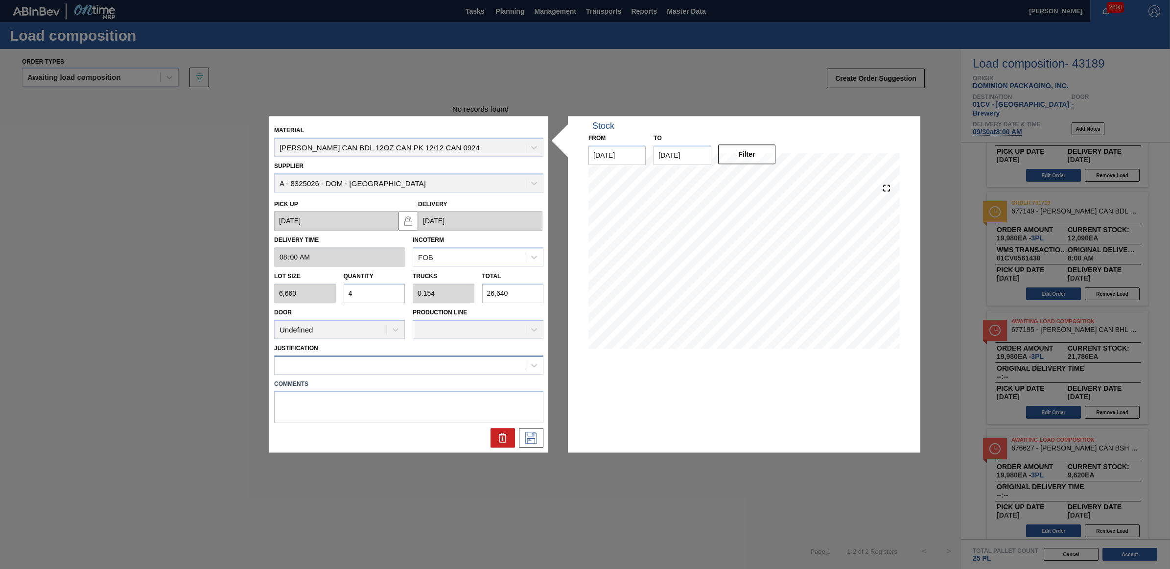
type input "4"
click at [477, 359] on div at bounding box center [400, 365] width 250 height 14
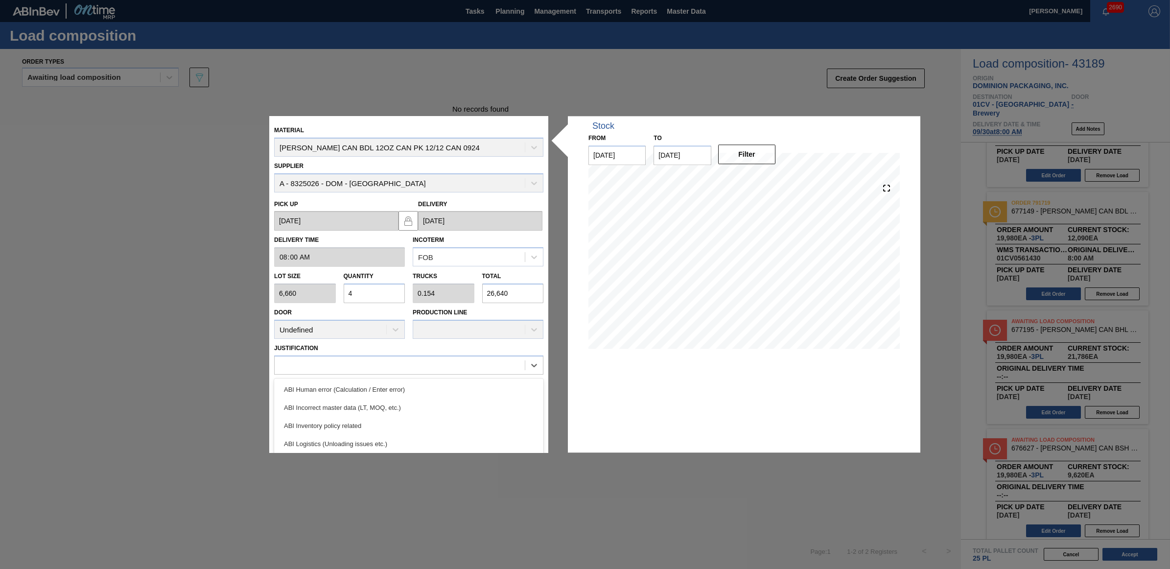
scroll to position [61, 0]
click at [475, 439] on div "ABI Planning - Raw material unavailability" at bounding box center [408, 437] width 269 height 18
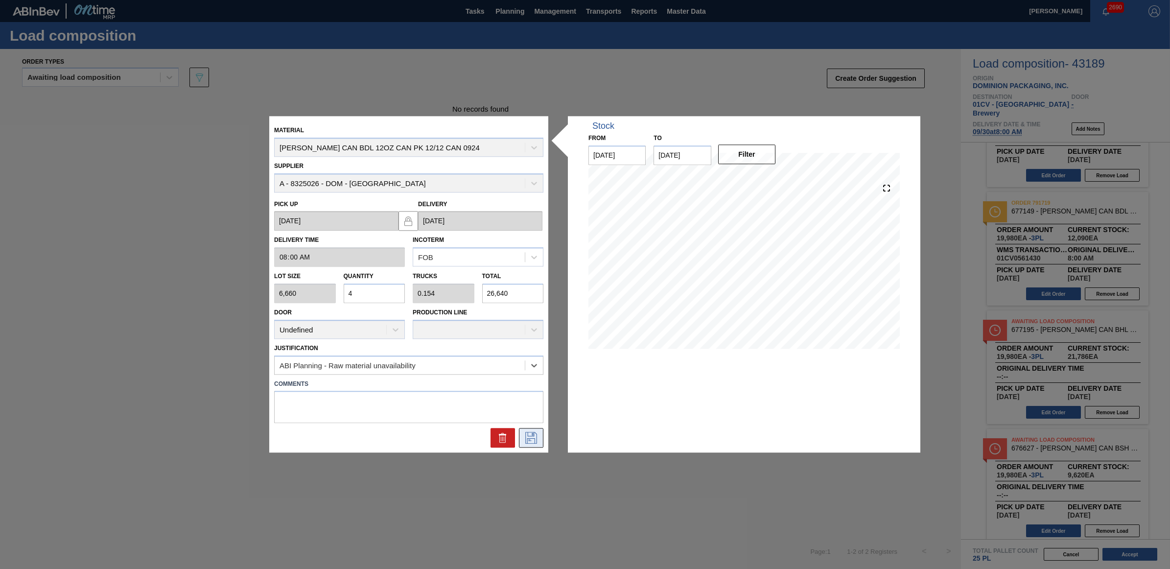
click at [524, 437] on icon at bounding box center [531, 438] width 16 height 12
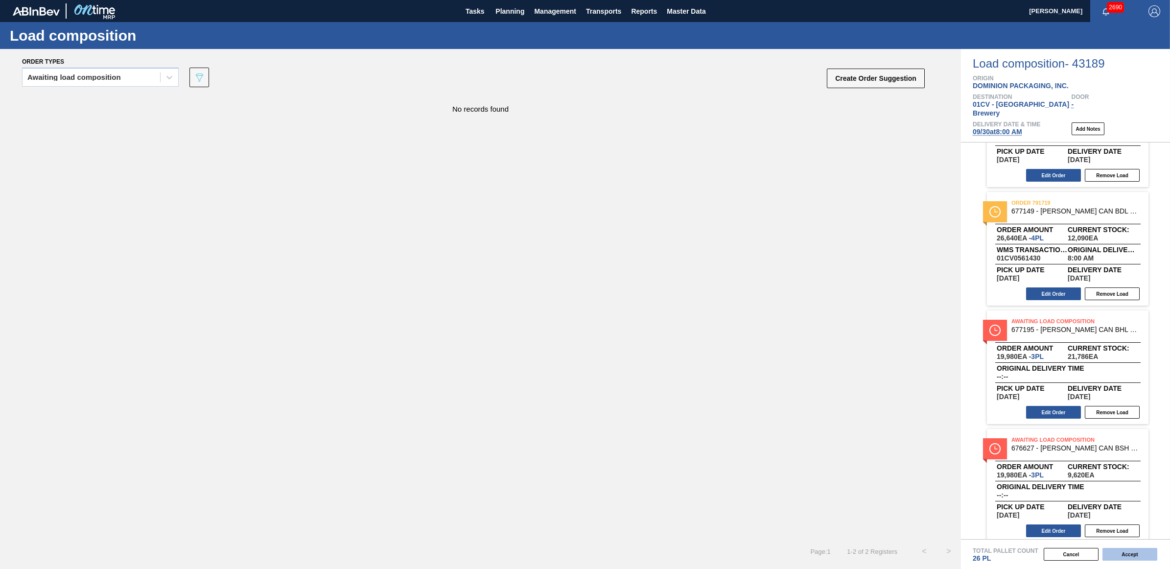
click at [1122, 558] on button "Accept" at bounding box center [1129, 554] width 55 height 13
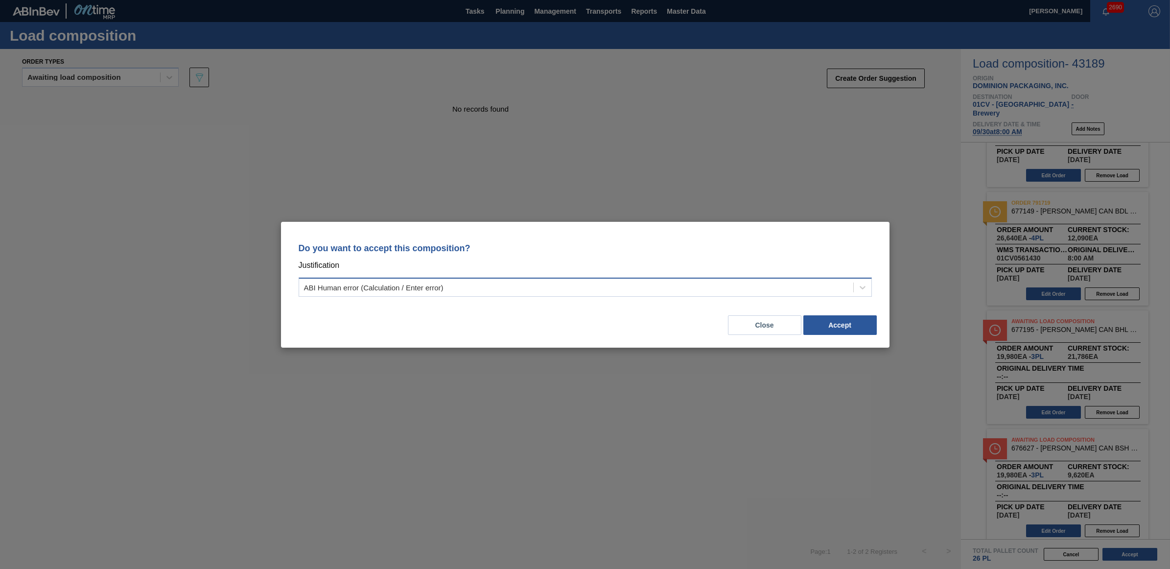
click at [784, 290] on div "ABI Human error (Calculation / Enter error)" at bounding box center [576, 287] width 554 height 14
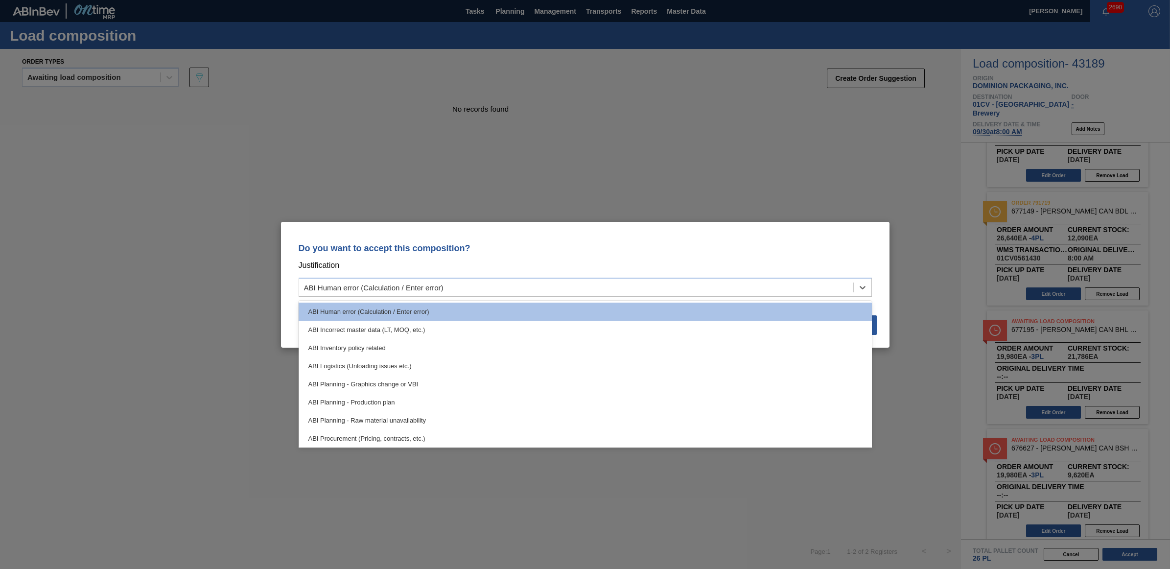
scroll to position [183, 0]
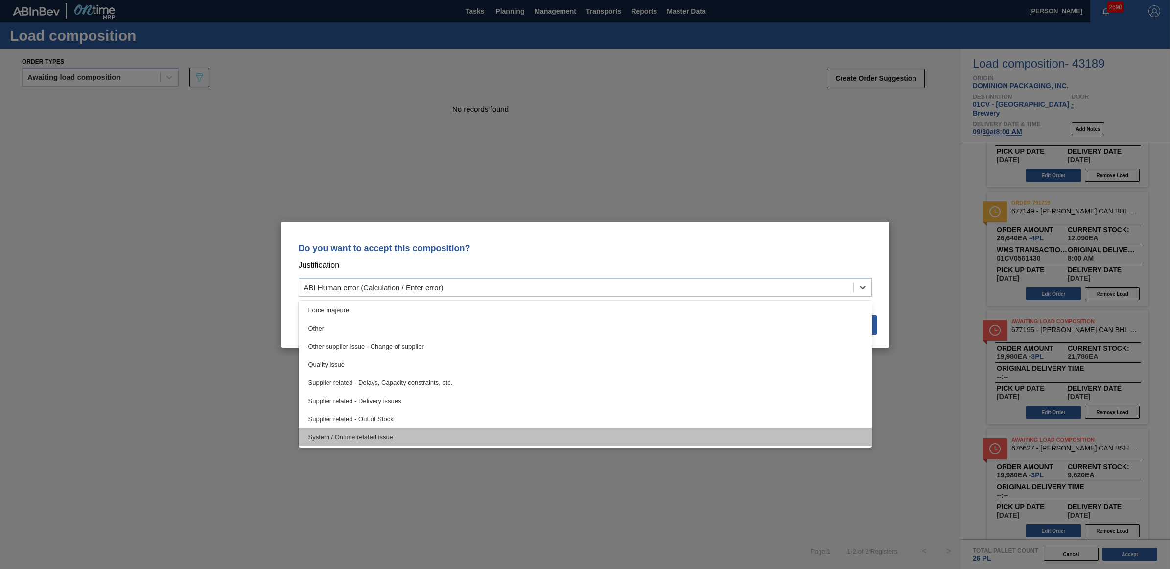
click at [459, 432] on div "System / Ontime related issue" at bounding box center [585, 437] width 573 height 18
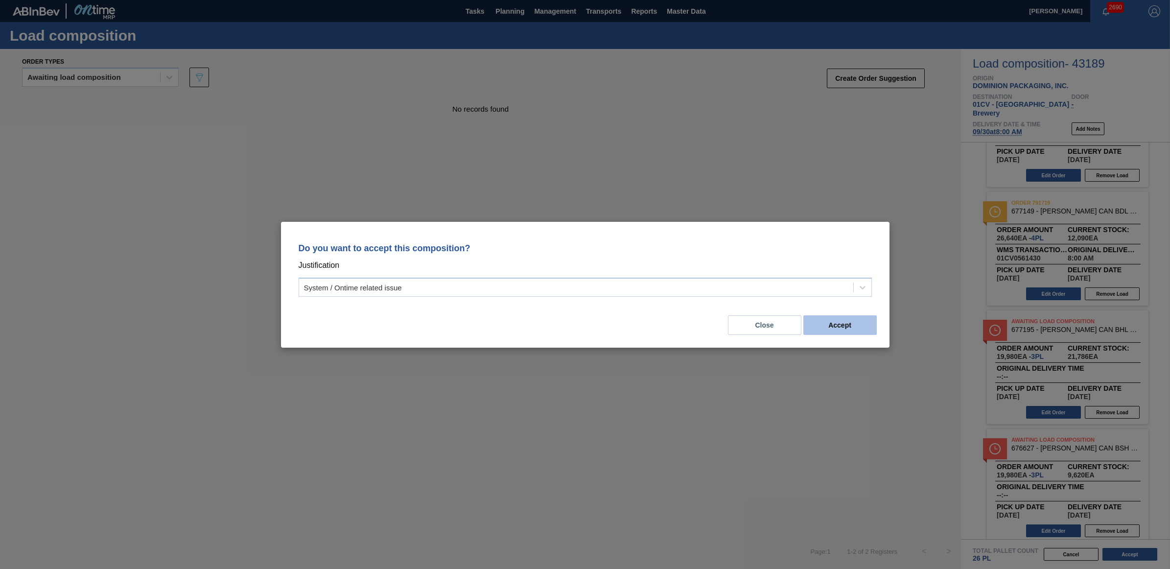
click at [829, 326] on button "Accept" at bounding box center [839, 325] width 73 height 20
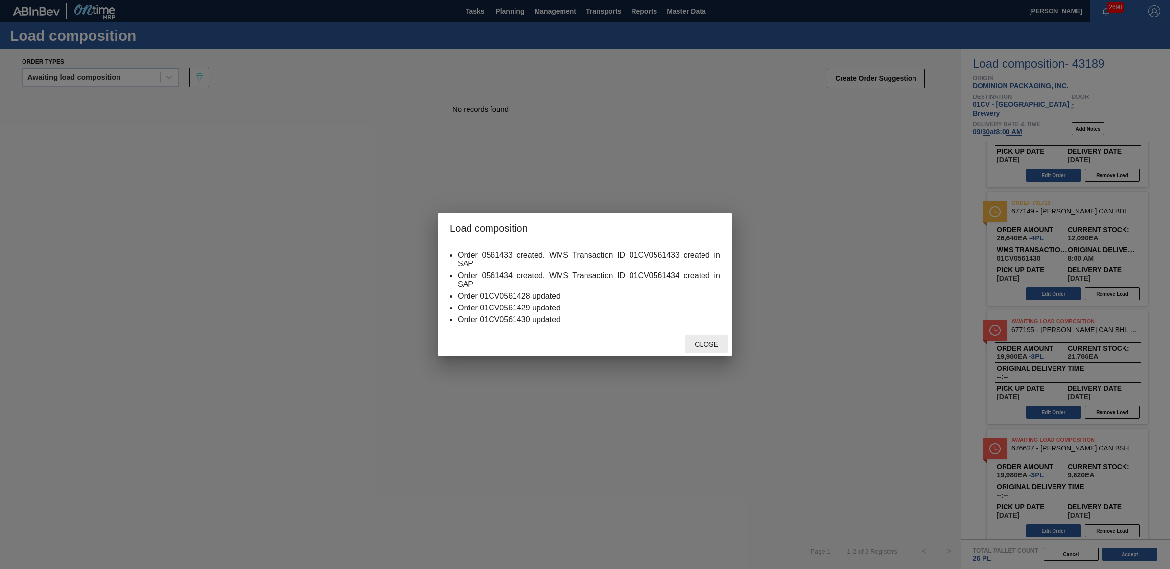
click at [708, 344] on span "Close" at bounding box center [706, 344] width 39 height 8
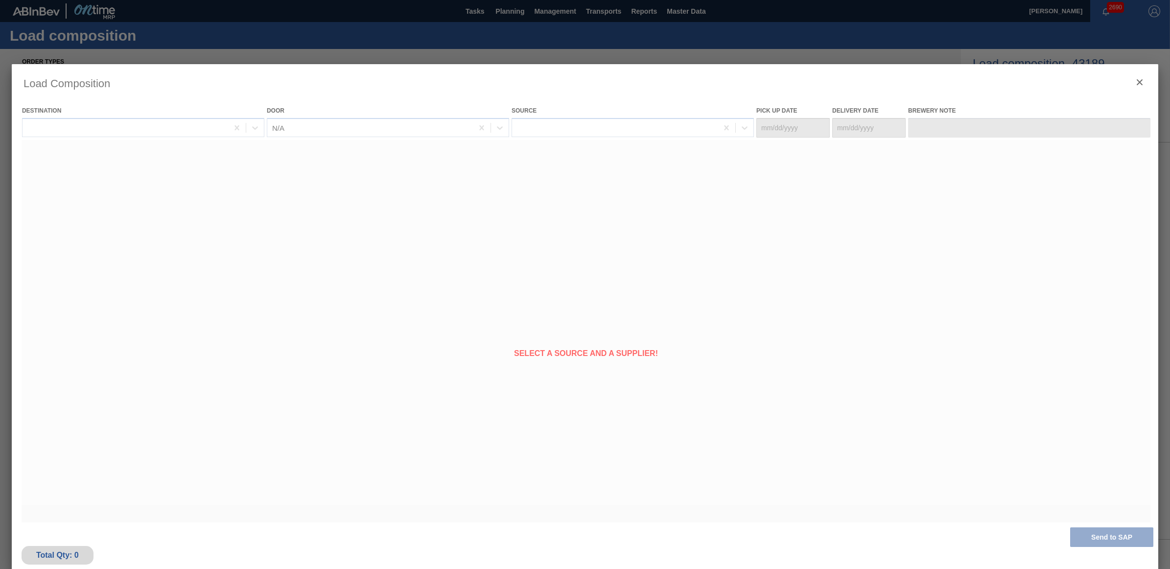
type Date "[DATE]"
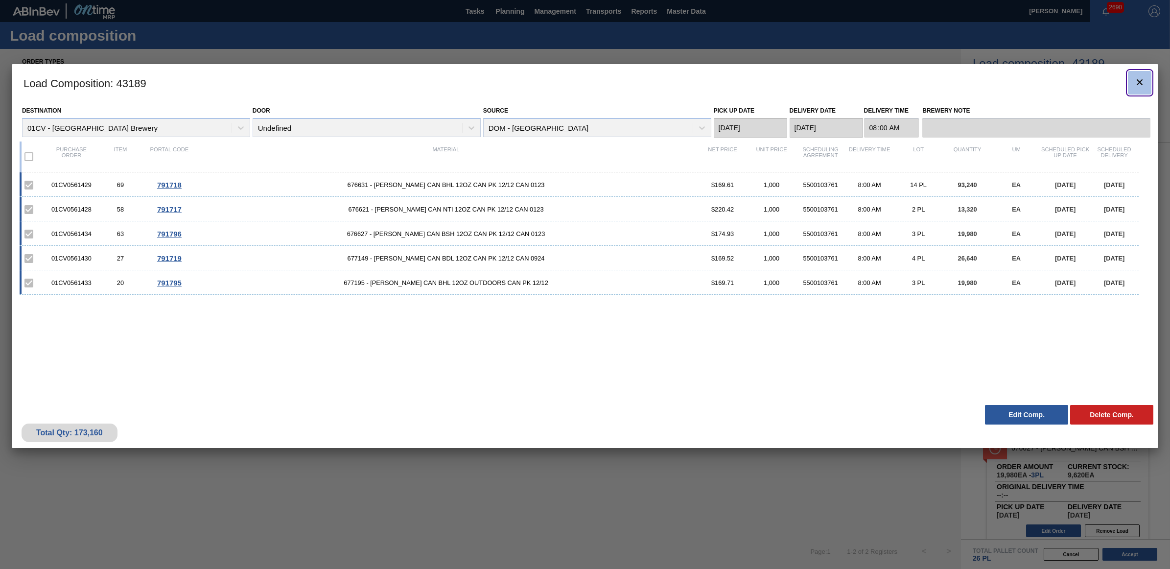
click at [1134, 84] on icon "botão de ícone" at bounding box center [1139, 82] width 12 height 12
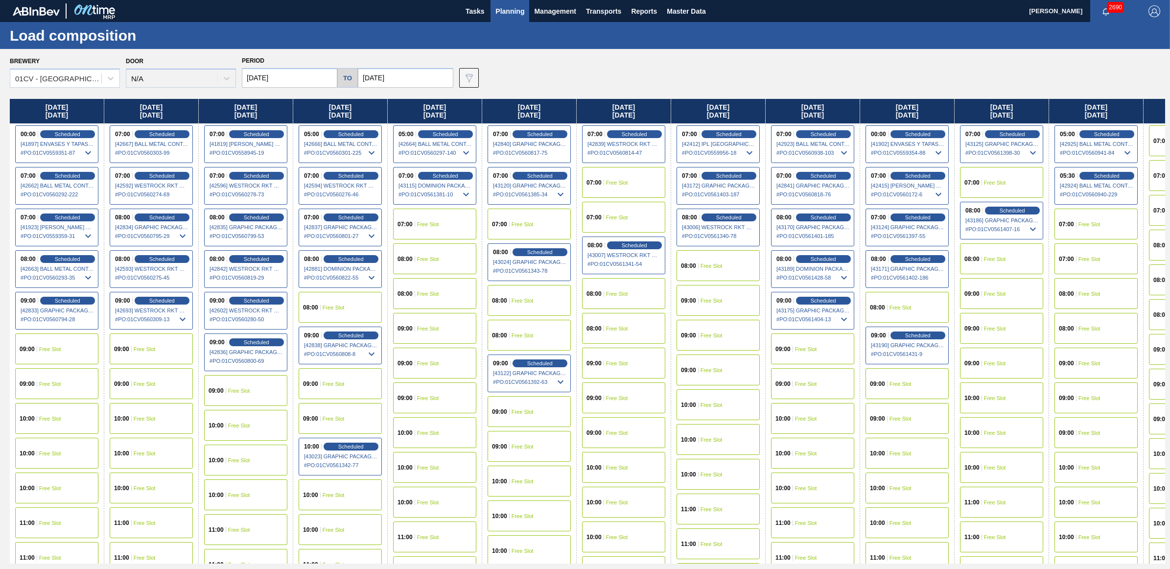
click at [823, 253] on div "08:00 Scheduled [43189] DOMINION PACKAGING, INC. - 0008325026 # PO : 01CV056142…" at bounding box center [812, 269] width 83 height 38
click at [823, 259] on span "Scheduled" at bounding box center [823, 258] width 28 height 6
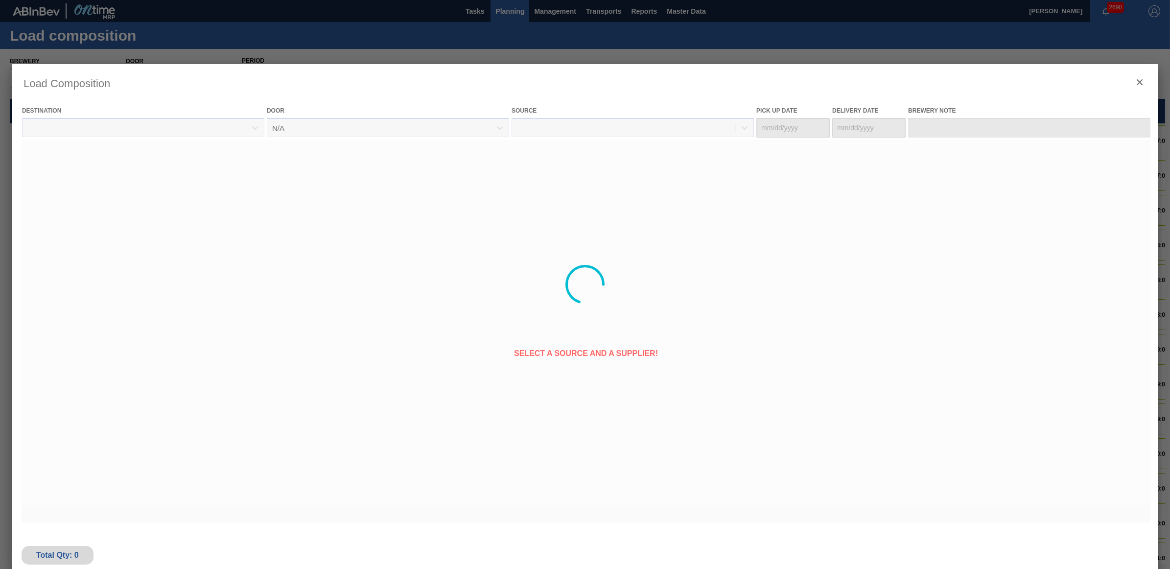
type Date "[DATE]"
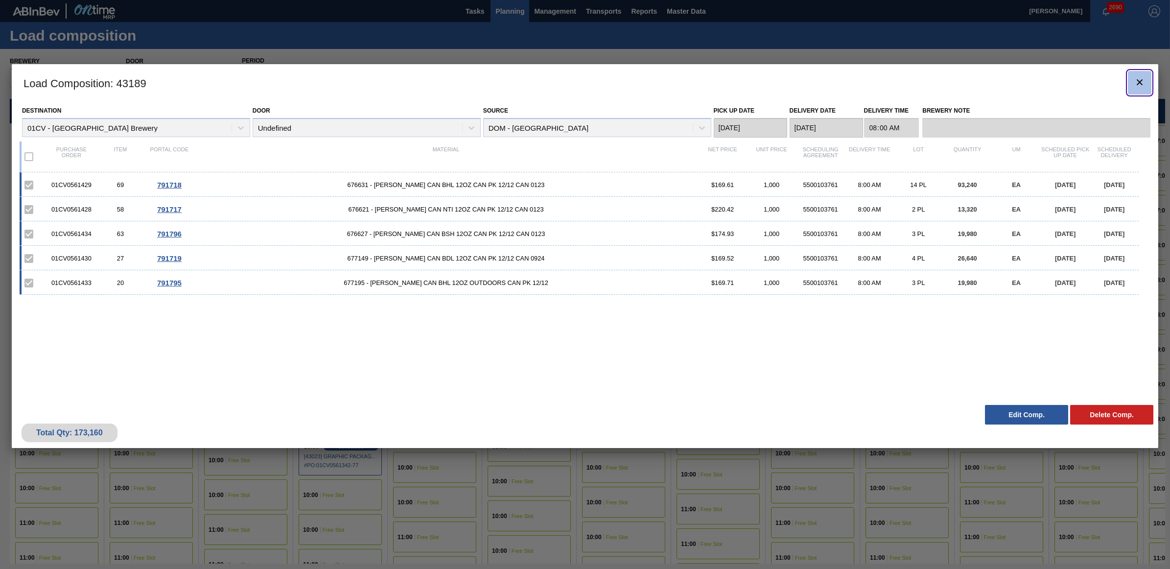
click at [1132, 78] on button "botão de ícone" at bounding box center [1139, 82] width 23 height 23
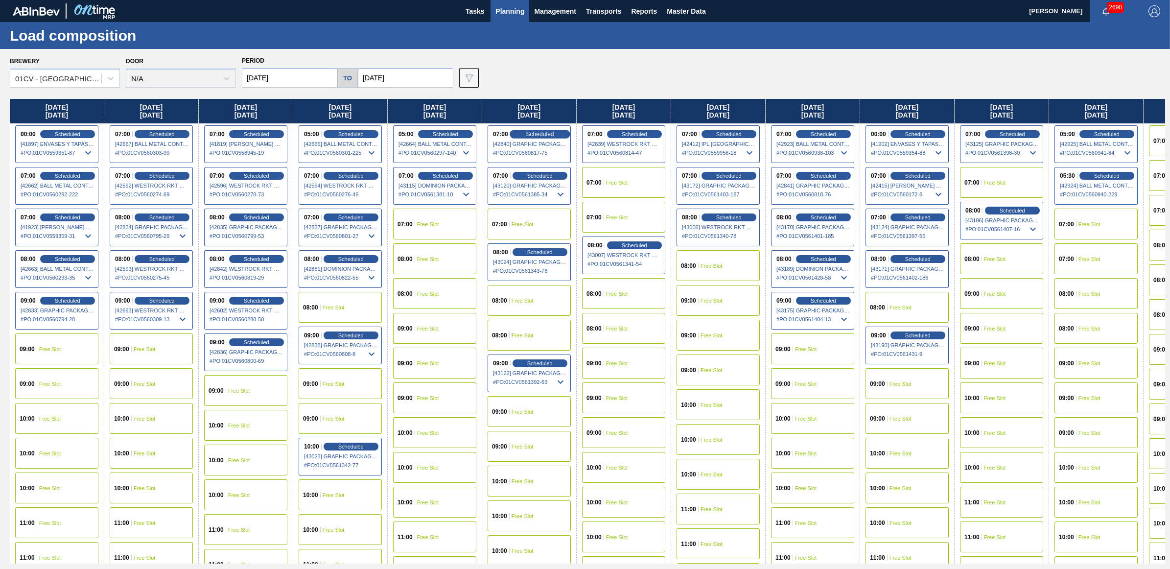
click at [545, 135] on span "Scheduled" at bounding box center [540, 134] width 28 height 6
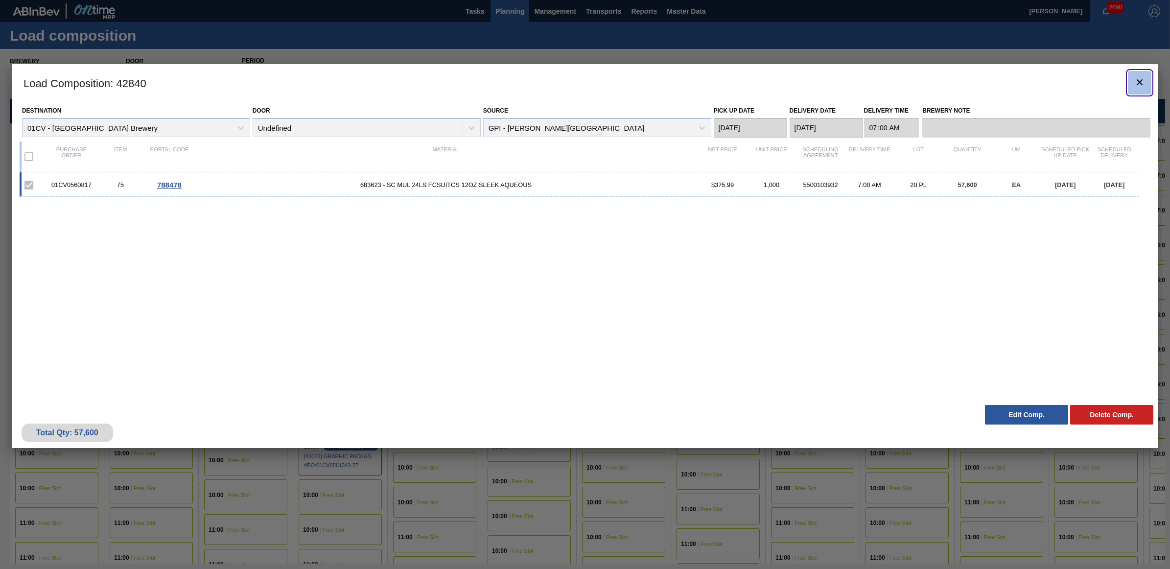
click at [1136, 76] on icon "botão de ícone" at bounding box center [1139, 82] width 12 height 12
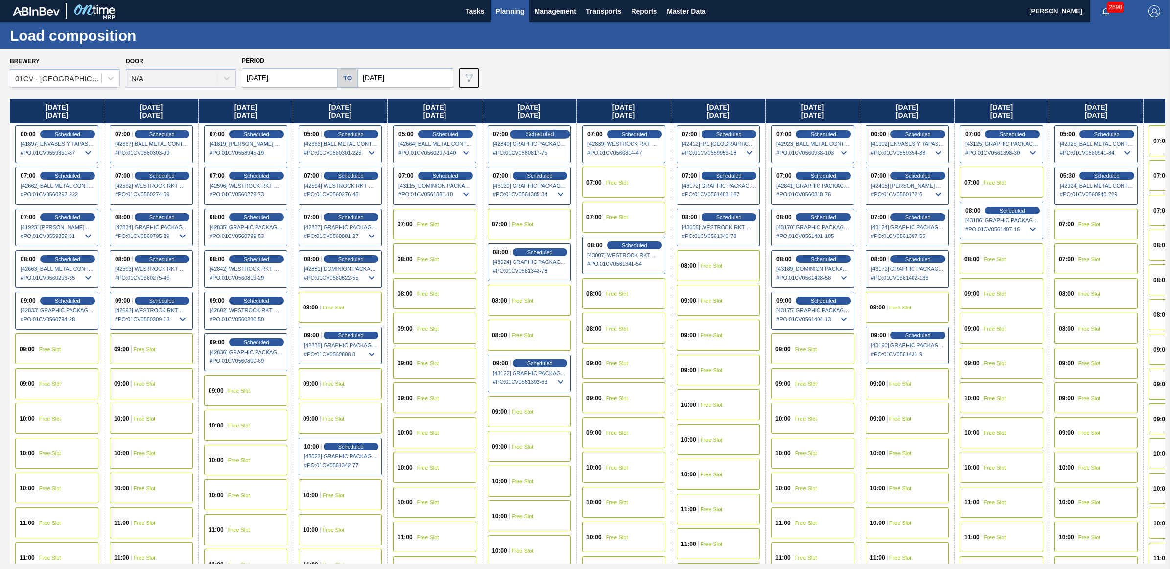
click at [562, 131] on div "Scheduled" at bounding box center [539, 134] width 60 height 9
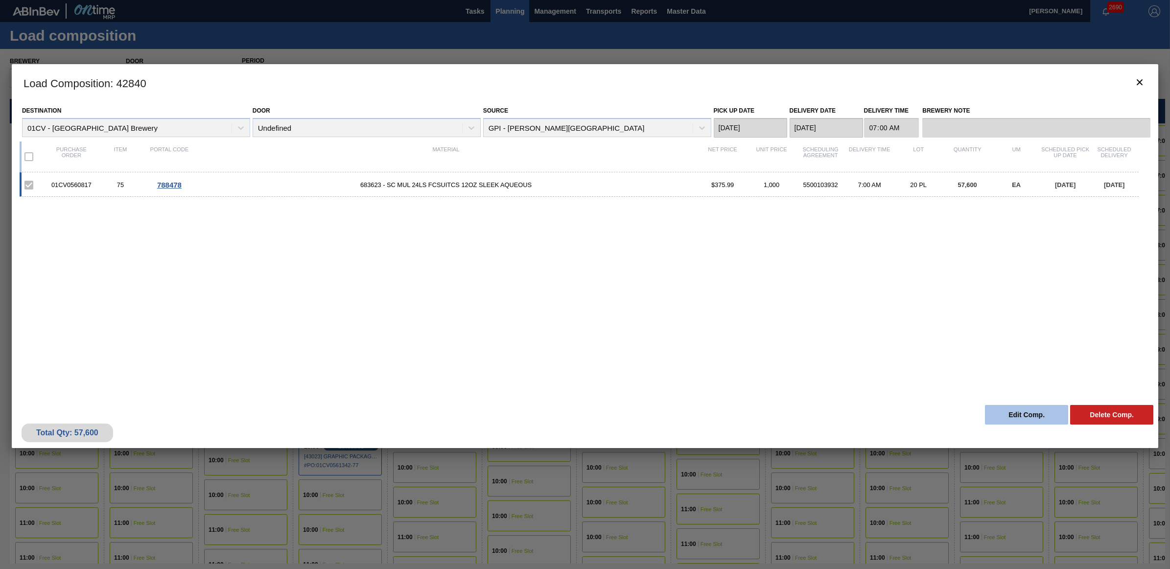
click at [999, 415] on button "Edit Comp." at bounding box center [1026, 415] width 83 height 20
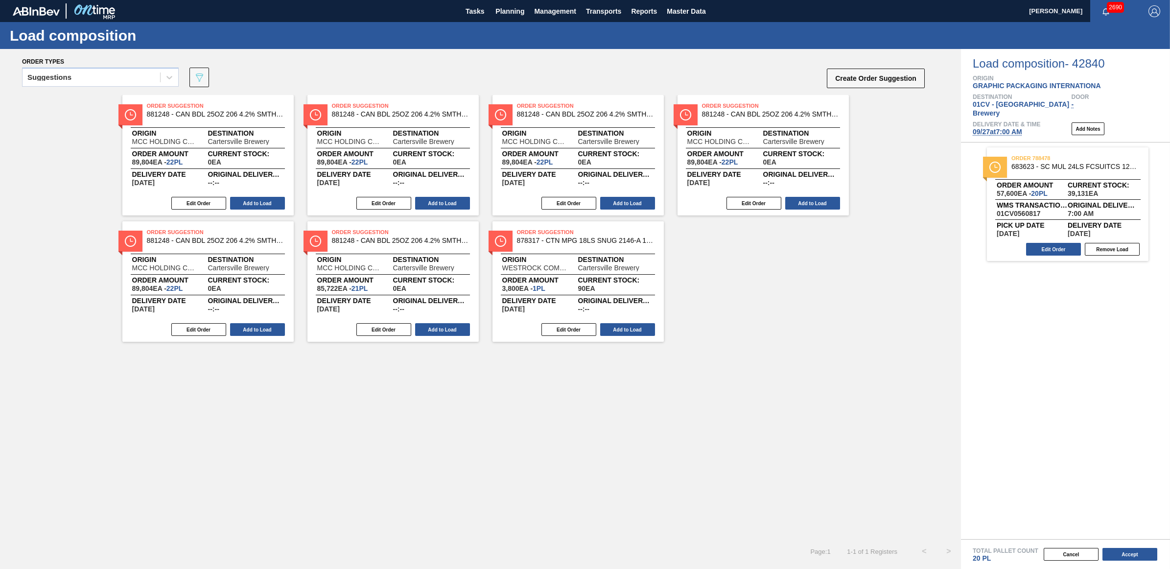
click at [1009, 128] on span "09/27 at 7:00 AM" at bounding box center [996, 132] width 49 height 8
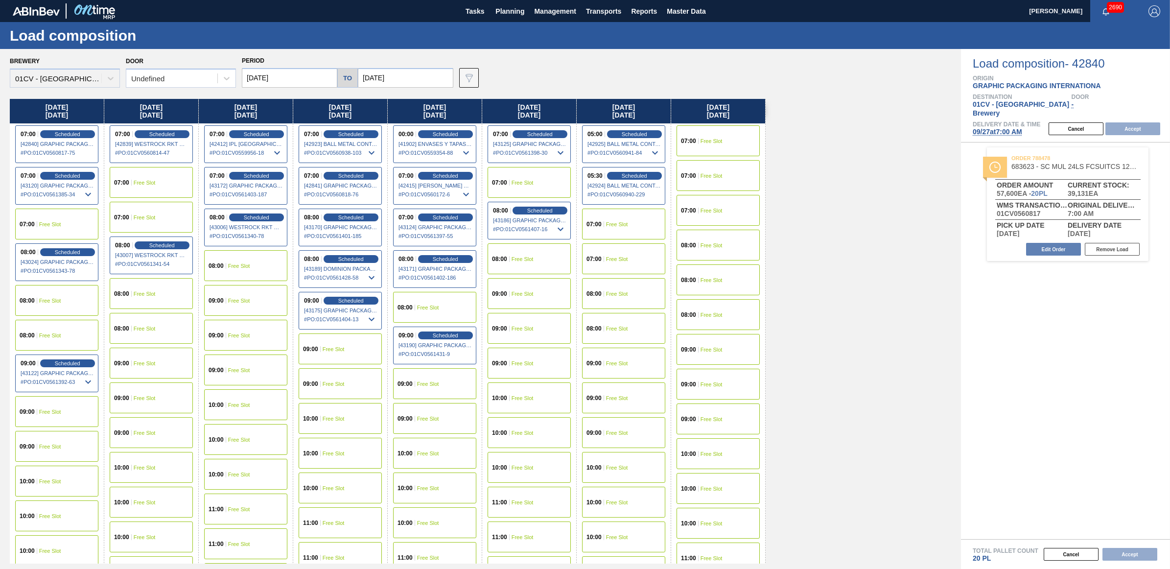
click at [60, 478] on span "Free Slot" at bounding box center [50, 481] width 22 height 6
click at [1123, 122] on button "Accept" at bounding box center [1132, 128] width 55 height 13
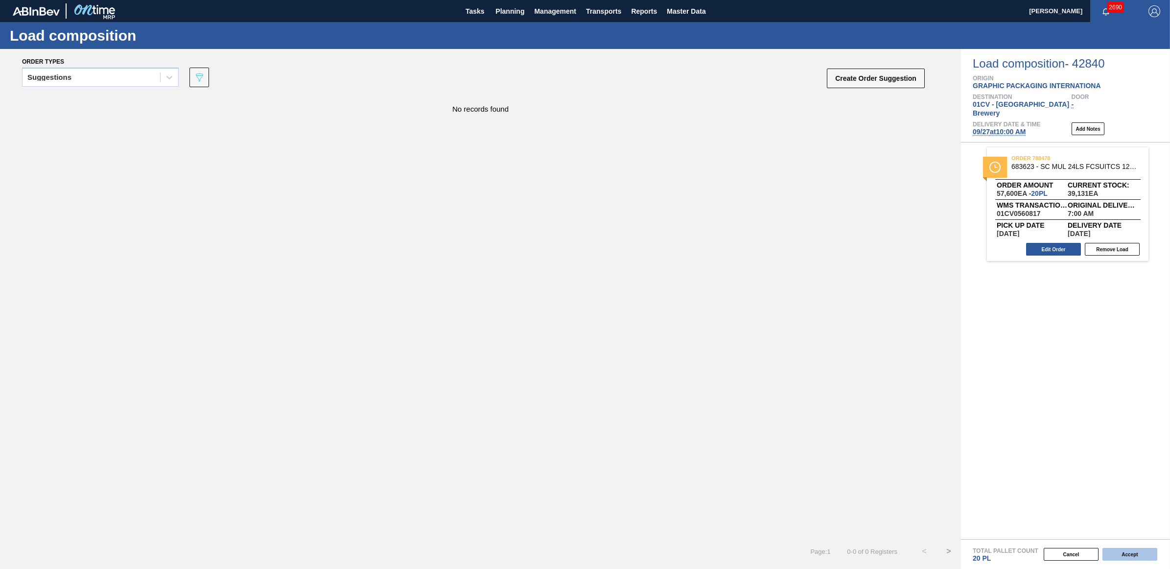
click at [1131, 552] on button "Accept" at bounding box center [1129, 554] width 55 height 13
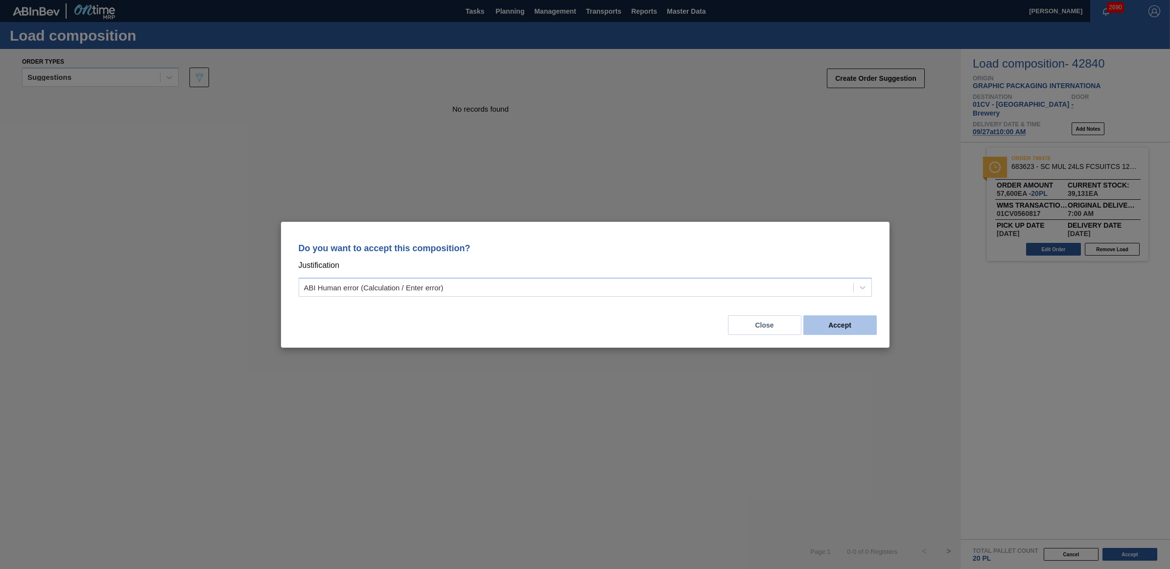
click at [854, 322] on button "Accept" at bounding box center [839, 325] width 73 height 20
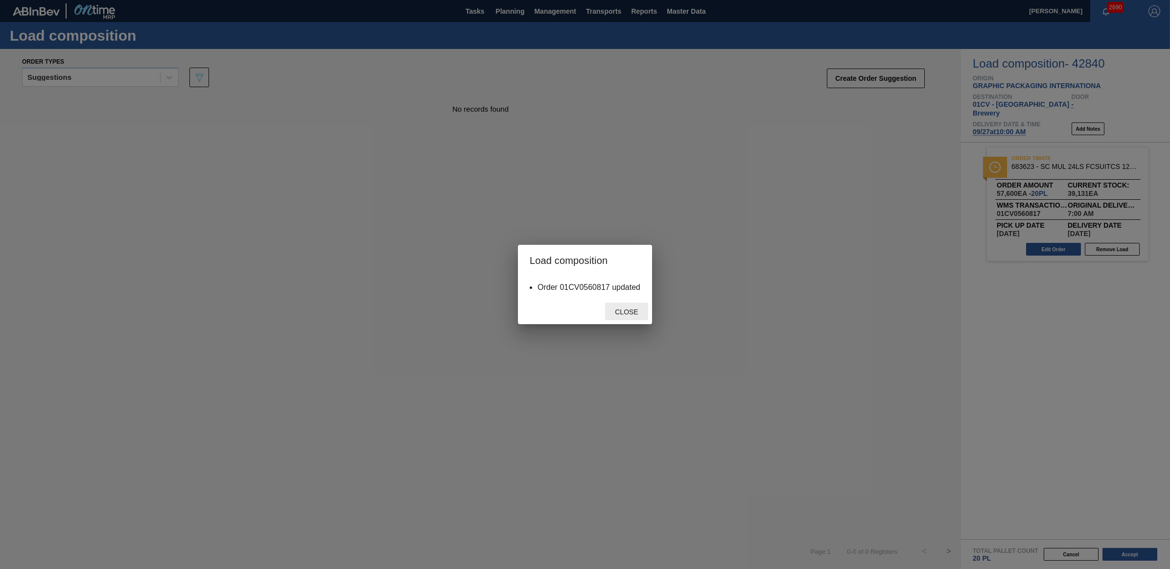
click at [631, 310] on span "Close" at bounding box center [626, 312] width 39 height 8
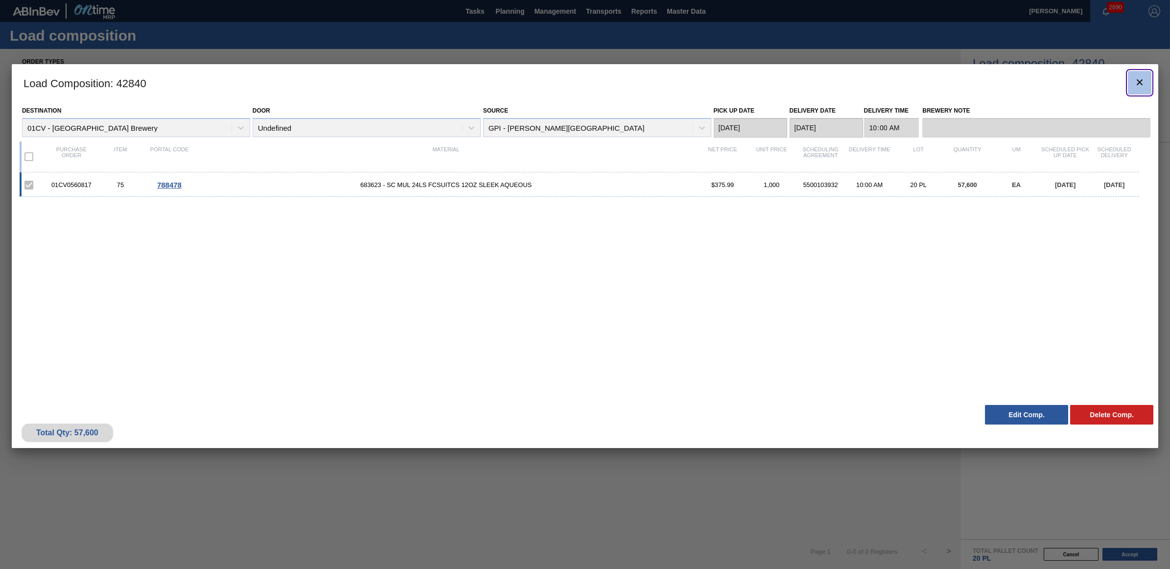
click at [1137, 82] on icon "botão de ícone" at bounding box center [1139, 82] width 12 height 12
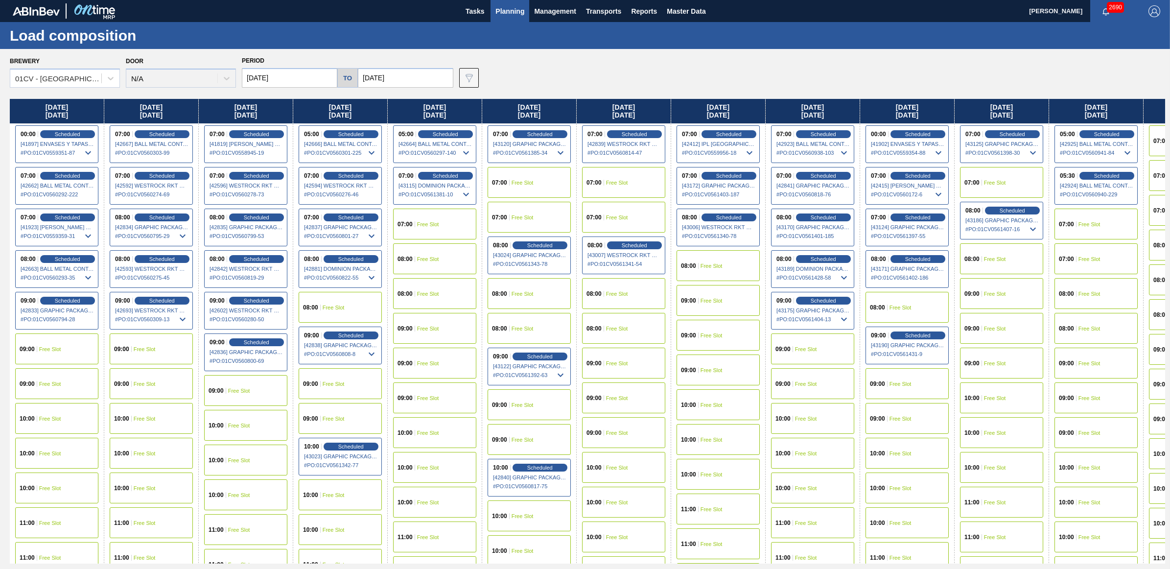
drag, startPoint x: 537, startPoint y: 130, endPoint x: 509, endPoint y: 142, distance: 30.5
click at [537, 131] on span "Scheduled" at bounding box center [539, 134] width 25 height 6
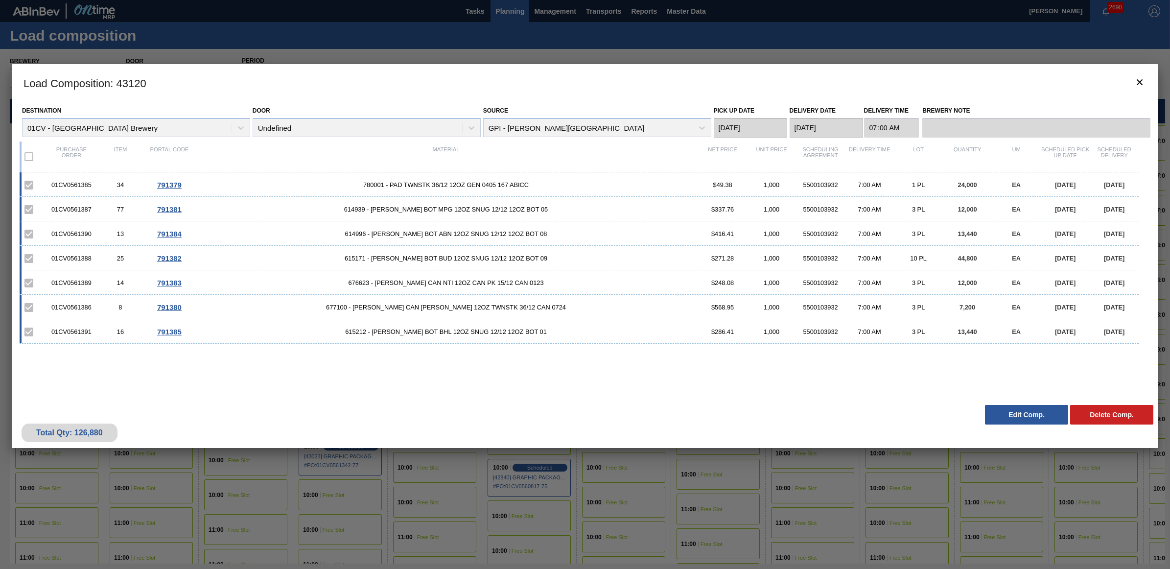
click at [1012, 418] on button "Edit Comp." at bounding box center [1026, 415] width 83 height 20
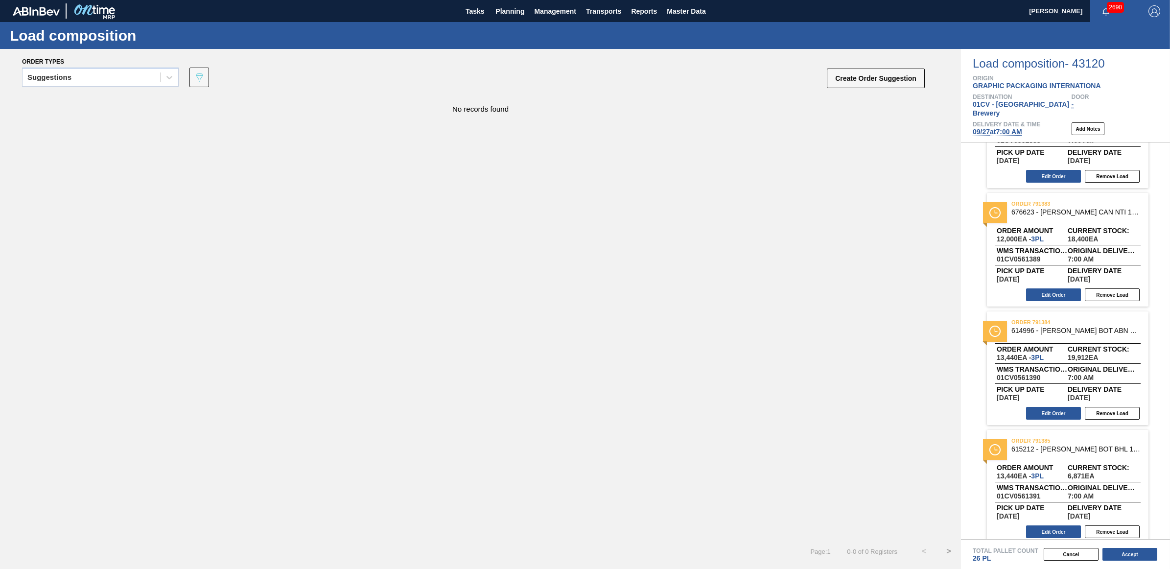
scroll to position [429, 0]
click at [1063, 524] on button "Edit Order" at bounding box center [1053, 530] width 55 height 13
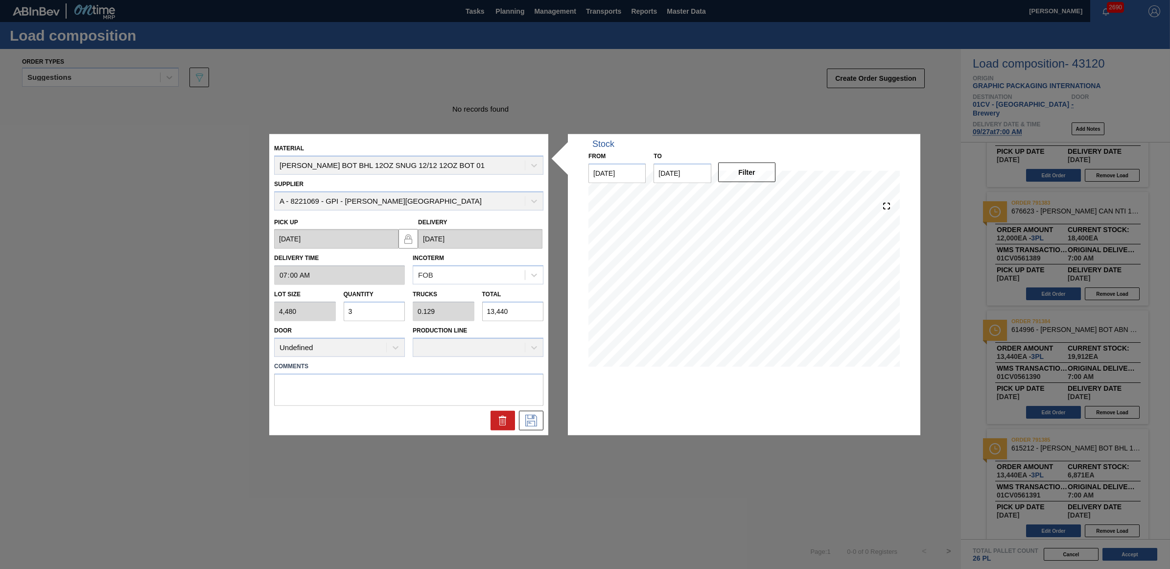
drag, startPoint x: 351, startPoint y: 306, endPoint x: 338, endPoint y: 304, distance: 13.8
click at [338, 304] on div "Lot size 4,480 Quantity 3 Trucks 0.129 Total 13,440" at bounding box center [408, 303] width 277 height 36
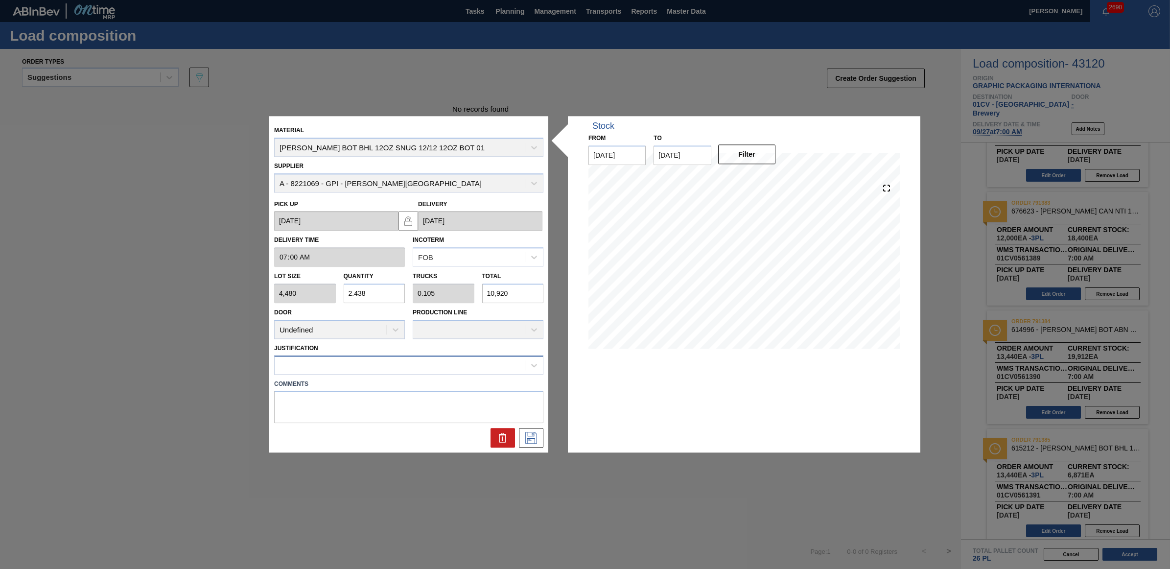
click at [448, 362] on div at bounding box center [400, 365] width 250 height 14
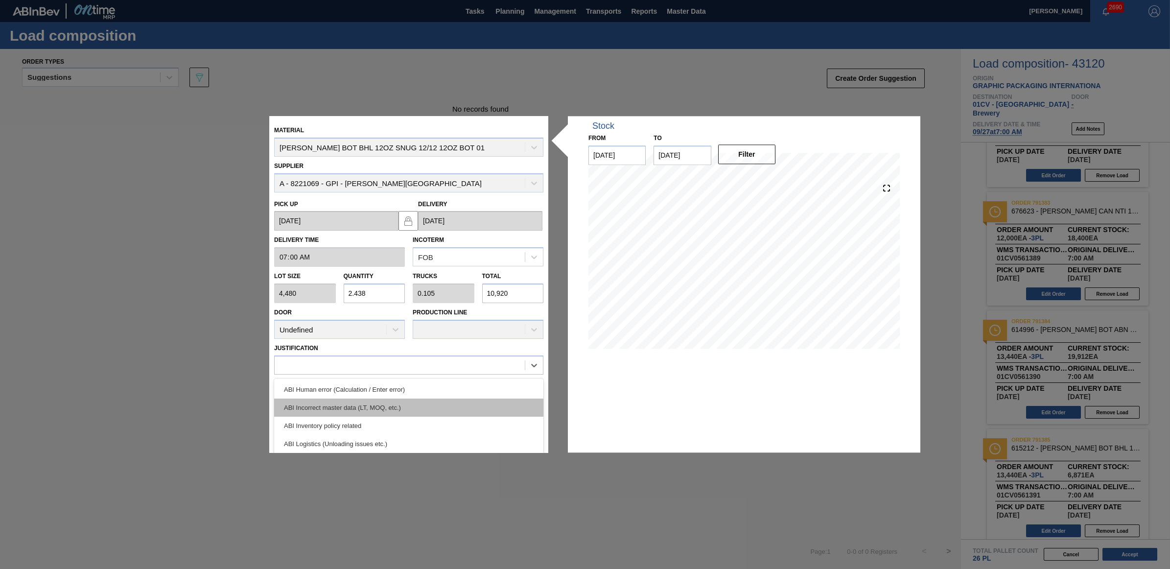
scroll to position [183, 0]
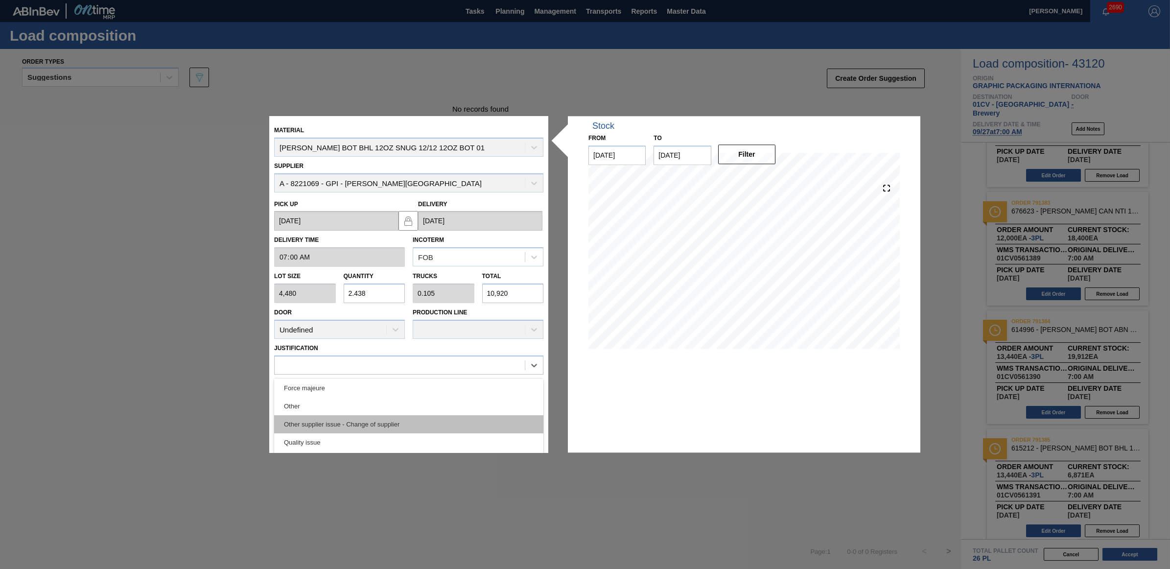
click at [397, 417] on div "Other supplier issue - Change of supplier" at bounding box center [408, 424] width 269 height 18
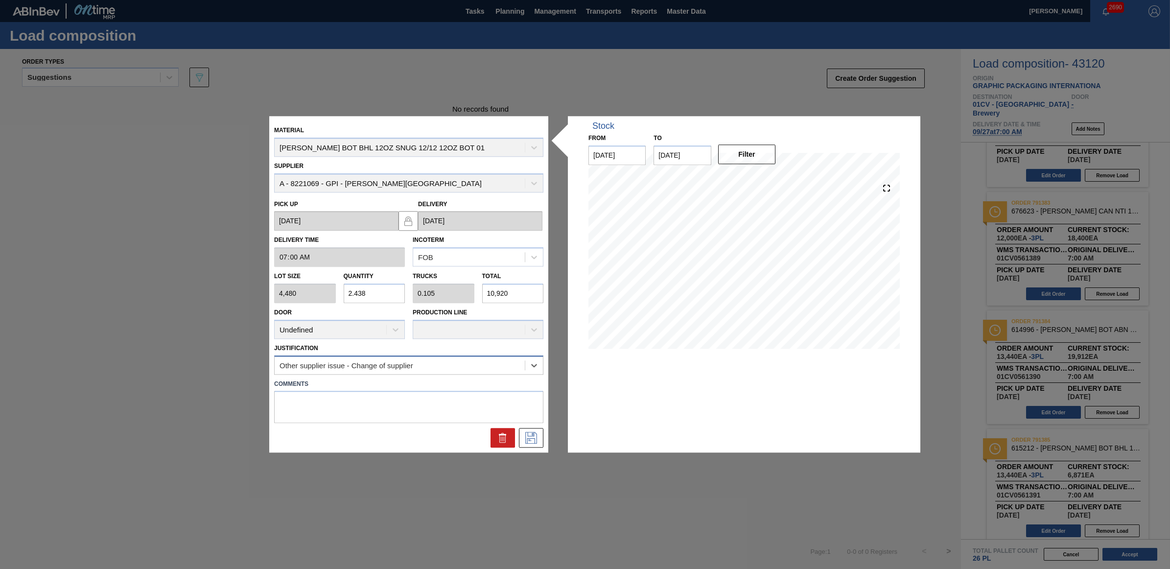
click at [393, 363] on div "Other supplier issue - Change of supplier" at bounding box center [346, 365] width 134 height 8
click at [422, 366] on div "Other supplier issue - Change of supplier" at bounding box center [400, 365] width 250 height 14
click at [537, 437] on icon at bounding box center [531, 438] width 16 height 12
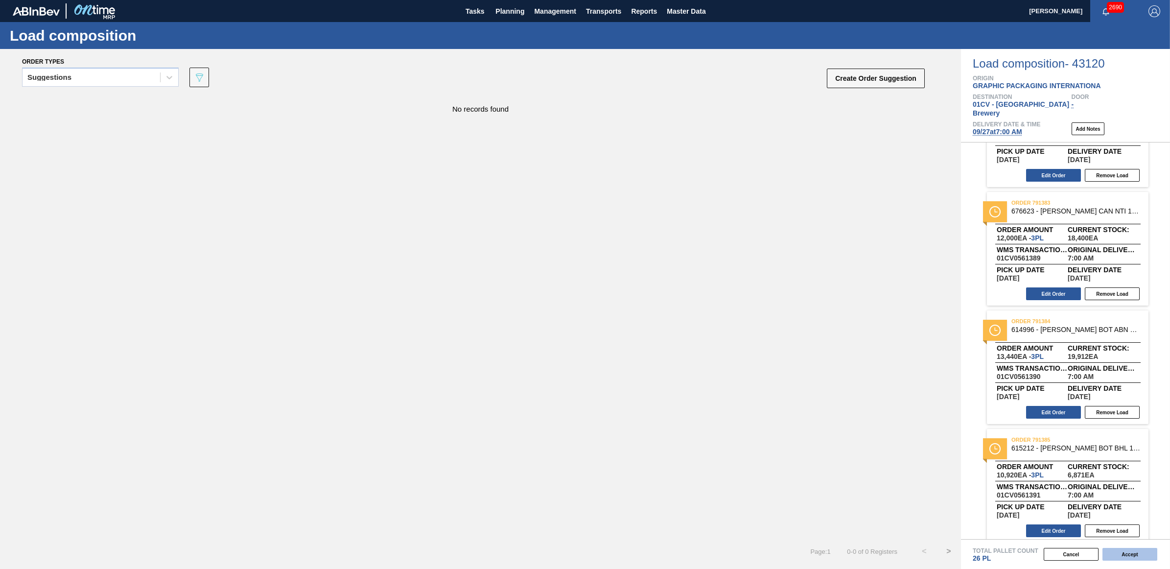
click at [1153, 554] on button "Accept" at bounding box center [1129, 554] width 55 height 13
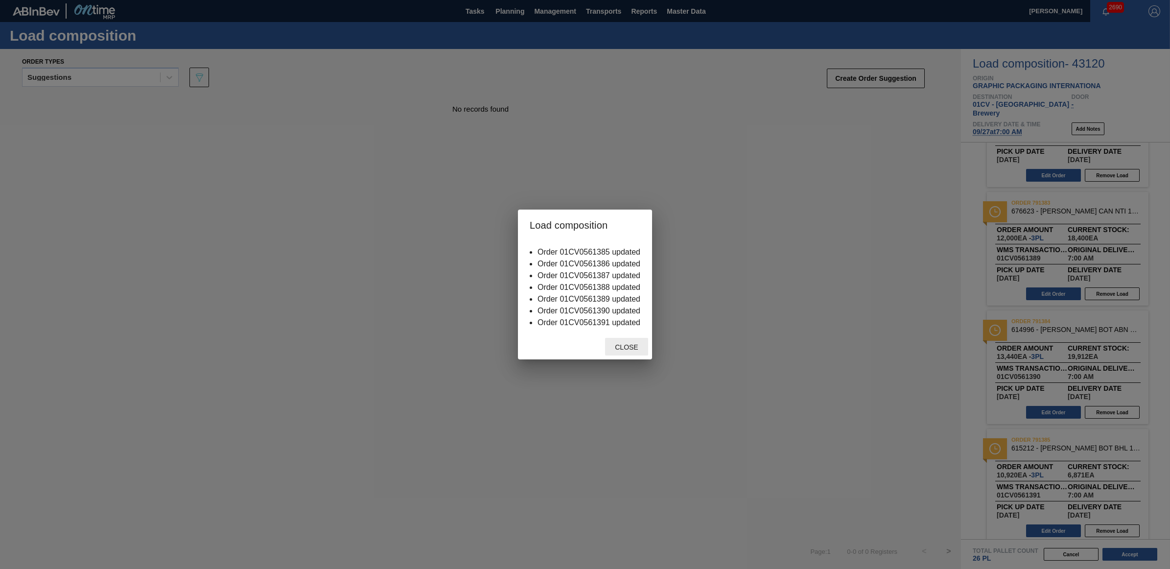
click at [624, 346] on span "Close" at bounding box center [626, 347] width 39 height 8
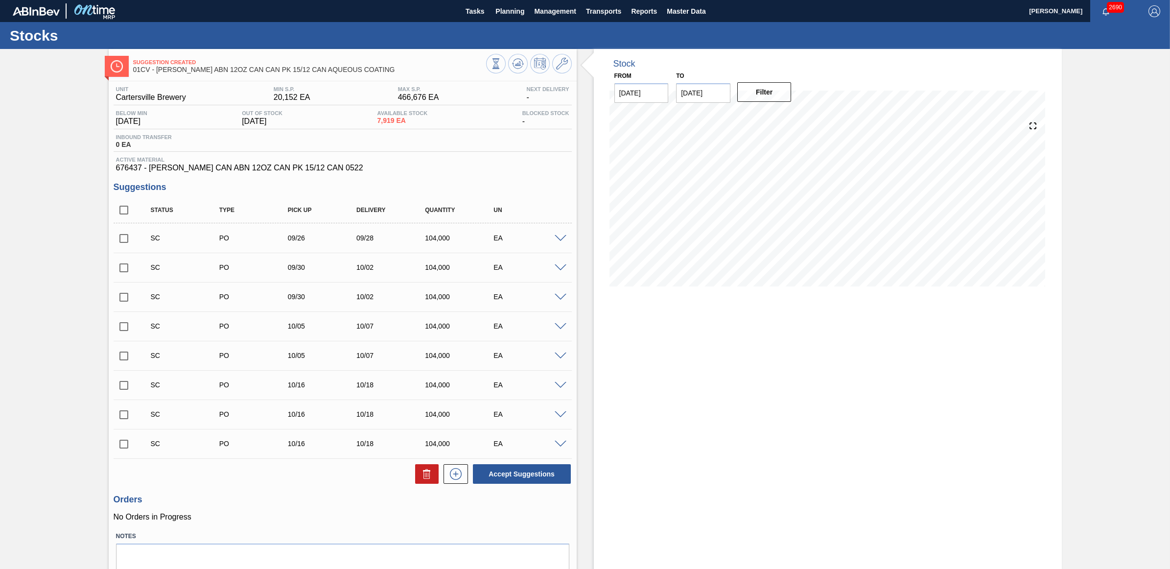
drag, startPoint x: 118, startPoint y: 240, endPoint x: 124, endPoint y: 268, distance: 28.0
click at [118, 240] on input "checkbox" at bounding box center [124, 238] width 21 height 21
checkbox input "true"
click at [125, 269] on input "checkbox" at bounding box center [124, 267] width 21 height 21
checkbox input "true"
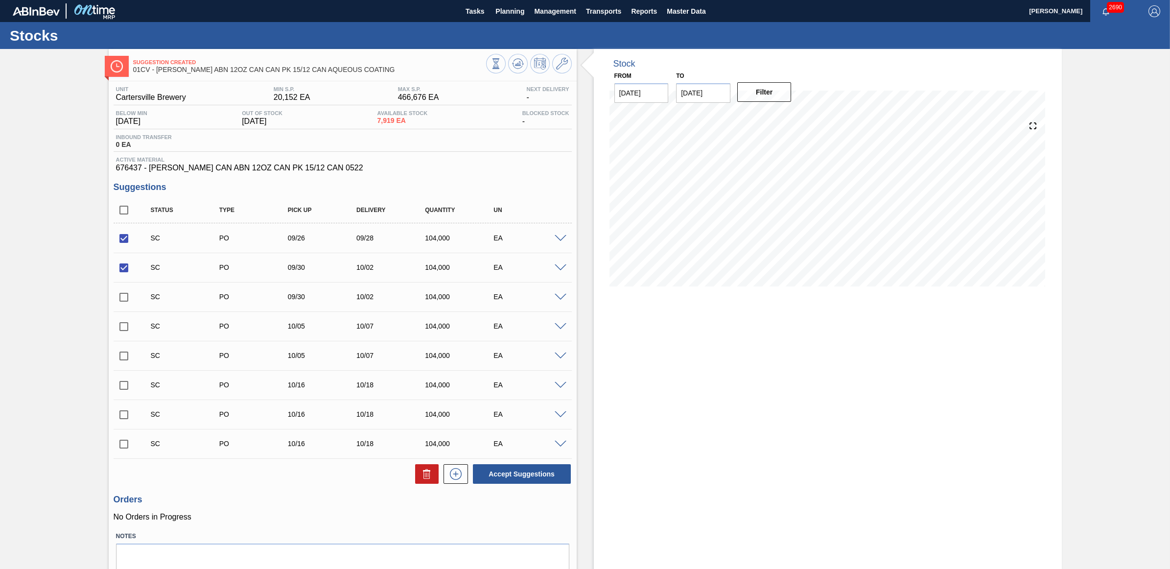
click at [123, 299] on input "checkbox" at bounding box center [124, 297] width 21 height 21
checkbox input "true"
click at [532, 477] on button "Accept Suggestions" at bounding box center [522, 474] width 98 height 20
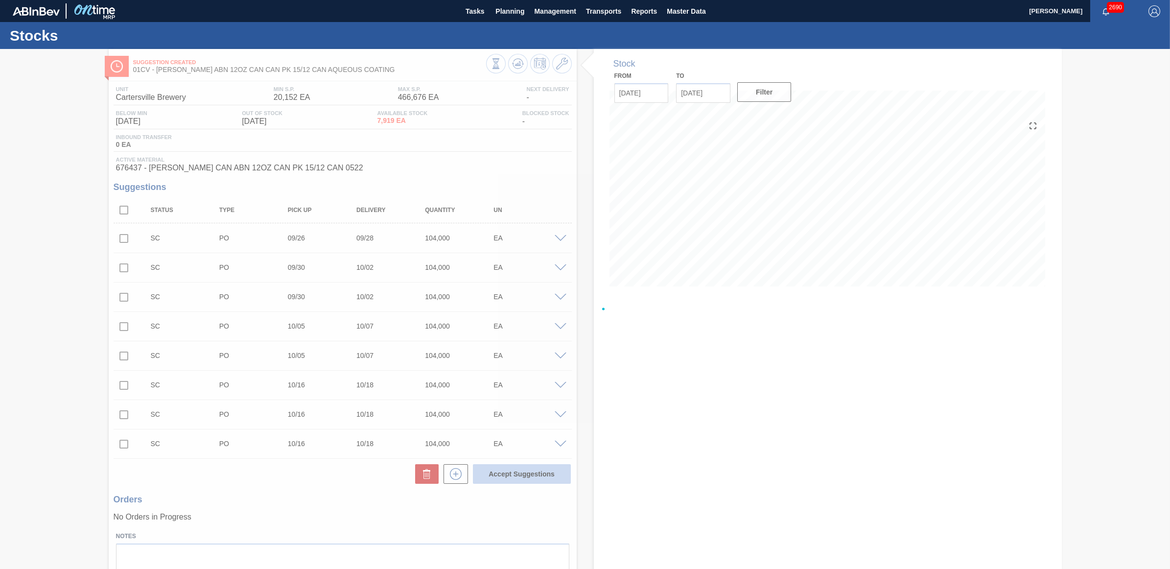
checkbox input "false"
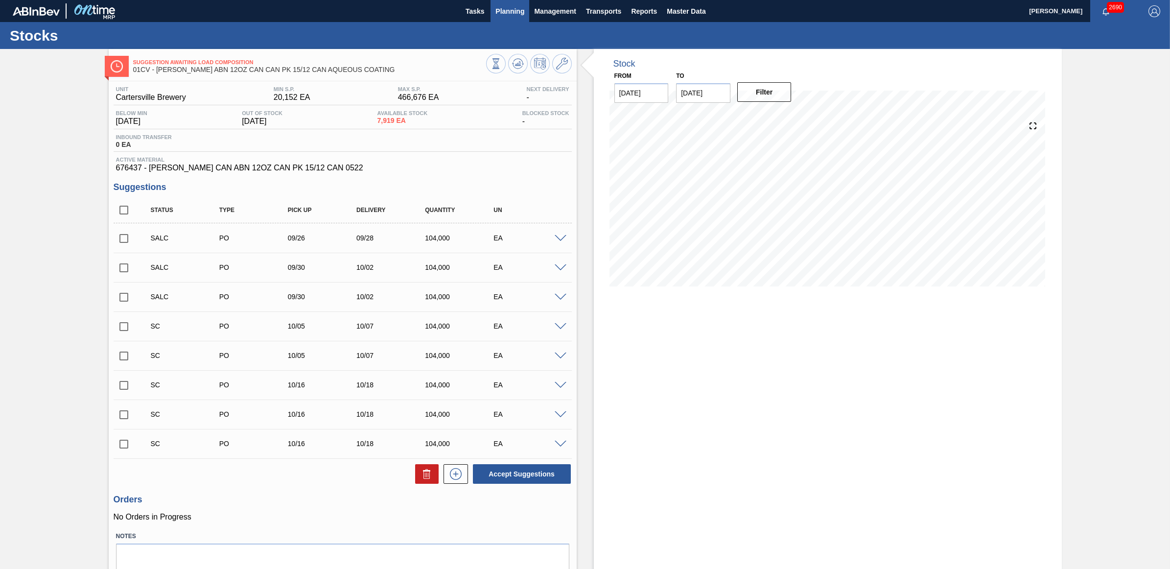
click at [509, 9] on span "Planning" at bounding box center [509, 11] width 29 height 12
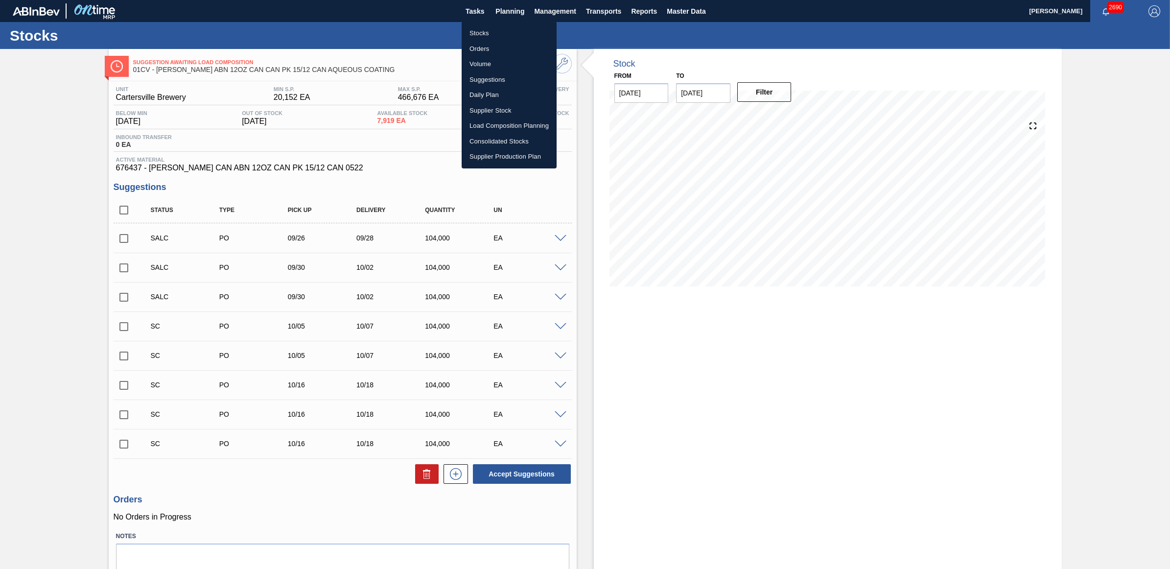
click at [487, 29] on li "Stocks" at bounding box center [508, 33] width 95 height 16
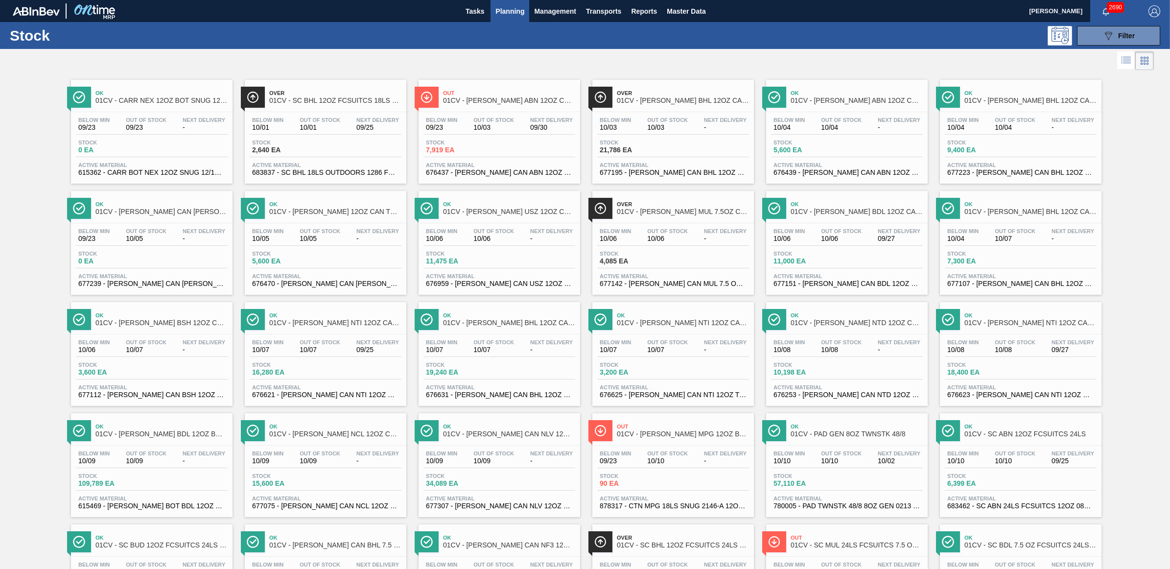
click at [850, 52] on div at bounding box center [576, 60] width 1153 height 23
click at [860, 118] on span "Out Of Stock" at bounding box center [841, 120] width 41 height 6
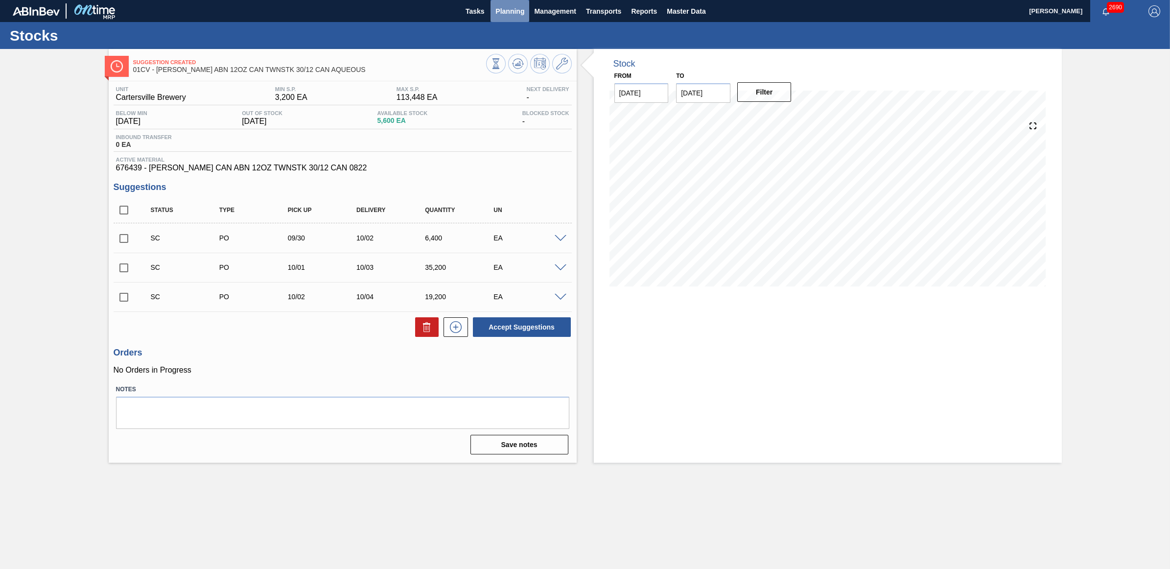
click at [503, 18] on button "Planning" at bounding box center [509, 11] width 39 height 22
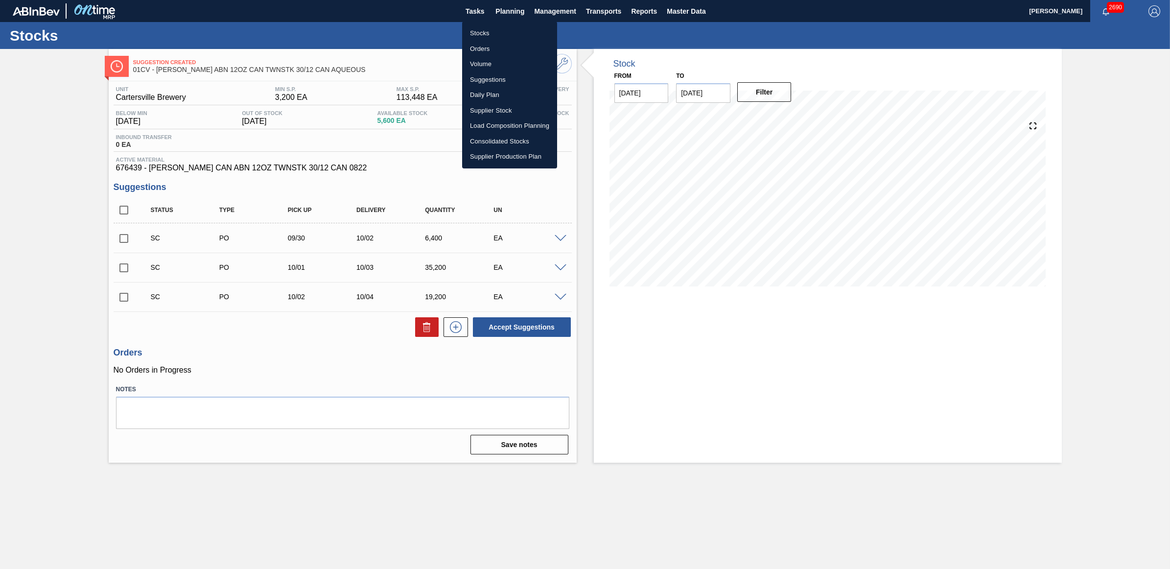
click at [505, 40] on li "Stocks" at bounding box center [509, 33] width 95 height 16
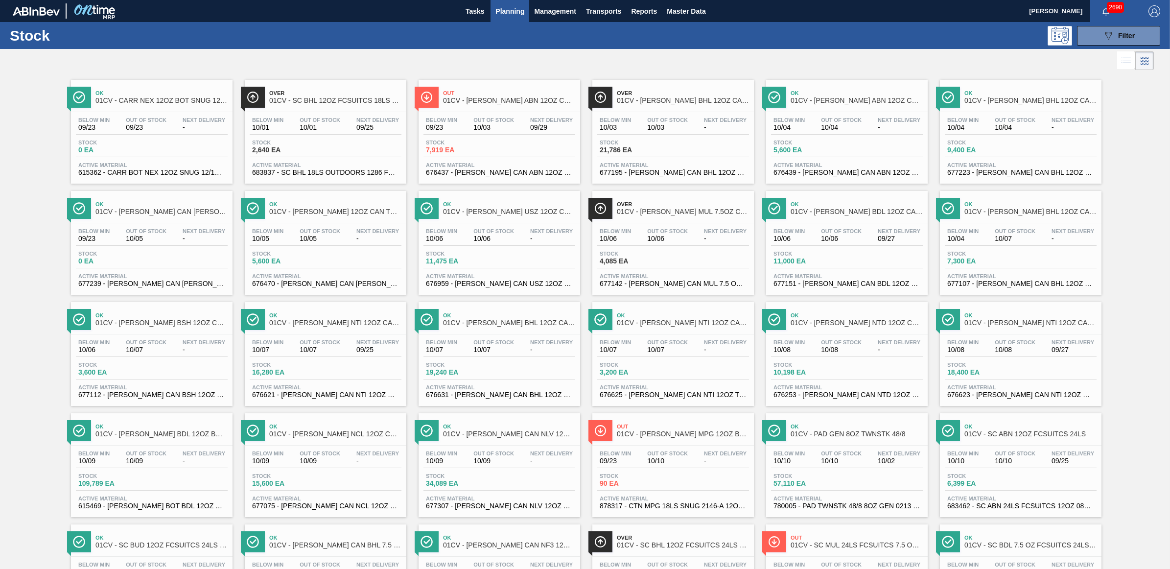
click at [688, 139] on div "Stock 21,786 EA" at bounding box center [673, 148] width 152 height 18
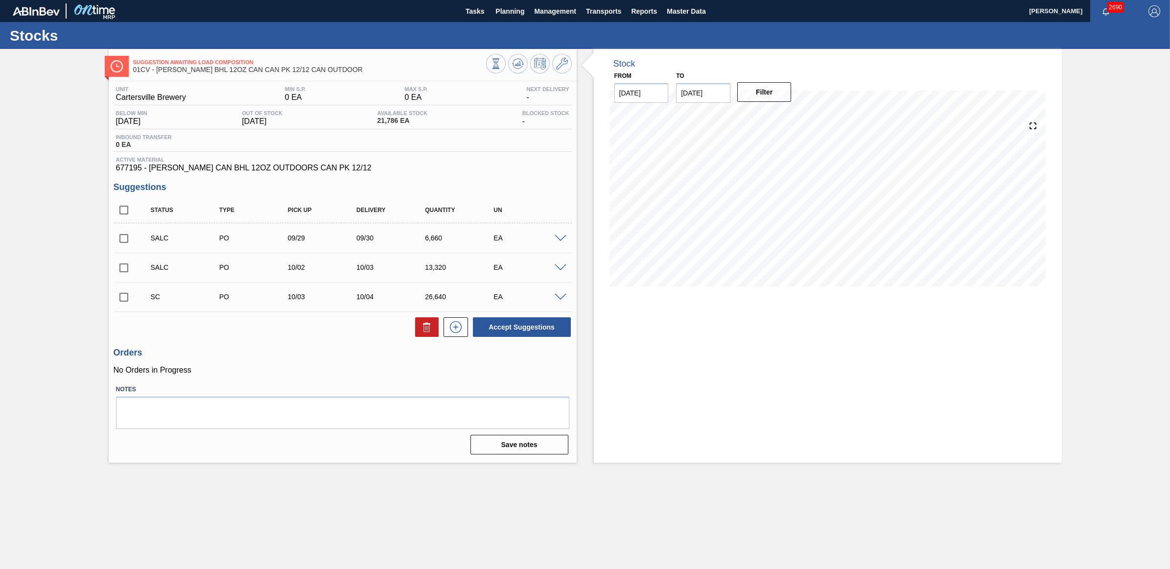
click at [562, 297] on span at bounding box center [560, 297] width 12 height 7
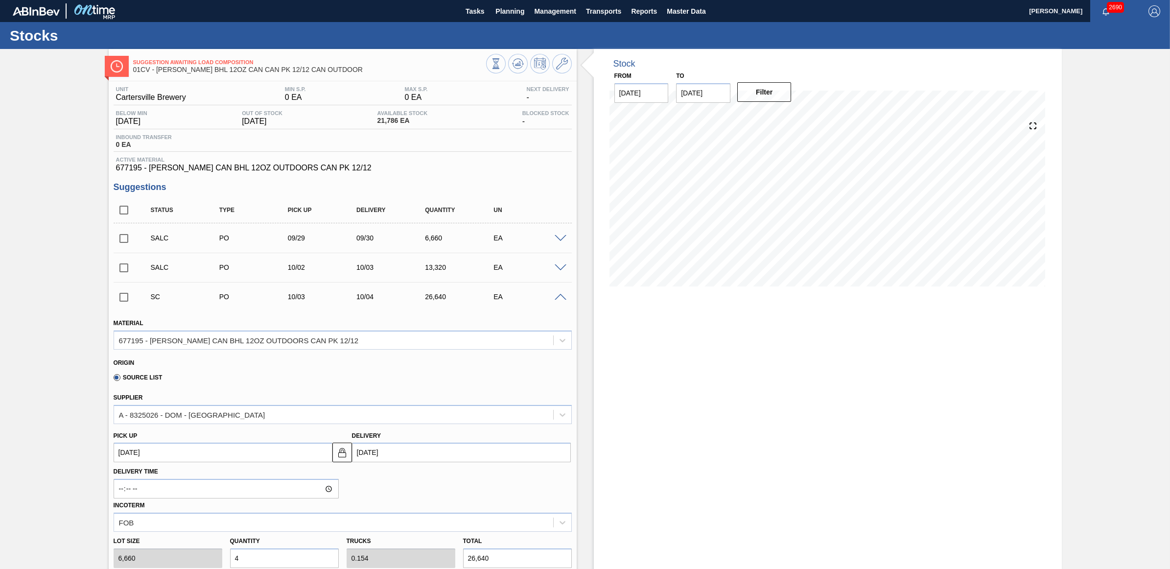
click at [564, 299] on span at bounding box center [560, 297] width 12 height 7
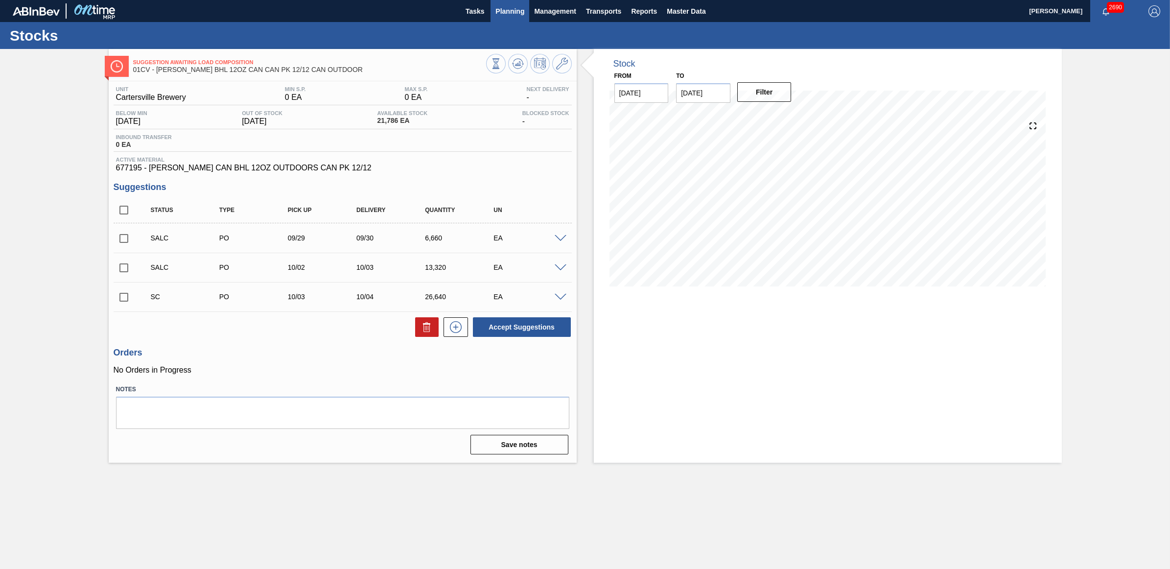
click at [505, 14] on span "Planning" at bounding box center [509, 11] width 29 height 12
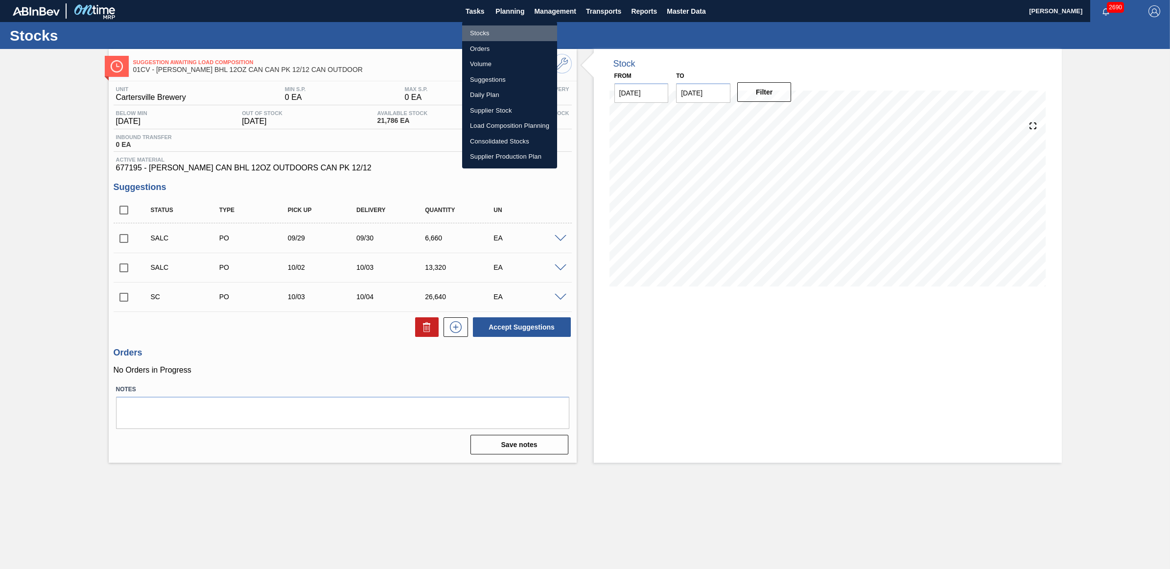
click at [502, 37] on li "Stocks" at bounding box center [509, 33] width 95 height 16
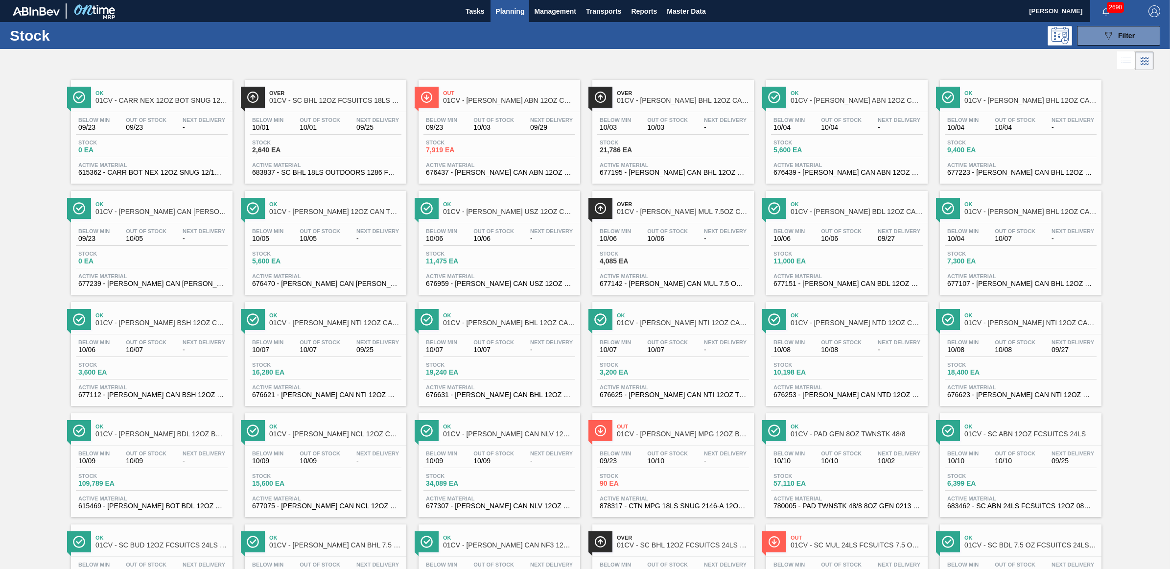
click at [995, 119] on span "Out Of Stock" at bounding box center [1014, 120] width 41 height 6
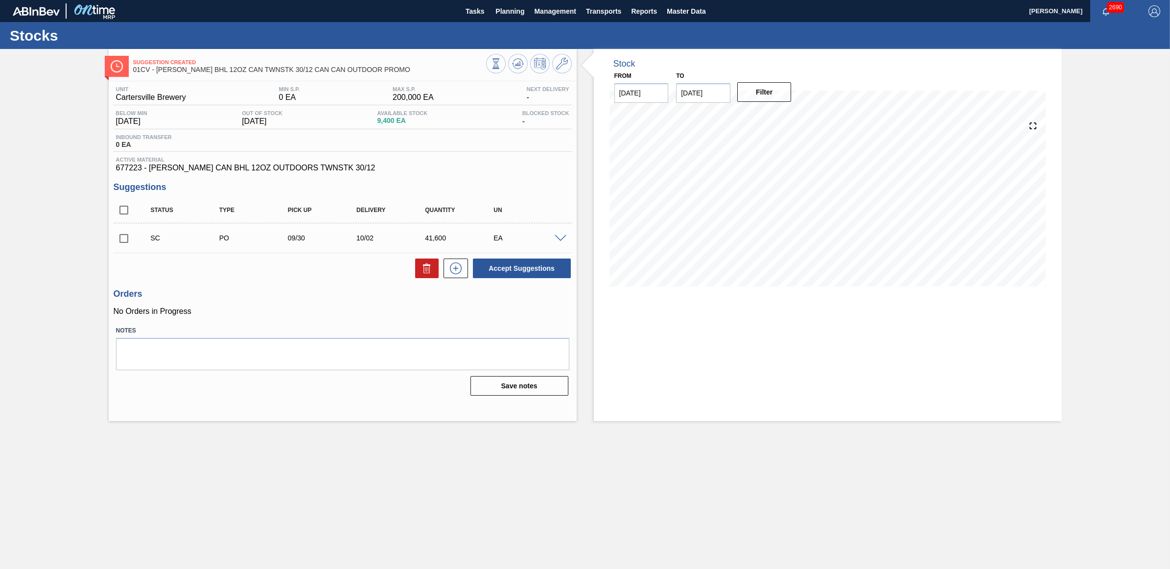
click at [554, 245] on div "SC PO 09/30 10/02 41,600 EA" at bounding box center [350, 238] width 412 height 20
click at [559, 238] on span at bounding box center [560, 238] width 12 height 7
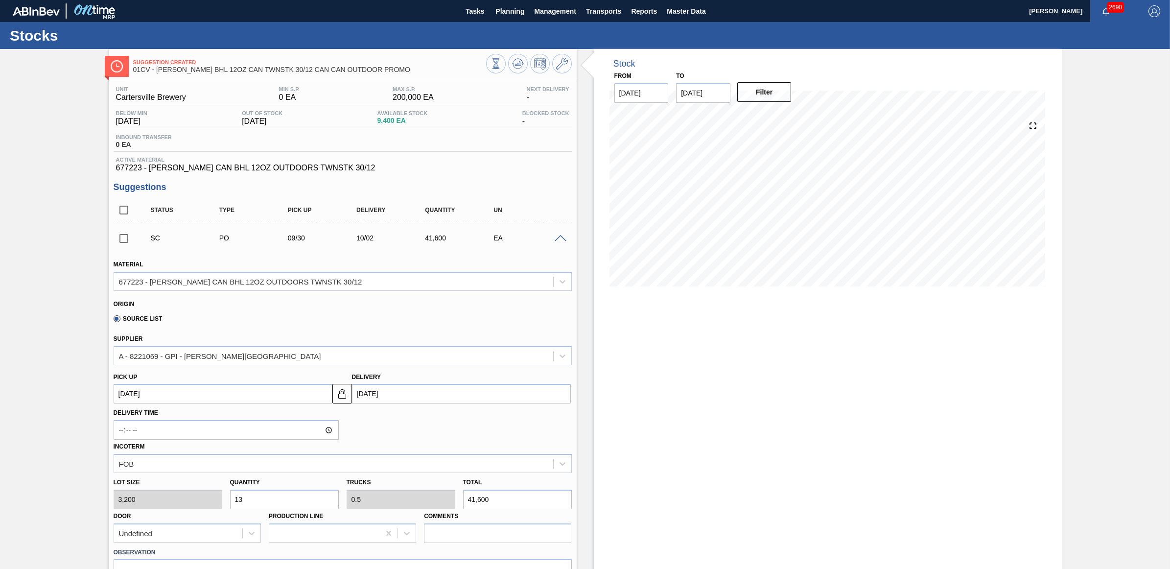
drag, startPoint x: 246, startPoint y: 497, endPoint x: 223, endPoint y: 493, distance: 23.3
click at [223, 493] on div "Lot size 3,200 Quantity 13 Trucks 0.5 Total 41,600 Door Undefined Production Li…" at bounding box center [343, 508] width 466 height 70
type input "5"
type input "0.192"
type input "16,000"
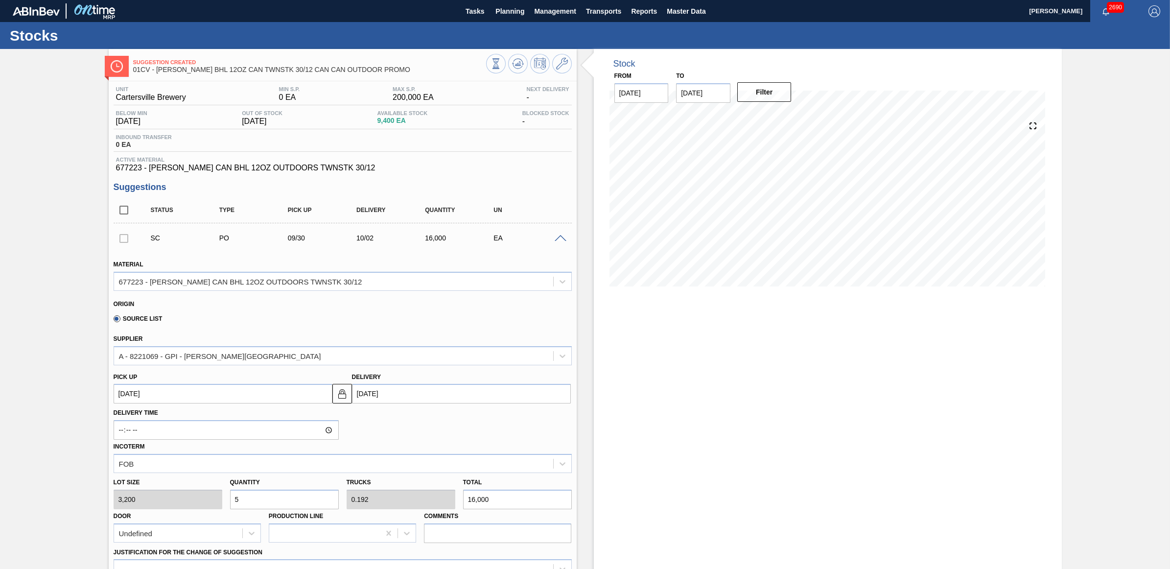
type input "0"
type input "6"
type input "0.231"
type input "19,200"
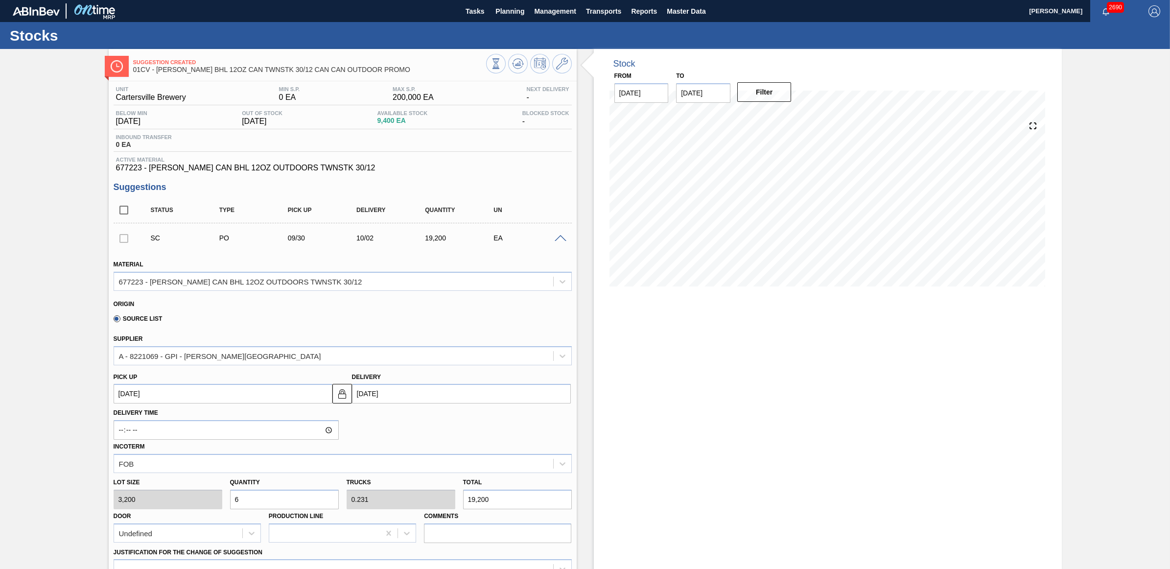
type input "0"
type input "7"
type input "0.269"
type input "22,400"
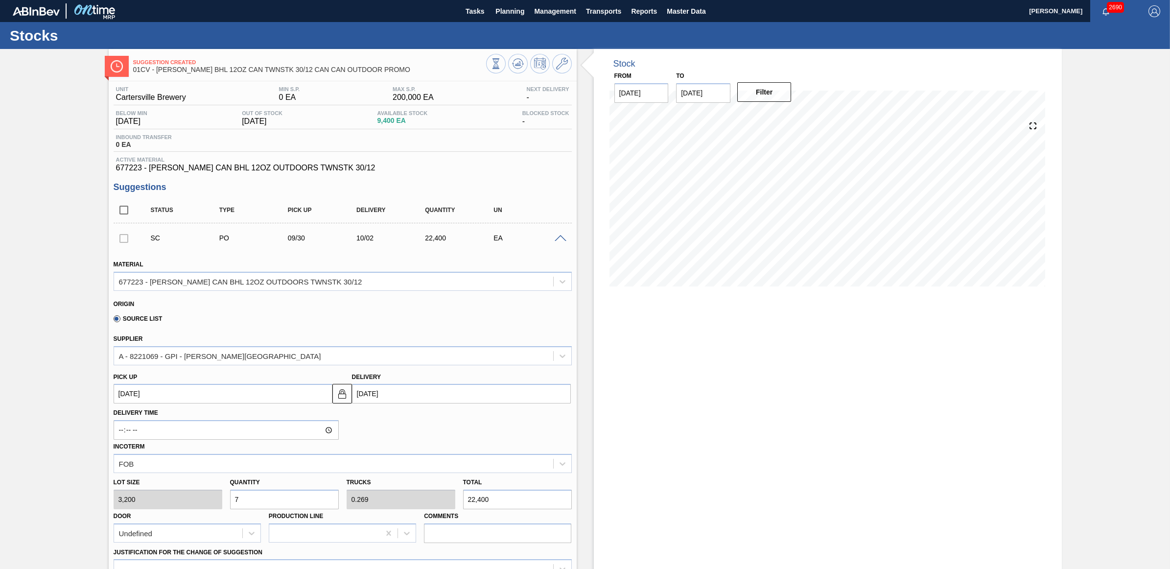
scroll to position [122, 0]
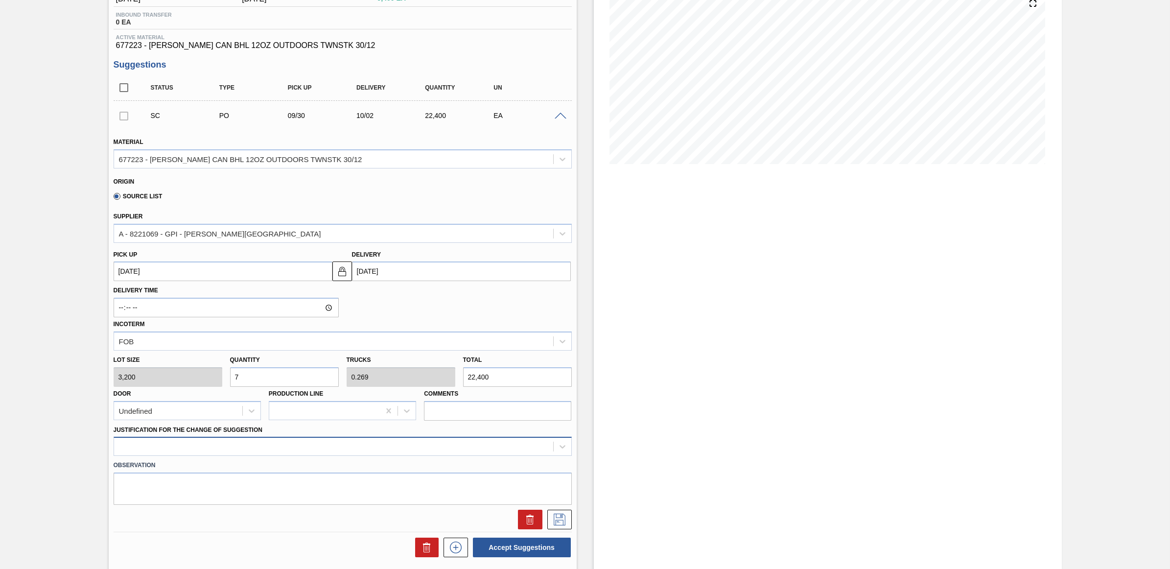
type input "7"
click at [446, 456] on div at bounding box center [343, 446] width 458 height 19
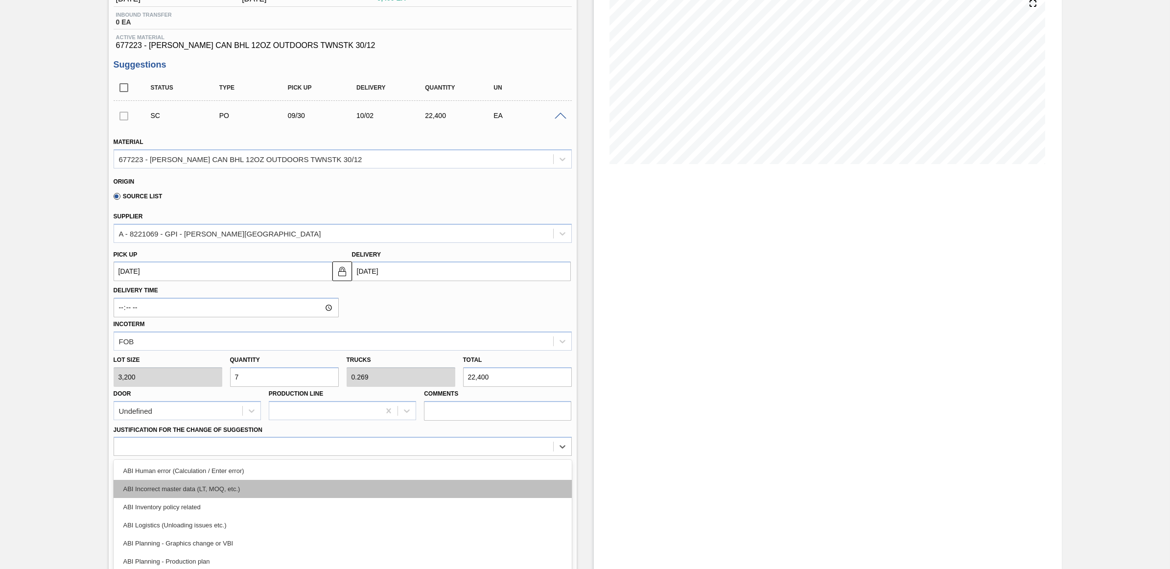
scroll to position [165, 0]
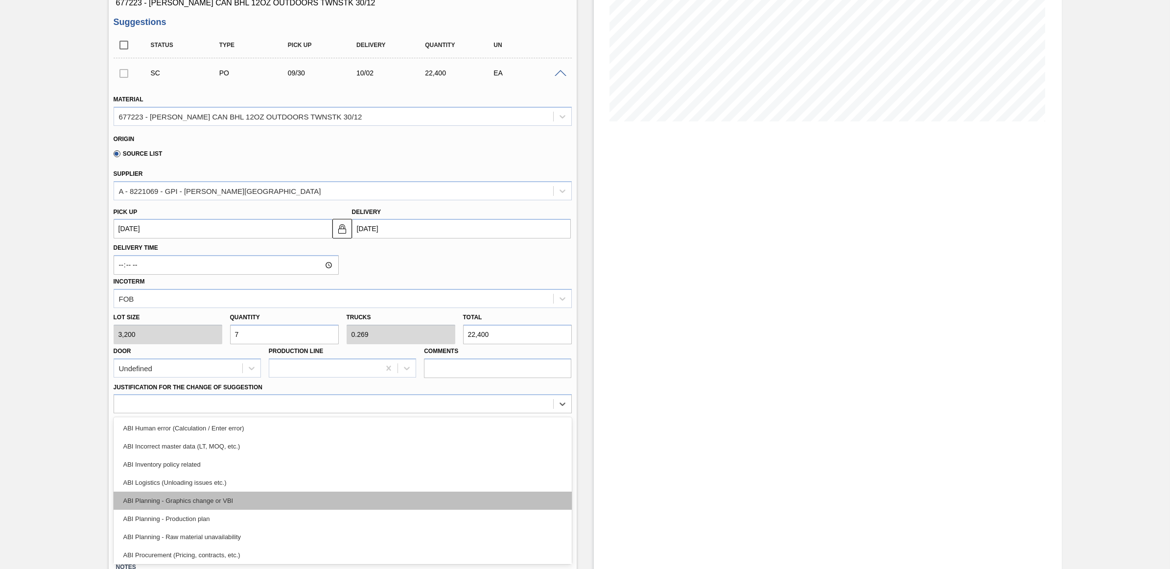
click at [339, 493] on div "ABI Planning - Graphics change or VBI" at bounding box center [343, 500] width 458 height 18
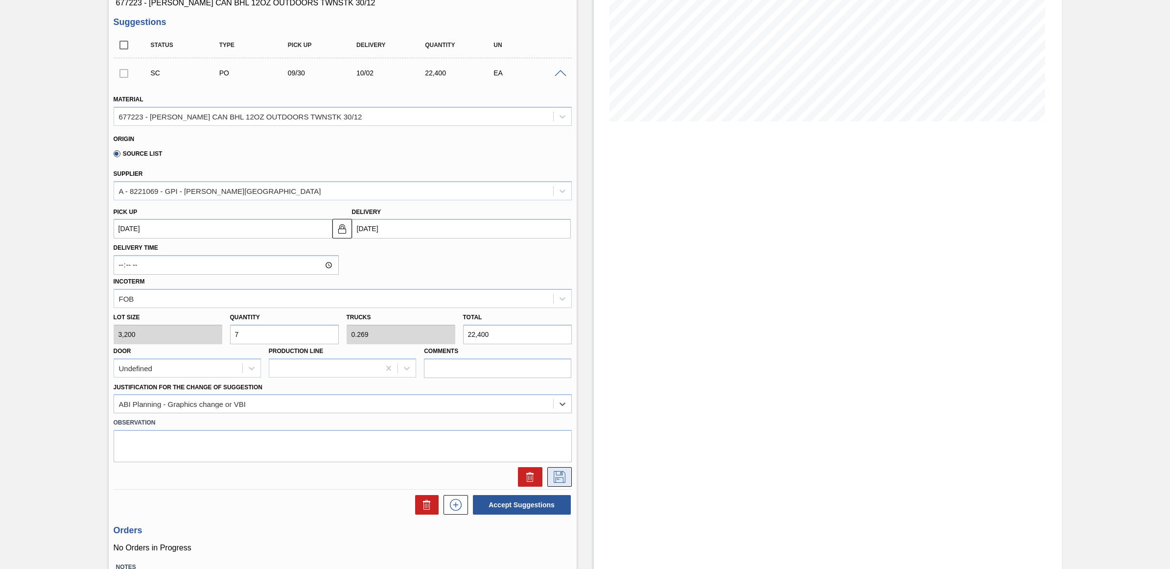
click at [554, 475] on icon at bounding box center [560, 477] width 16 height 12
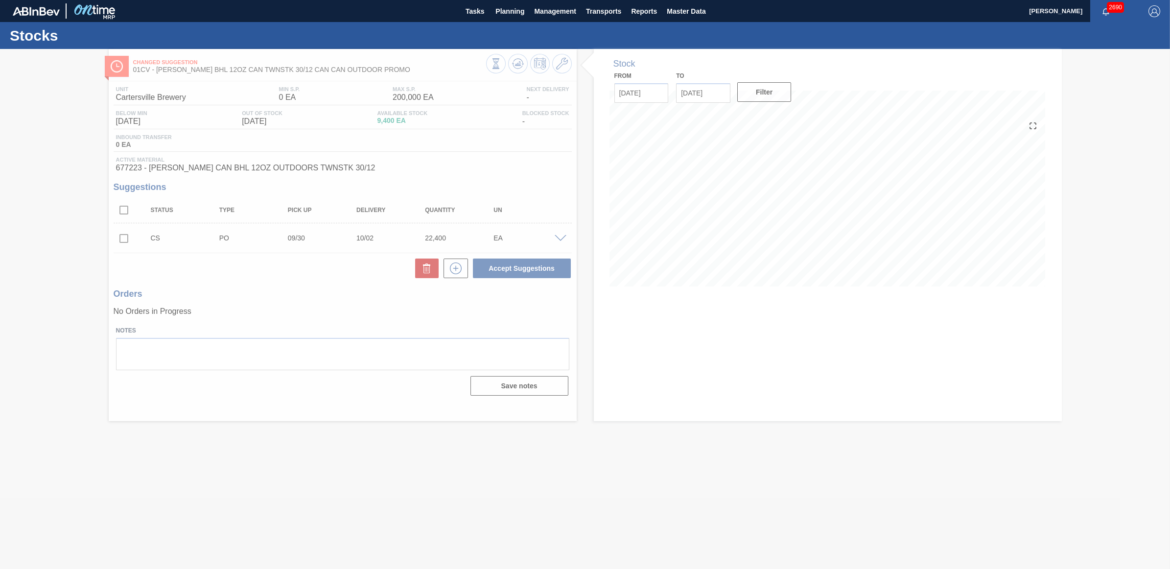
scroll to position [0, 0]
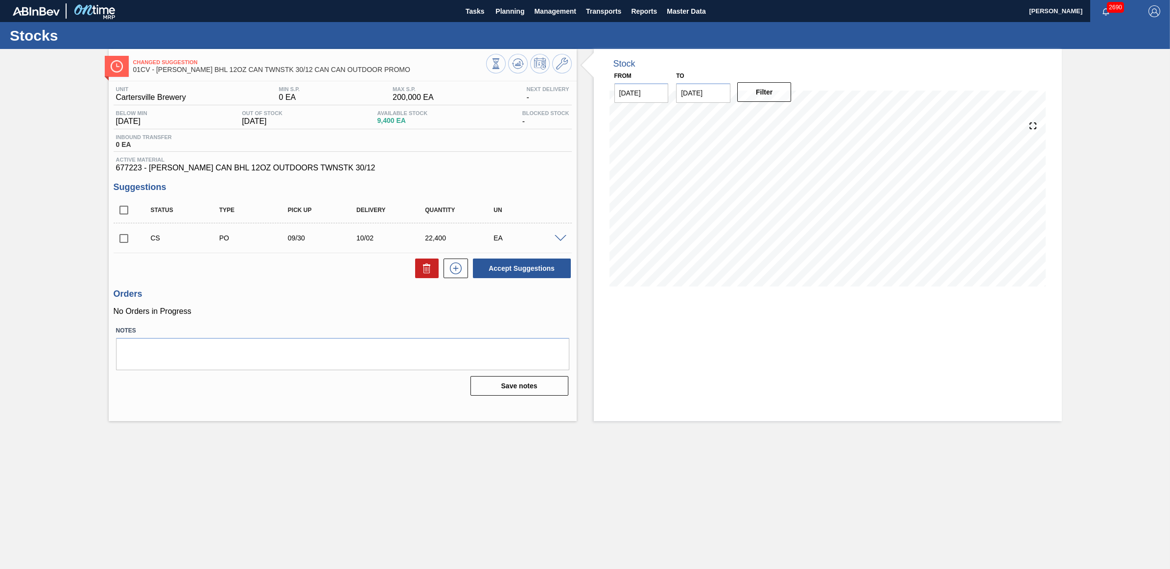
click at [123, 240] on input "checkbox" at bounding box center [124, 238] width 21 height 21
click at [507, 265] on button "Accept Suggestions" at bounding box center [522, 268] width 98 height 20
checkbox input "false"
click at [499, 22] on div "Stocks" at bounding box center [585, 35] width 1170 height 27
click at [503, 16] on span "Planning" at bounding box center [509, 11] width 29 height 12
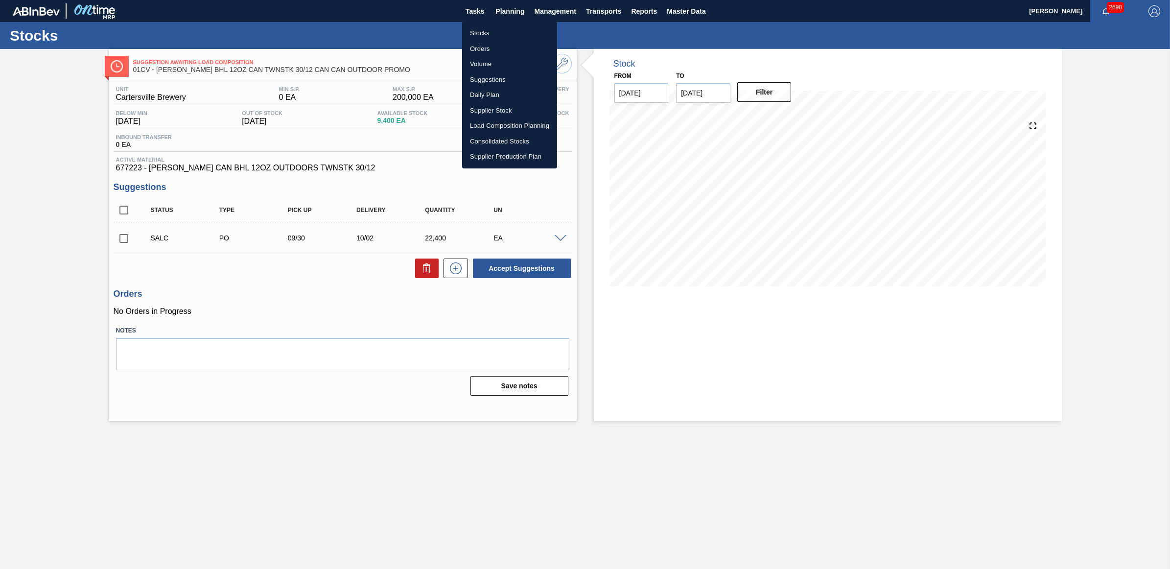
click at [495, 33] on li "Stocks" at bounding box center [509, 33] width 95 height 16
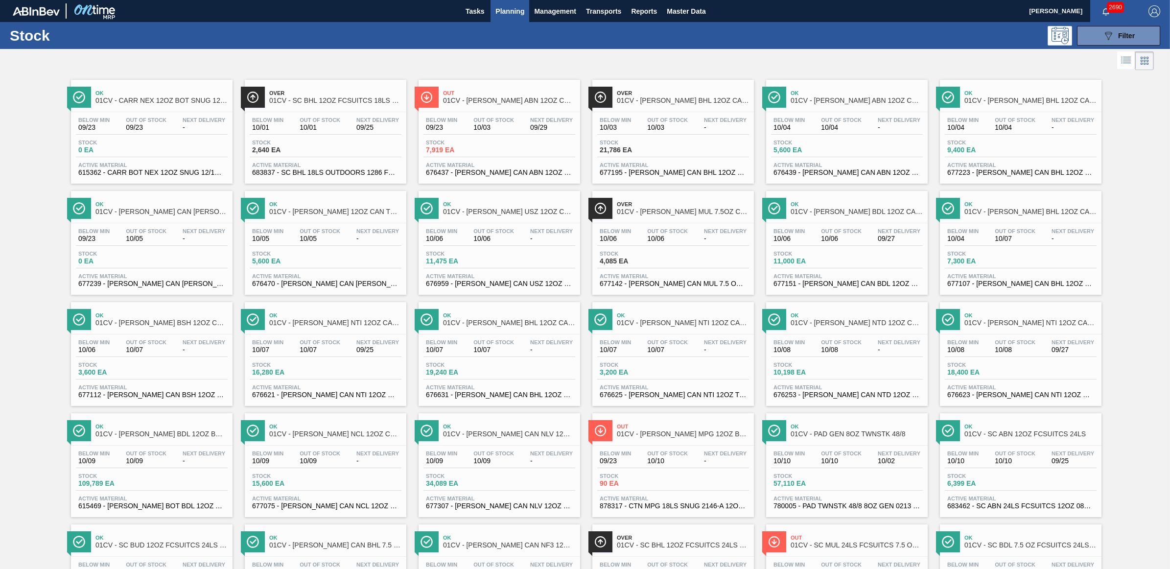
click at [832, 119] on span "Out Of Stock" at bounding box center [841, 120] width 41 height 6
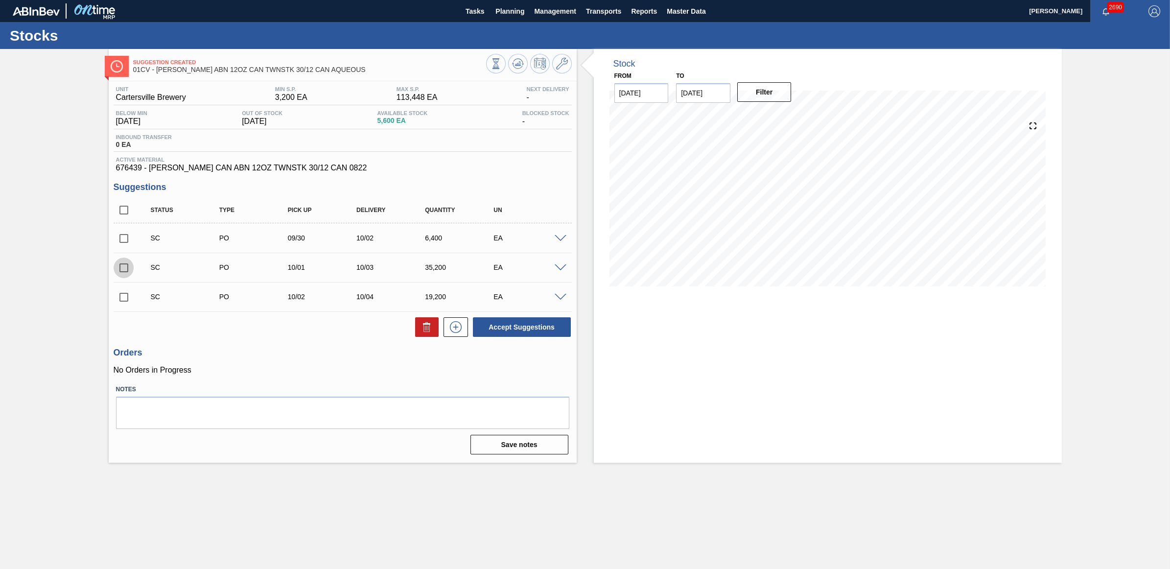
click at [124, 271] on input "checkbox" at bounding box center [124, 267] width 21 height 21
checkbox input "true"
click at [121, 241] on input "checkbox" at bounding box center [124, 238] width 21 height 21
checkbox input "true"
click at [118, 300] on input "checkbox" at bounding box center [124, 297] width 21 height 21
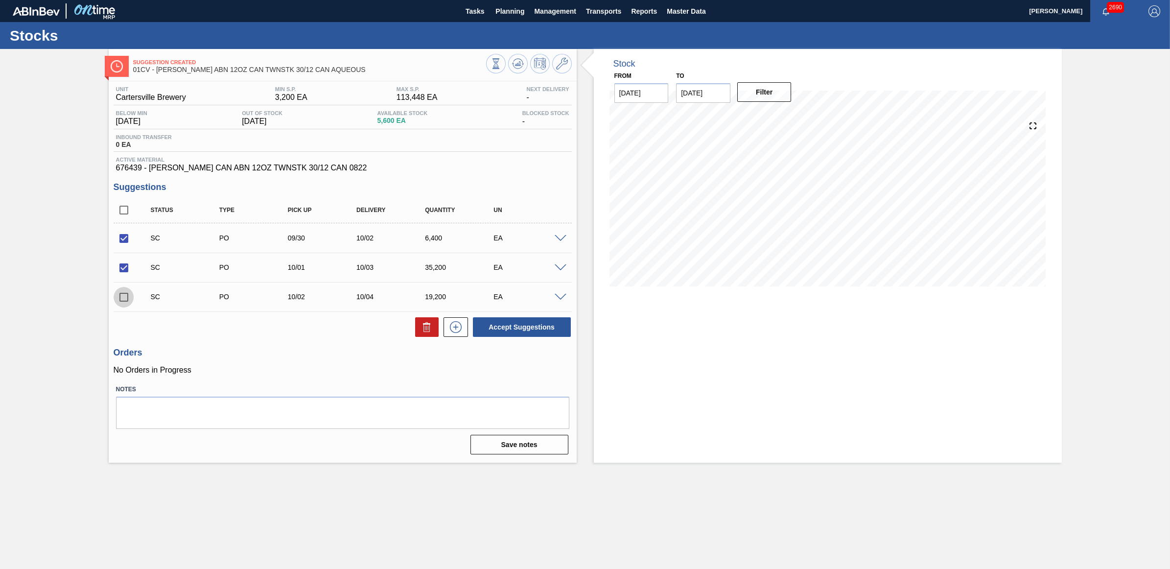
checkbox input "true"
click at [521, 329] on button "Accept Suggestions" at bounding box center [522, 327] width 98 height 20
checkbox input "false"
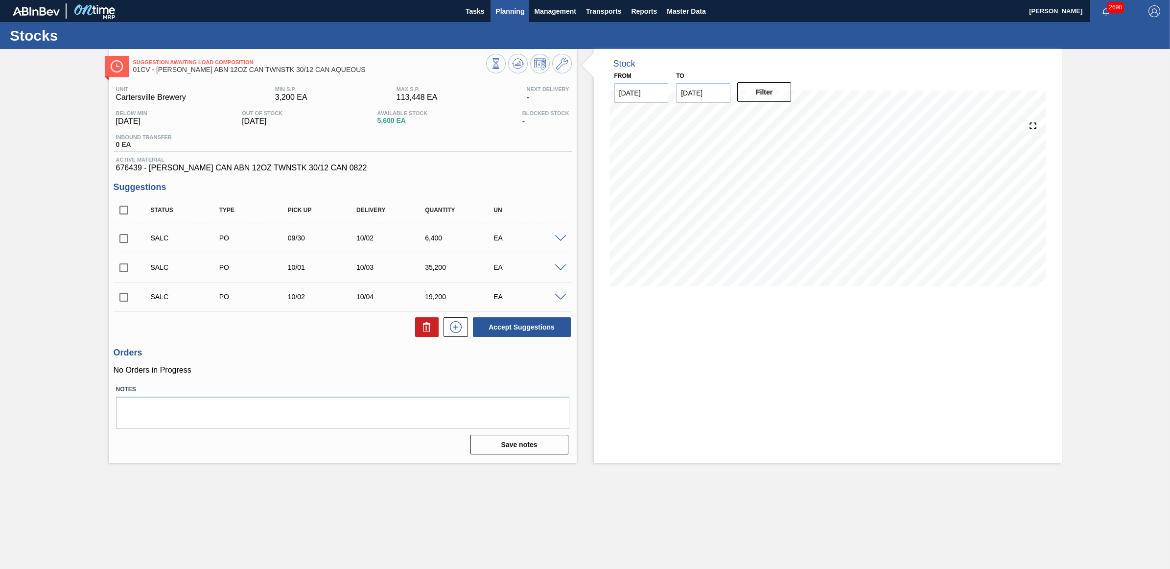
click at [510, 14] on span "Planning" at bounding box center [509, 11] width 29 height 12
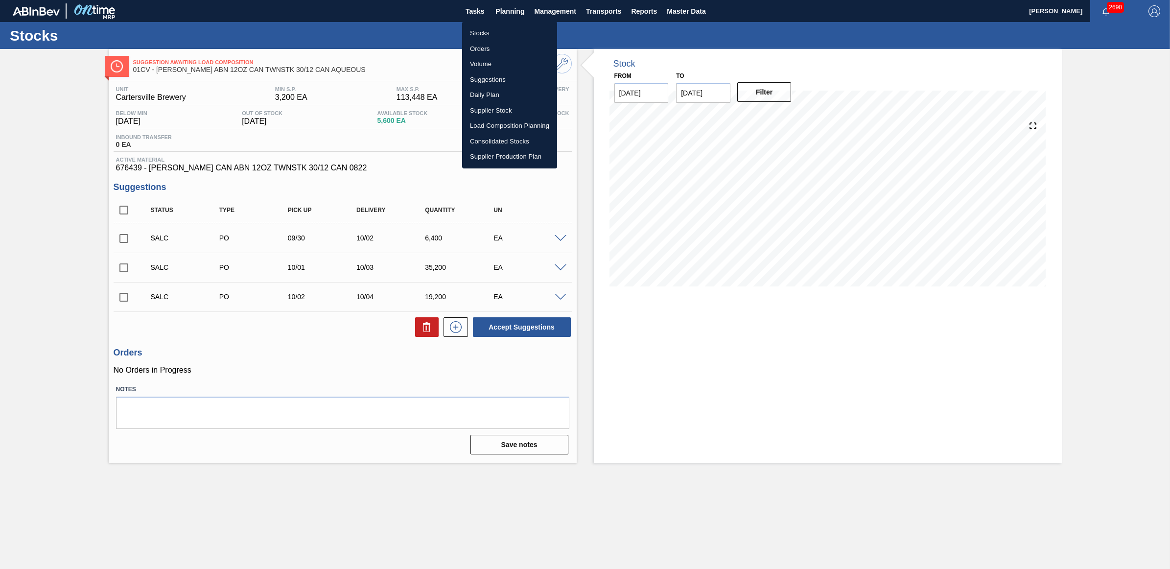
click at [499, 31] on li "Stocks" at bounding box center [509, 33] width 95 height 16
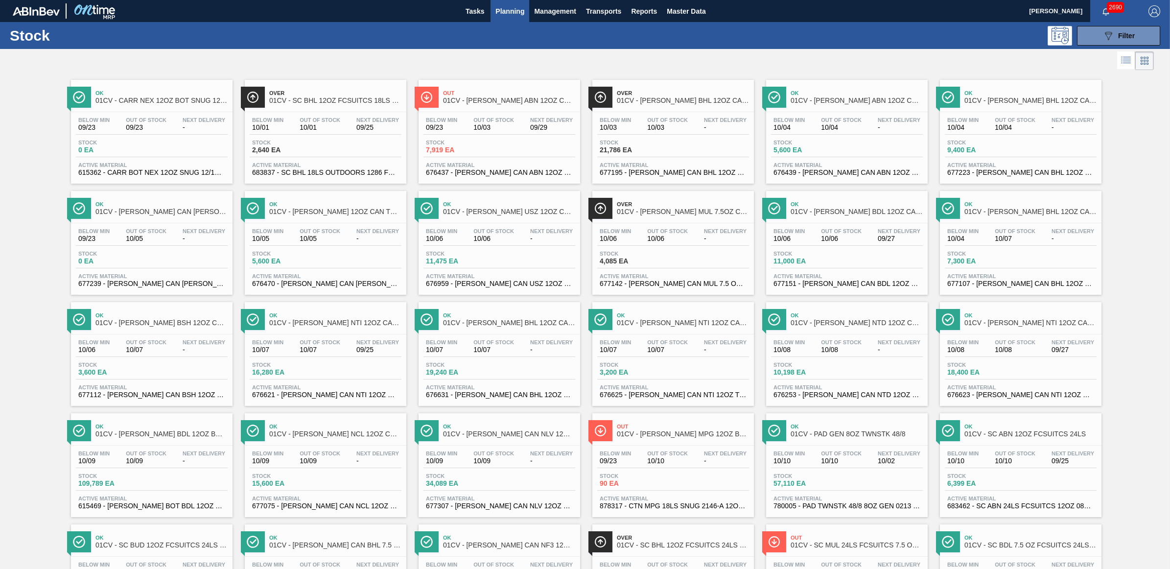
scroll to position [337, 0]
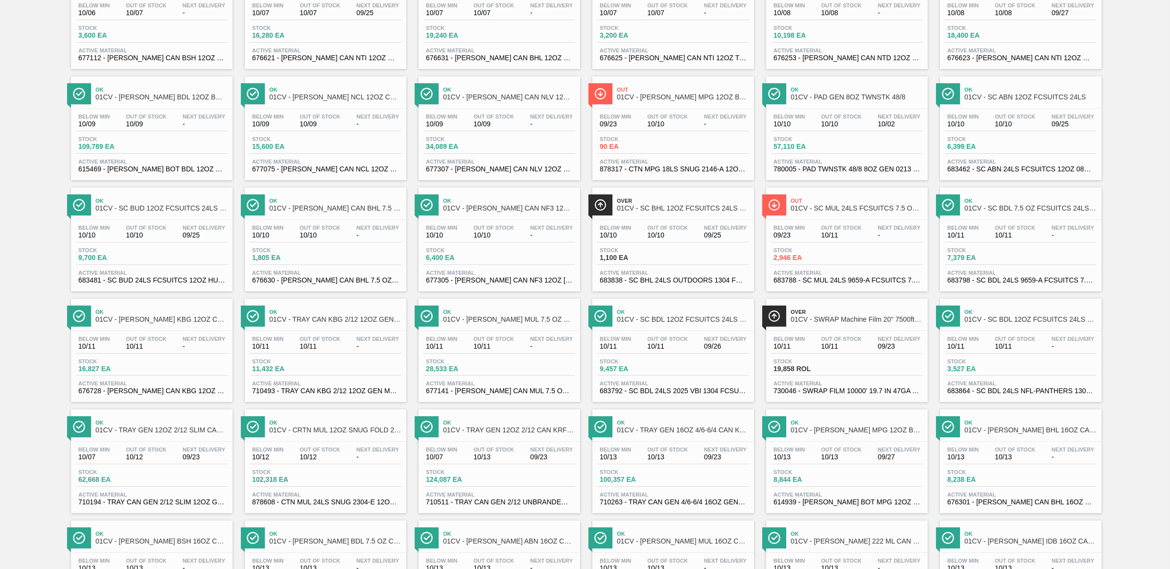
click at [617, 212] on span "01CV - SC BHL 12OZ FCSUITCS 24LS CAN OUTDOOR" at bounding box center [683, 208] width 132 height 7
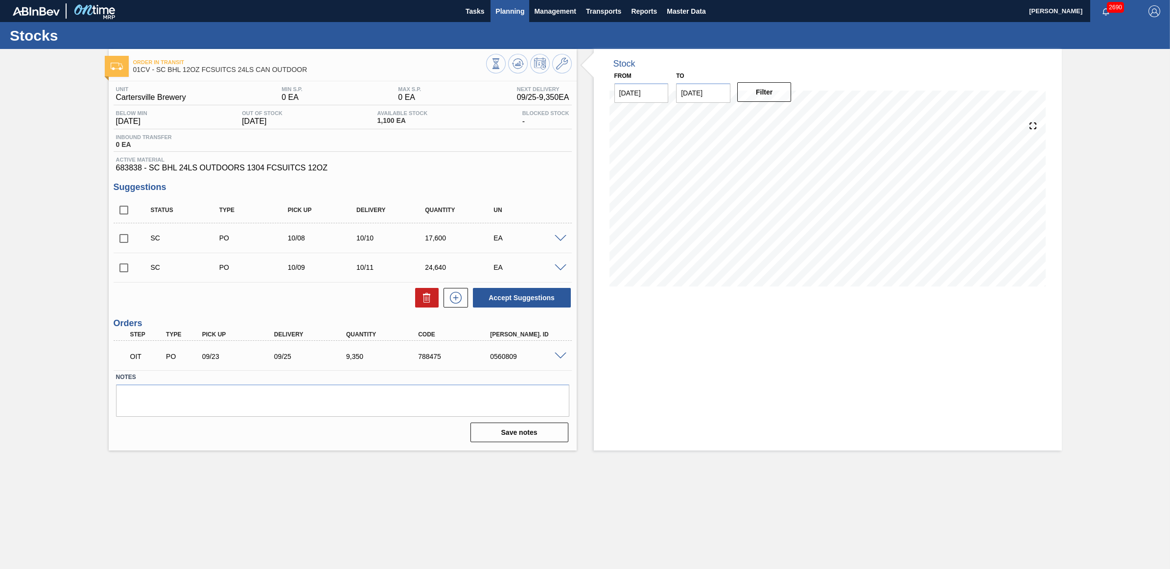
click at [497, 10] on span "Planning" at bounding box center [509, 11] width 29 height 12
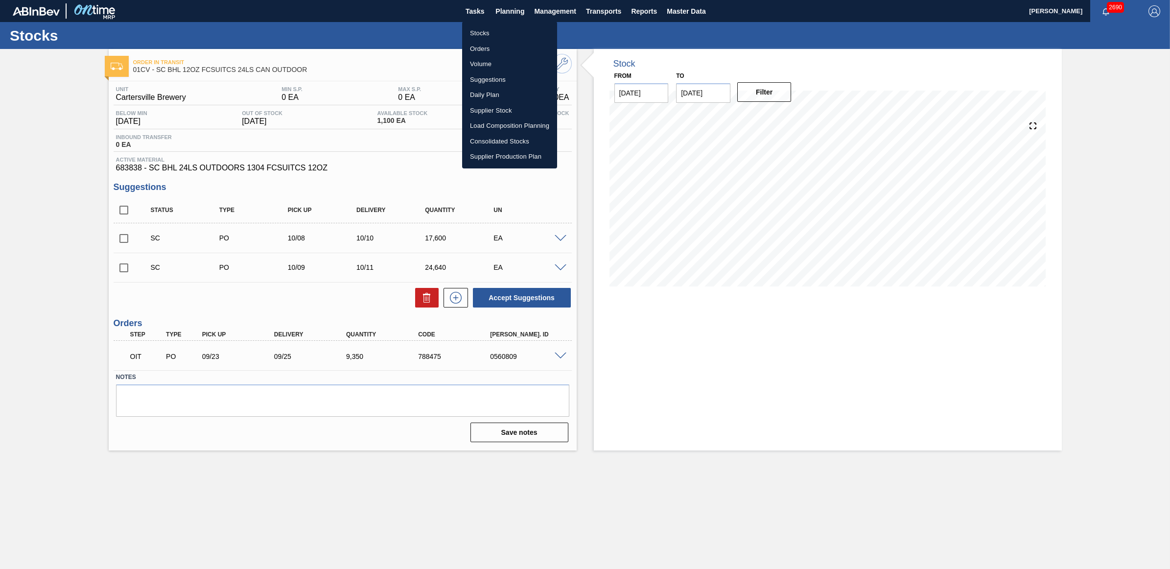
click at [484, 39] on li "Stocks" at bounding box center [509, 33] width 95 height 16
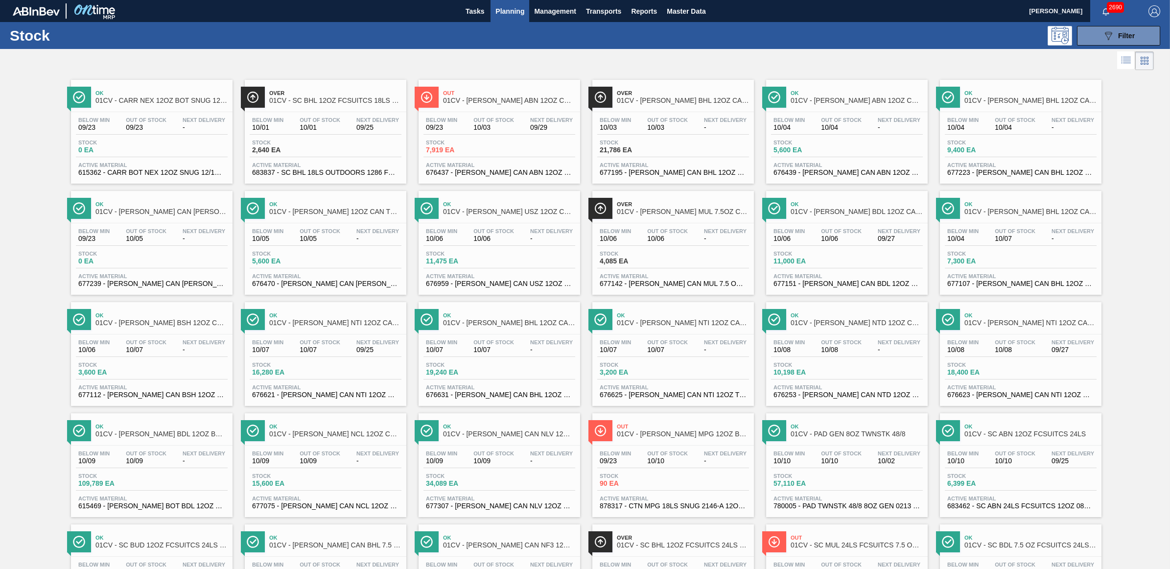
click at [112, 468] on div "Below Min 10/09 Out Of Stock 10/09 Next Delivery -" at bounding box center [152, 459] width 152 height 18
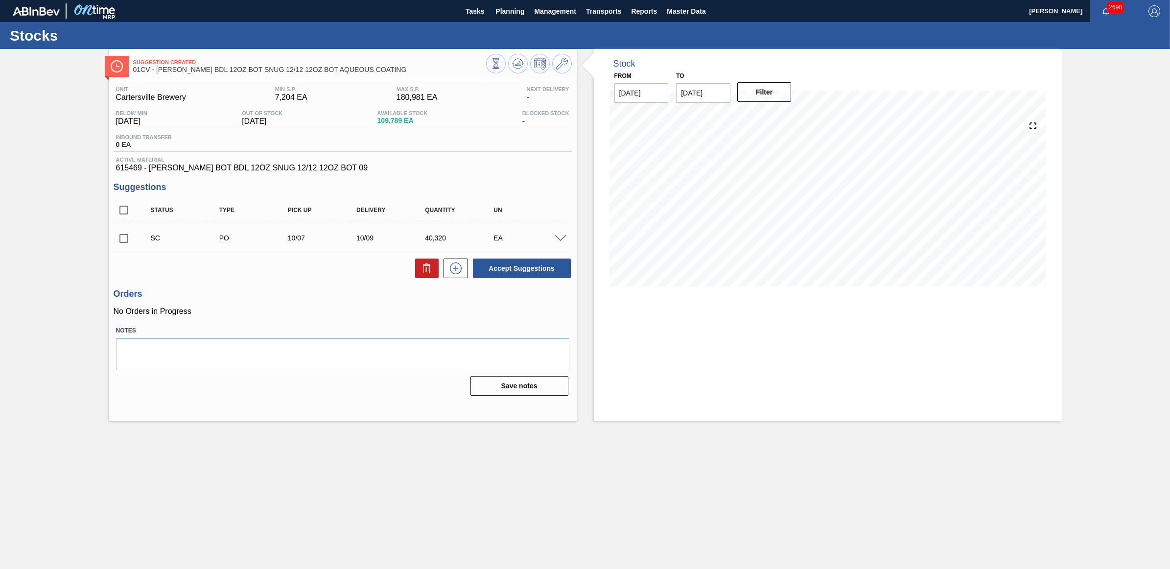
click at [563, 237] on span at bounding box center [560, 238] width 12 height 7
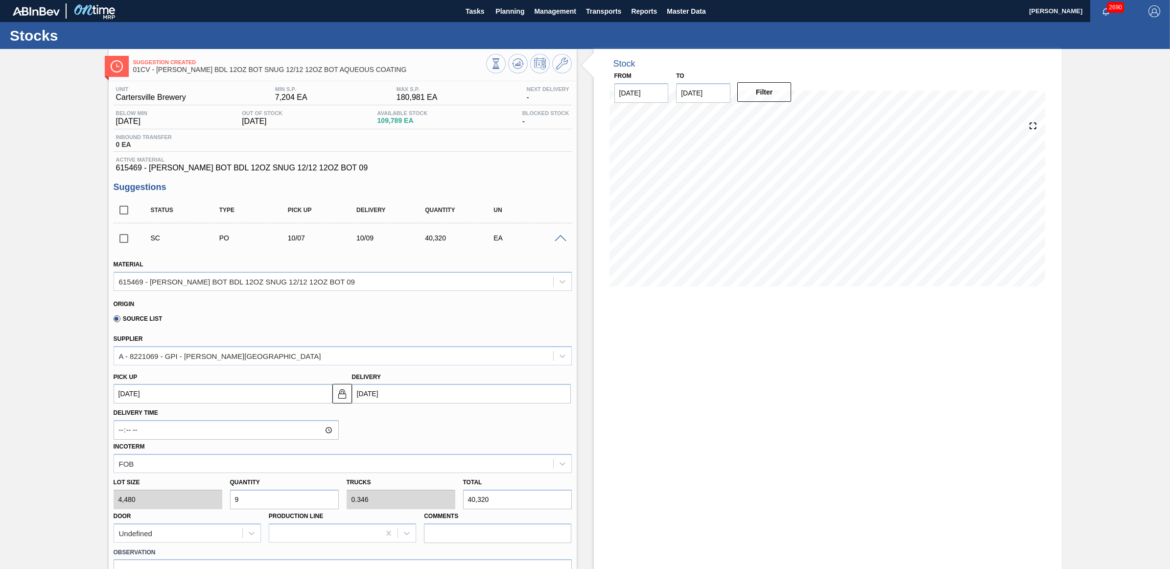
click at [189, 491] on div "Lot size 4,480 Quantity 9 Trucks 0.346 Total 40,320 Door Undefined Production L…" at bounding box center [343, 508] width 466 height 70
type input "6"
type input "0.231"
type input "26,880"
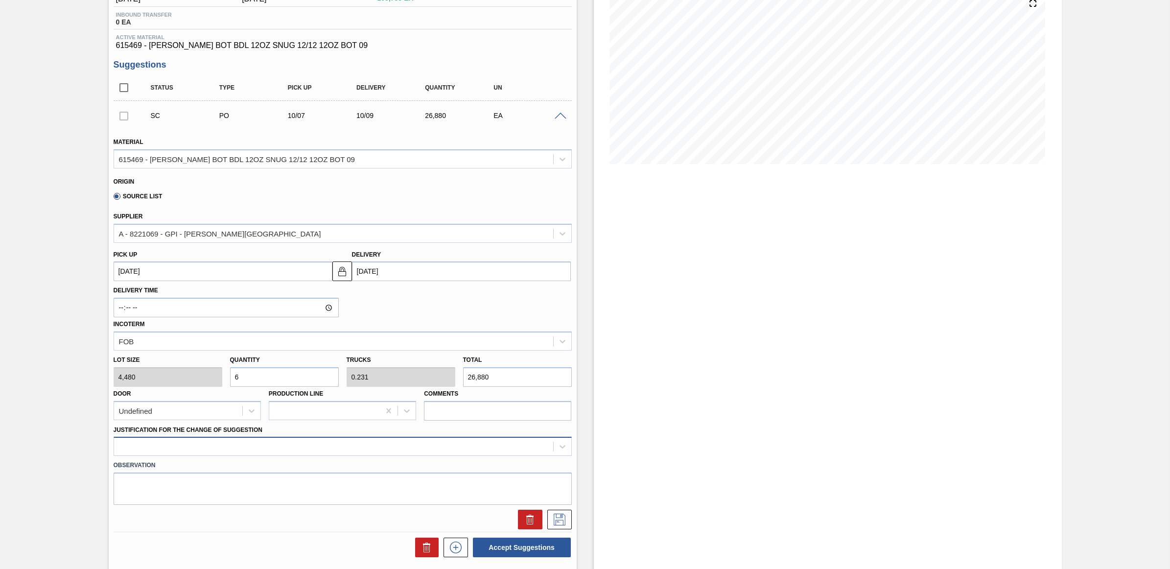
type input "6"
click at [391, 453] on div at bounding box center [343, 446] width 458 height 19
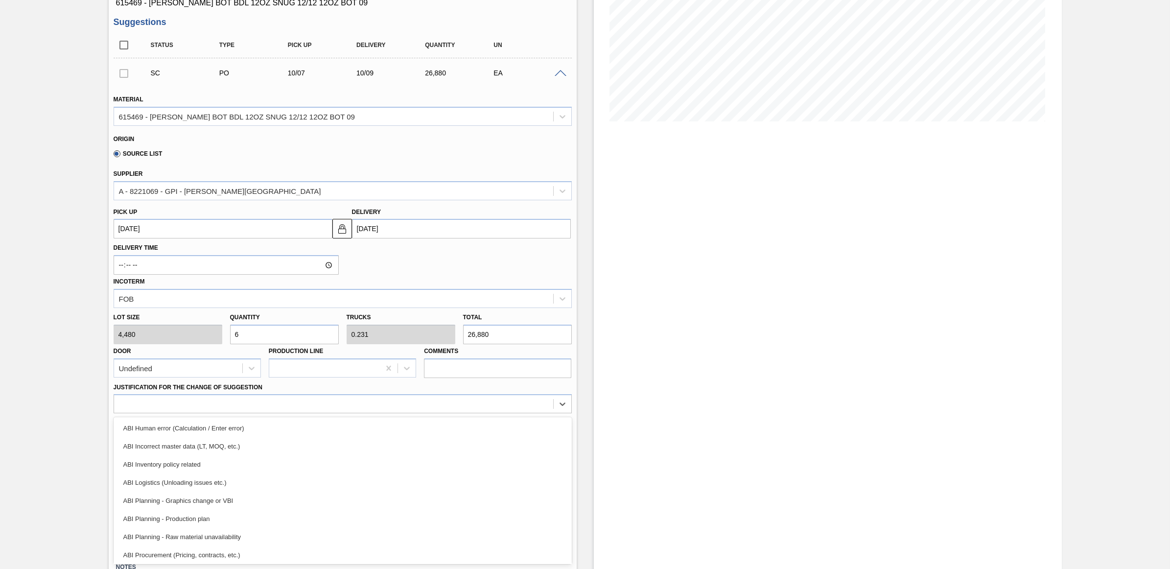
click at [671, 243] on div "Stock From [DATE] to [DATE] Filter" at bounding box center [828, 262] width 468 height 756
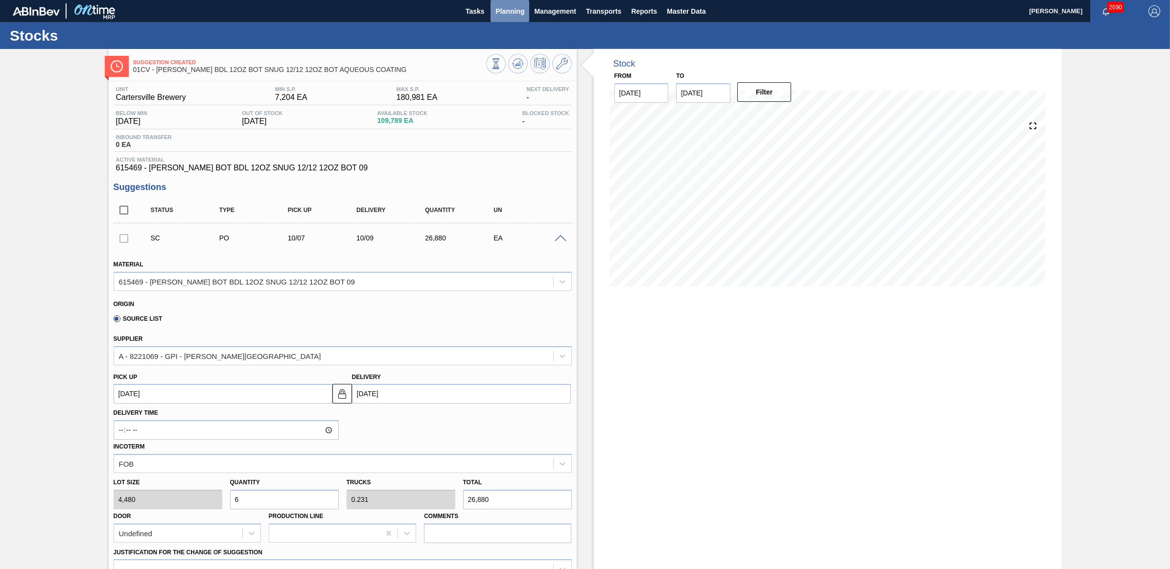
click at [508, 11] on span "Planning" at bounding box center [509, 11] width 29 height 12
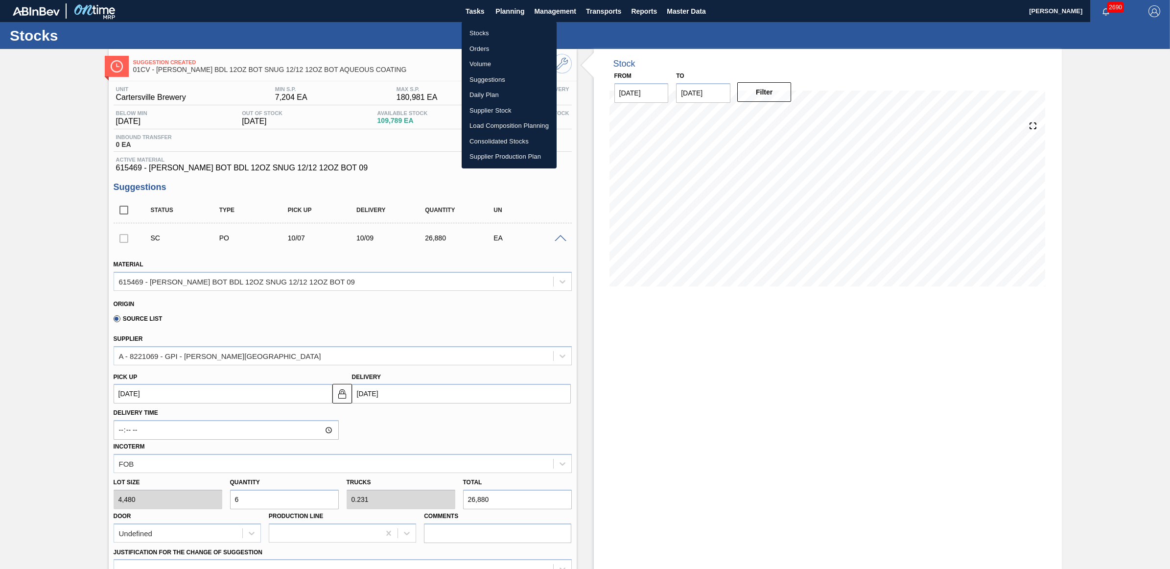
click at [509, 32] on li "Stocks" at bounding box center [508, 33] width 95 height 16
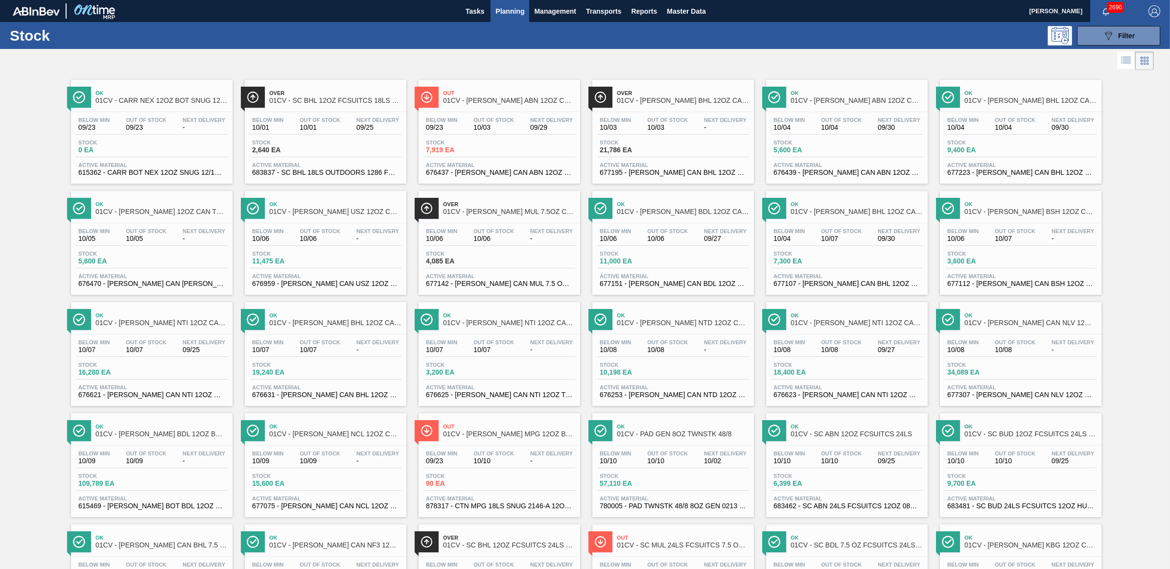
click at [147, 242] on span "10/05" at bounding box center [146, 238] width 41 height 7
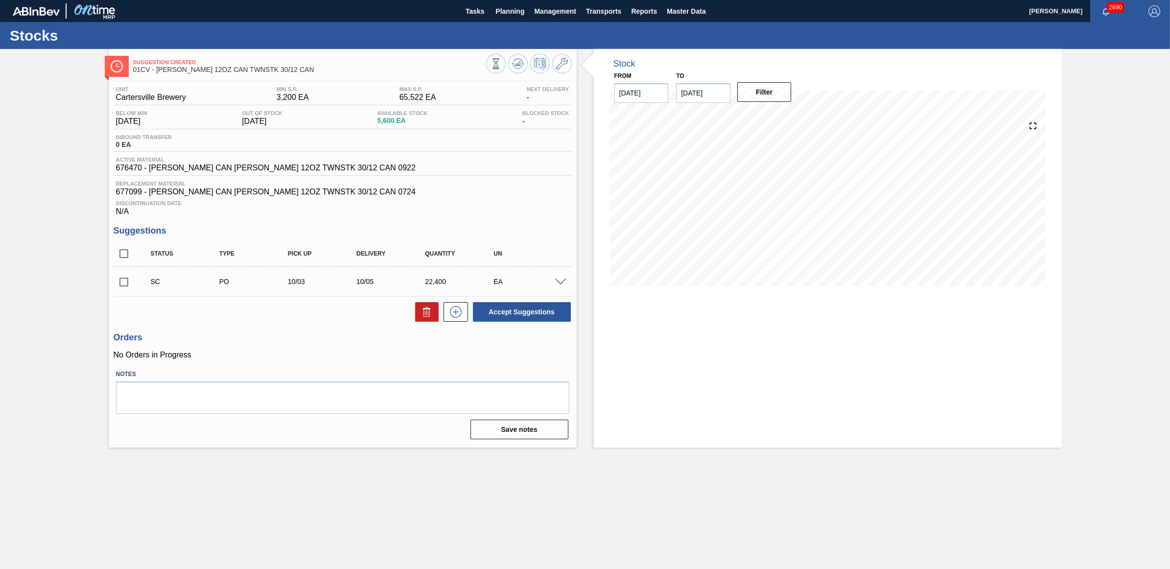
click at [118, 285] on input "checkbox" at bounding box center [124, 282] width 21 height 21
click at [505, 309] on button "Accept Suggestions" at bounding box center [522, 312] width 98 height 20
checkbox input "false"
click at [511, 16] on span "Planning" at bounding box center [509, 11] width 29 height 12
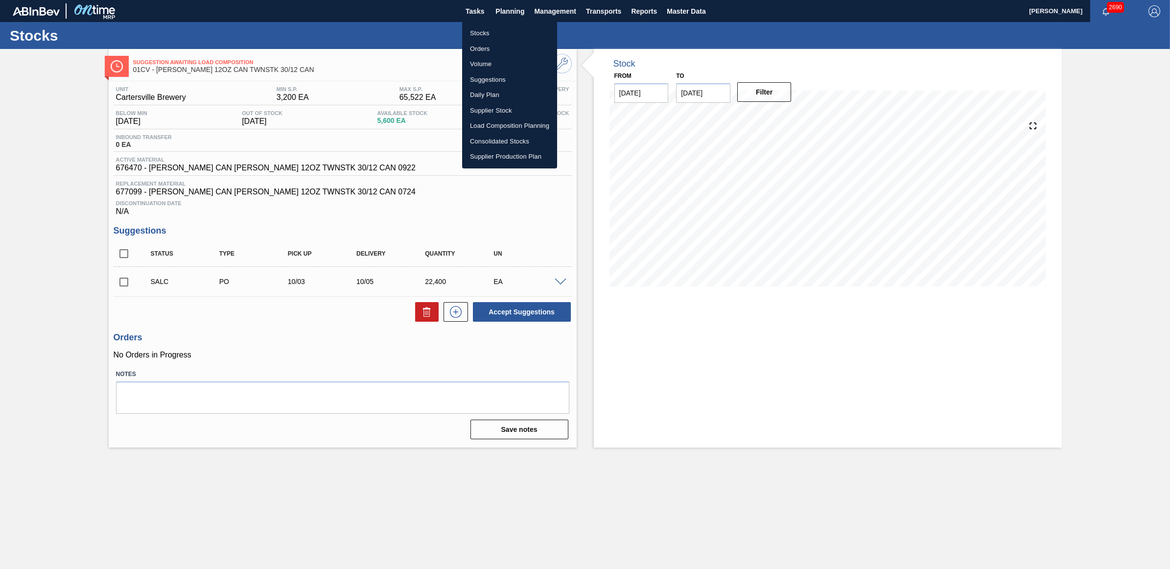
click at [495, 28] on li "Stocks" at bounding box center [509, 33] width 95 height 16
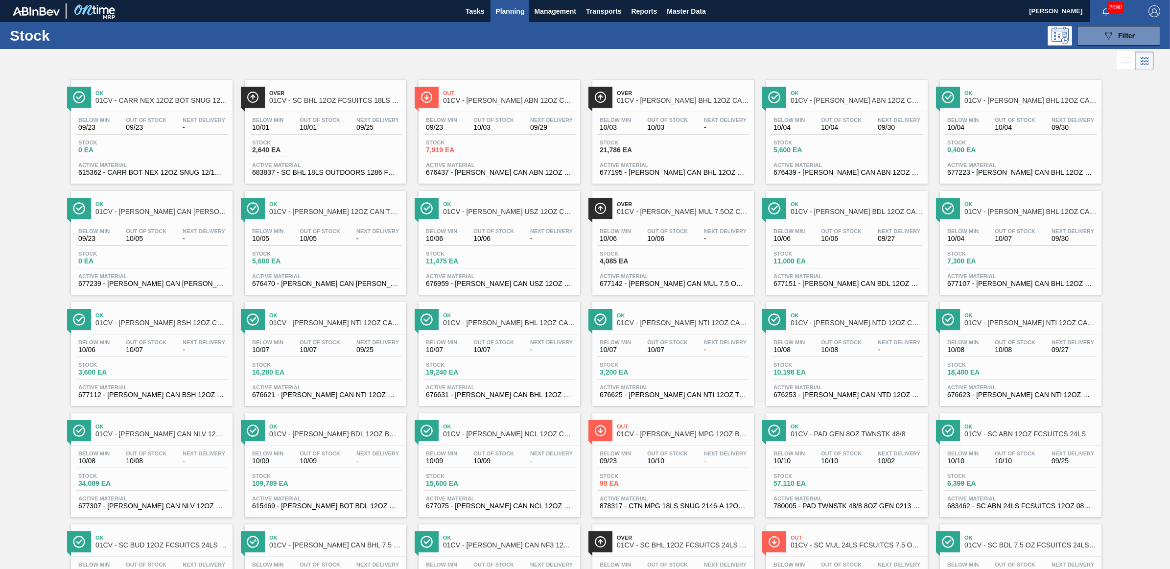
click at [142, 376] on span "3,600 EA" at bounding box center [112, 372] width 69 height 7
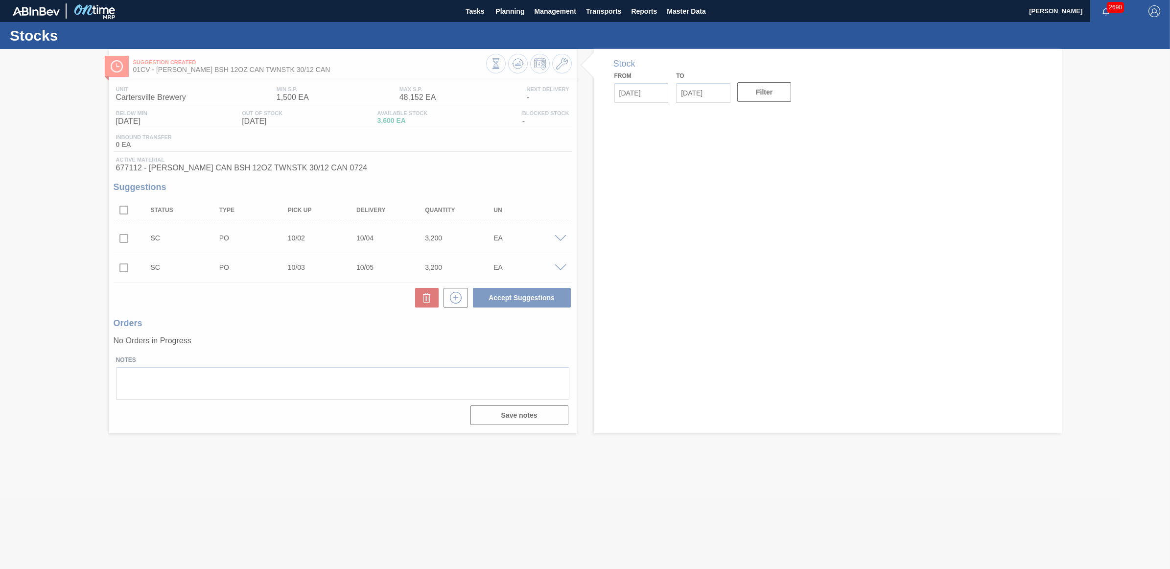
type input "[DATE]"
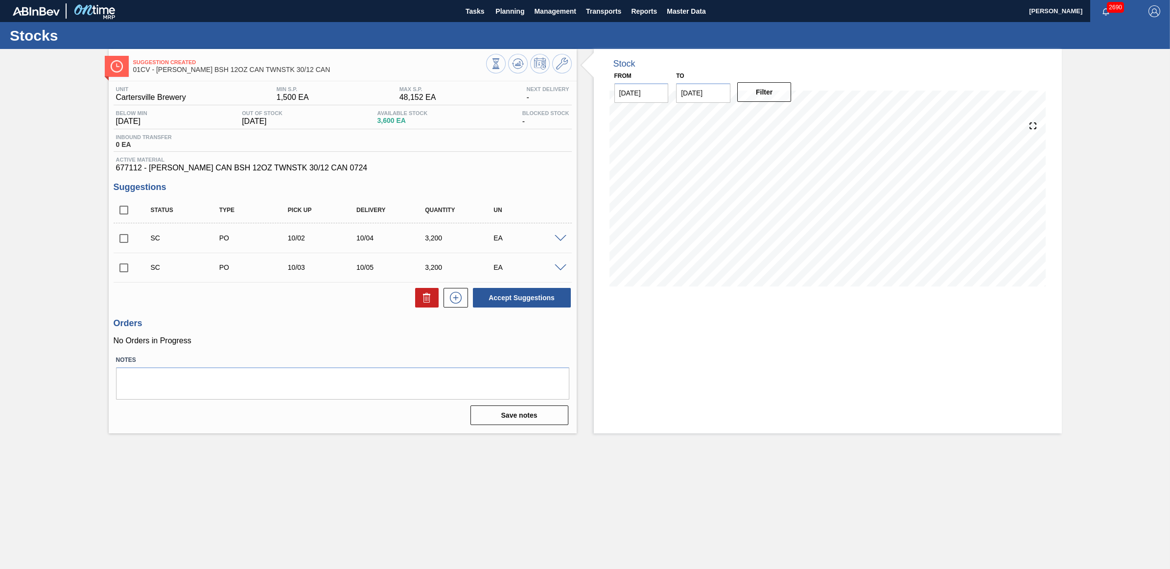
click at [118, 240] on input "checkbox" at bounding box center [124, 238] width 21 height 21
checkbox input "true"
click at [123, 271] on input "checkbox" at bounding box center [124, 267] width 21 height 21
checkbox input "true"
click at [546, 294] on button "Accept Suggestions" at bounding box center [522, 298] width 98 height 20
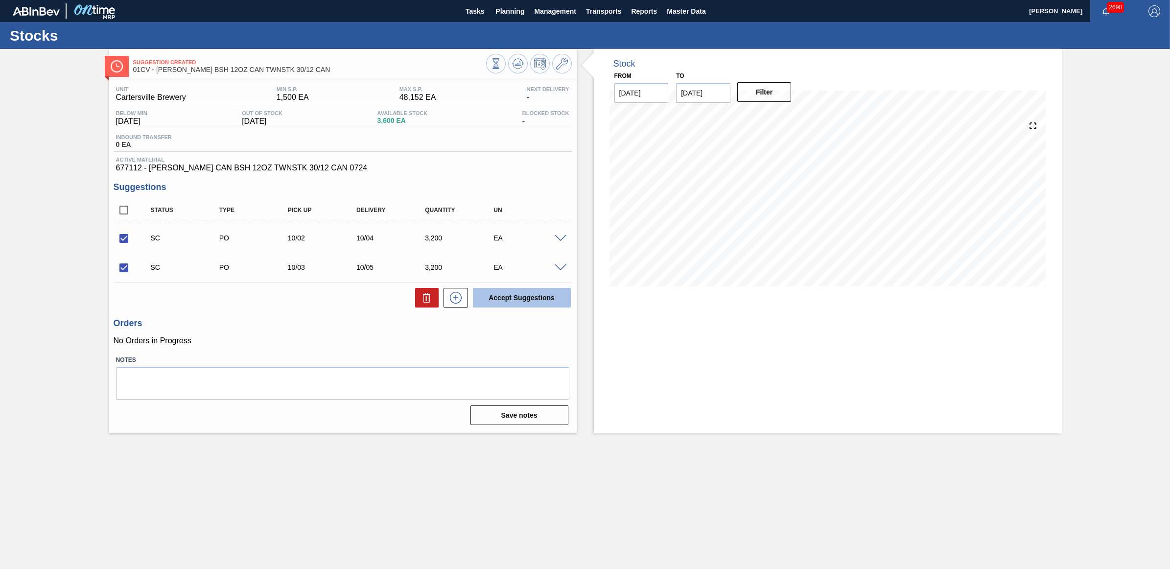
checkbox input "false"
click at [495, 16] on span "Planning" at bounding box center [509, 11] width 29 height 12
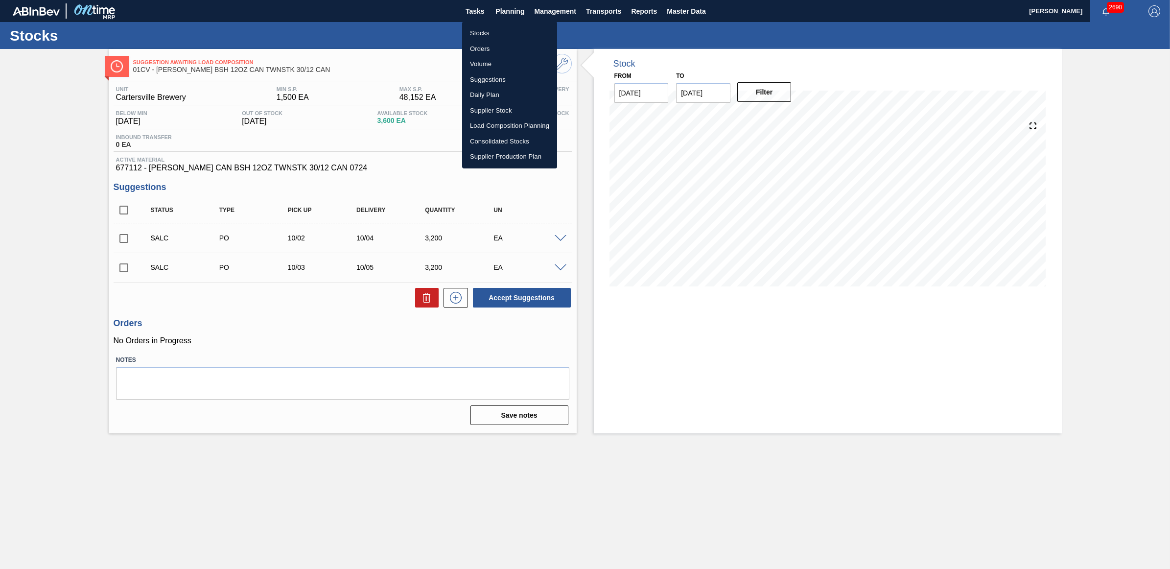
click at [483, 33] on li "Stocks" at bounding box center [509, 33] width 95 height 16
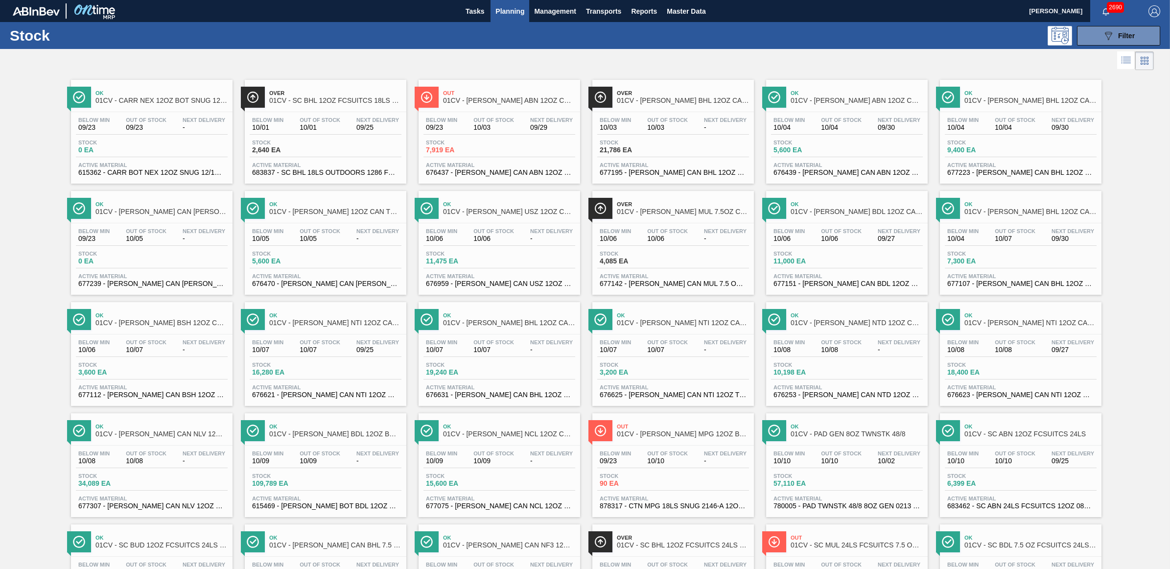
click at [869, 223] on div "Ok 01CV - [PERSON_NAME] BDL 12OZ CAN TWNSTK 30/12 CAN-Aqueous Below Min 10/06 O…" at bounding box center [846, 243] width 161 height 104
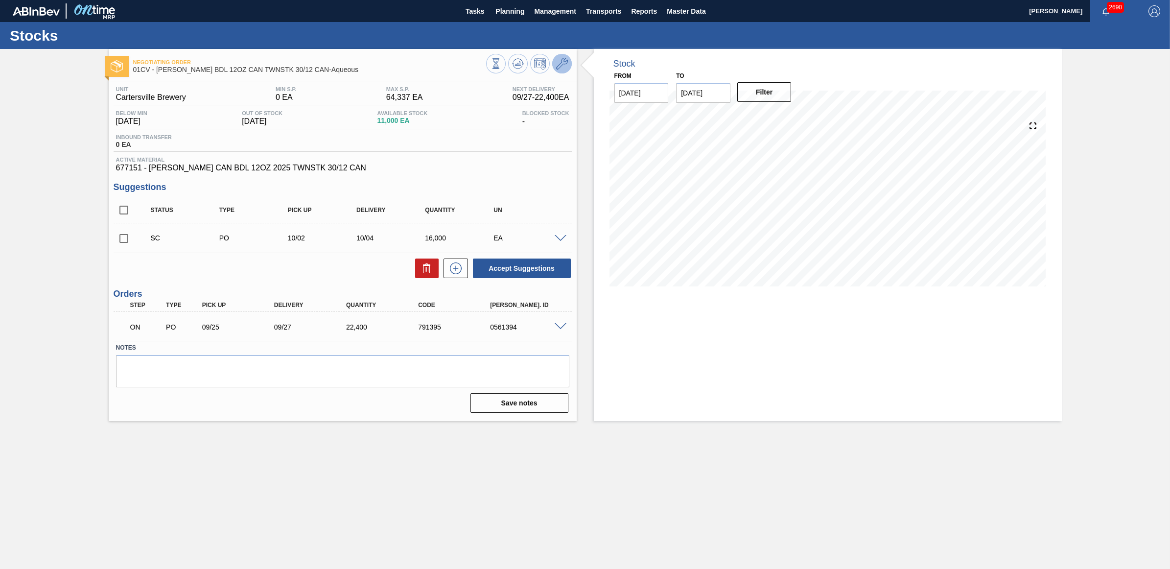
click at [558, 64] on icon at bounding box center [562, 64] width 12 height 12
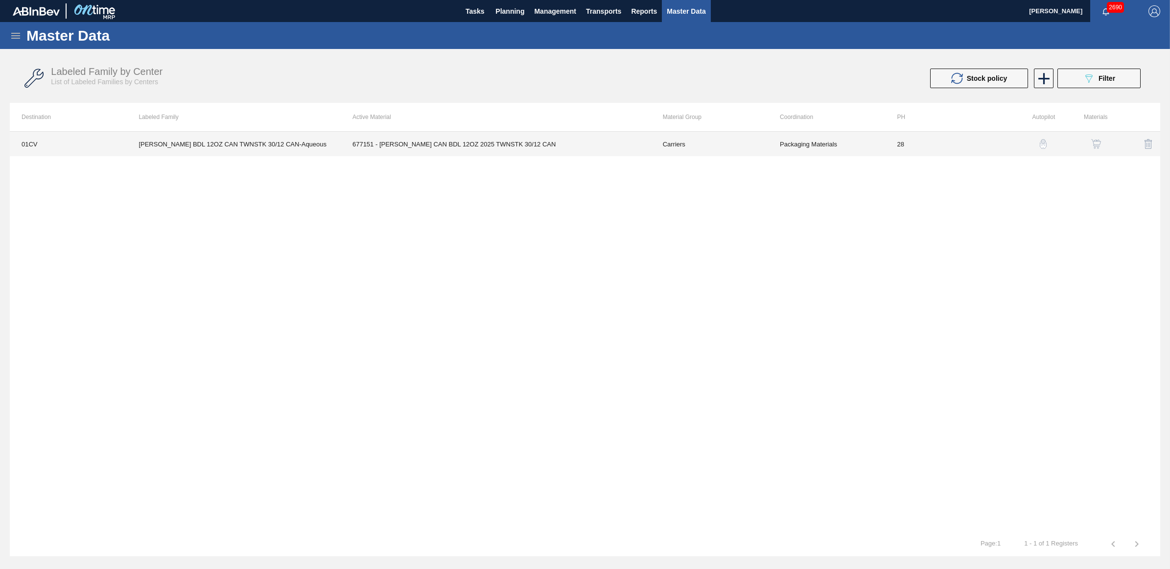
click at [201, 148] on td "[PERSON_NAME] BDL 12OZ CAN TWNSTK 30/12 CAN-Aqueous" at bounding box center [234, 144] width 214 height 24
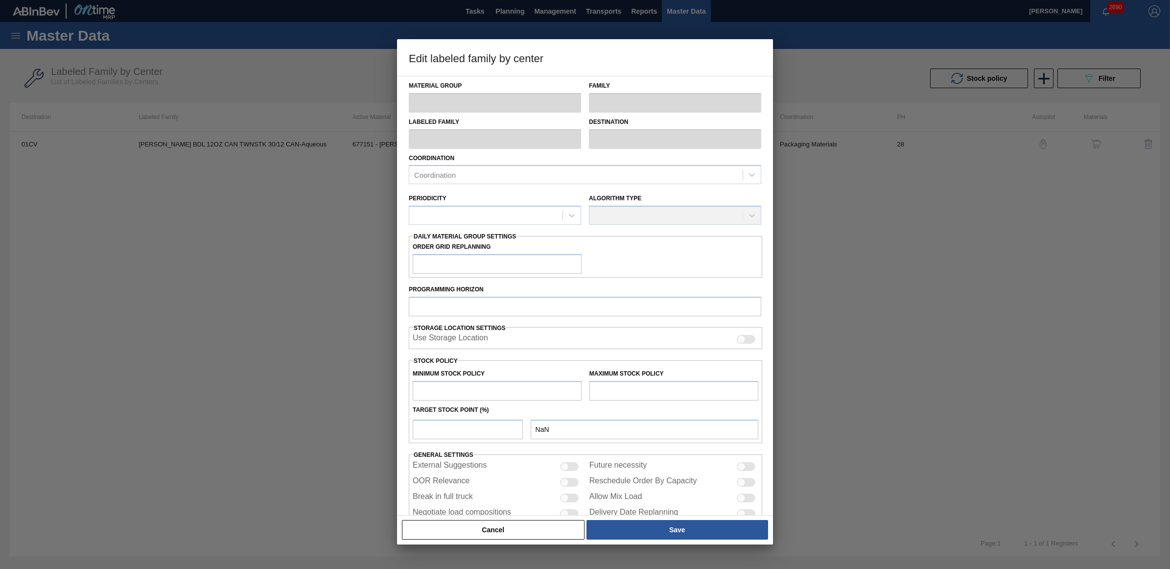
type input "Carriers"
type input "Can Carriers"
type input "[PERSON_NAME] BDL 12OZ CAN TWNSTK 30/12 CAN-Aqueous"
type input "01CV - [GEOGRAPHIC_DATA] Brewery"
type input "28"
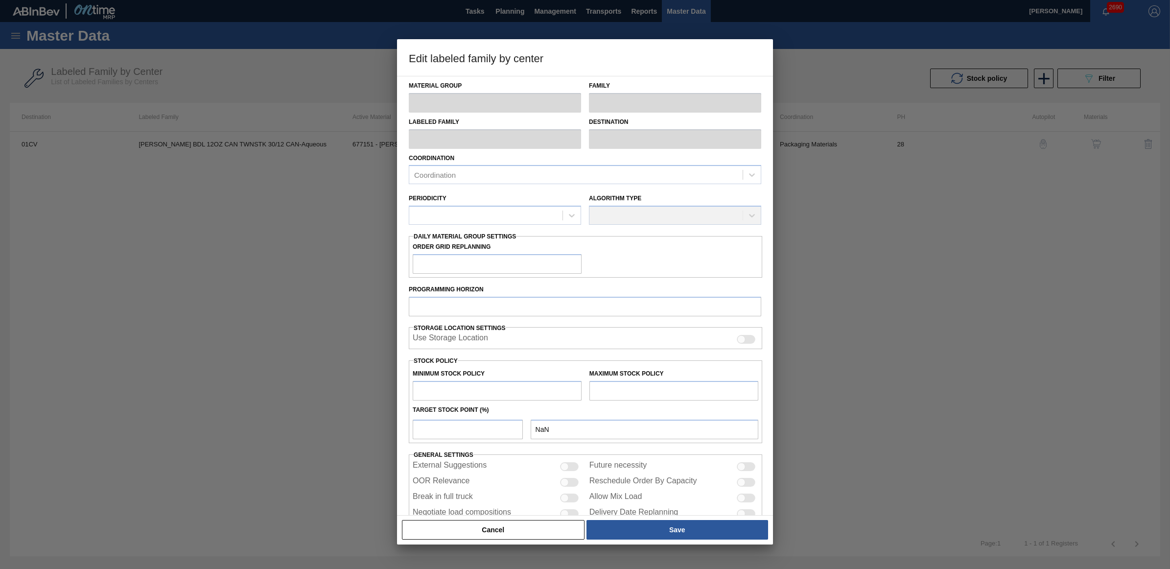
type input "0"
type input "64,337"
type input "0"
checkbox input "true"
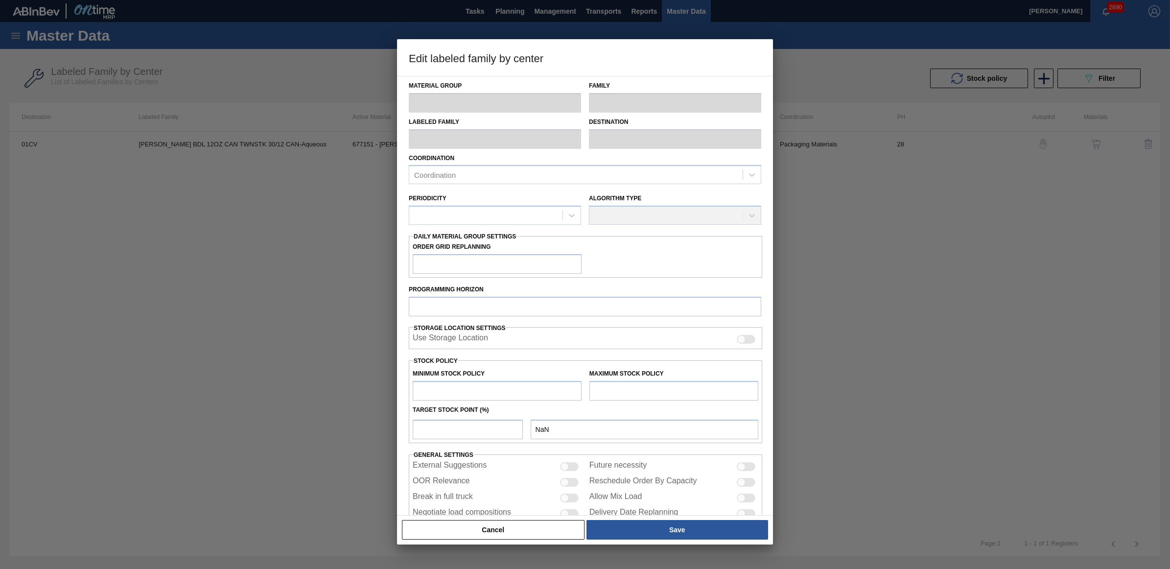
checkbox input "true"
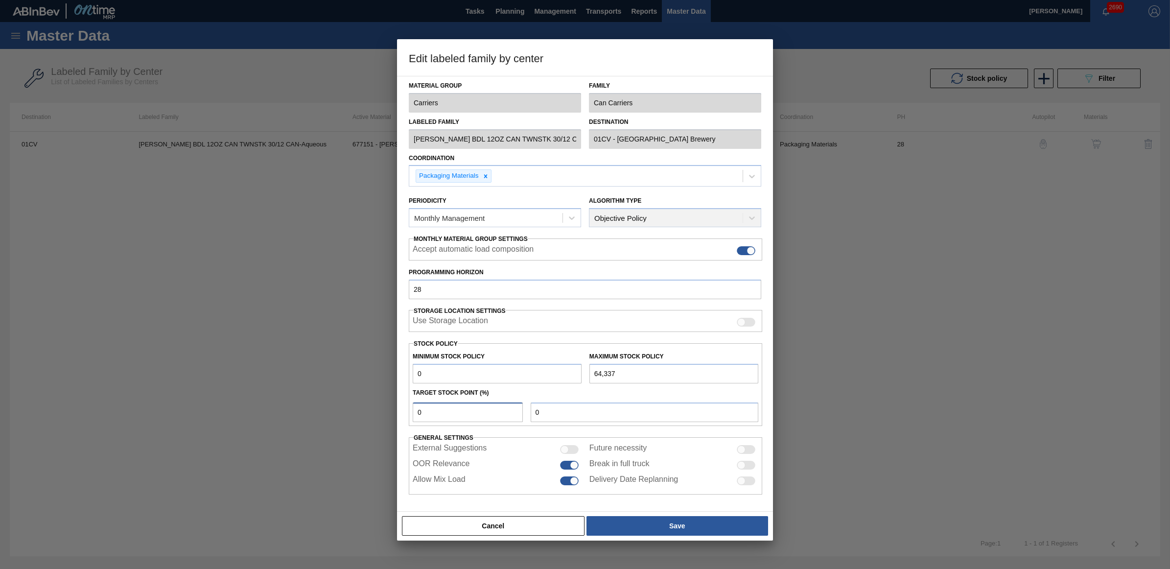
drag, startPoint x: 439, startPoint y: 417, endPoint x: 391, endPoint y: 410, distance: 49.6
click at [391, 410] on div "Edit labeled family by center Material Group Carriers Family Can Carriers Label…" at bounding box center [585, 284] width 1170 height 569
type input "1"
type input "643"
type input "10"
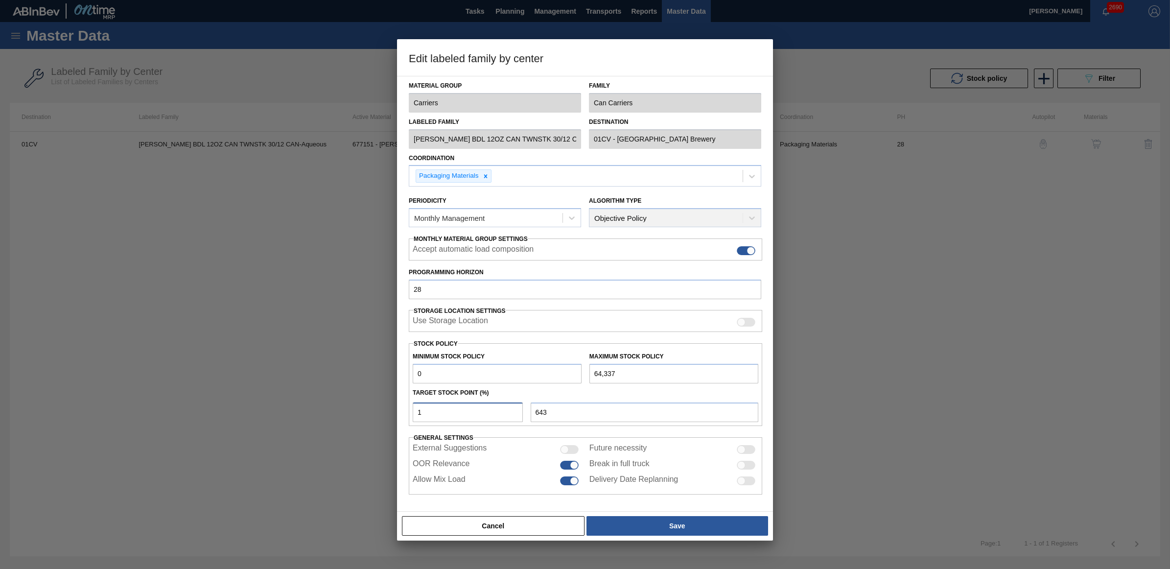
type input "6,434"
type input "10"
click at [718, 520] on button "Save" at bounding box center [677, 526] width 182 height 20
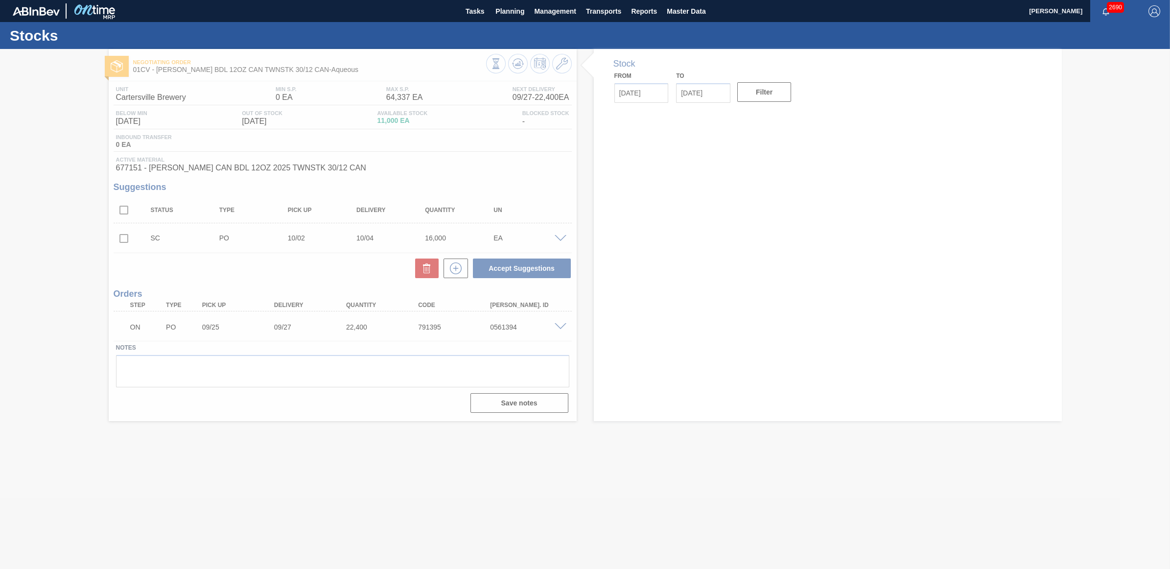
type input "[DATE]"
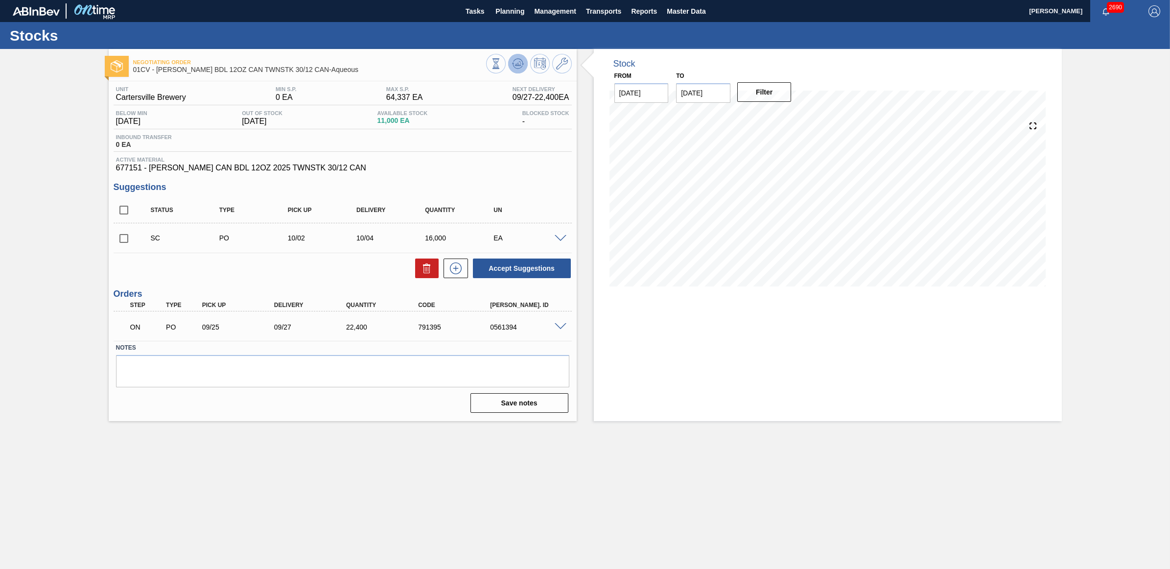
click at [525, 66] on button at bounding box center [518, 64] width 20 height 20
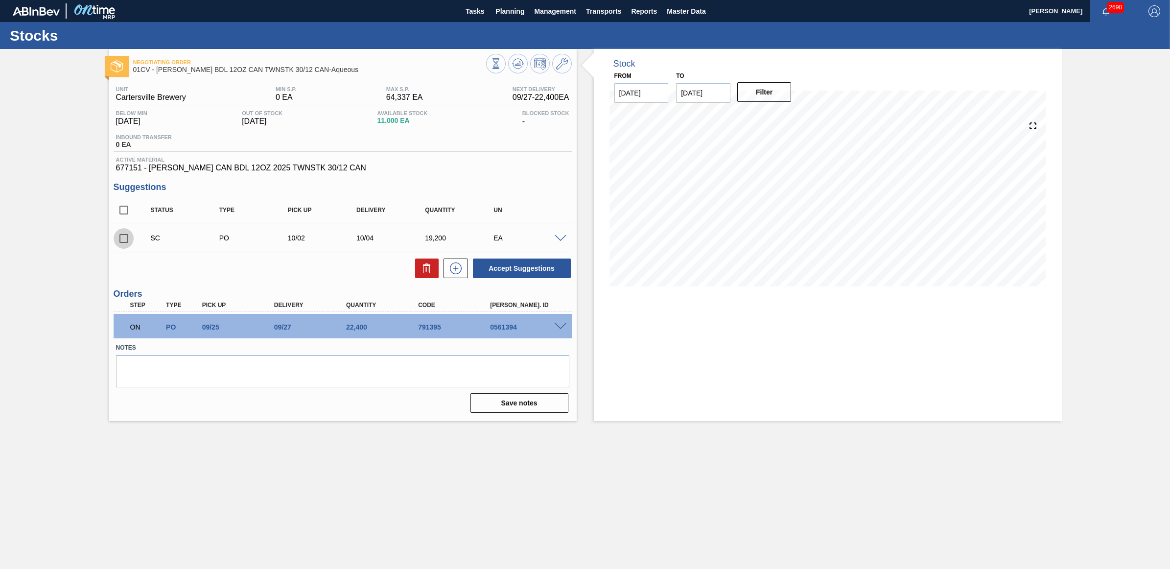
click at [120, 243] on input "checkbox" at bounding box center [124, 238] width 21 height 21
click at [509, 270] on button "Accept Suggestions" at bounding box center [522, 268] width 98 height 20
checkbox input "false"
drag, startPoint x: 502, startPoint y: 13, endPoint x: 498, endPoint y: 26, distance: 13.5
click at [502, 14] on span "Planning" at bounding box center [509, 11] width 29 height 12
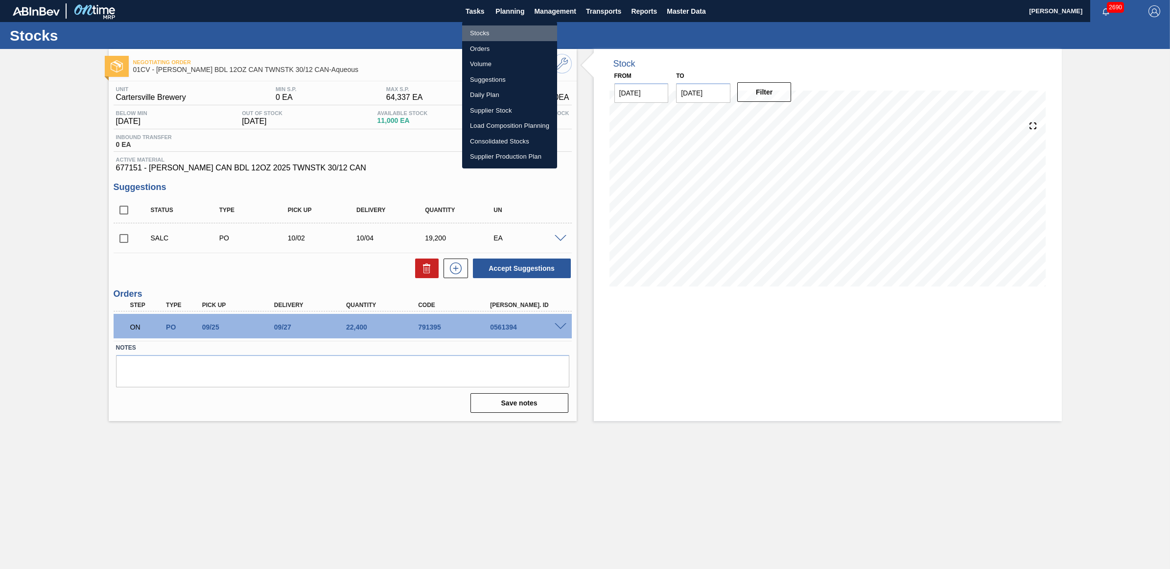
click at [485, 36] on li "Stocks" at bounding box center [509, 33] width 95 height 16
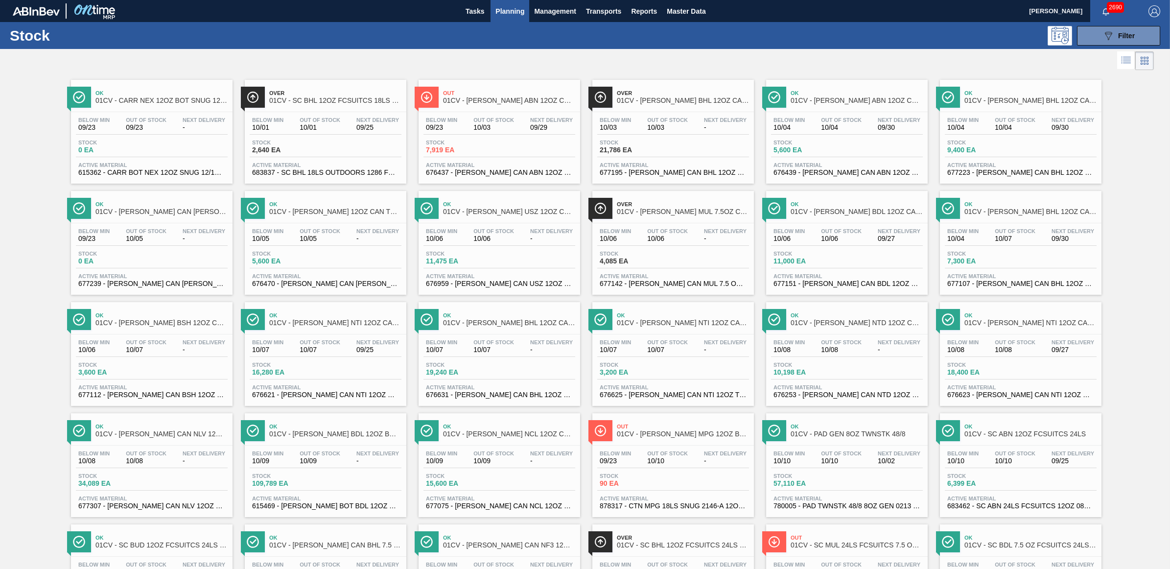
drag, startPoint x: 157, startPoint y: 238, endPoint x: 146, endPoint y: 239, distance: 10.8
click at [157, 238] on span "10/05" at bounding box center [146, 238] width 41 height 7
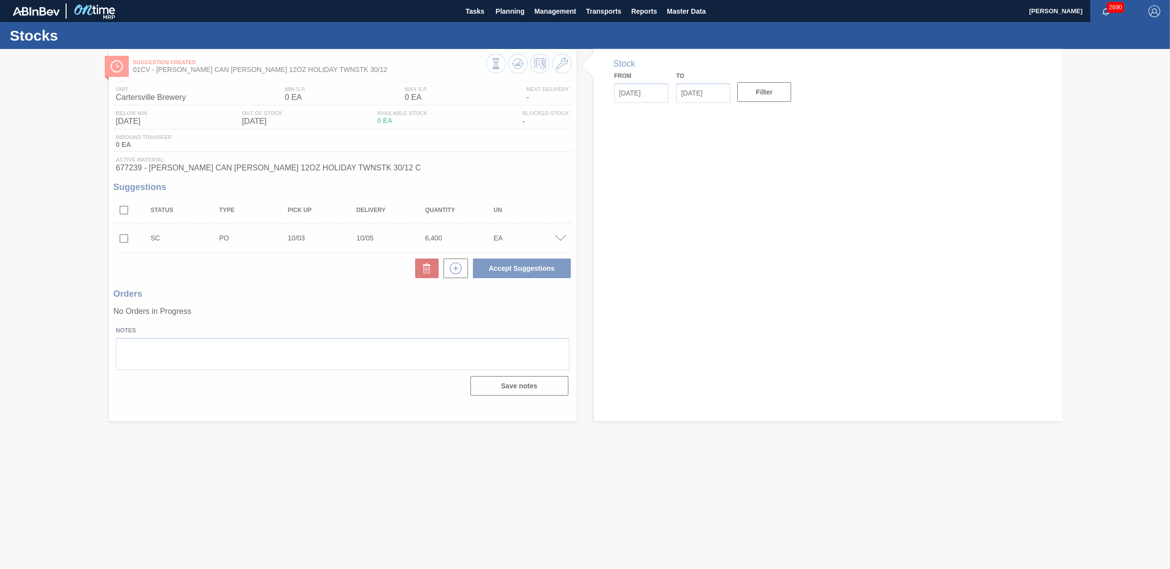
type input "[DATE]"
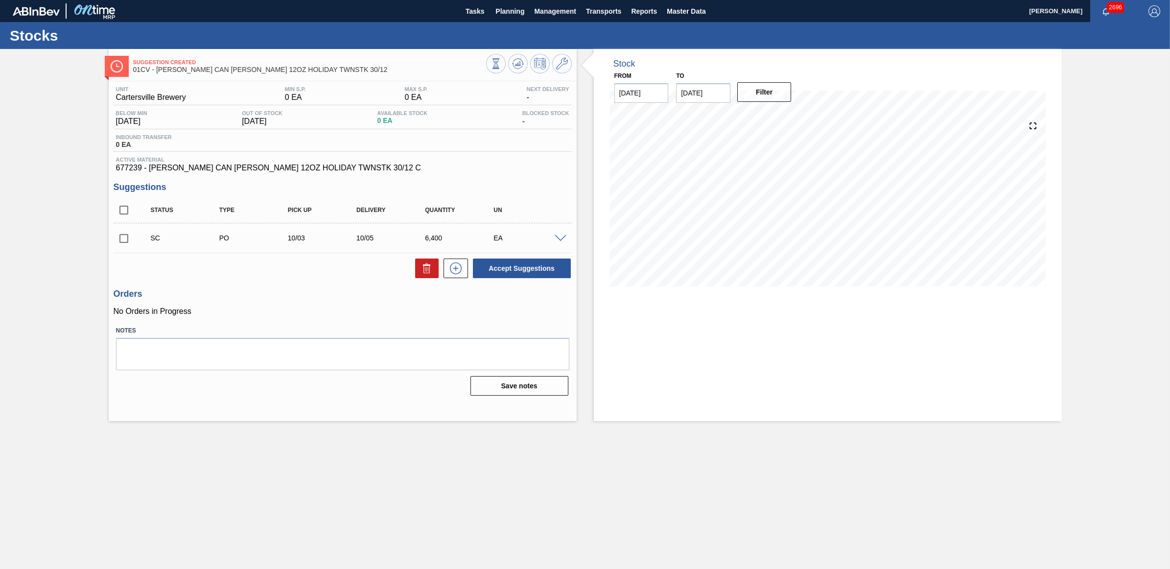
drag, startPoint x: 558, startPoint y: 239, endPoint x: 486, endPoint y: 267, distance: 77.2
click at [558, 239] on span at bounding box center [560, 238] width 12 height 7
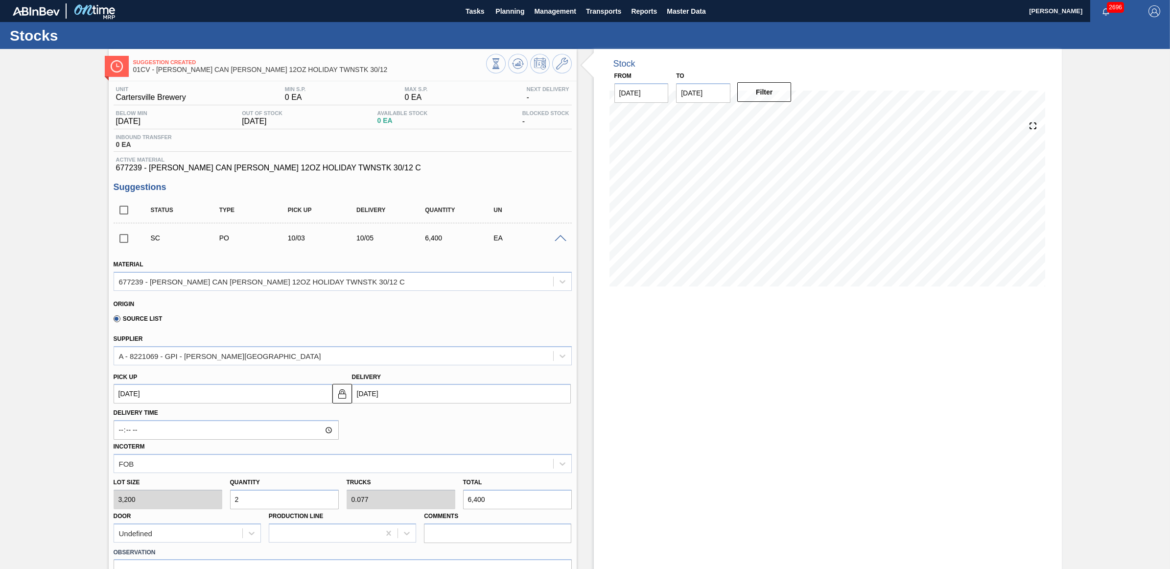
drag, startPoint x: 245, startPoint y: 505, endPoint x: 230, endPoint y: 505, distance: 14.7
click at [230, 505] on input "2" at bounding box center [284, 499] width 109 height 20
type input "1"
type input "0.038"
type input "3,200"
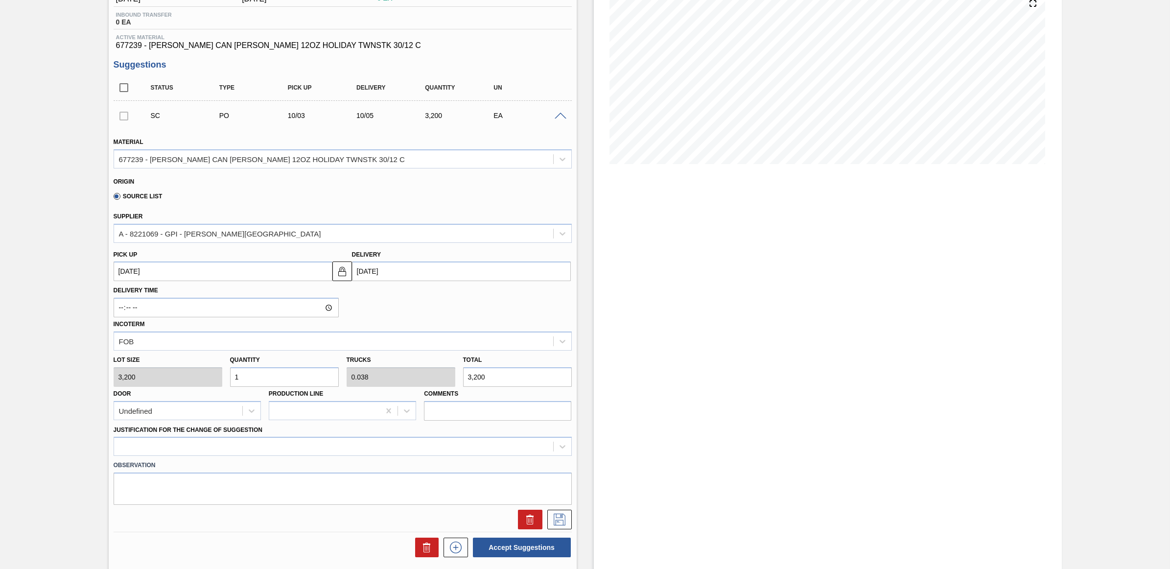
scroll to position [184, 0]
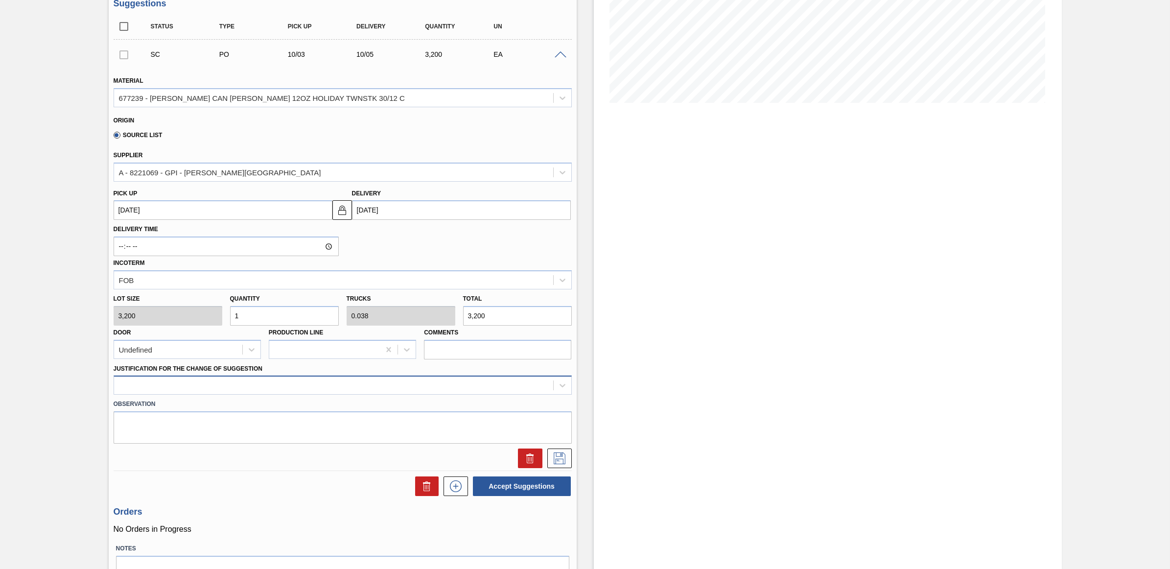
type input "1"
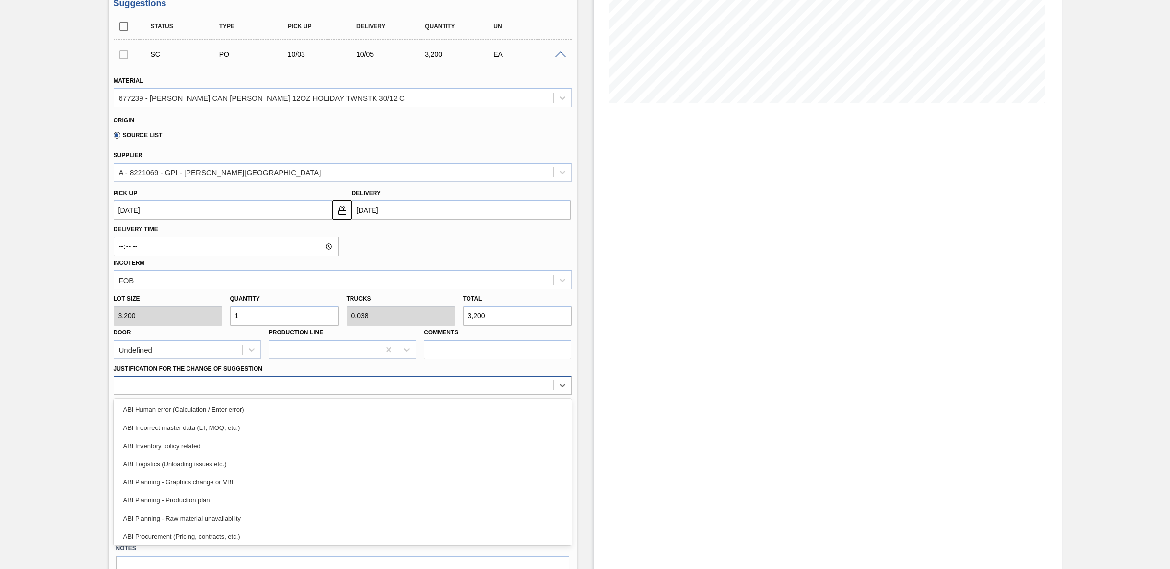
click at [289, 390] on div at bounding box center [333, 385] width 439 height 14
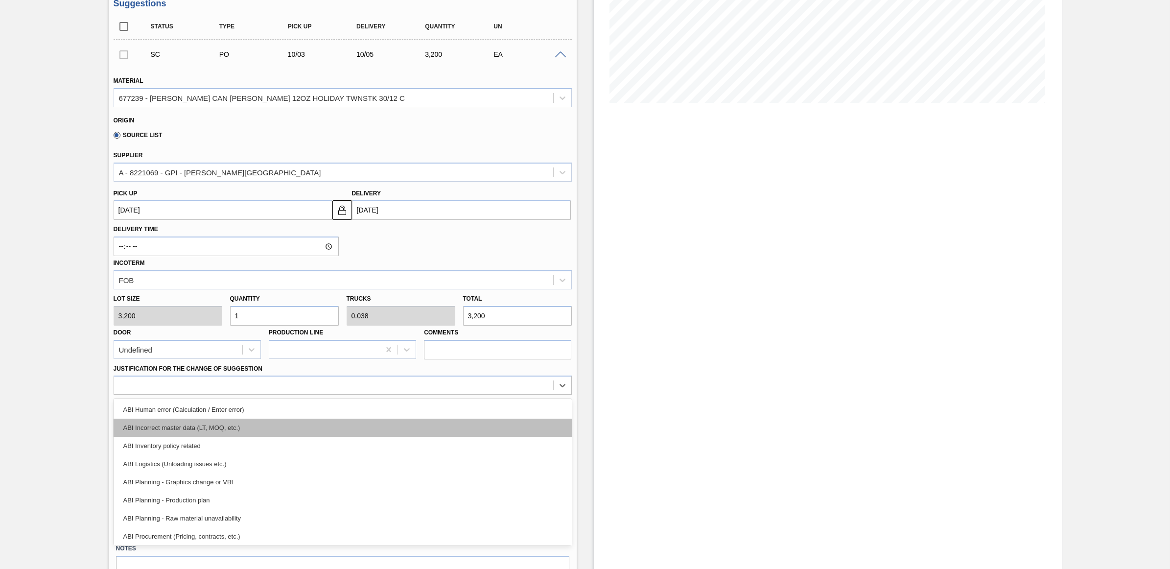
scroll to position [61, 0]
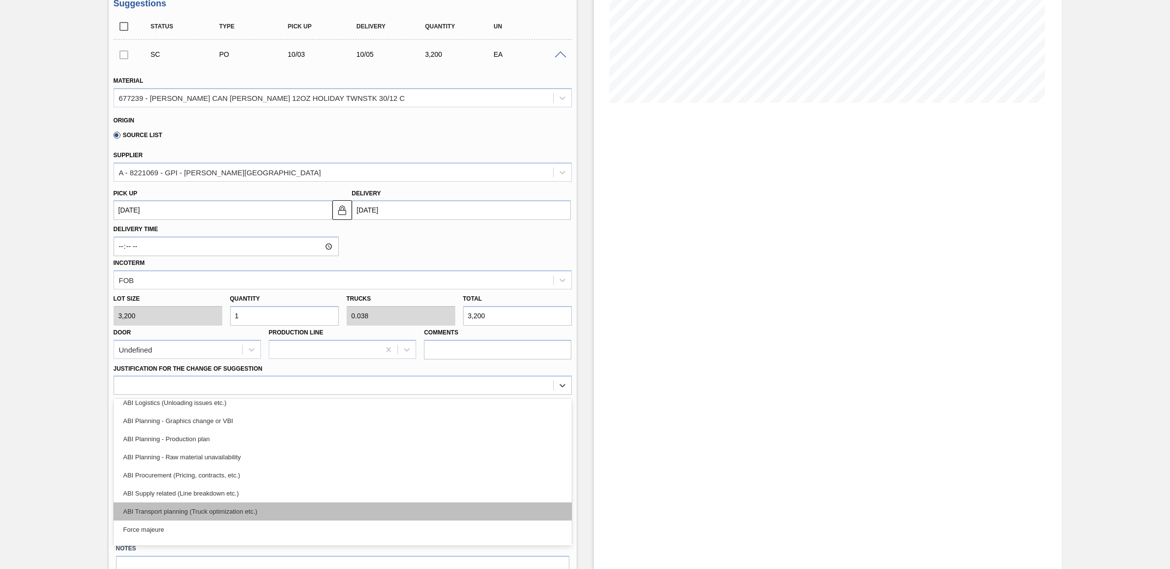
click at [257, 512] on div "ABI Transport planning (Truck optimization etc.)" at bounding box center [343, 511] width 458 height 18
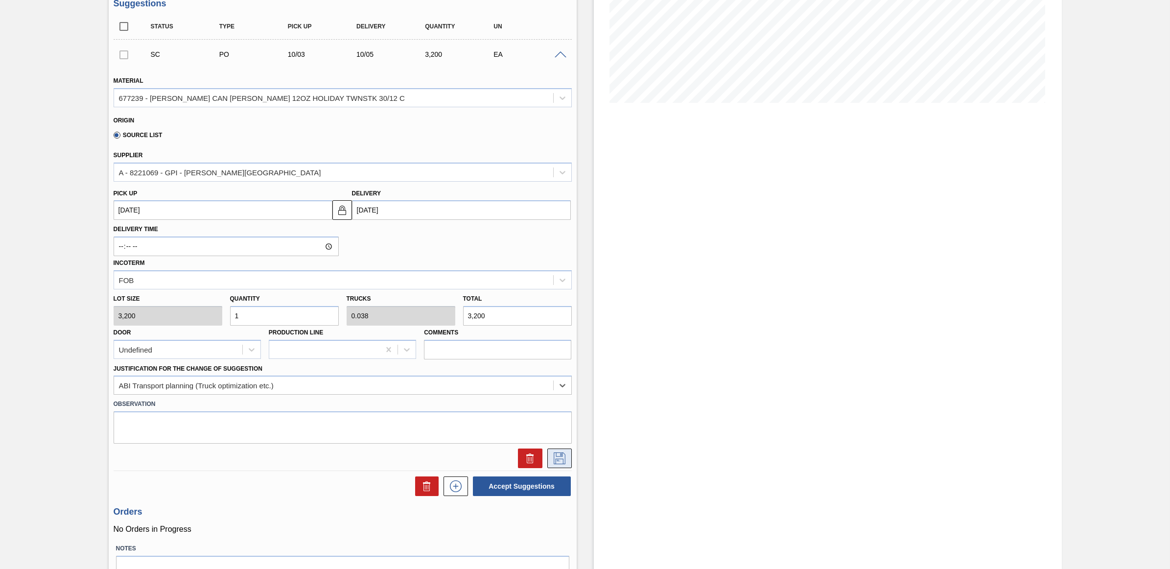
click at [560, 461] on icon at bounding box center [560, 458] width 16 height 12
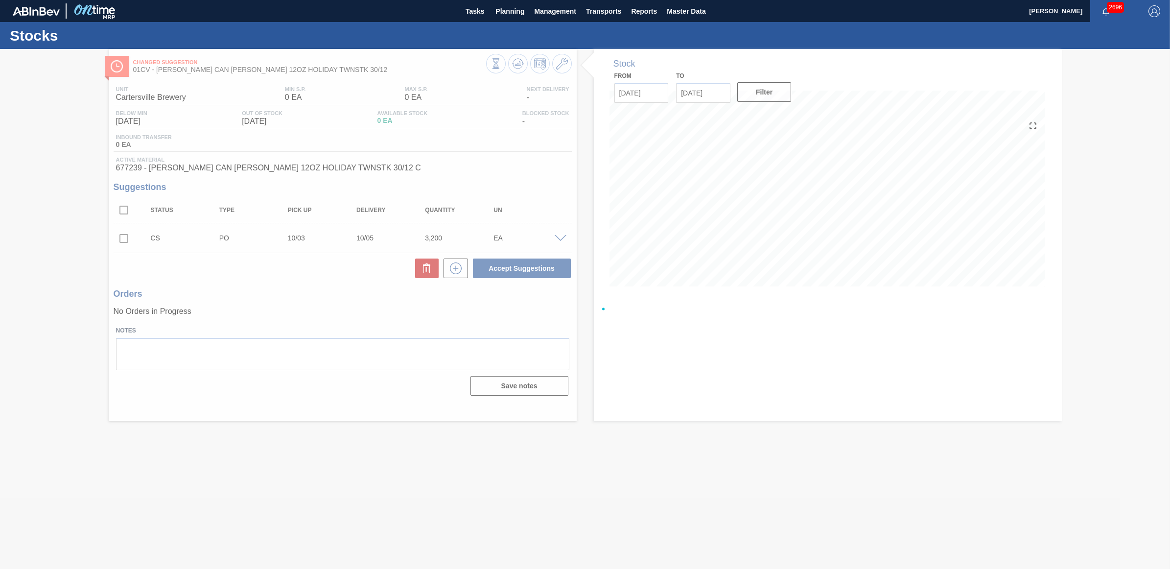
scroll to position [0, 0]
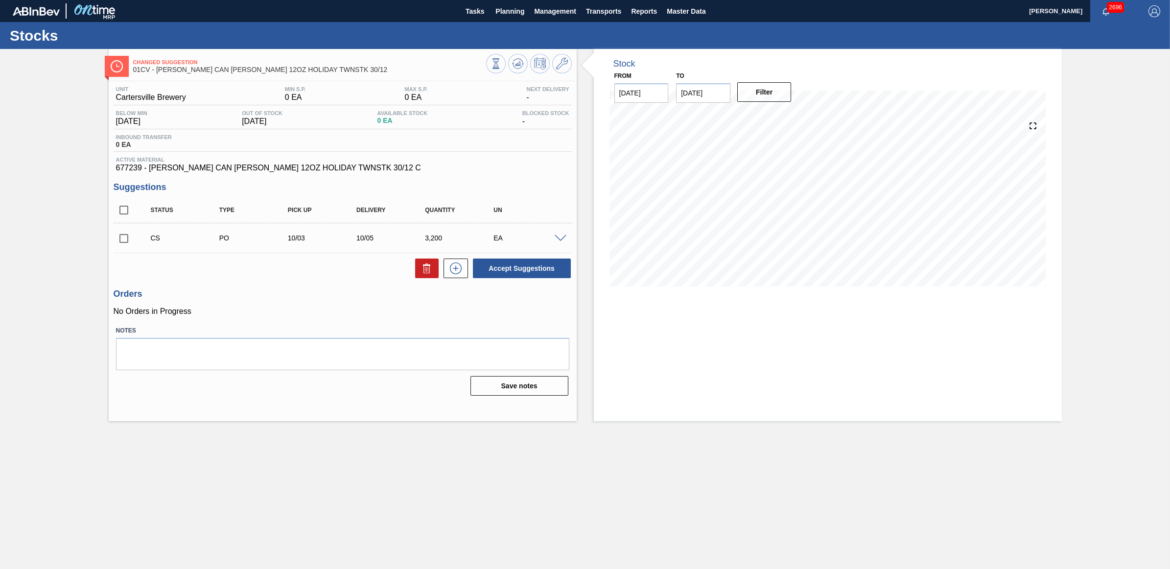
drag, startPoint x: 126, startPoint y: 238, endPoint x: 360, endPoint y: 267, distance: 235.2
click at [126, 238] on input "checkbox" at bounding box center [124, 238] width 21 height 21
click at [532, 261] on button "Accept Suggestions" at bounding box center [522, 268] width 98 height 20
checkbox input "false"
click at [521, 13] on span "Planning" at bounding box center [509, 11] width 29 height 12
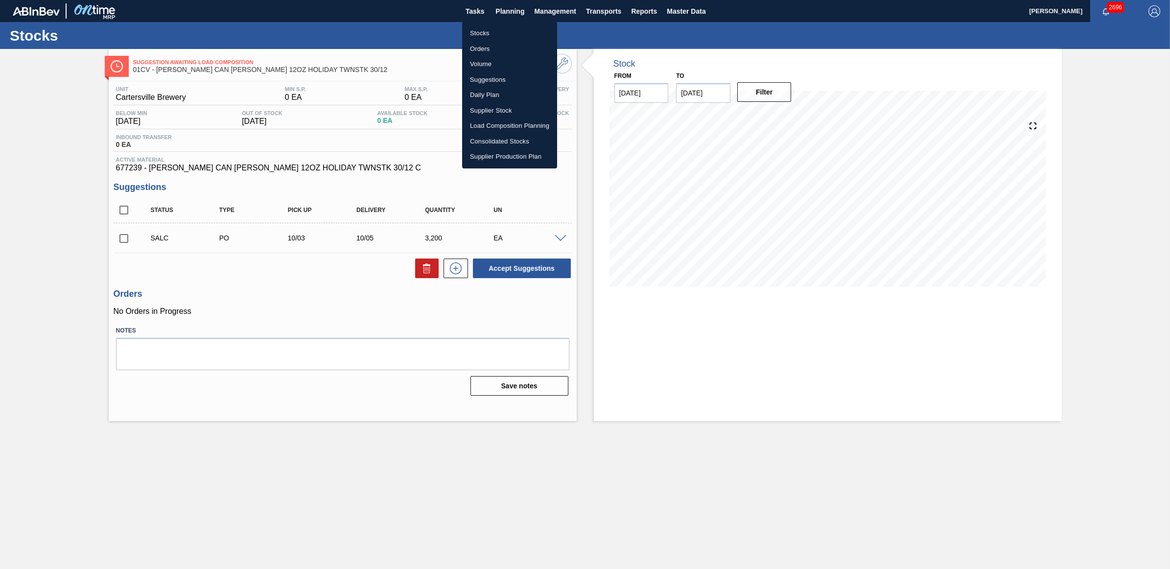
click at [492, 33] on li "Stocks" at bounding box center [509, 33] width 95 height 16
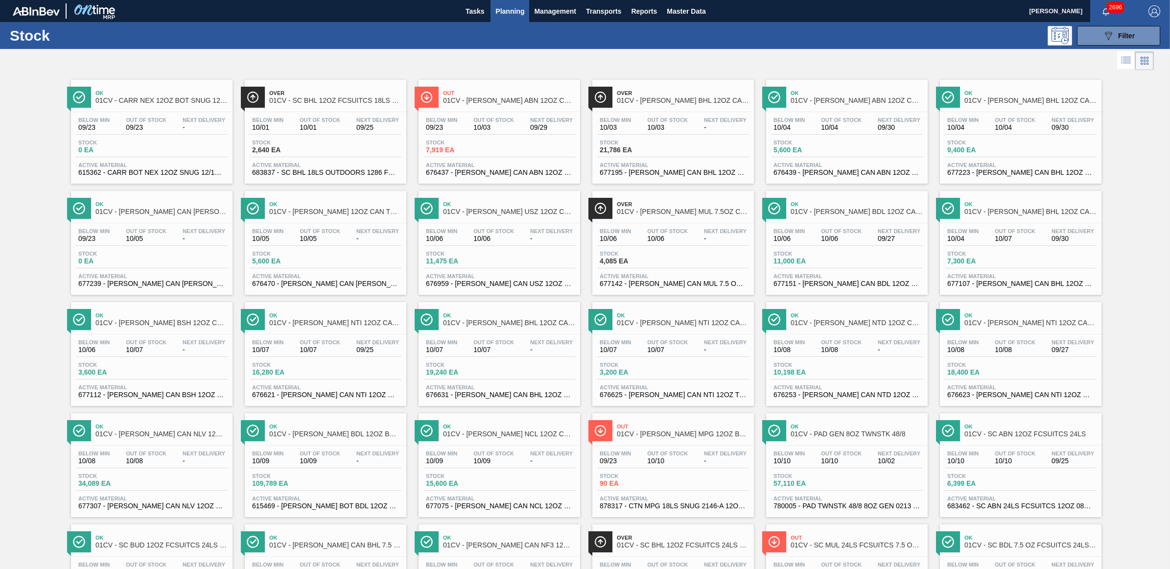
click at [645, 337] on div "Below Min 10/07 Out Of Stock 10/07 Next Delivery - Stock 3,200 EA Active Materi…" at bounding box center [672, 367] width 161 height 67
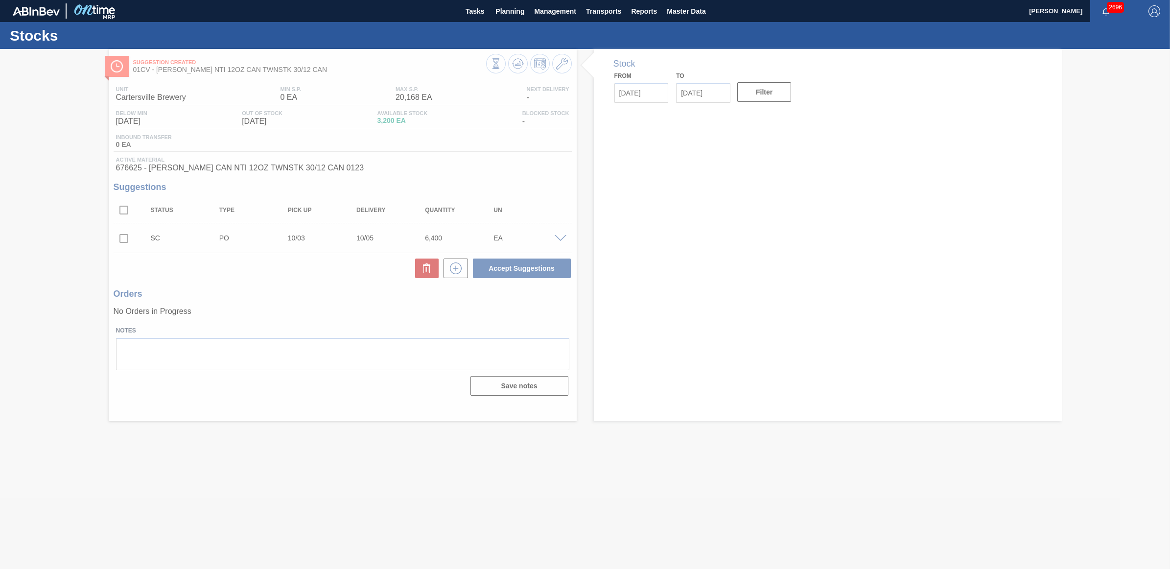
type input "[DATE]"
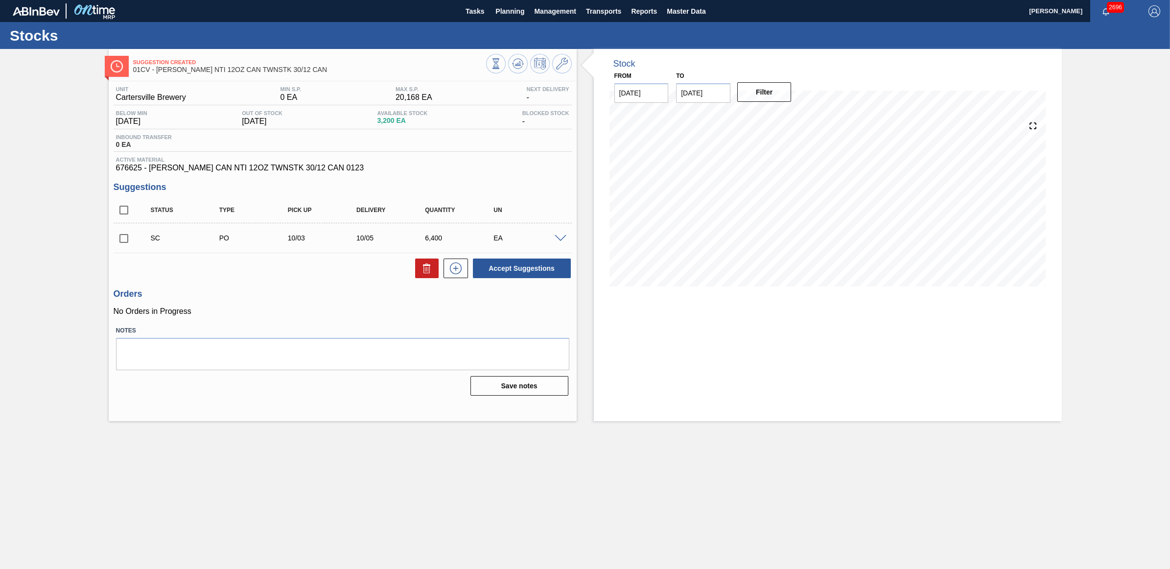
click at [126, 237] on input "checkbox" at bounding box center [124, 238] width 21 height 21
click at [501, 275] on button "Accept Suggestions" at bounding box center [522, 268] width 98 height 20
checkbox input "false"
click at [503, 10] on span "Planning" at bounding box center [509, 11] width 29 height 12
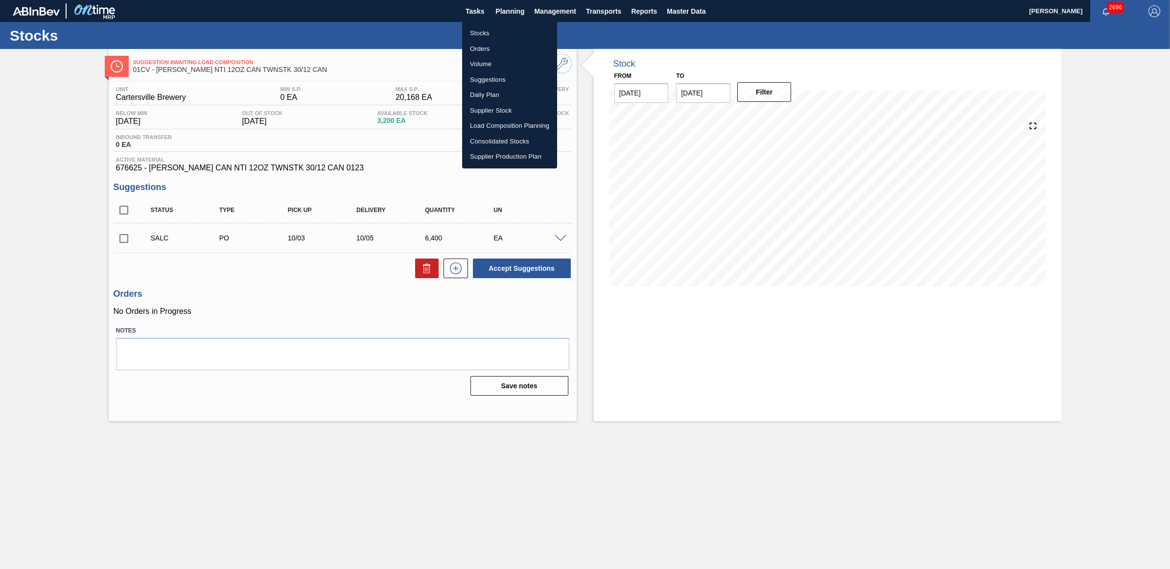
click at [489, 33] on li "Stocks" at bounding box center [509, 33] width 95 height 16
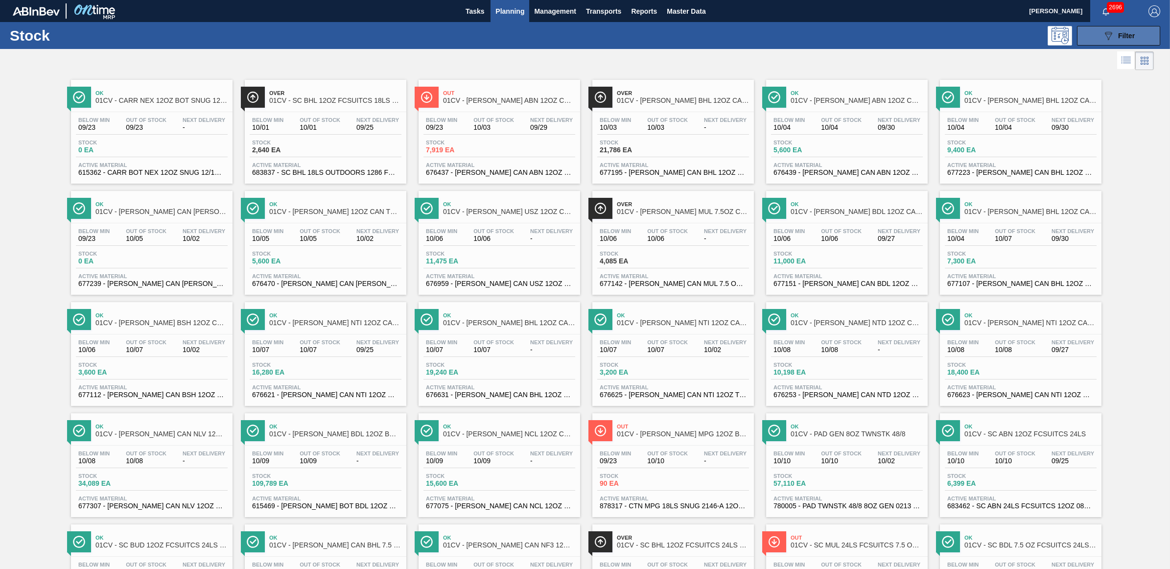
click at [1102, 30] on icon "089F7B8B-B2A5-4AFE-B5C0-19BA573D28AC" at bounding box center [1108, 36] width 12 height 12
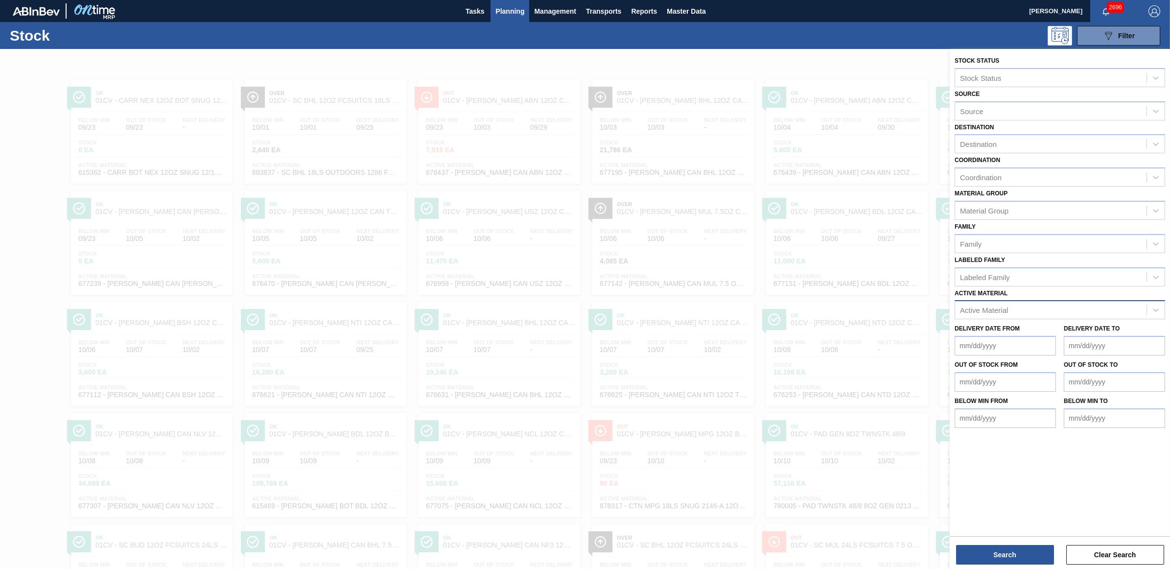
click at [998, 303] on div "Active Material" at bounding box center [1050, 310] width 191 height 14
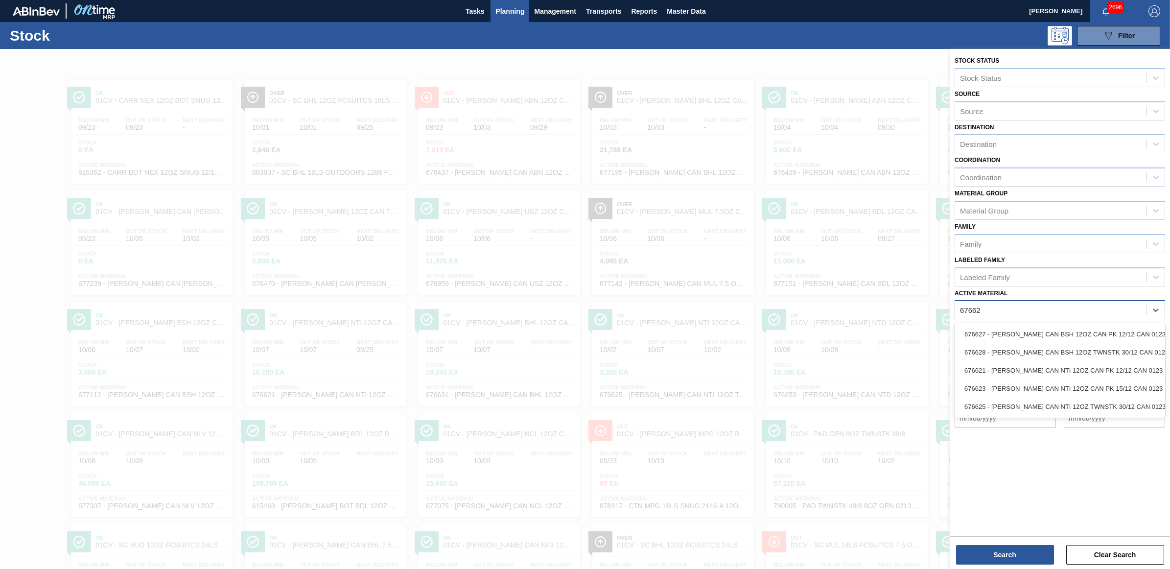
type Material "676627"
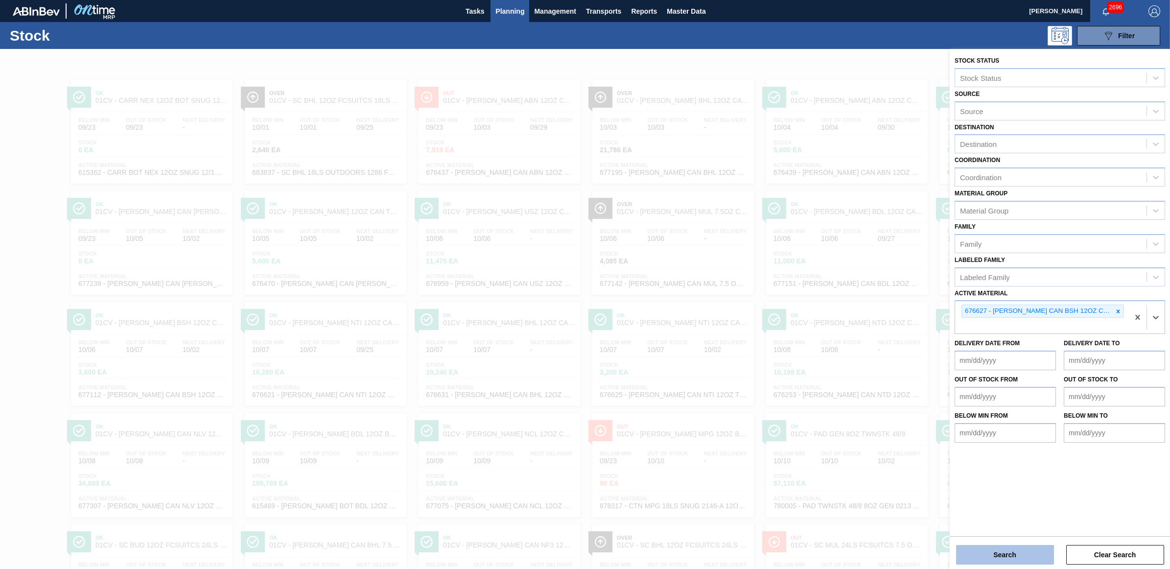
click at [989, 554] on button "Search" at bounding box center [1005, 555] width 98 height 20
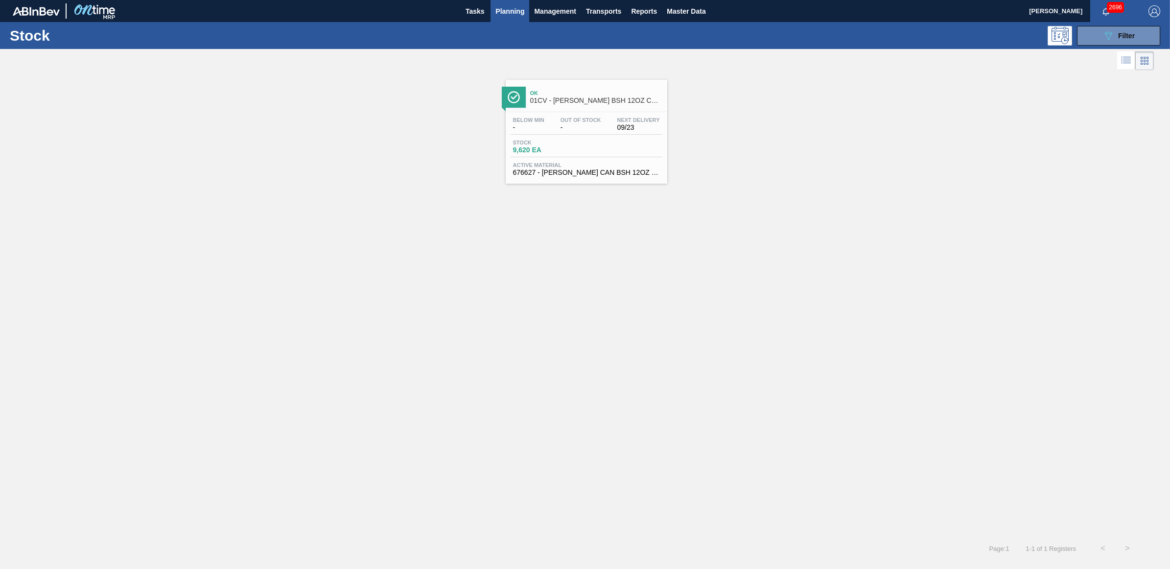
click at [624, 102] on span "01CV - [PERSON_NAME] BSH 12OZ CAN CAN PK 12/12 CAN" at bounding box center [596, 100] width 132 height 7
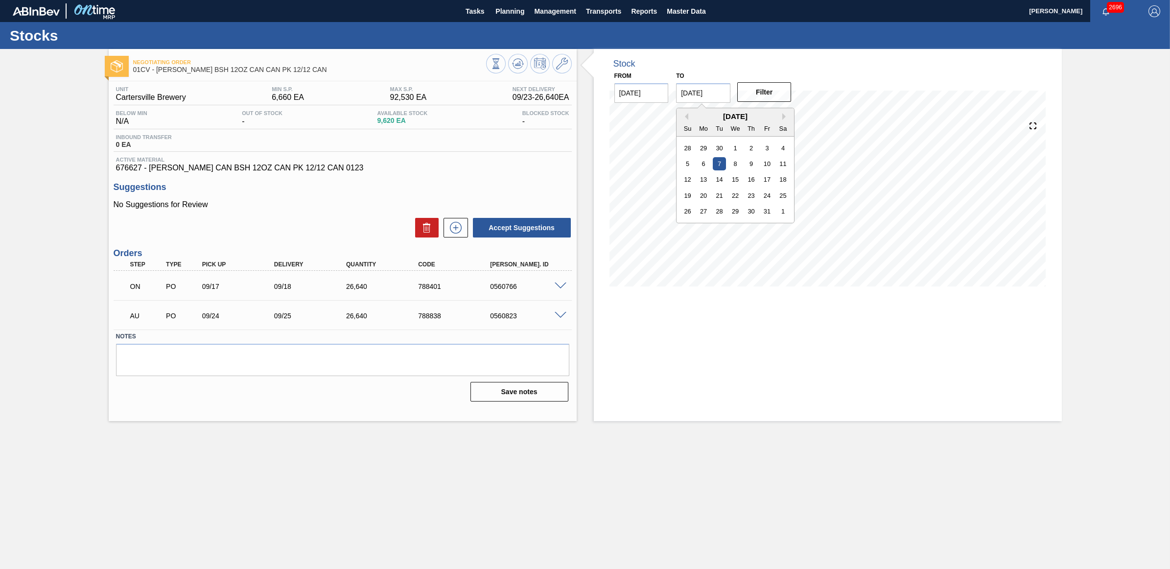
drag, startPoint x: 725, startPoint y: 95, endPoint x: 657, endPoint y: 87, distance: 68.0
click at [657, 87] on div "From [DATE] to [DATE] Previous Month Next Month [DATE] Su Mo Tu We Th Fr Sa 28 …" at bounding box center [703, 86] width 196 height 34
click at [786, 181] on div "18" at bounding box center [782, 179] width 13 height 13
type input "[DATE]"
click at [519, 69] on icon at bounding box center [518, 64] width 12 height 12
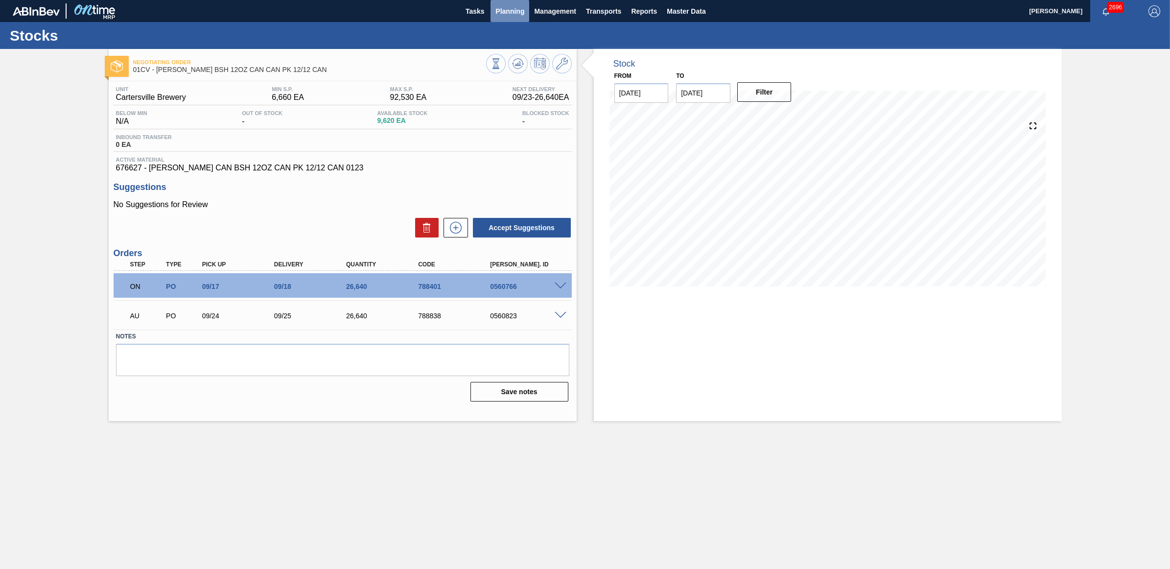
click at [520, 16] on span "Planning" at bounding box center [509, 11] width 29 height 12
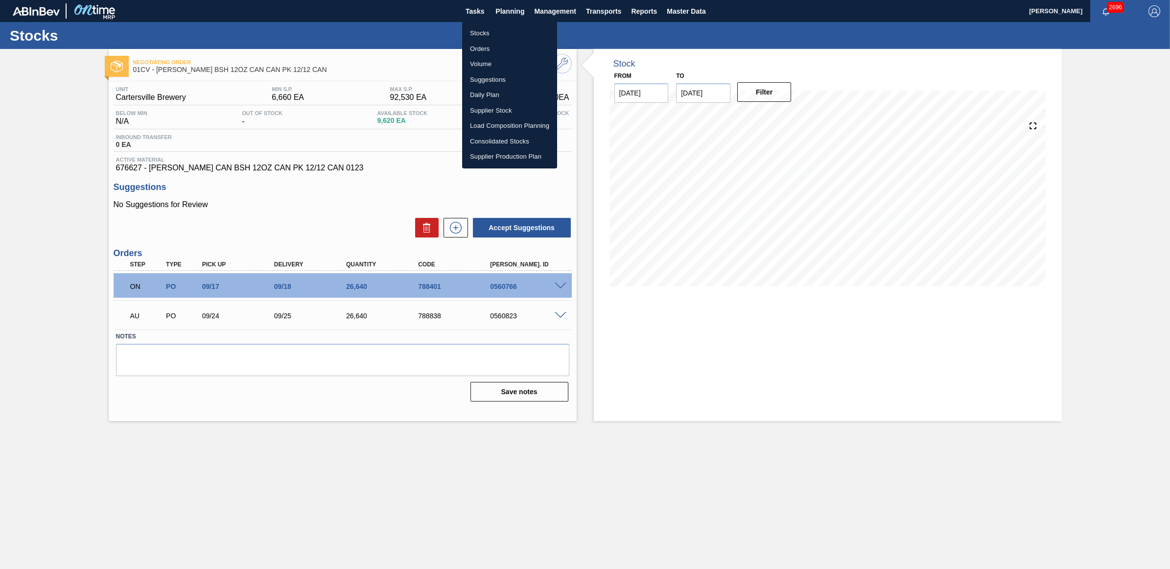
click at [483, 35] on li "Stocks" at bounding box center [509, 33] width 95 height 16
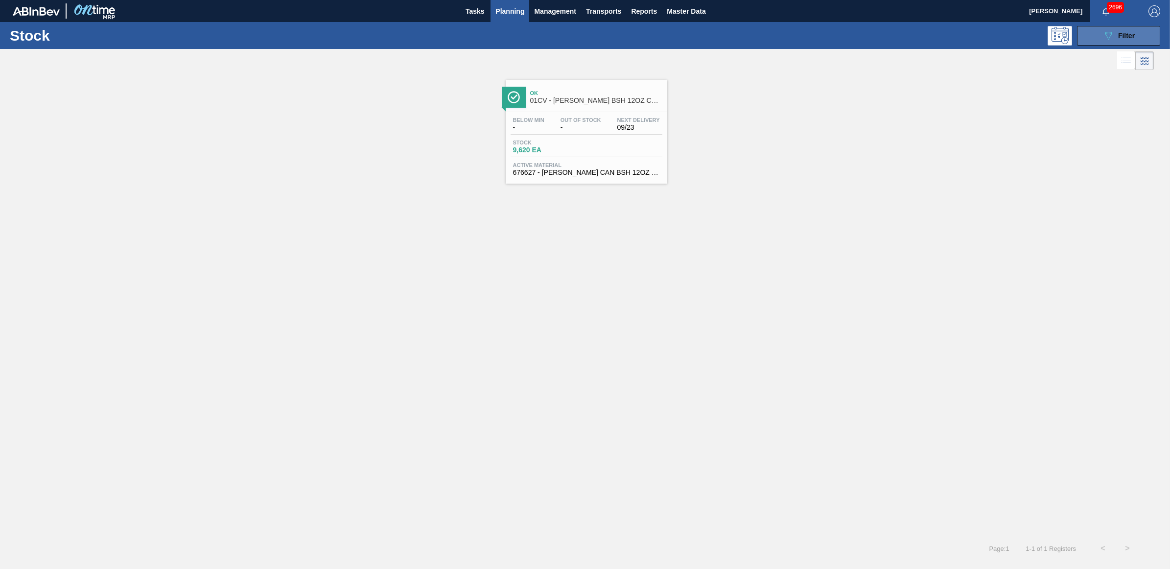
click at [1115, 45] on button "089F7B8B-B2A5-4AFE-B5C0-19BA573D28AC Filter" at bounding box center [1118, 36] width 83 height 20
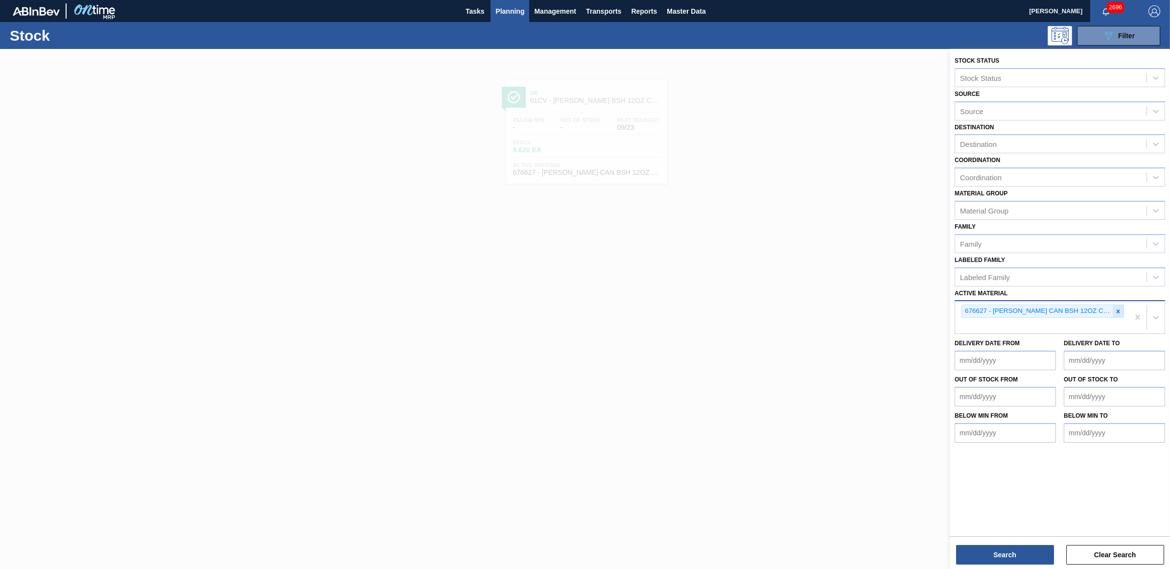
click at [1119, 311] on icon at bounding box center [1117, 311] width 7 height 7
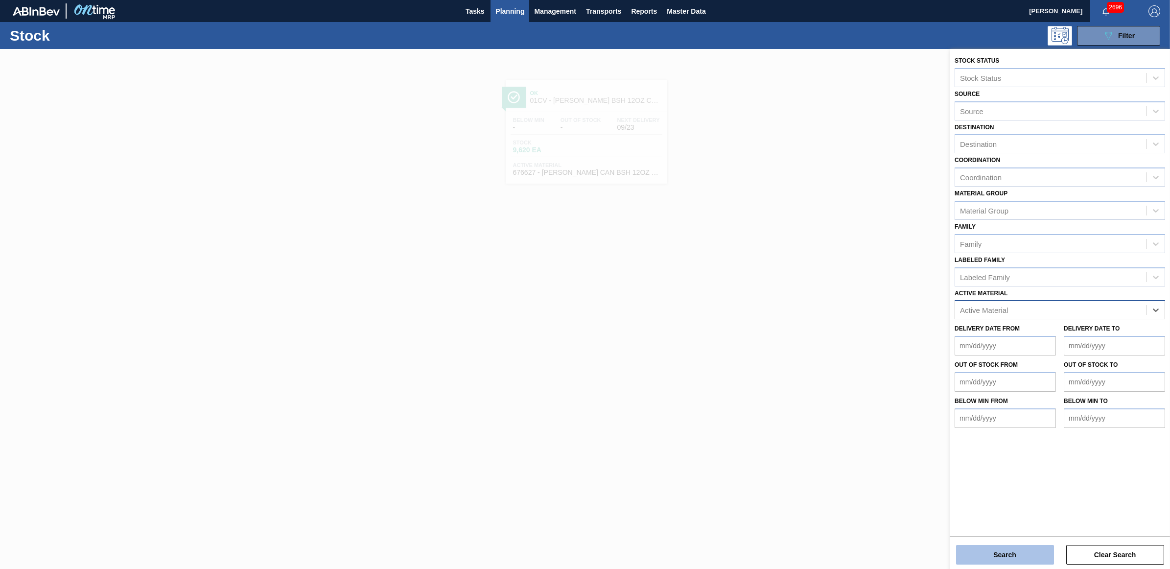
click at [1011, 552] on button "Search" at bounding box center [1005, 555] width 98 height 20
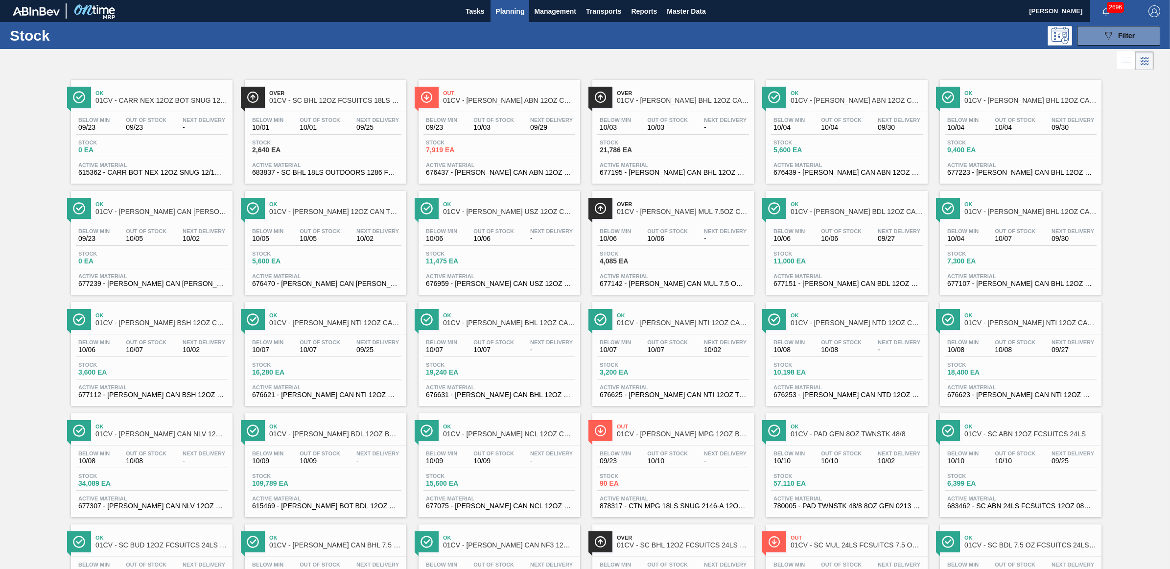
click at [350, 343] on div "Below Min 10/07 Out Of Stock 10/07 Next Delivery 09/25" at bounding box center [326, 348] width 152 height 18
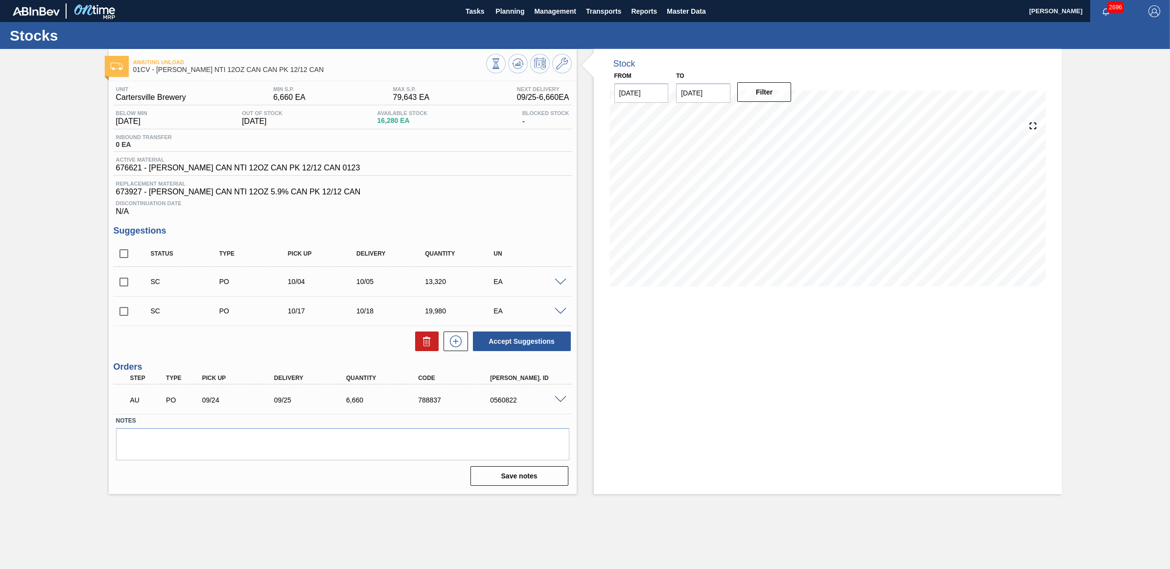
click at [120, 287] on input "checkbox" at bounding box center [124, 282] width 21 height 21
checkbox input "true"
click at [123, 314] on input "checkbox" at bounding box center [124, 311] width 21 height 21
checkbox input "true"
click at [510, 344] on button "Accept Suggestions" at bounding box center [522, 341] width 98 height 20
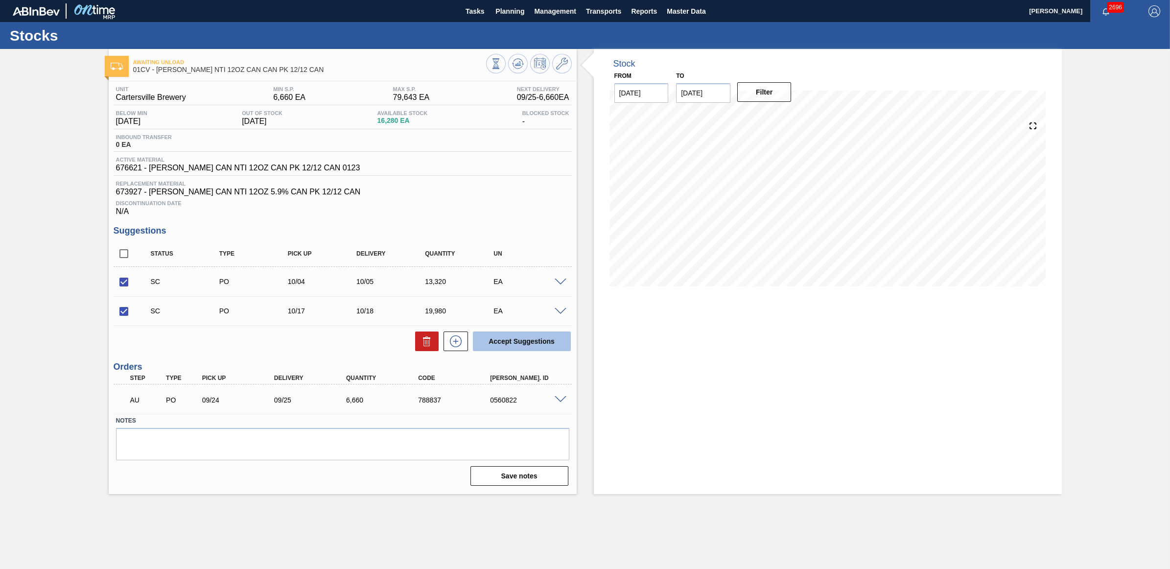
checkbox input "false"
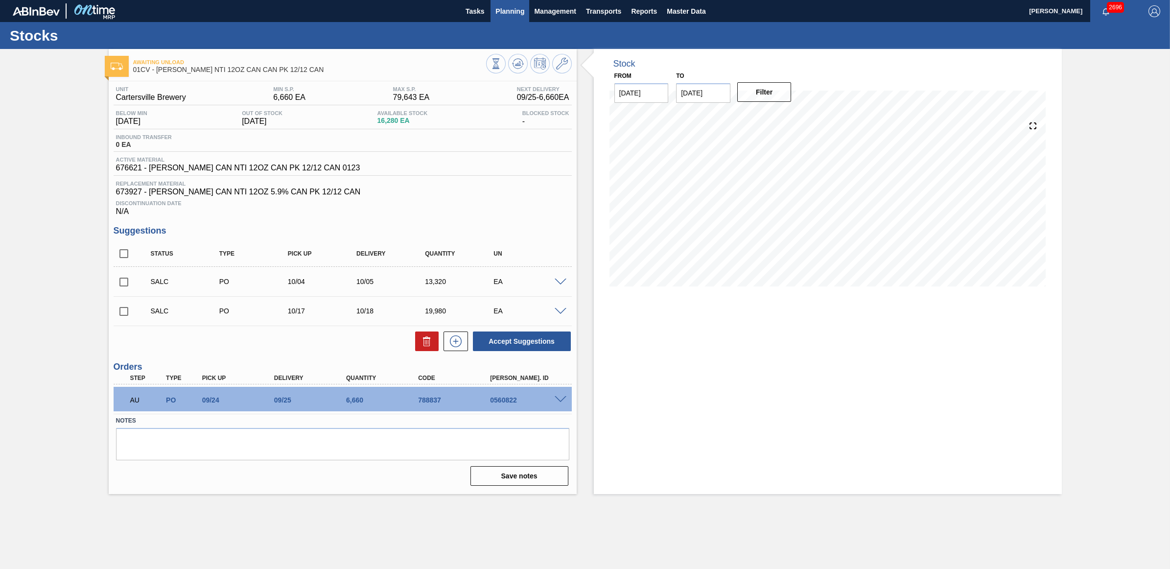
click at [499, 21] on button "Planning" at bounding box center [509, 11] width 39 height 22
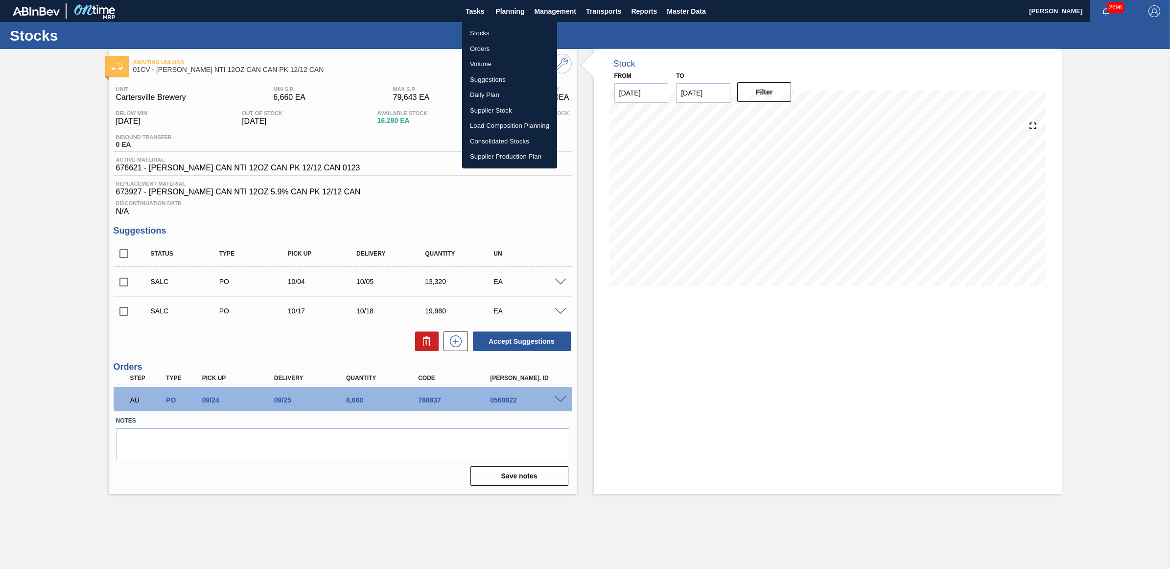
click at [481, 37] on li "Stocks" at bounding box center [509, 33] width 95 height 16
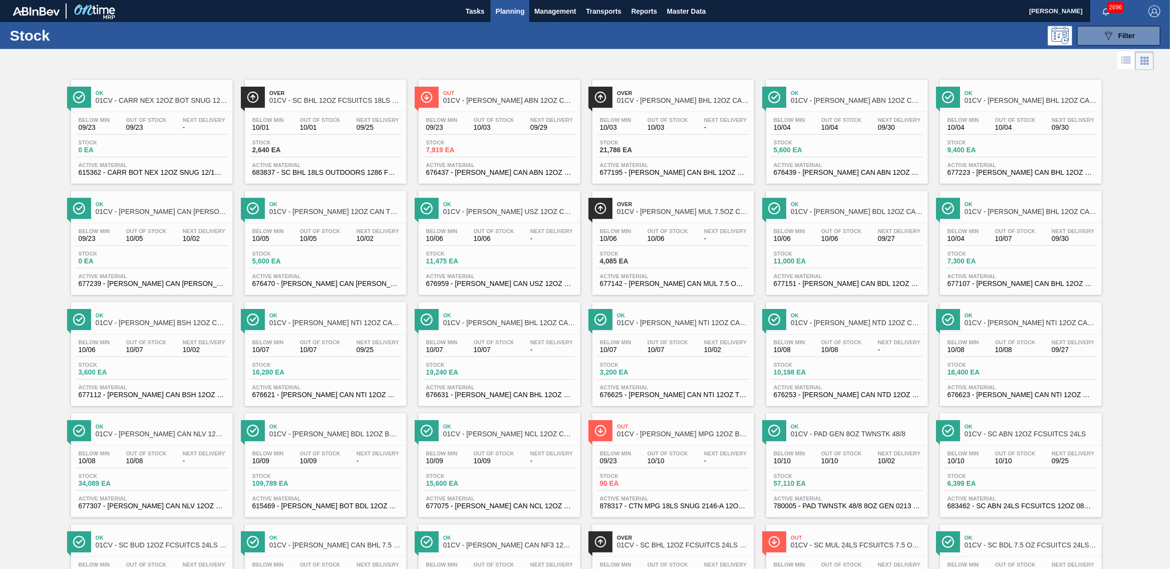
scroll to position [337, 0]
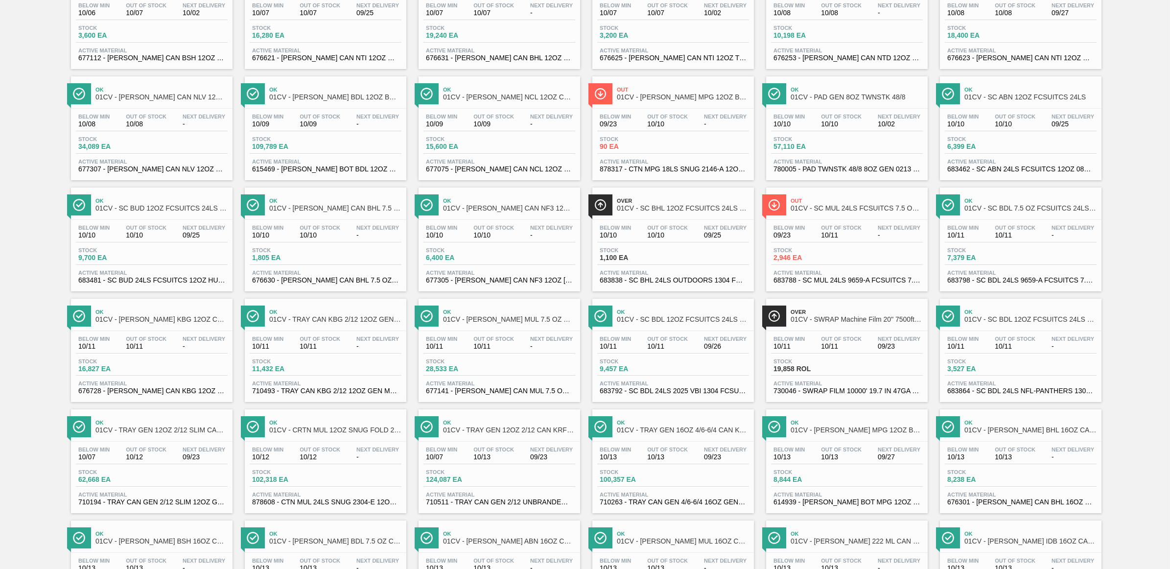
click at [490, 43] on div "Stock 19,240 EA" at bounding box center [499, 34] width 152 height 18
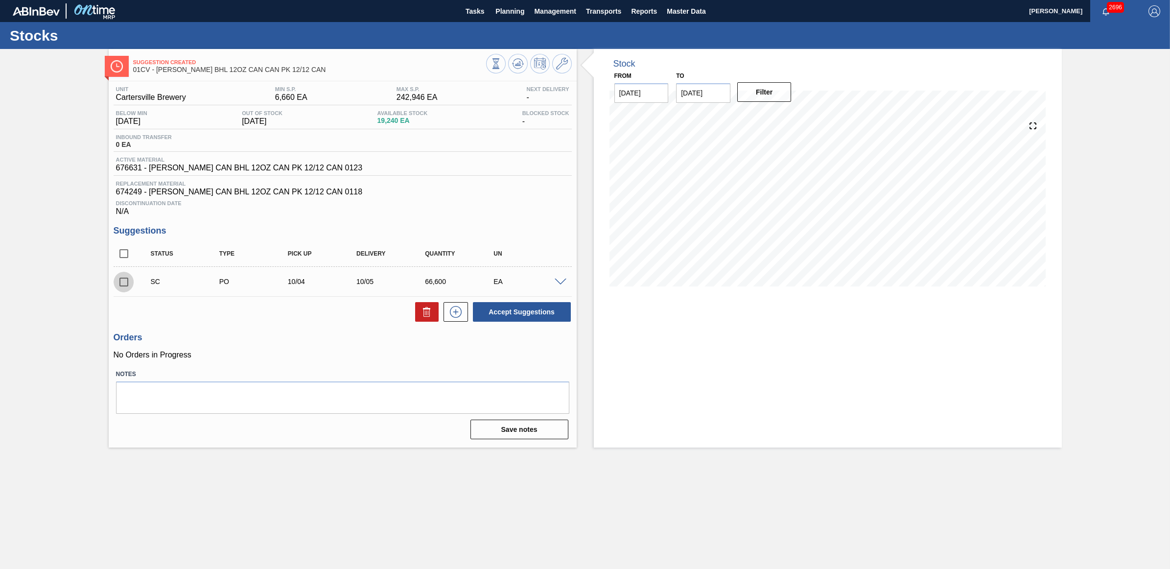
click at [127, 282] on input "checkbox" at bounding box center [124, 282] width 21 height 21
click at [527, 312] on button "Accept Suggestions" at bounding box center [522, 312] width 98 height 20
checkbox input "false"
click at [506, 10] on span "Planning" at bounding box center [509, 11] width 29 height 12
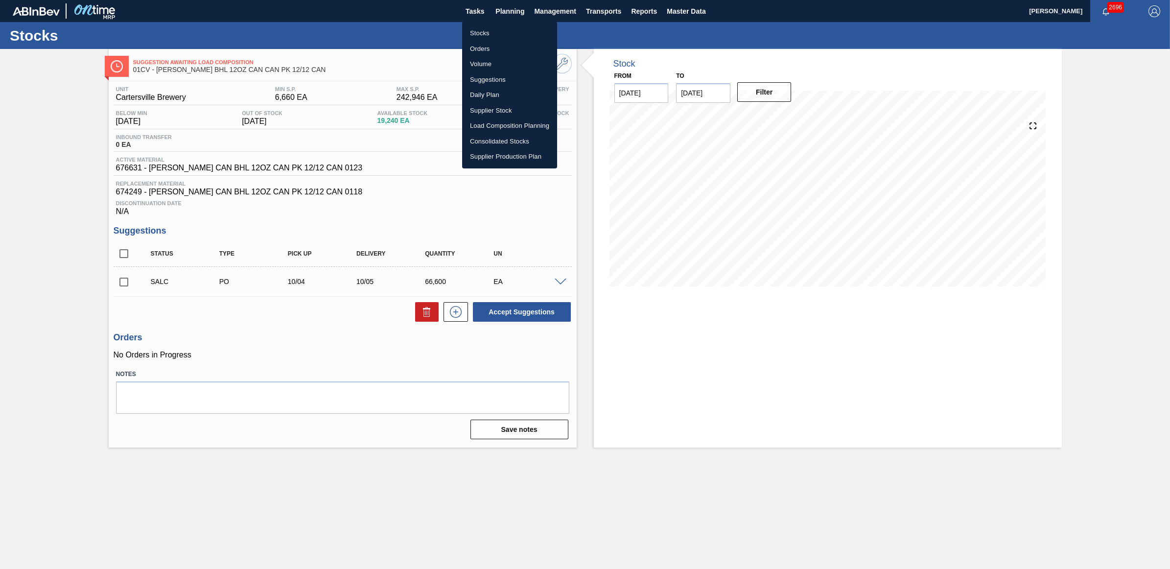
click at [478, 37] on li "Stocks" at bounding box center [509, 33] width 95 height 16
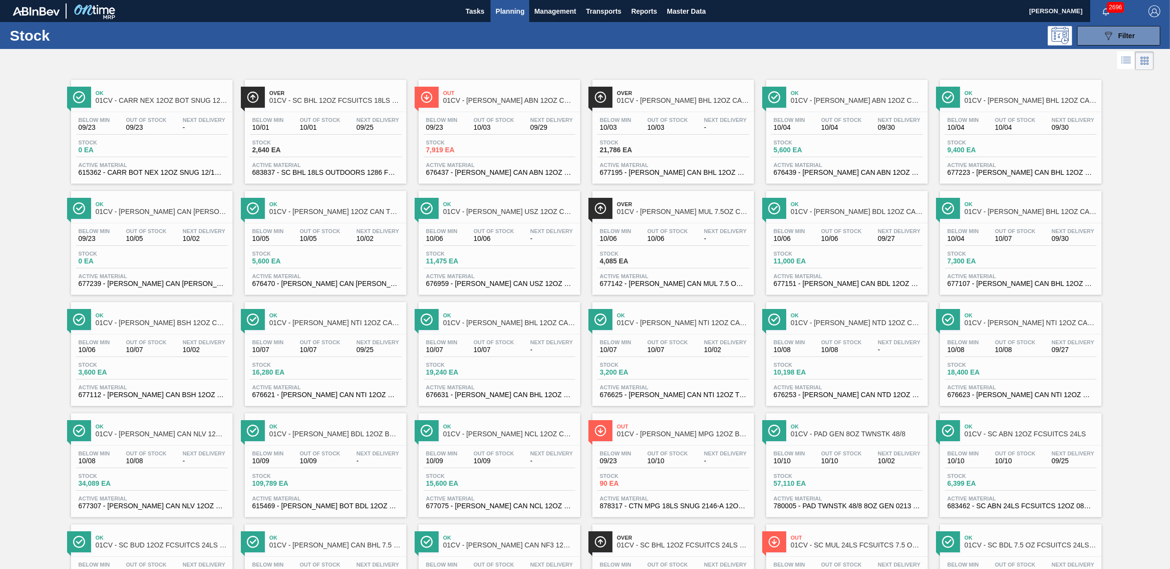
scroll to position [449, 0]
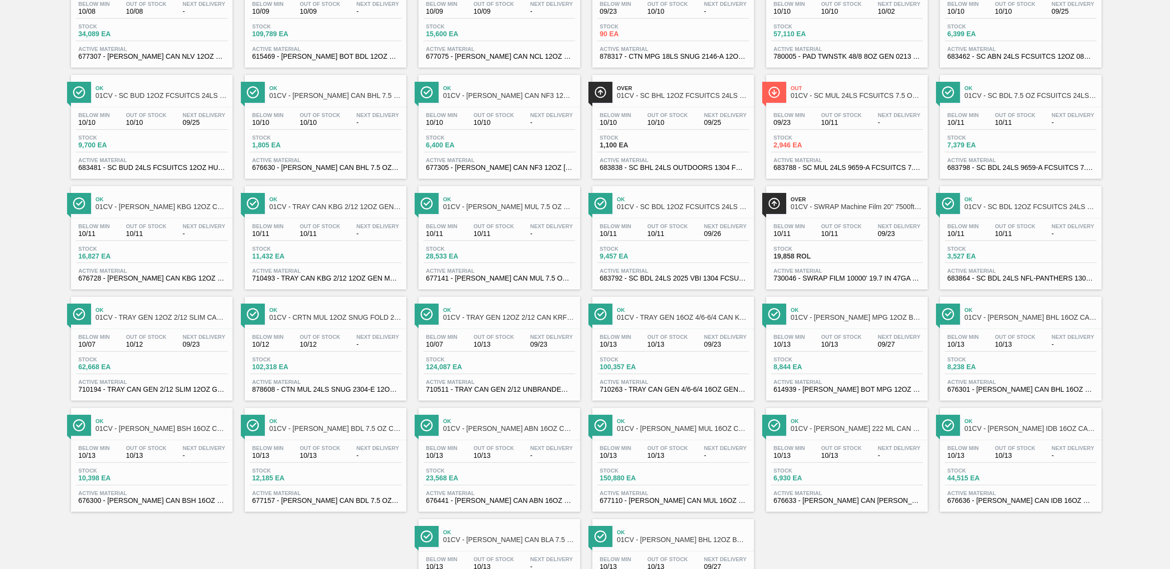
click at [1143, 148] on div "Ok 01CV - [PERSON_NAME] NEX 12OZ BOT SNUG 12/12 12OZ BOT Below Min 09/23 Out Of…" at bounding box center [585, 122] width 1170 height 999
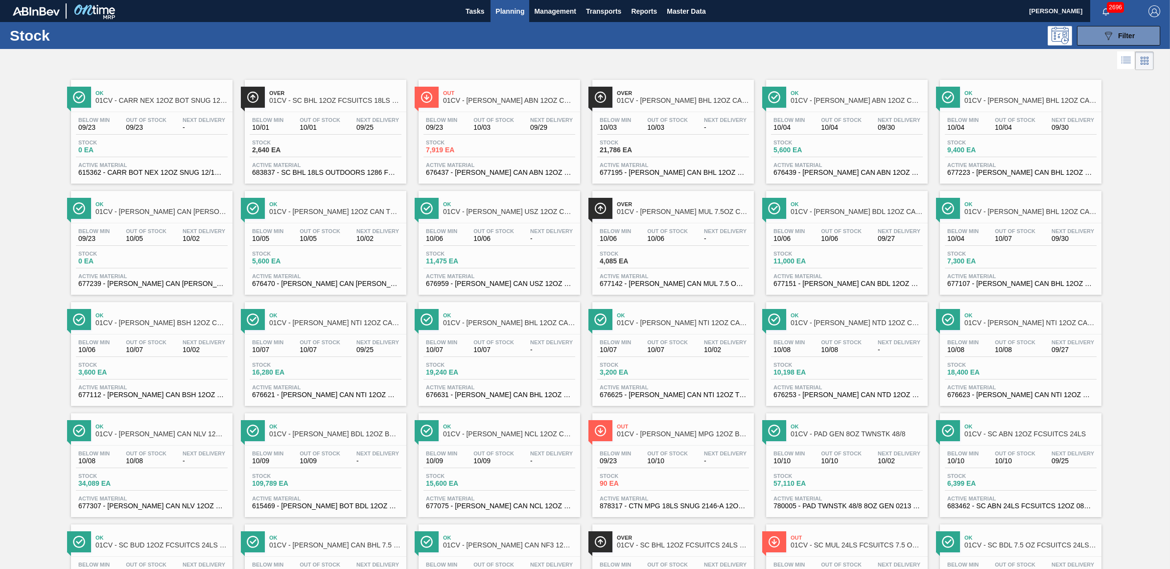
drag, startPoint x: 645, startPoint y: 218, endPoint x: 634, endPoint y: 215, distance: 11.6
click at [645, 218] on div "Over 01CV - [PERSON_NAME] MUL 7.5OZ CAN 48/7.5 CAN PK" at bounding box center [683, 208] width 132 height 22
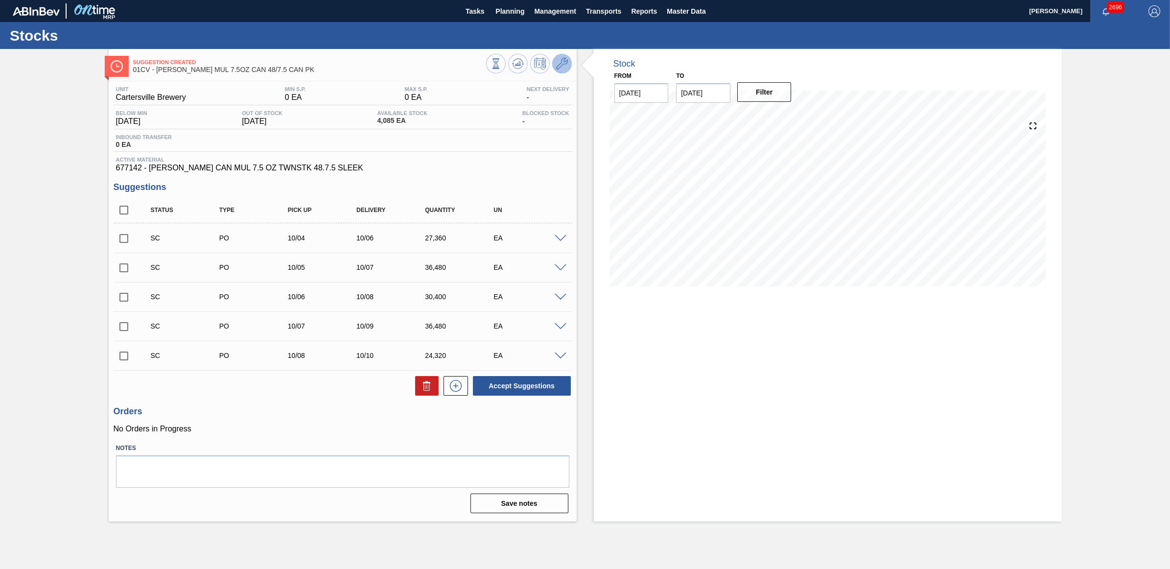
click at [563, 60] on icon at bounding box center [562, 64] width 12 height 12
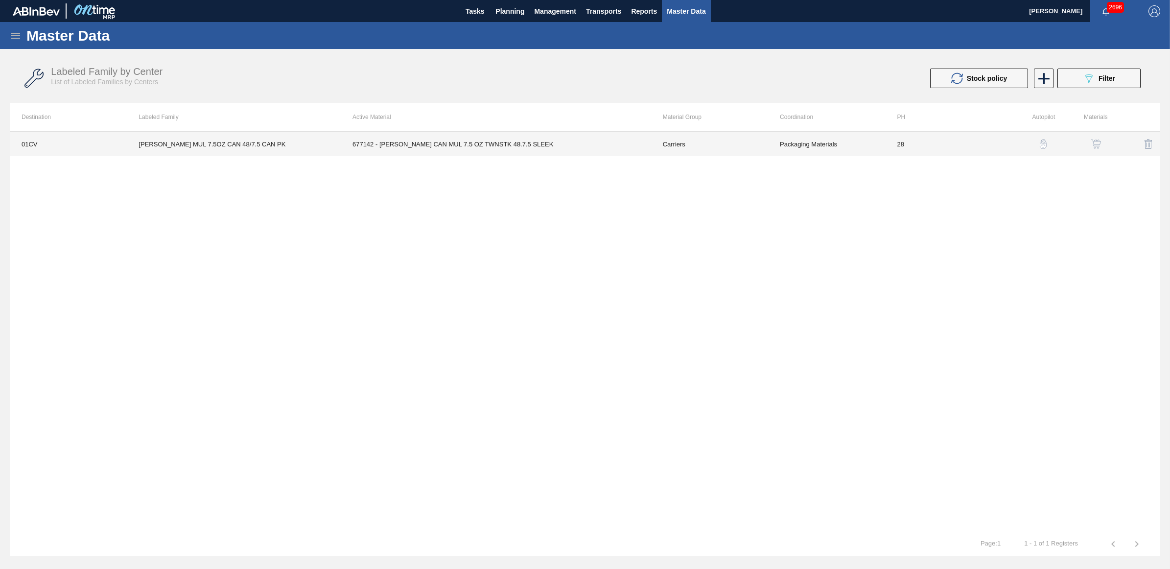
click at [117, 148] on td "01CV" at bounding box center [68, 144] width 117 height 24
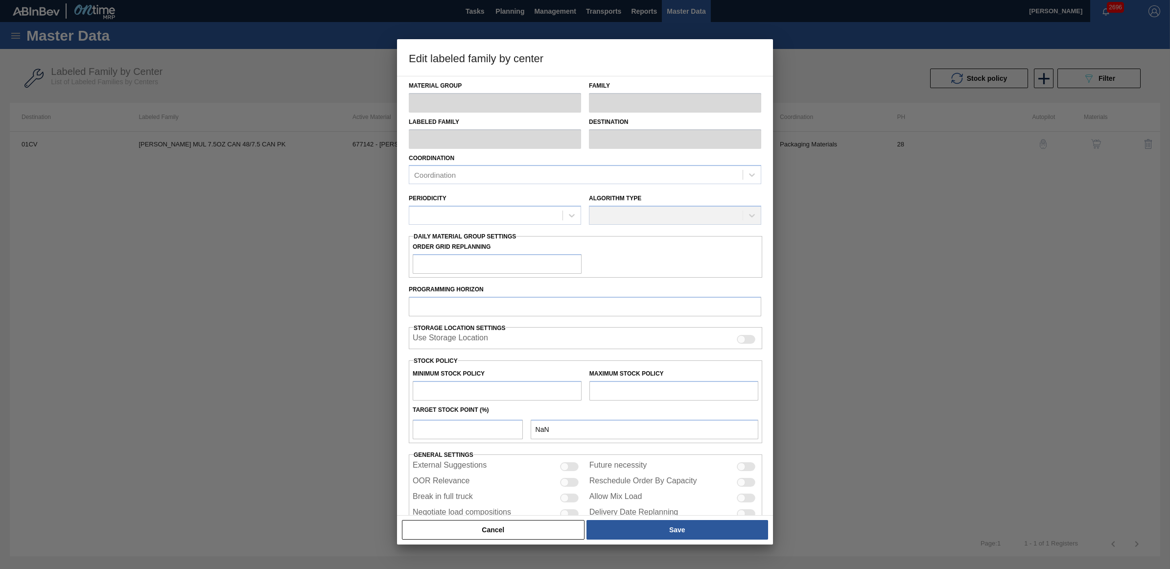
type input "Carriers"
type input "Can Carriers"
type input "[PERSON_NAME] MUL 7.5OZ CAN 48/7.5 CAN PK"
type input "01CV - [GEOGRAPHIC_DATA] Brewery"
type input "28"
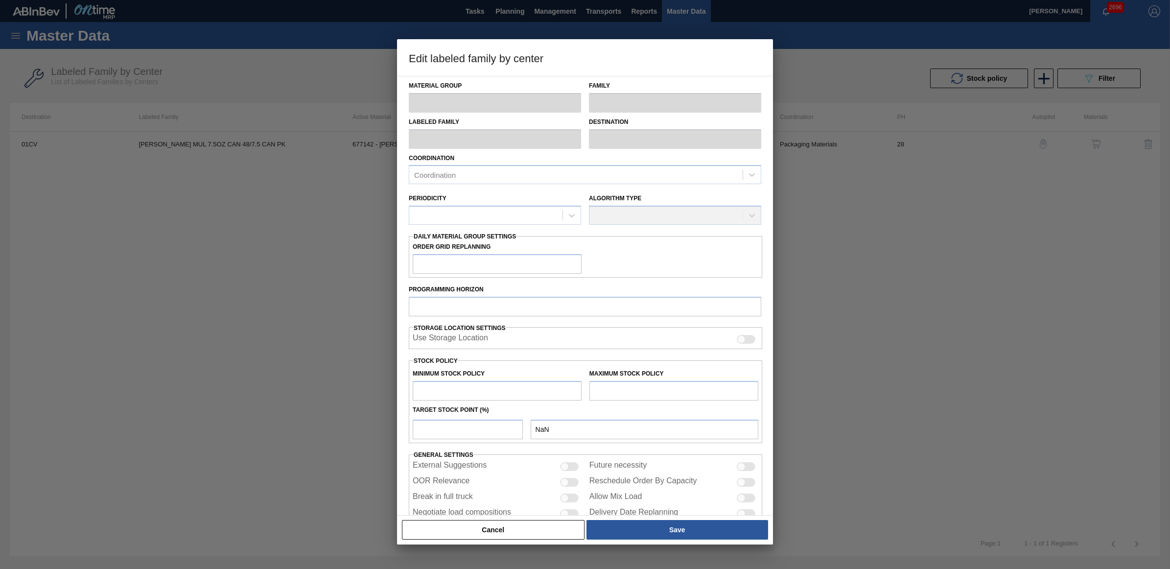
type input "0"
type input "100"
type input "0"
checkbox input "true"
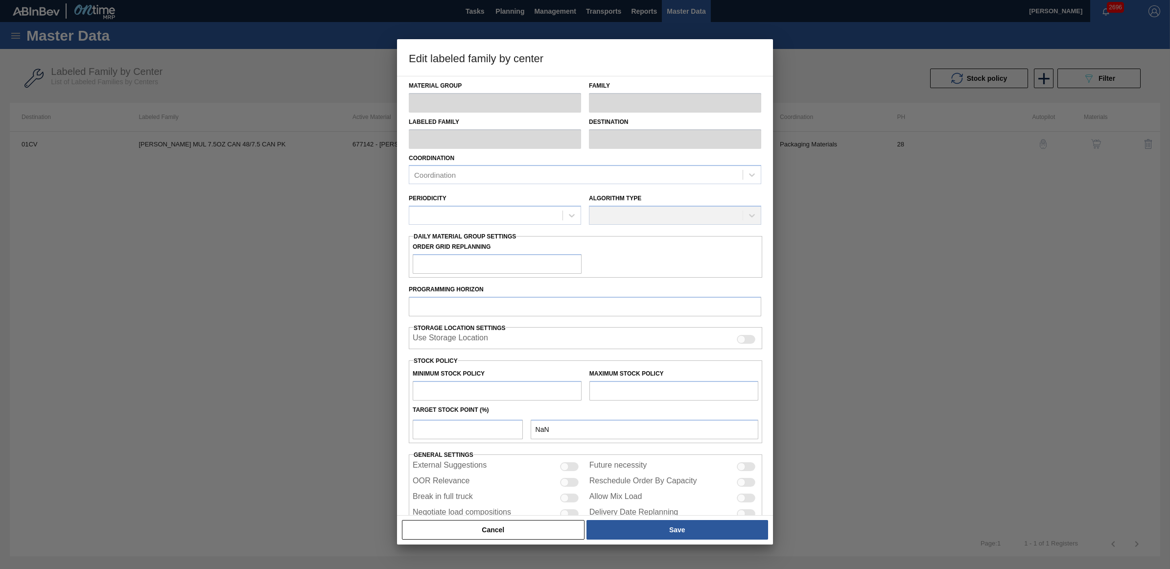
checkbox input "true"
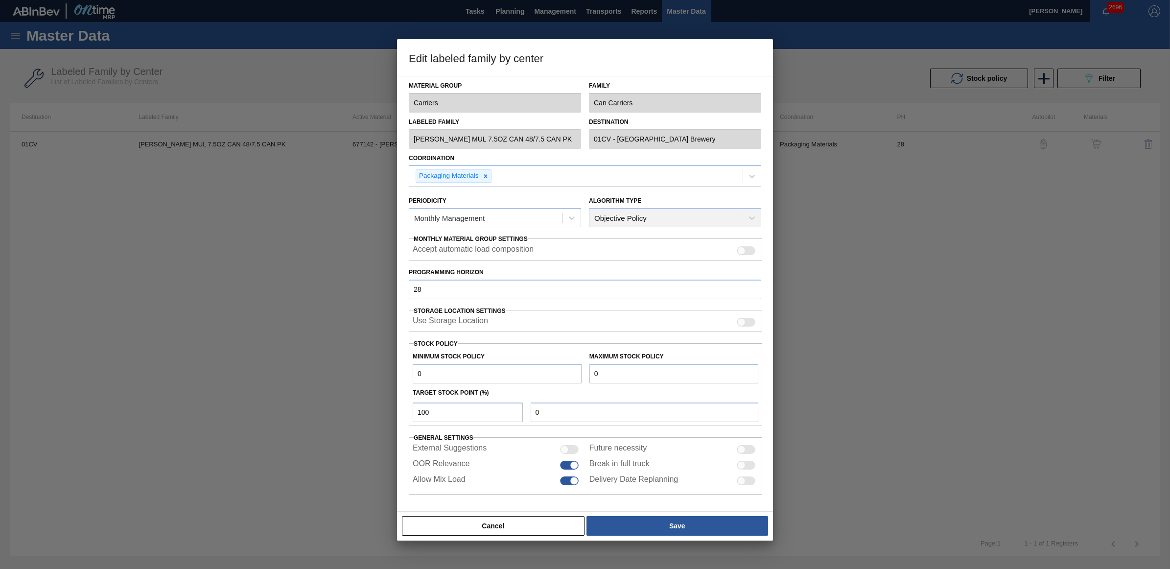
click at [740, 463] on div at bounding box center [741, 465] width 8 height 8
checkbox input "true"
click at [635, 525] on button "Save" at bounding box center [677, 526] width 182 height 20
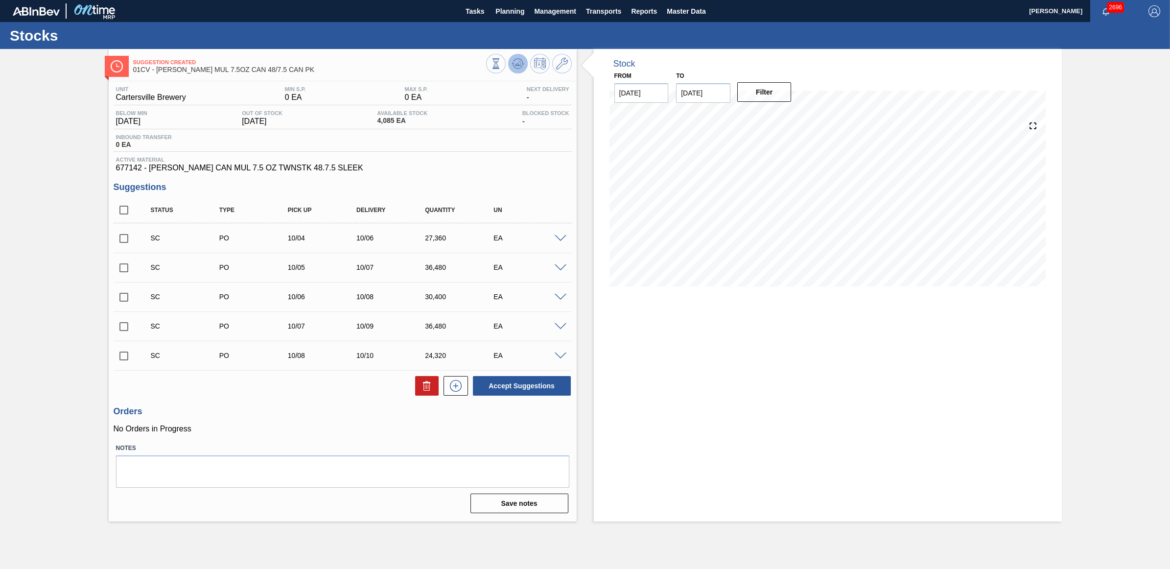
click at [519, 62] on icon at bounding box center [517, 63] width 6 height 4
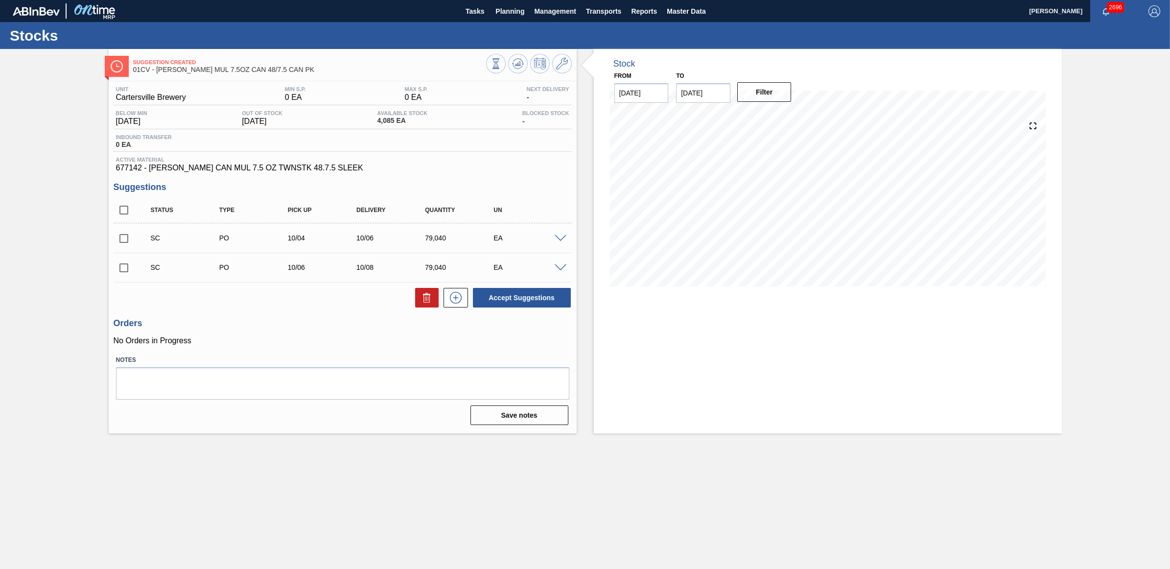
click at [118, 240] on input "checkbox" at bounding box center [124, 238] width 21 height 21
checkbox input "true"
click at [119, 270] on input "checkbox" at bounding box center [124, 267] width 21 height 21
checkbox input "true"
click at [512, 295] on button "Accept Suggestions" at bounding box center [522, 298] width 98 height 20
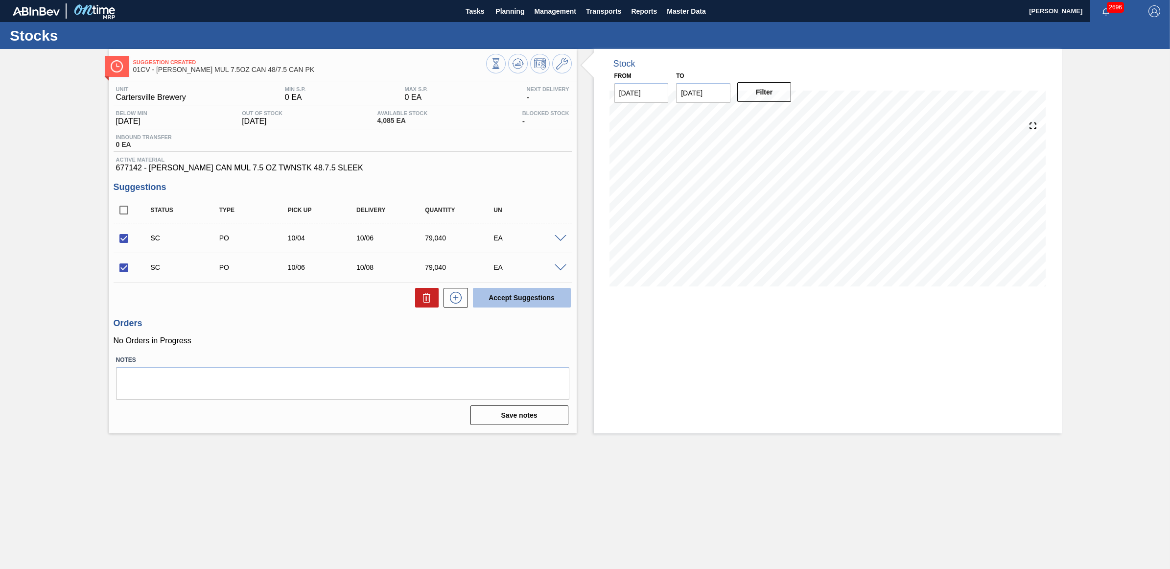
checkbox input "false"
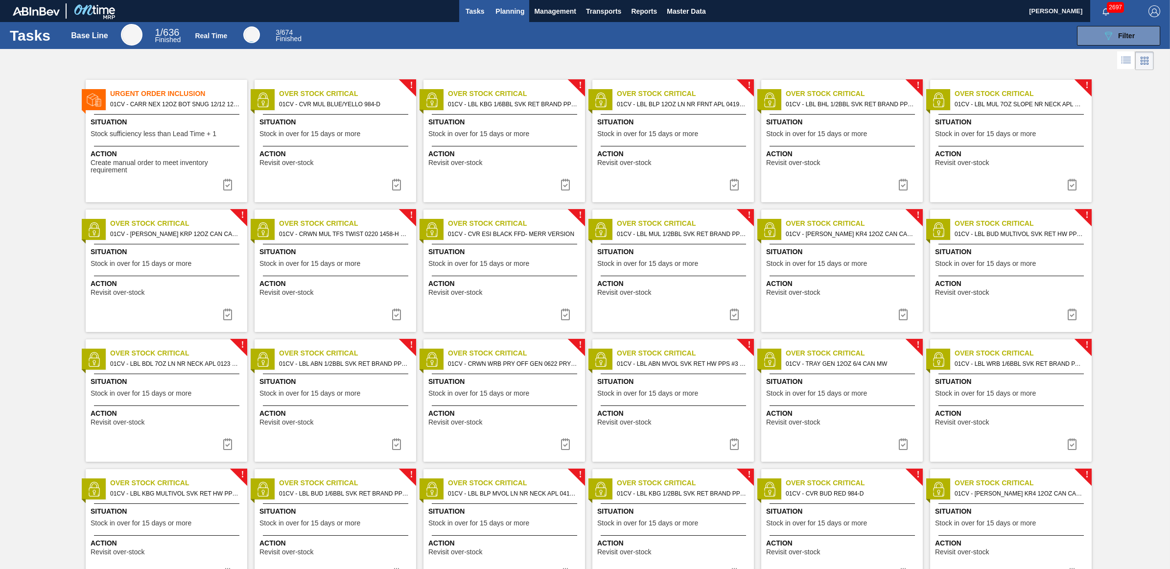
click at [514, 10] on span "Planning" at bounding box center [509, 11] width 29 height 12
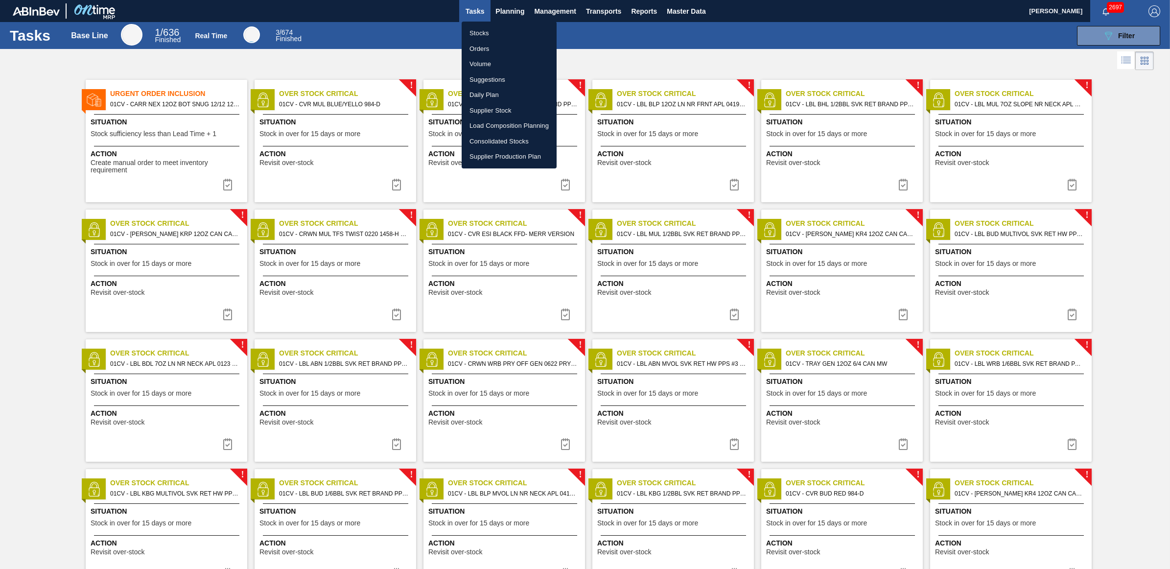
click at [492, 125] on li "Load Composition Planning" at bounding box center [508, 126] width 95 height 16
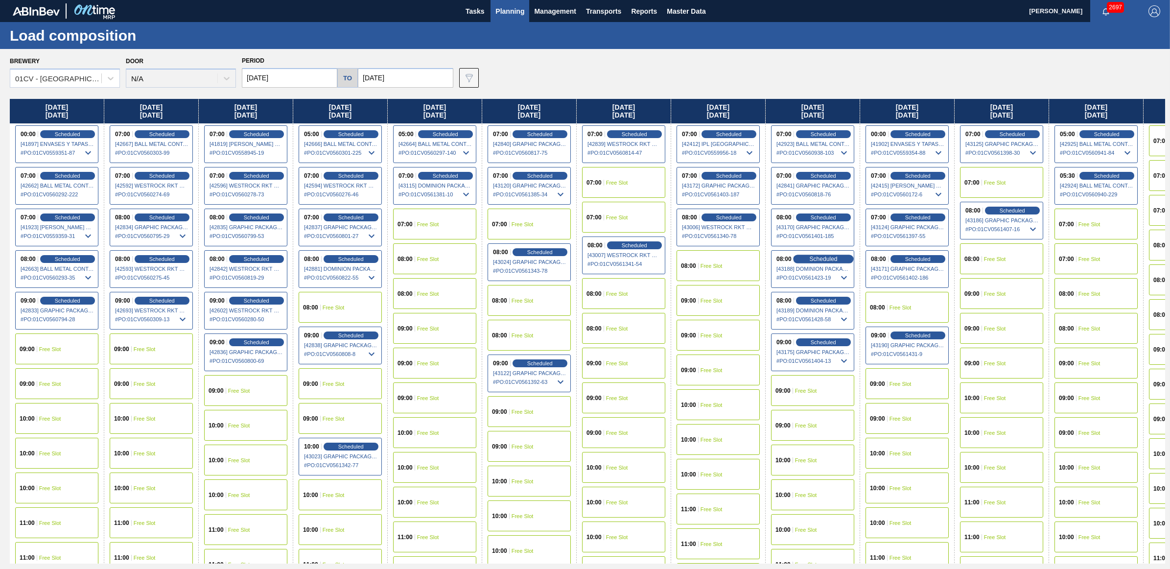
click at [830, 257] on span "Scheduled" at bounding box center [823, 258] width 28 height 6
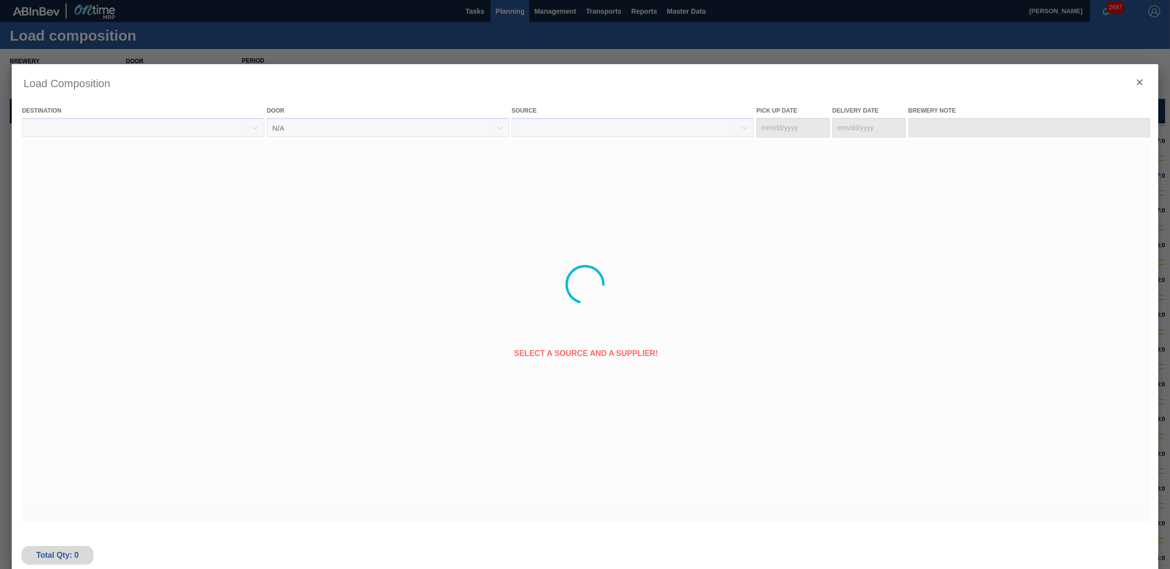
type Date "[DATE]"
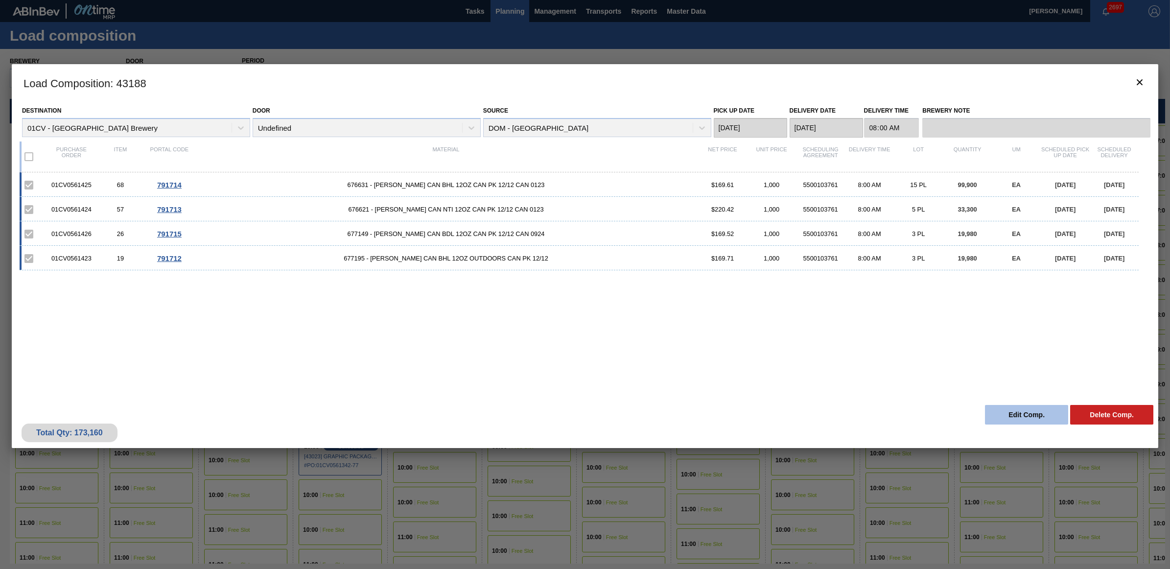
click at [999, 411] on button "Edit Comp." at bounding box center [1026, 415] width 83 height 20
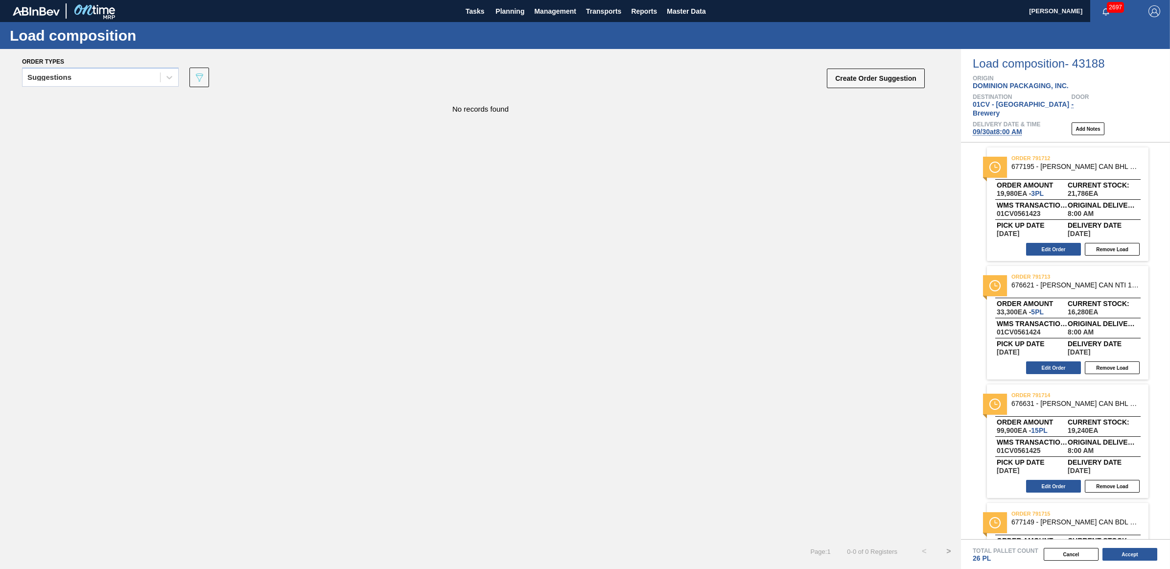
scroll to position [74, 0]
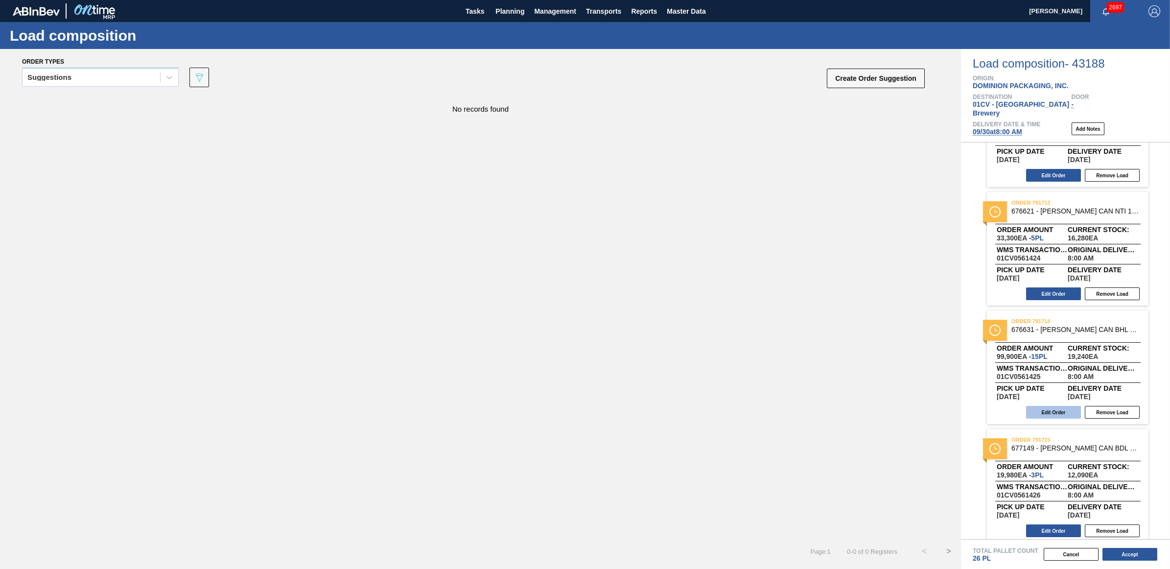
click at [1055, 407] on button "Edit Order" at bounding box center [1053, 412] width 55 height 13
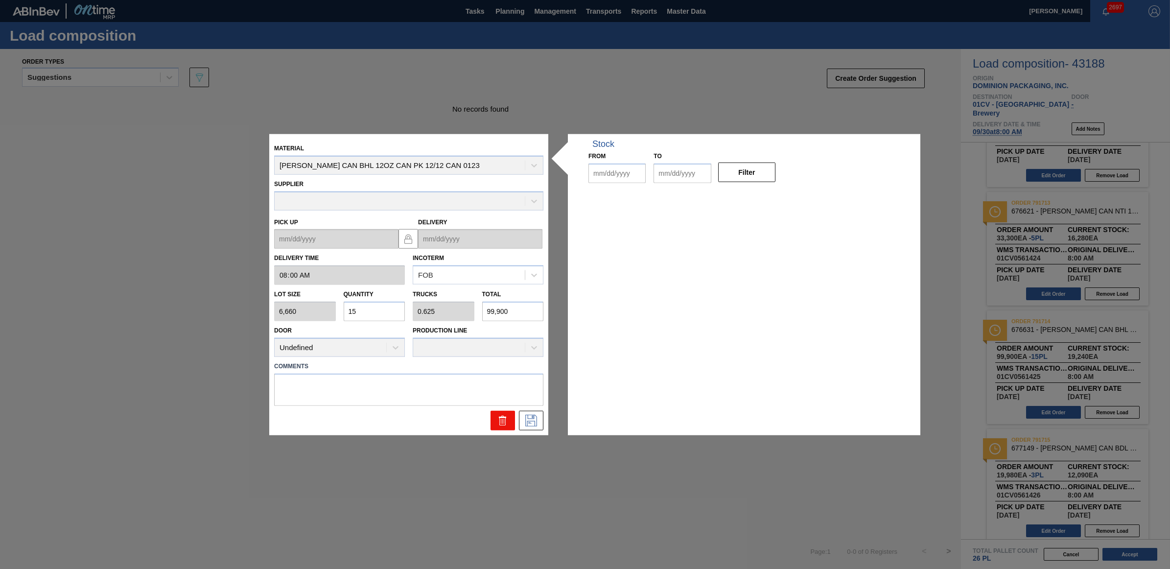
type input "08:00:00"
type input "6,660"
type input "15"
type input "0.625"
type input "99,900"
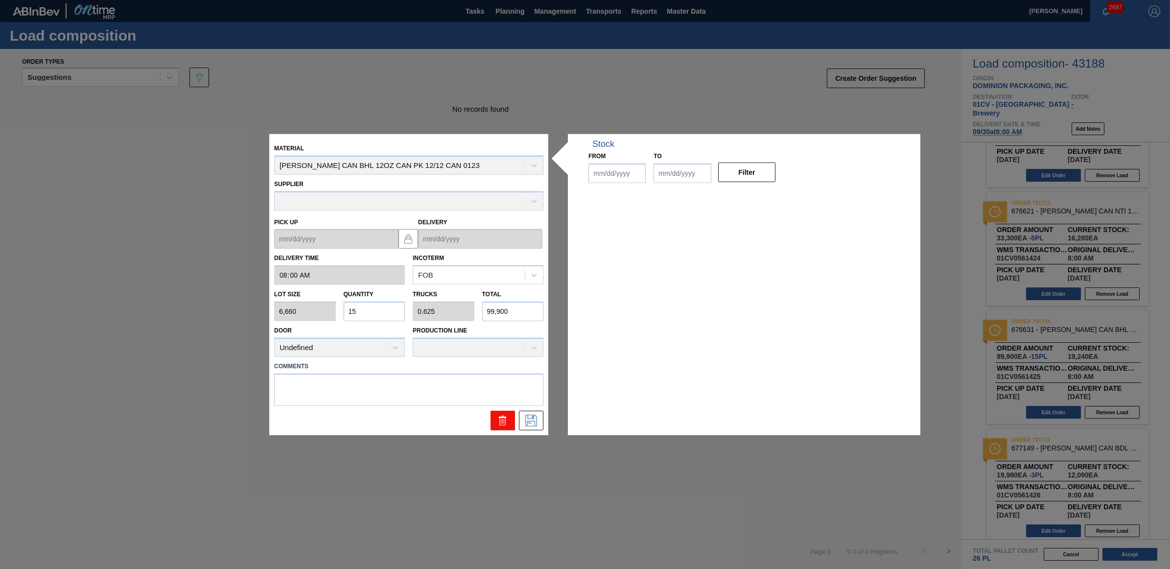
type up "[DATE]"
type input "[DATE]"
click at [507, 415] on icon at bounding box center [503, 420] width 12 height 12
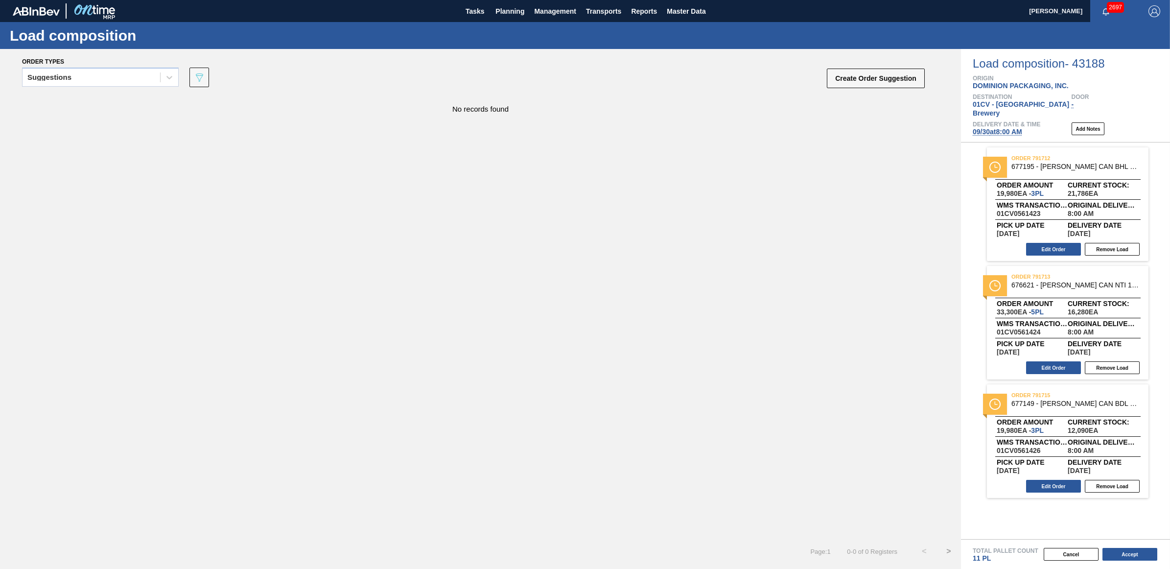
scroll to position [0, 0]
click at [1041, 484] on button "Edit Order" at bounding box center [1053, 486] width 55 height 13
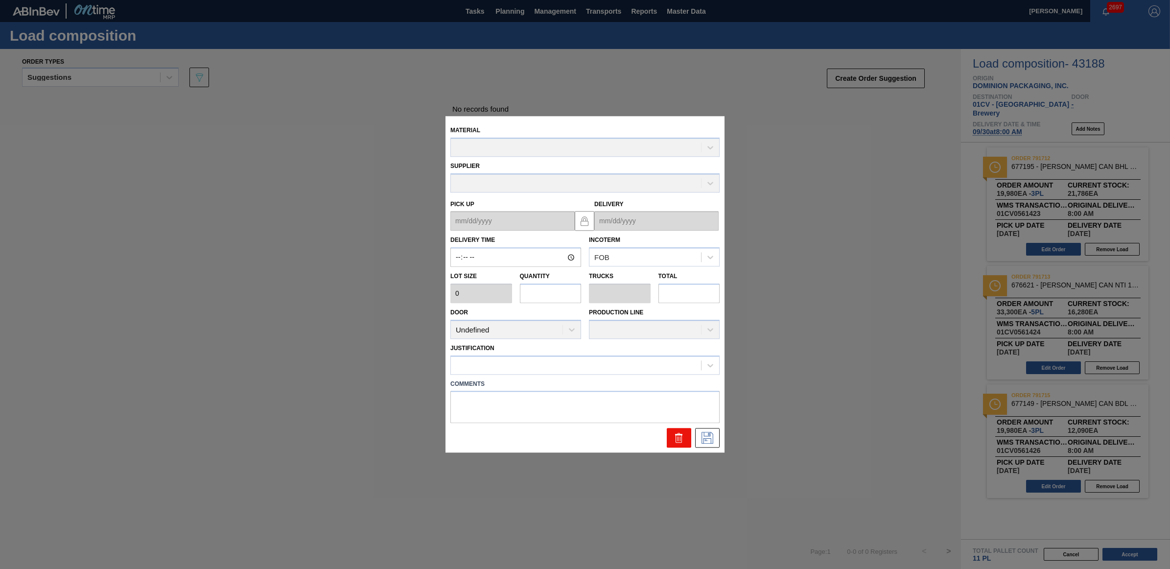
click at [679, 441] on icon at bounding box center [679, 438] width 12 height 12
type input "08:00:00"
type input "6,660"
type input "3"
type input "0.115"
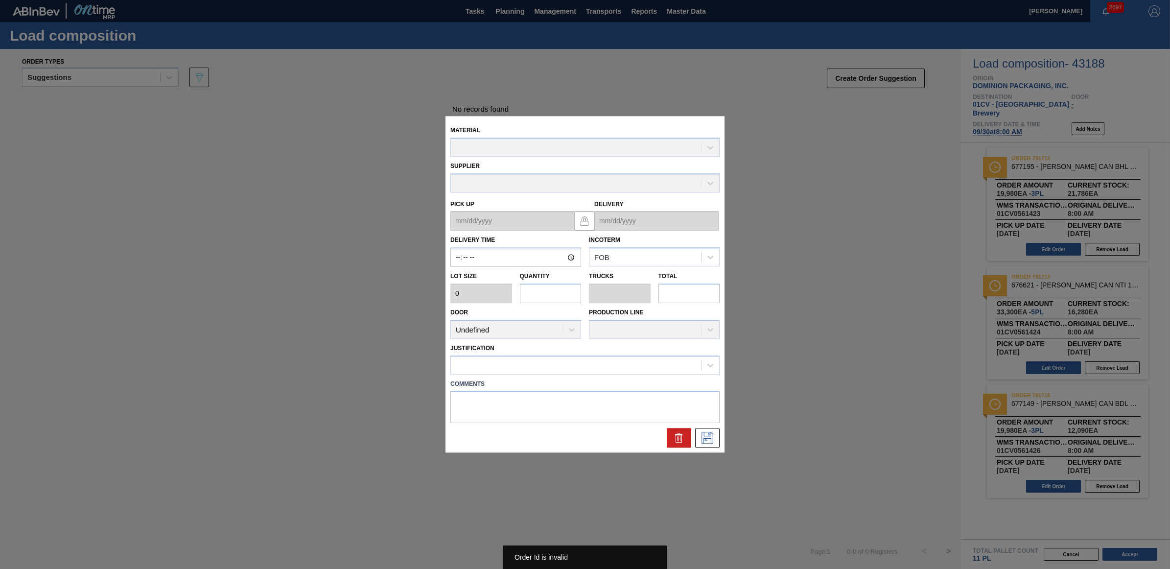
type input "19,980"
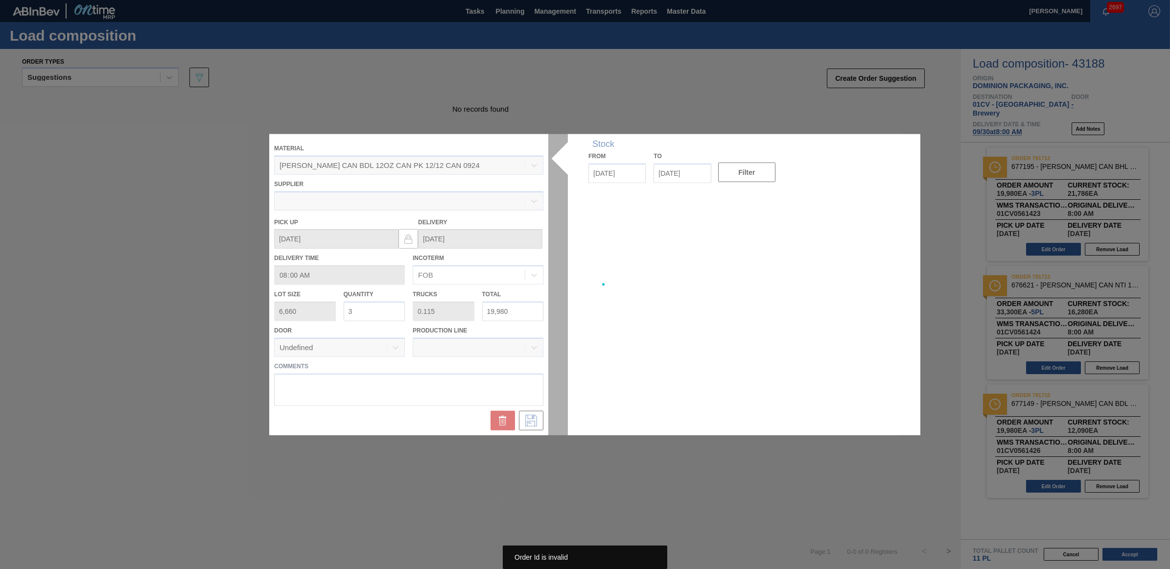
type up "[DATE]"
type input "[DATE]"
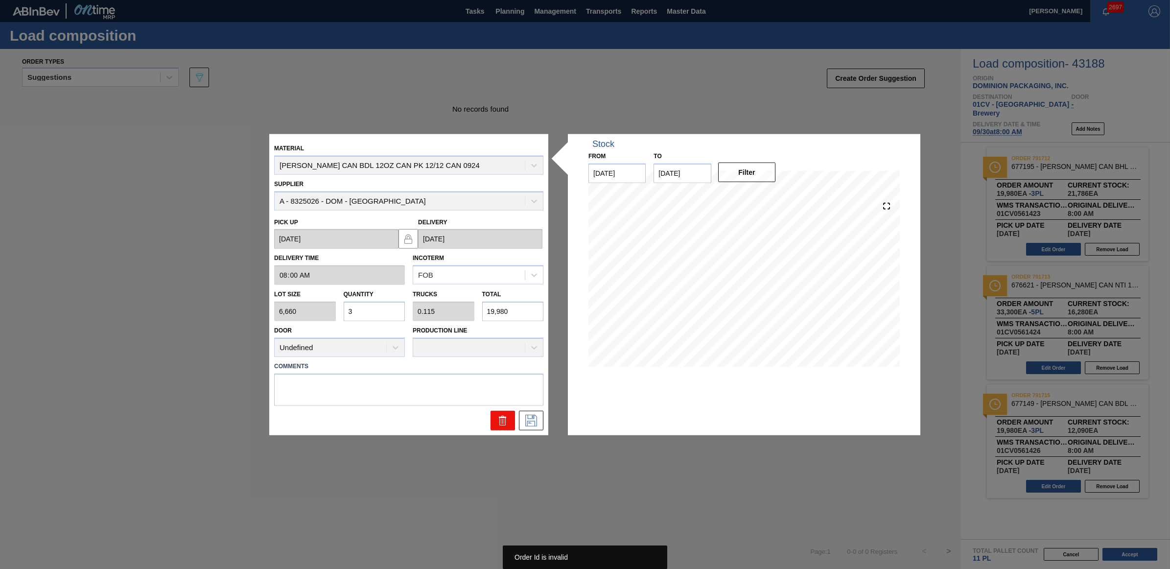
click at [502, 419] on icon at bounding box center [502, 420] width 0 height 5
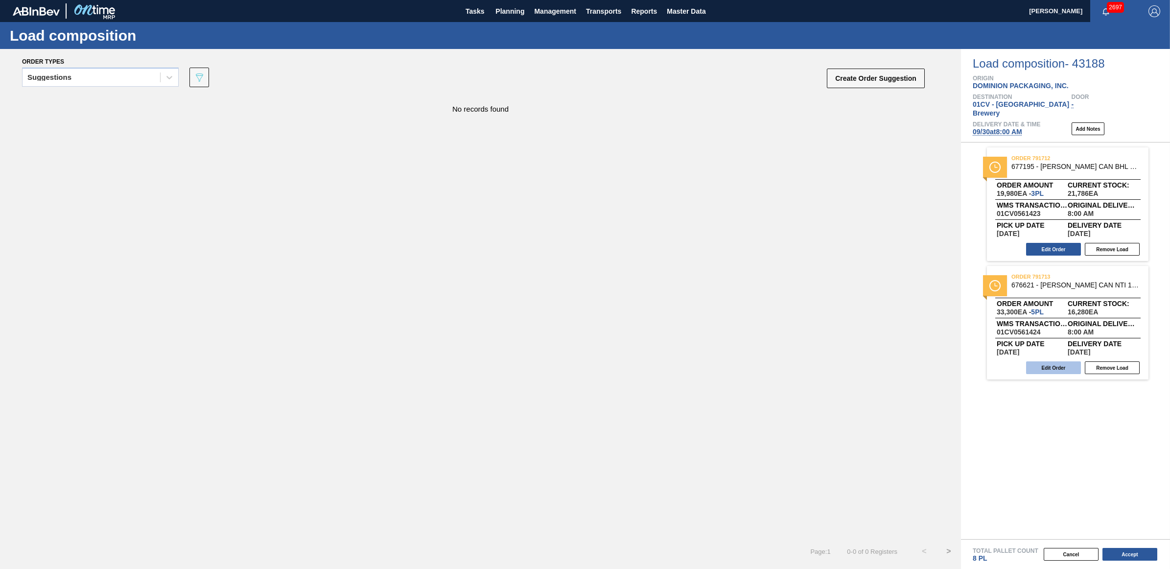
click at [1049, 361] on button "Edit Order" at bounding box center [1053, 367] width 55 height 13
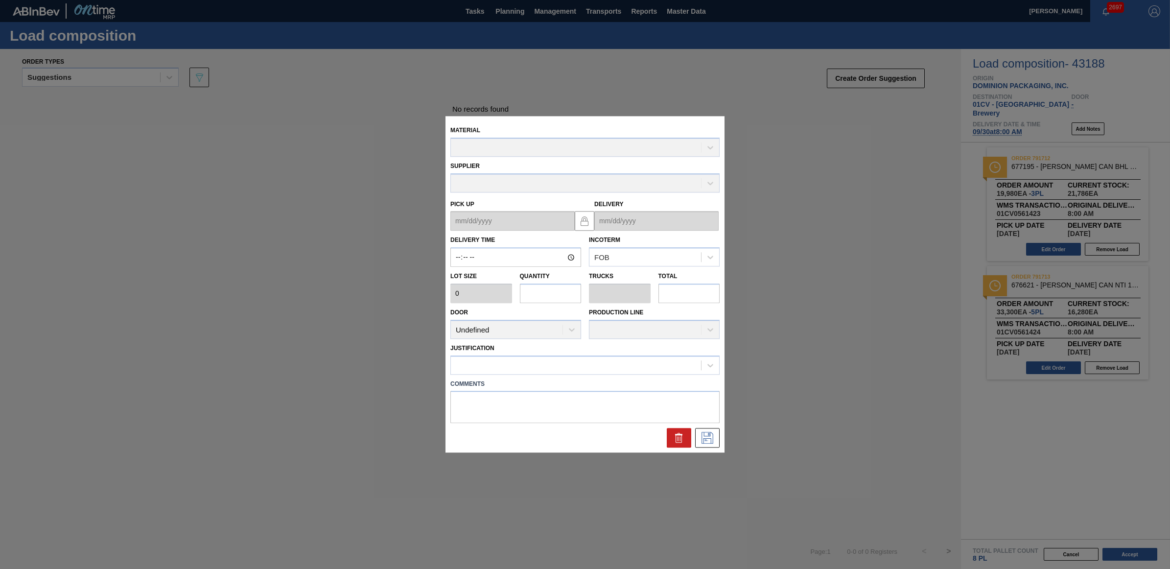
type input "08:00:00"
type input "6,660"
type input "5"
type input "0.208"
type input "33,300"
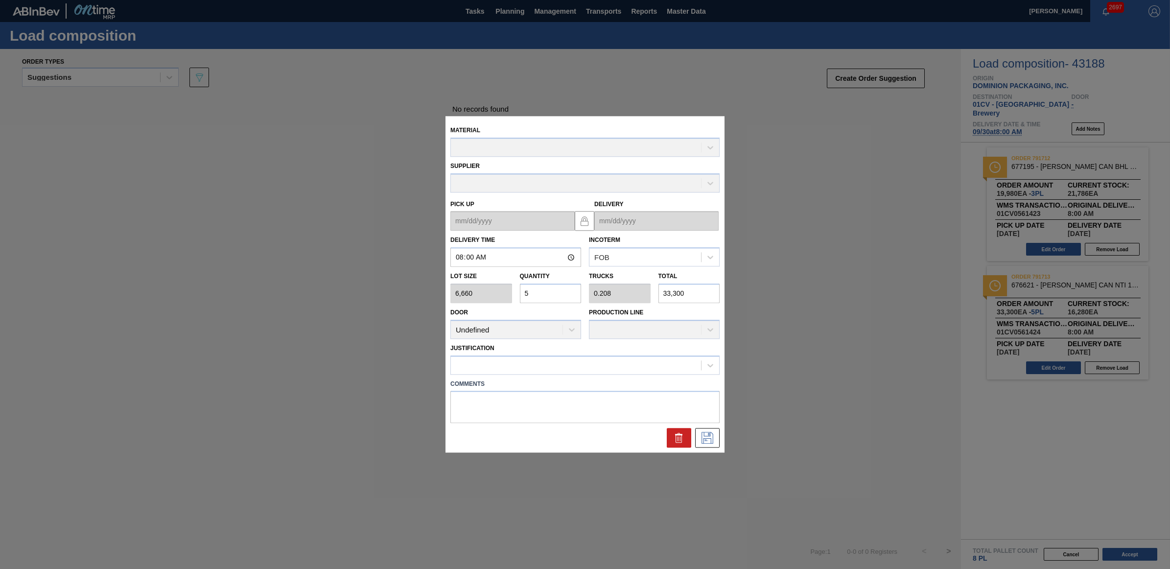
type up "[DATE]"
type input "[DATE]"
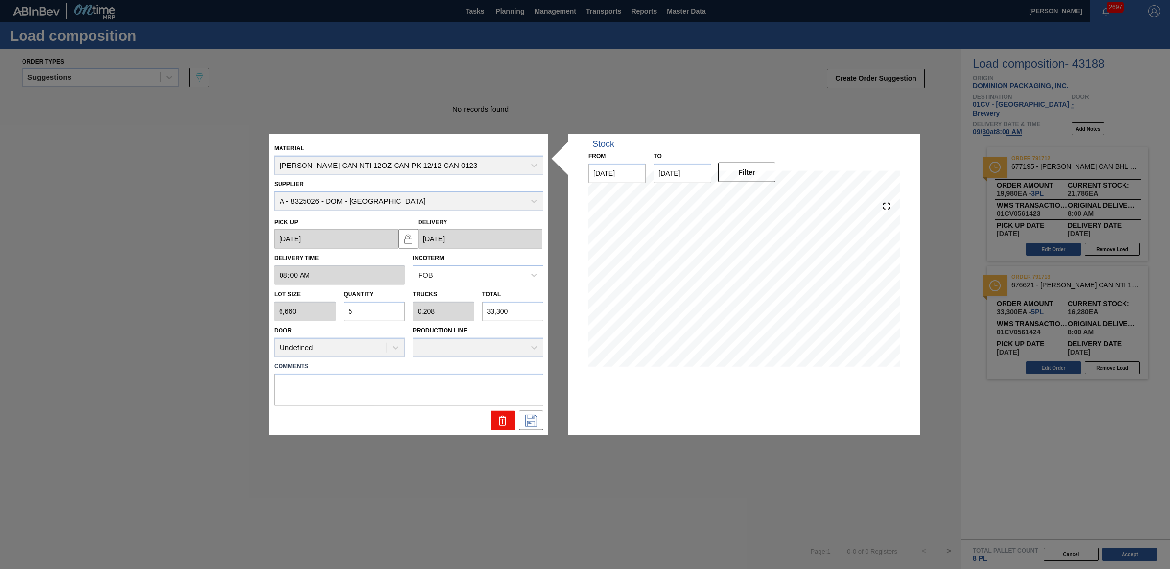
drag, startPoint x: 503, startPoint y: 409, endPoint x: 498, endPoint y: 428, distance: 19.7
click at [503, 410] on div at bounding box center [408, 417] width 277 height 24
click at [498, 428] on button at bounding box center [502, 420] width 24 height 20
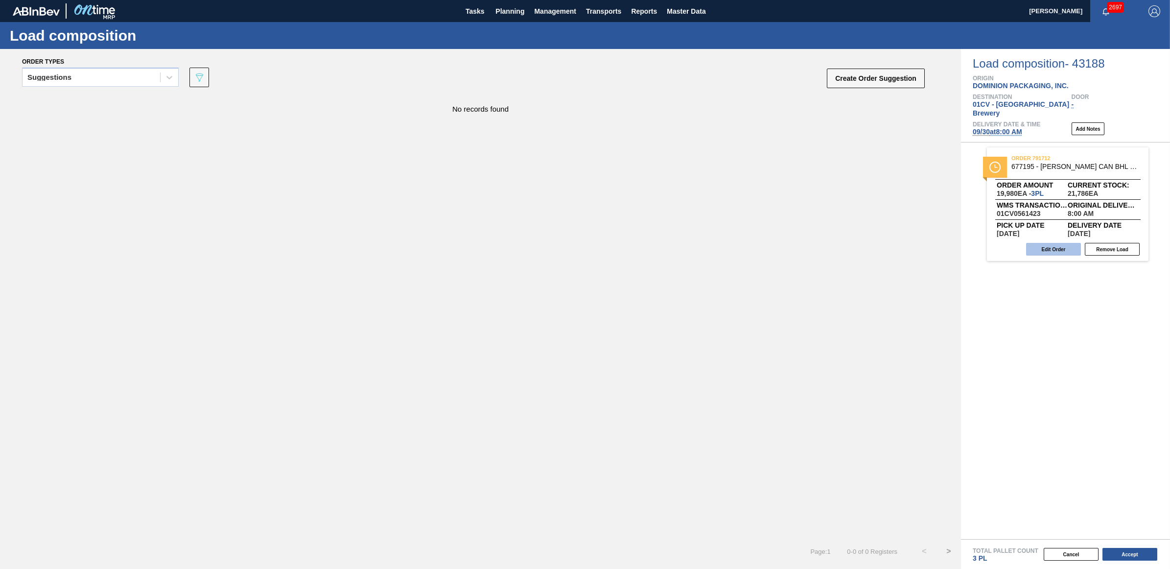
click at [1056, 244] on button "Edit Order" at bounding box center [1053, 249] width 55 height 13
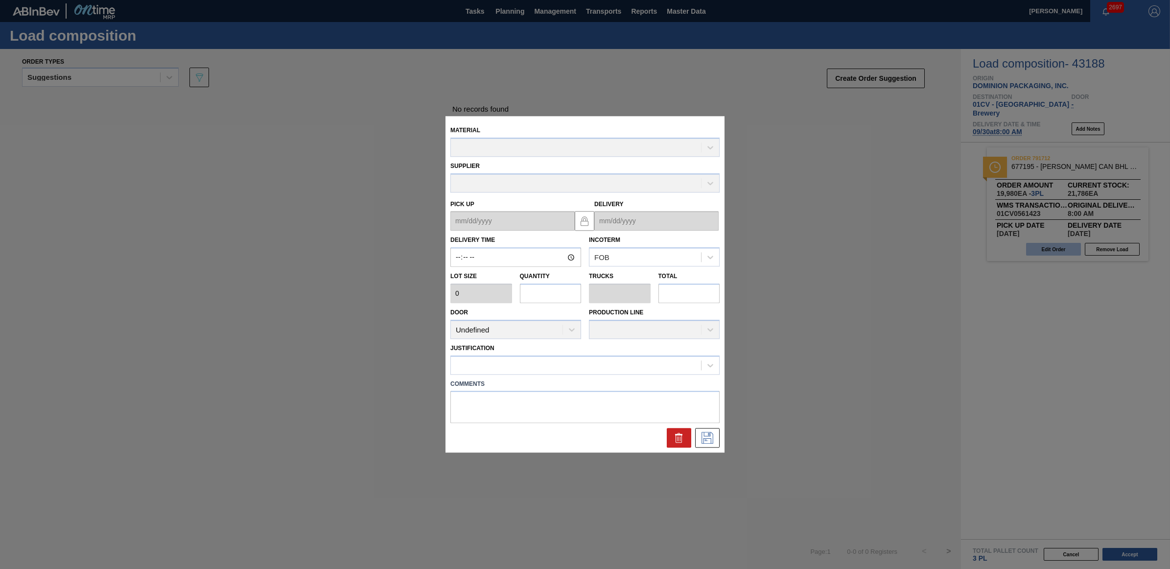
type input "08:00:00"
type input "6,660"
type input "3"
type input "0.115"
type input "19,980"
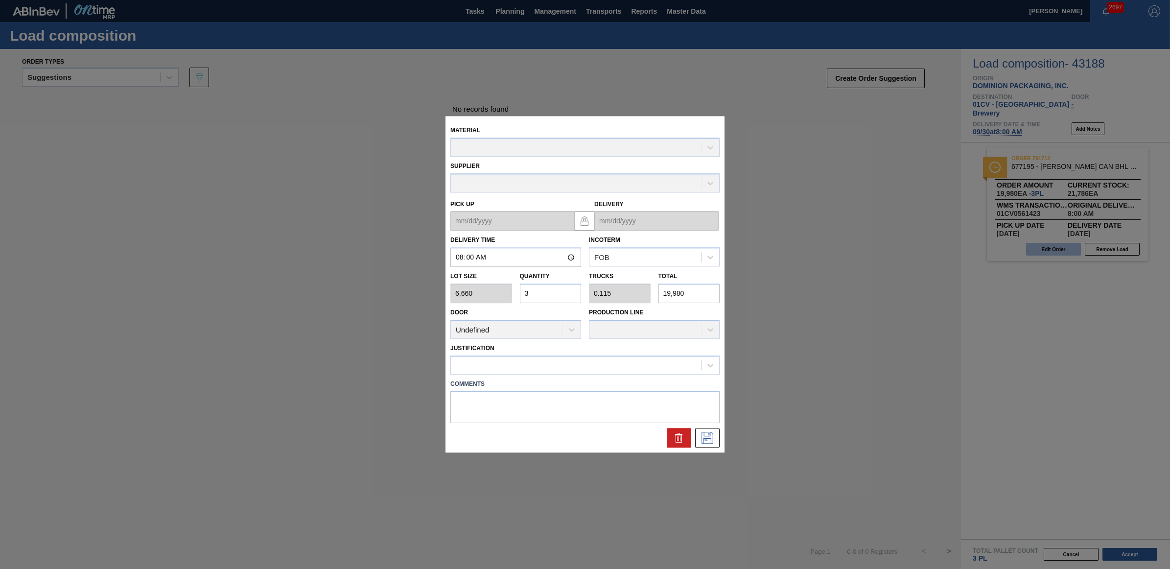
type up "[DATE]"
type input "[DATE]"
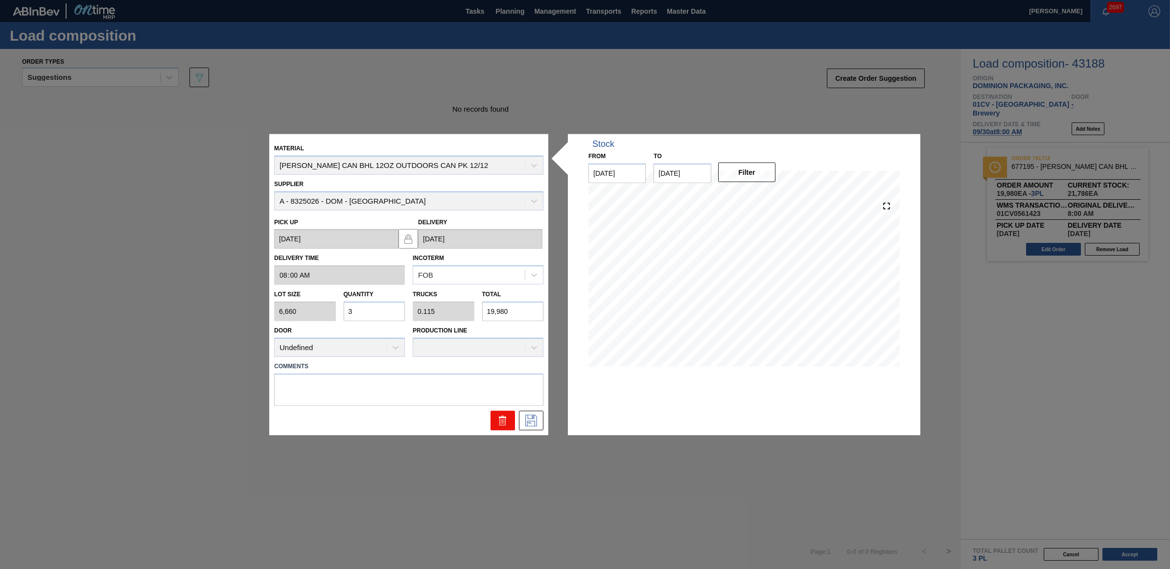
click at [503, 422] on icon at bounding box center [503, 420] width 12 height 12
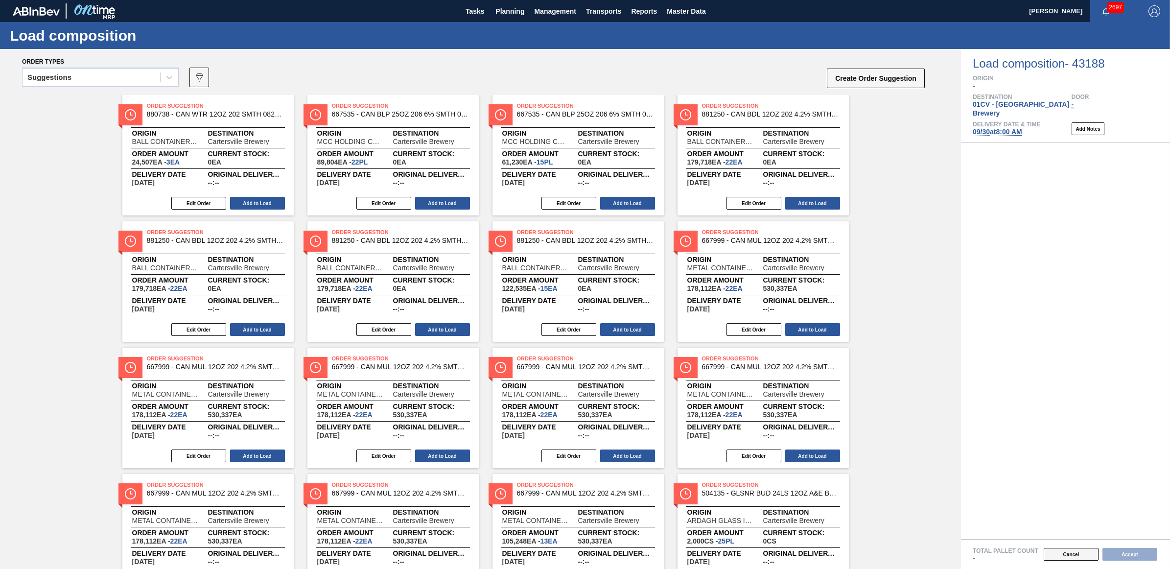
click at [1075, 556] on button "Cancel" at bounding box center [1070, 554] width 55 height 13
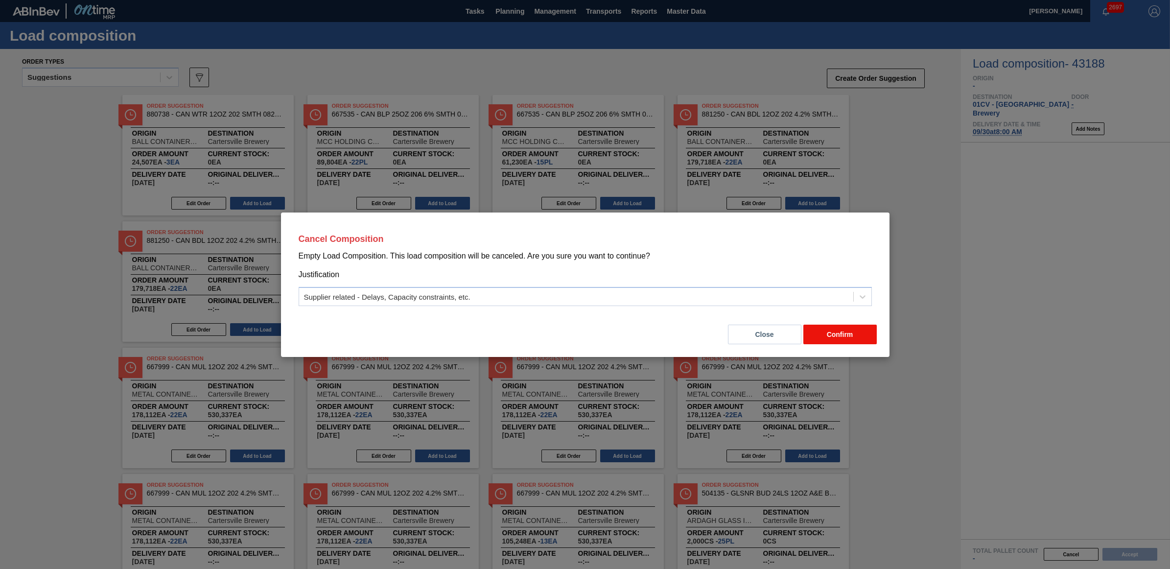
click at [849, 330] on button "Confirm" at bounding box center [839, 334] width 73 height 20
